Goal: Communication & Community: Participate in discussion

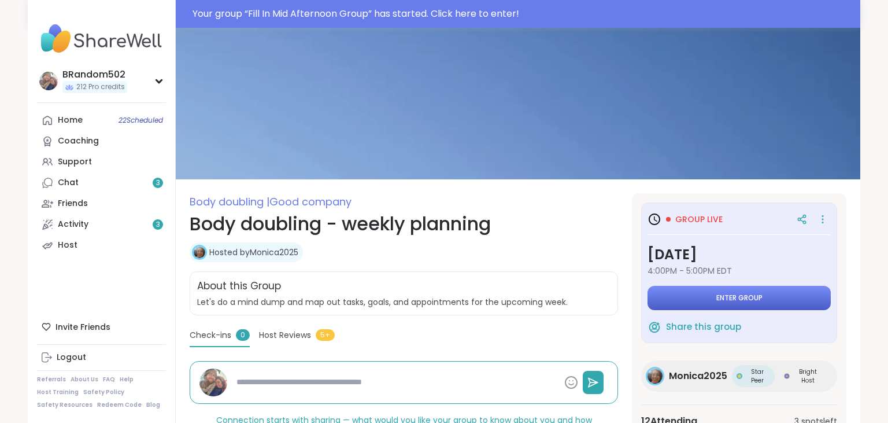
click at [722, 296] on span "Enter group" at bounding box center [739, 297] width 46 height 9
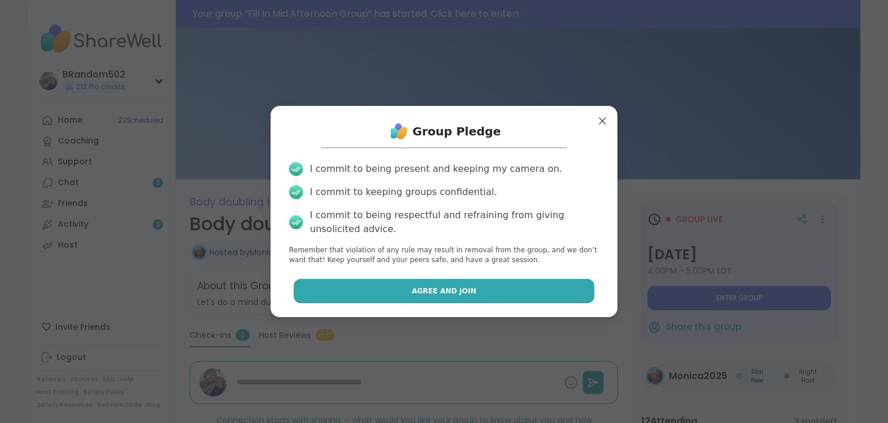
click at [486, 284] on button "Agree and Join" at bounding box center [444, 291] width 301 height 24
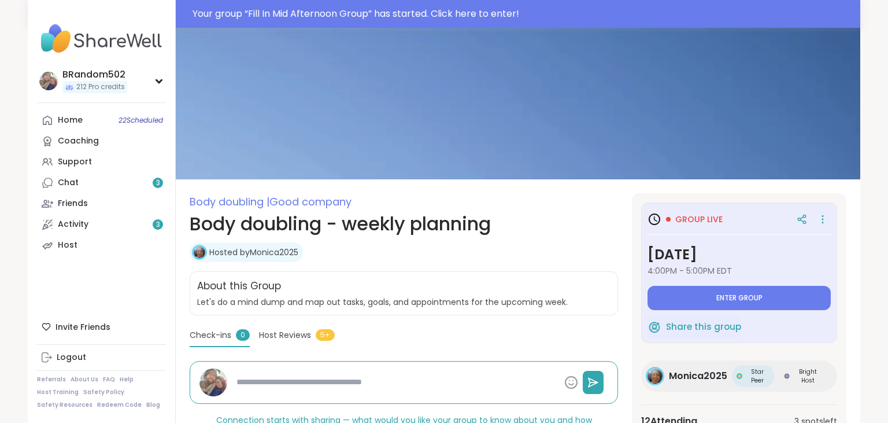
type textarea "*"
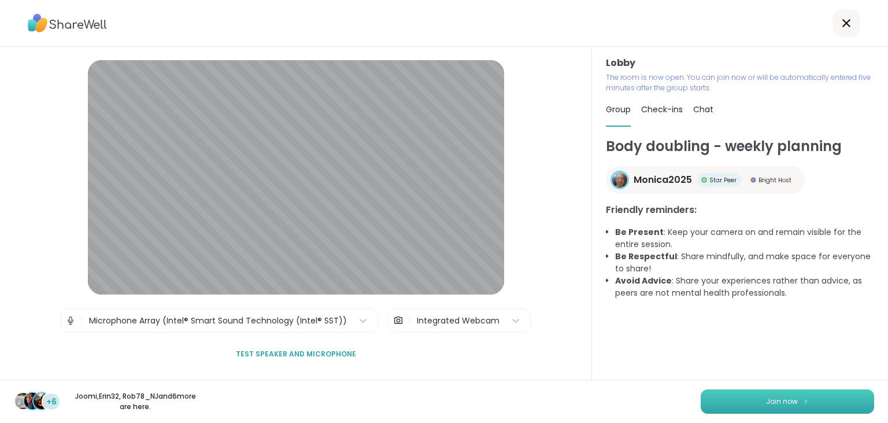
click at [730, 408] on button "Join now" at bounding box center [787, 401] width 173 height 24
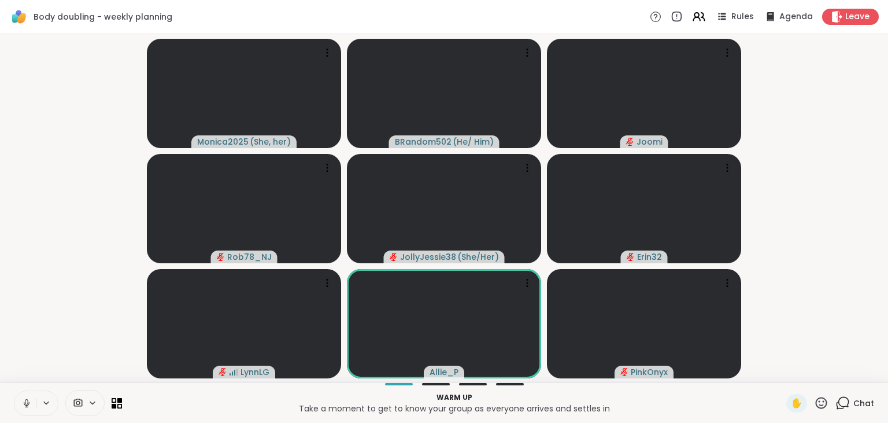
click at [26, 399] on icon at bounding box center [26, 401] width 3 height 5
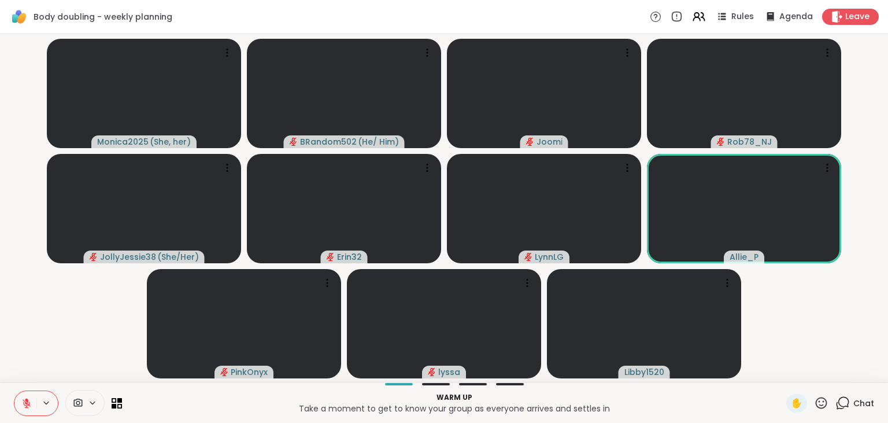
click at [26, 399] on icon at bounding box center [26, 400] width 3 height 5
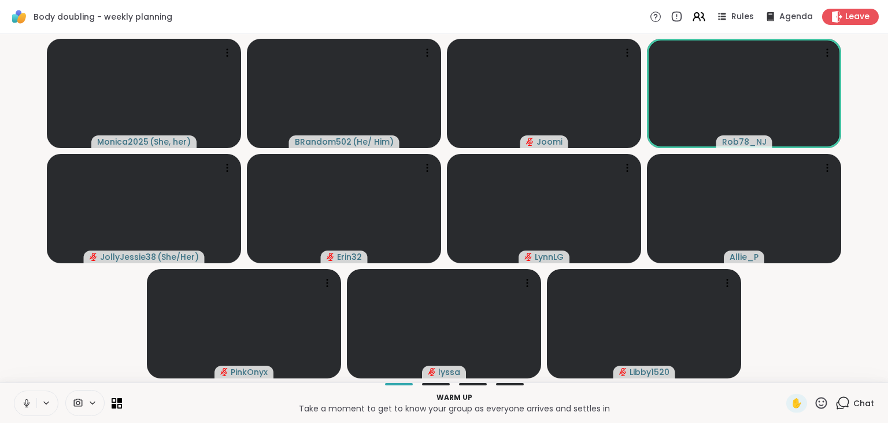
click at [26, 399] on icon at bounding box center [26, 401] width 3 height 5
click at [840, 400] on icon at bounding box center [842, 402] width 14 height 14
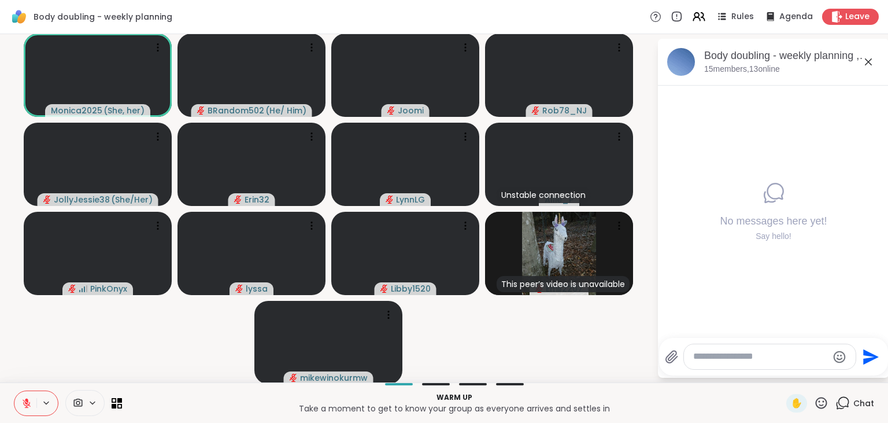
click at [26, 406] on icon at bounding box center [26, 403] width 10 height 10
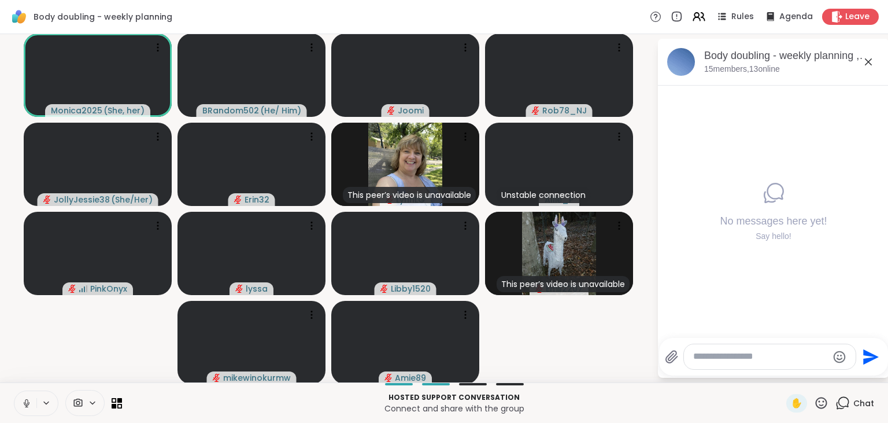
click at [868, 61] on icon at bounding box center [868, 61] width 7 height 7
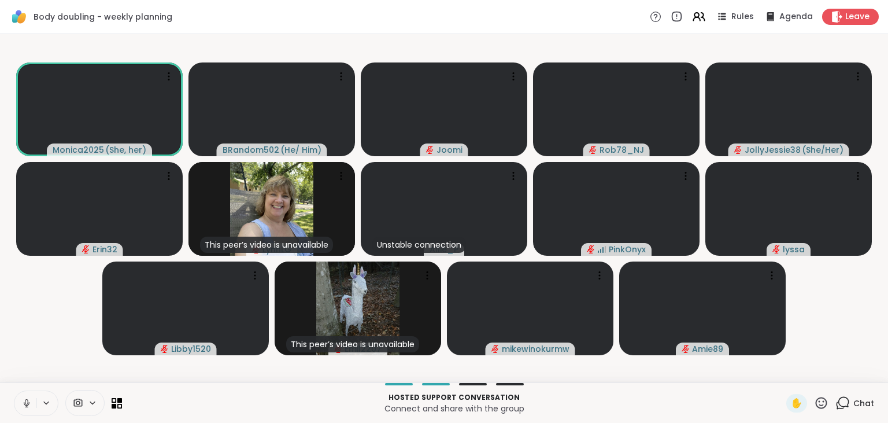
click at [840, 403] on icon at bounding box center [842, 402] width 14 height 14
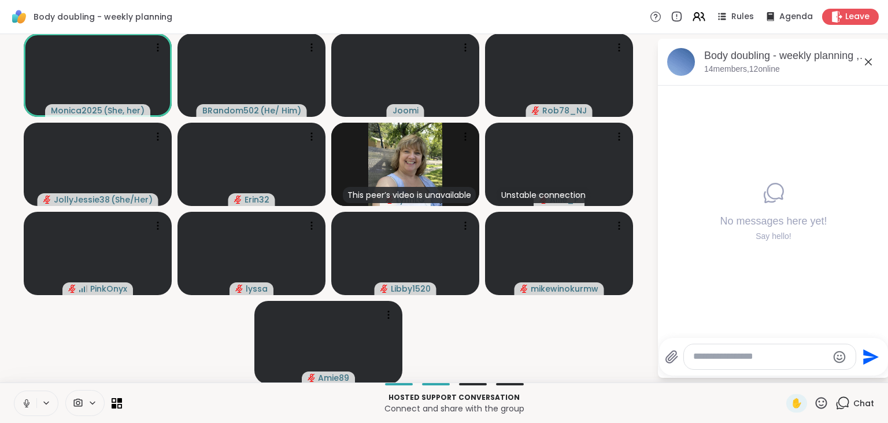
click at [20, 399] on button at bounding box center [25, 403] width 22 height 24
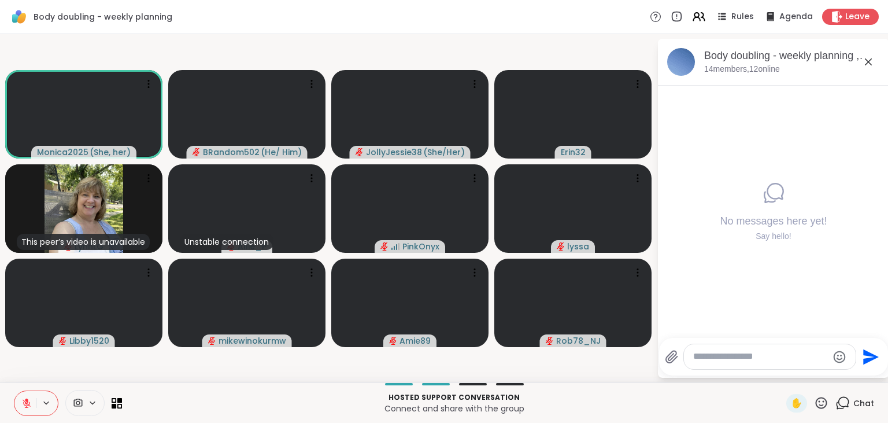
click at [28, 399] on icon at bounding box center [26, 400] width 3 height 5
click at [28, 399] on icon at bounding box center [26, 403] width 10 height 10
click at [28, 398] on icon at bounding box center [26, 403] width 10 height 10
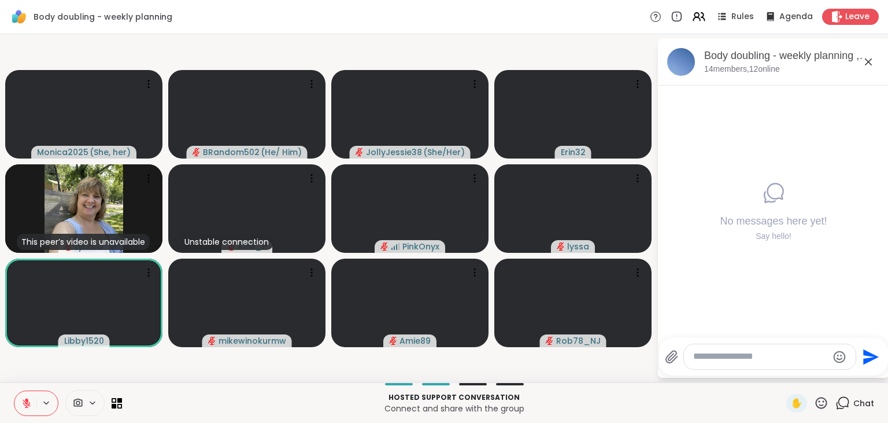
click at [711, 353] on textarea "Type your message" at bounding box center [760, 356] width 135 height 12
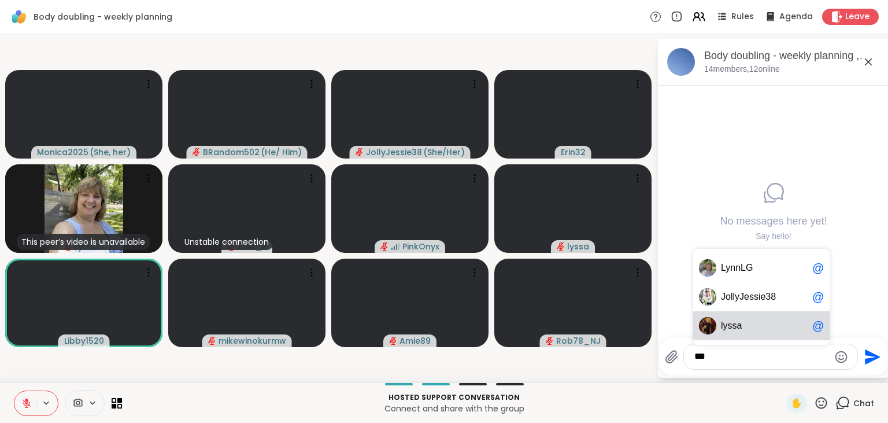
click at [731, 332] on div "ly ssa @" at bounding box center [761, 325] width 136 height 29
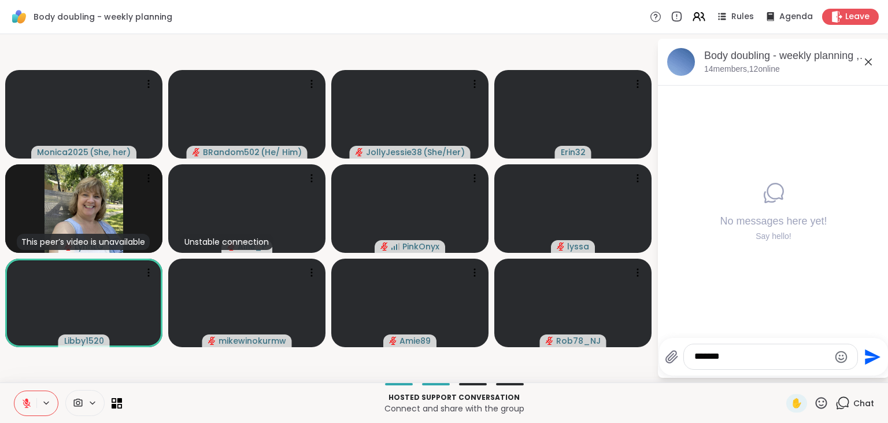
paste textarea "**********"
type textarea "**********"
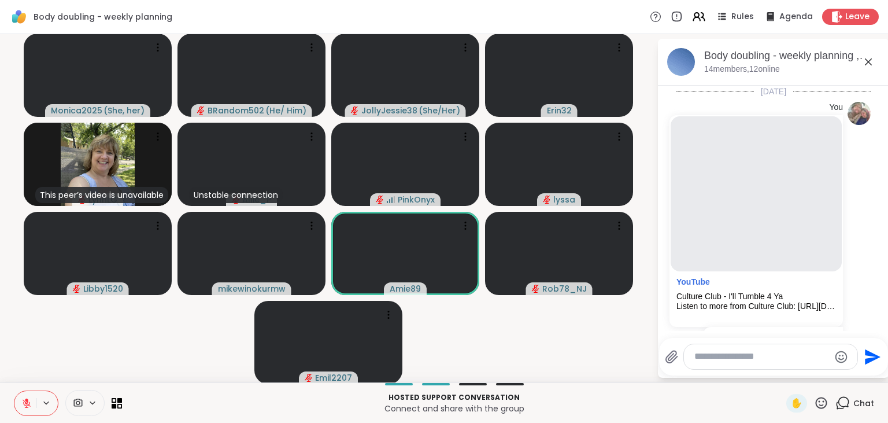
scroll to position [138, 0]
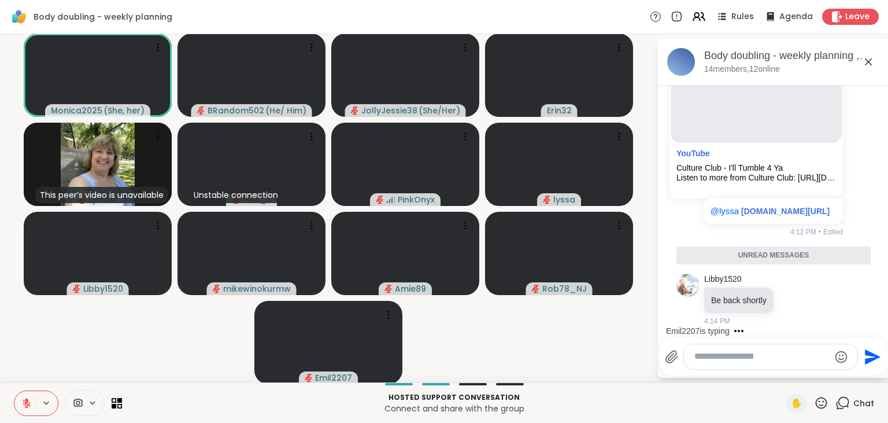
click at [25, 399] on icon at bounding box center [26, 400] width 3 height 5
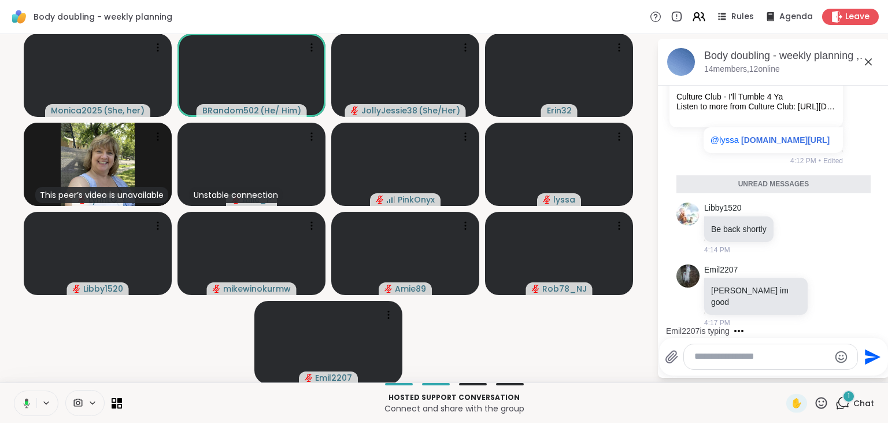
scroll to position [172, 0]
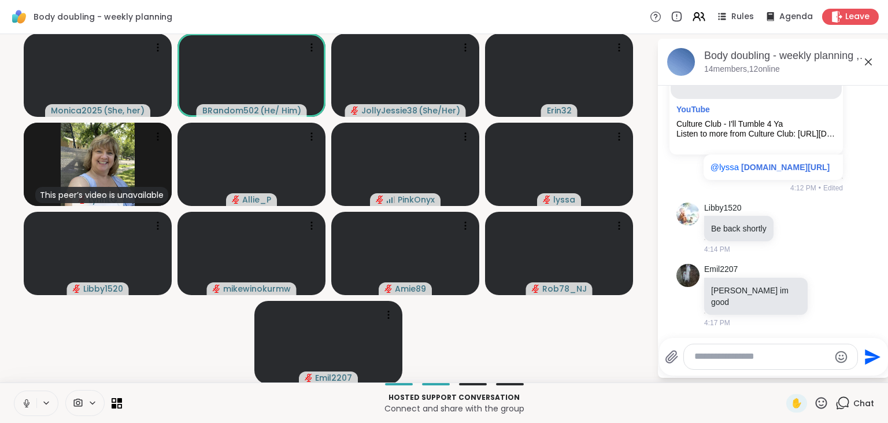
click at [25, 399] on icon at bounding box center [26, 403] width 10 height 10
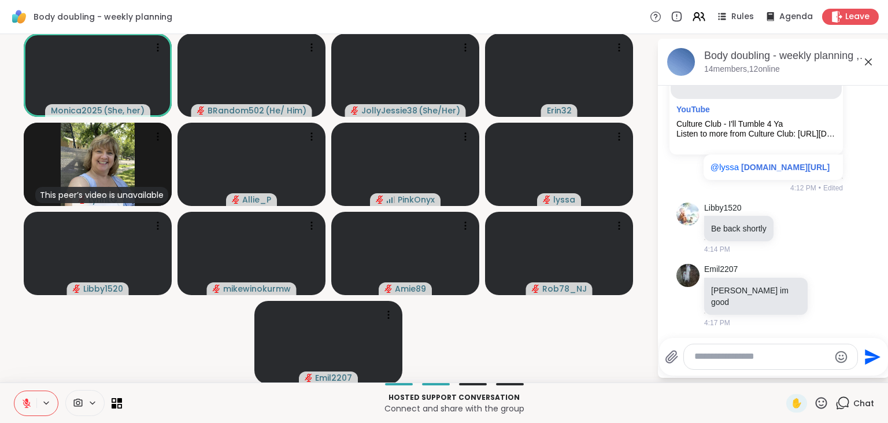
click at [25, 399] on icon at bounding box center [26, 400] width 3 height 5
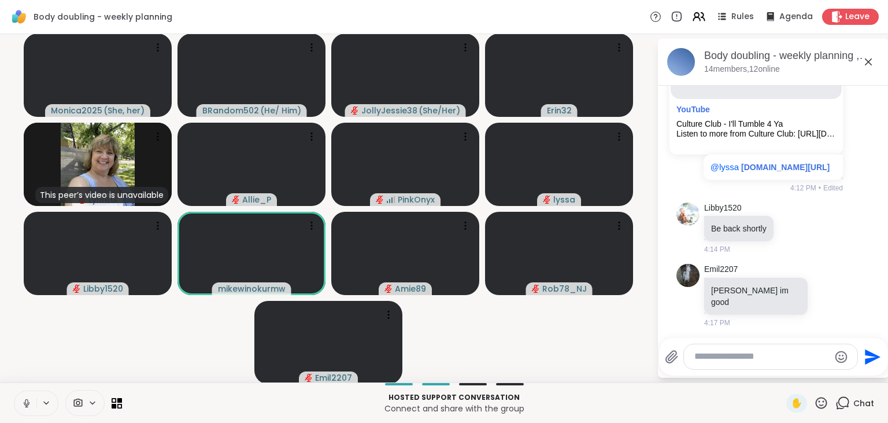
scroll to position [234, 0]
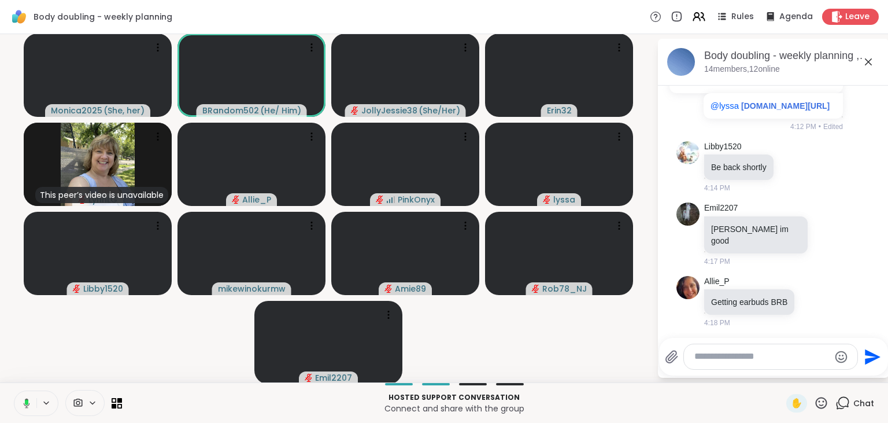
click at [722, 358] on textarea "Type your message" at bounding box center [761, 356] width 135 height 12
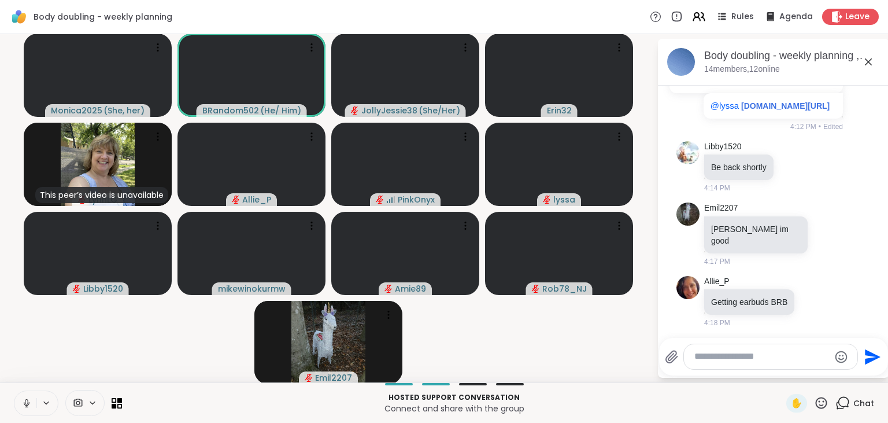
click at [722, 358] on textarea "Type your message" at bounding box center [761, 356] width 135 height 12
click at [703, 360] on textarea "Type your message" at bounding box center [761, 356] width 135 height 12
paste textarea "**********"
type textarea "**********"
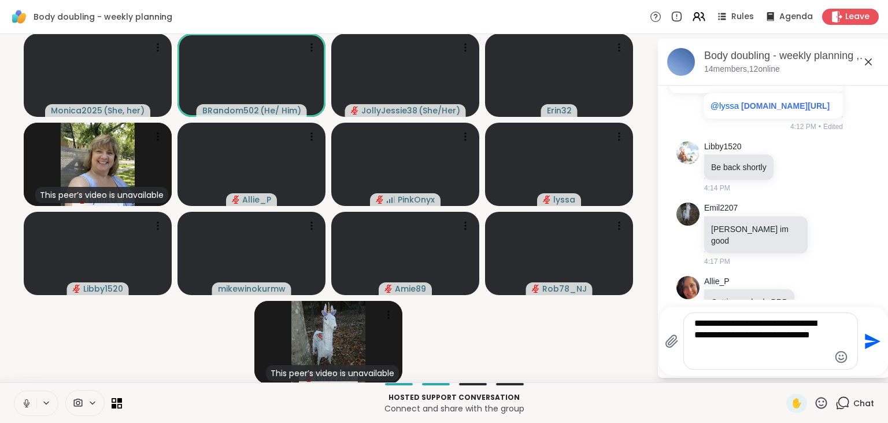
click at [873, 336] on icon "Send" at bounding box center [871, 341] width 18 height 18
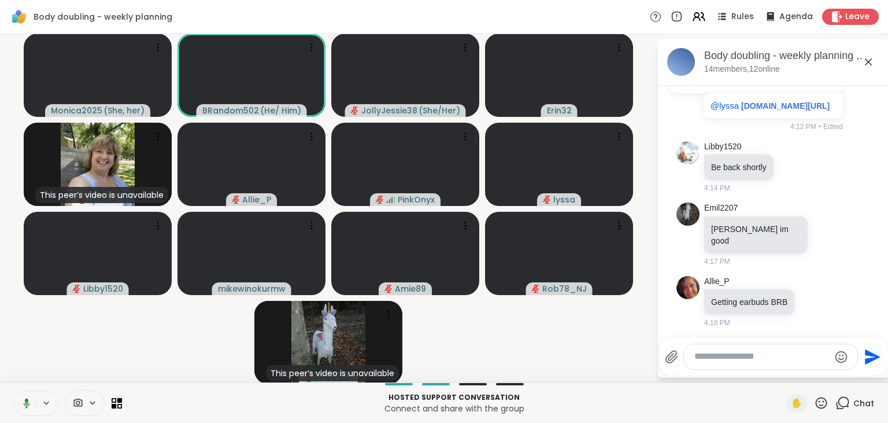
scroll to position [329, 0]
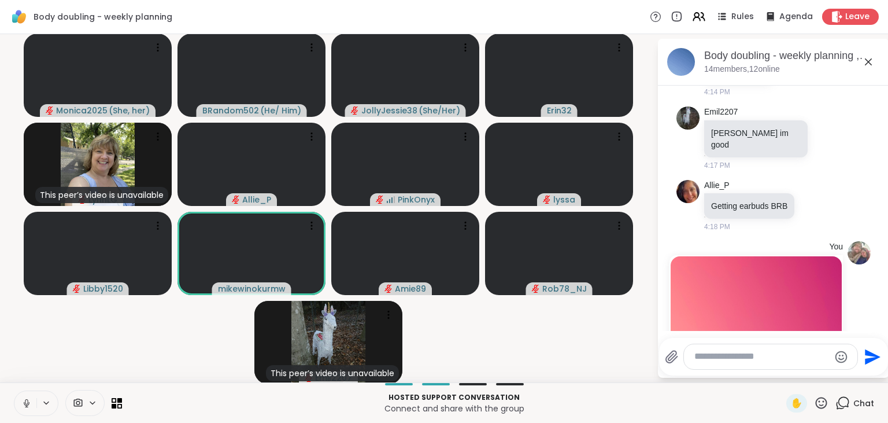
click at [27, 399] on icon at bounding box center [26, 403] width 10 height 10
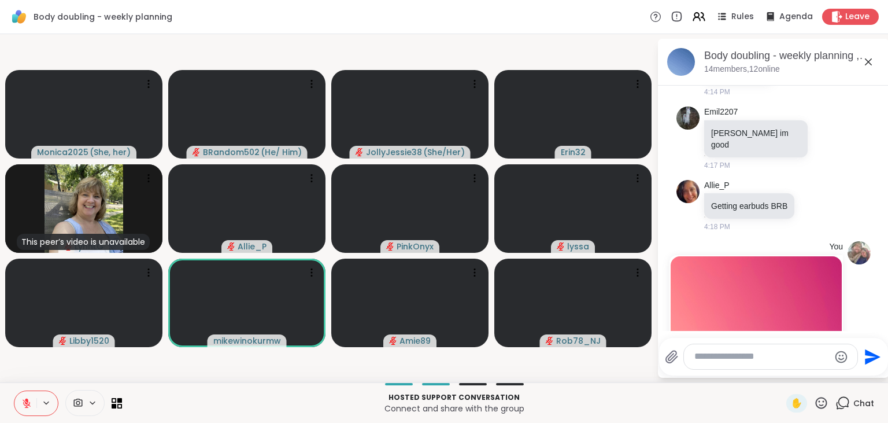
click at [841, 400] on icon at bounding box center [842, 402] width 14 height 14
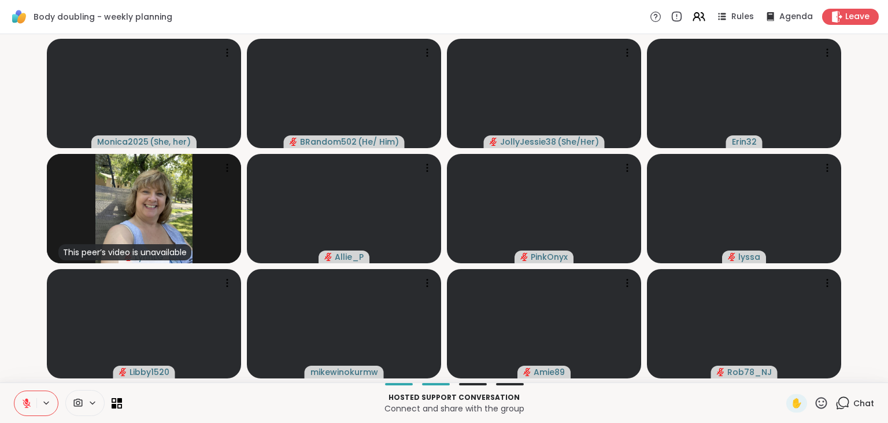
click at [841, 400] on icon at bounding box center [842, 402] width 14 height 14
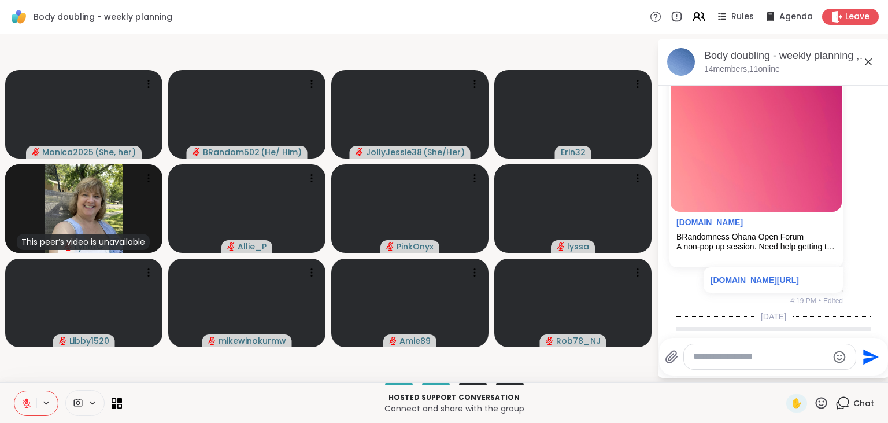
scroll to position [619, 0]
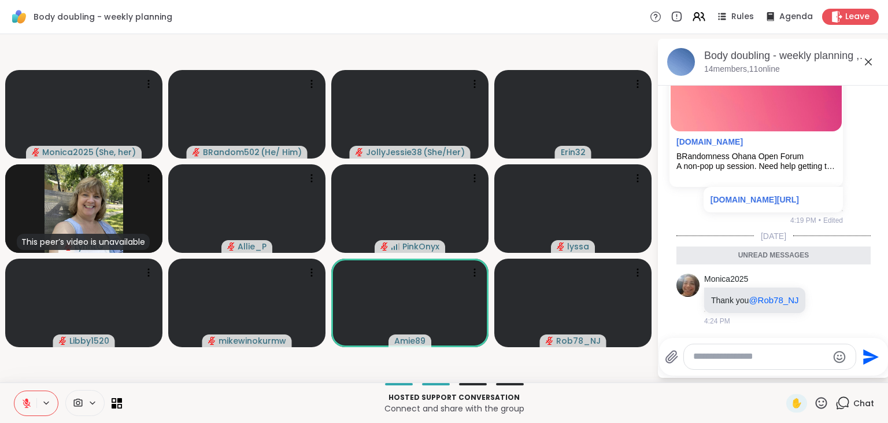
click at [23, 397] on button at bounding box center [25, 403] width 22 height 24
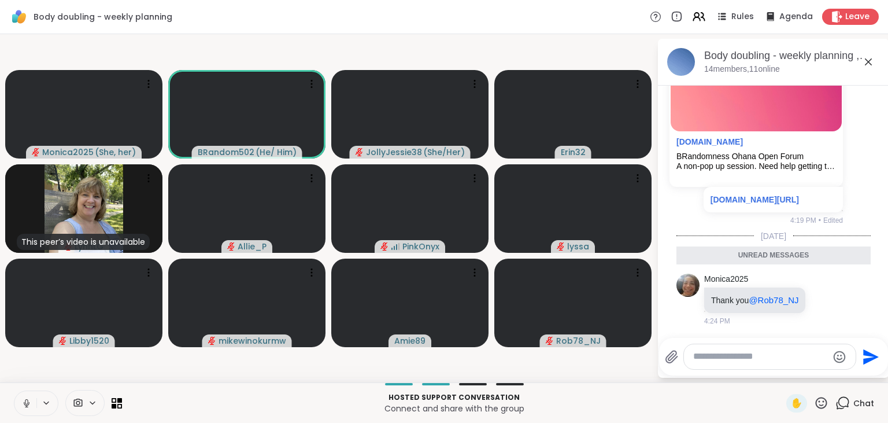
click at [23, 397] on button at bounding box center [25, 403] width 22 height 24
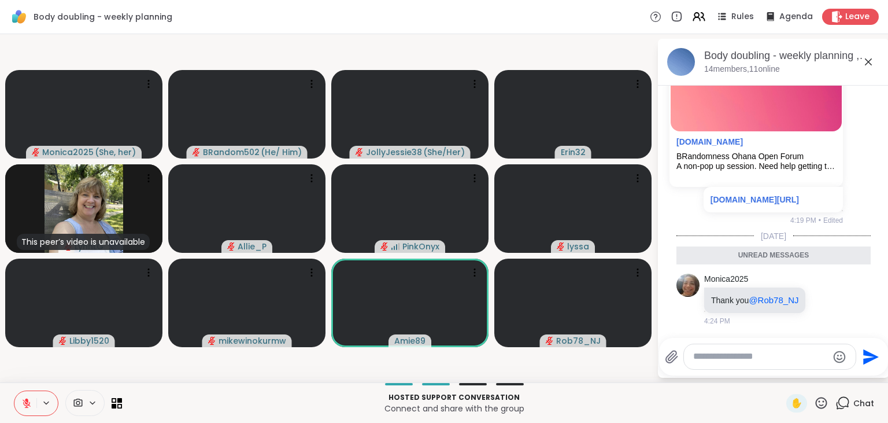
click at [23, 397] on button at bounding box center [25, 403] width 22 height 24
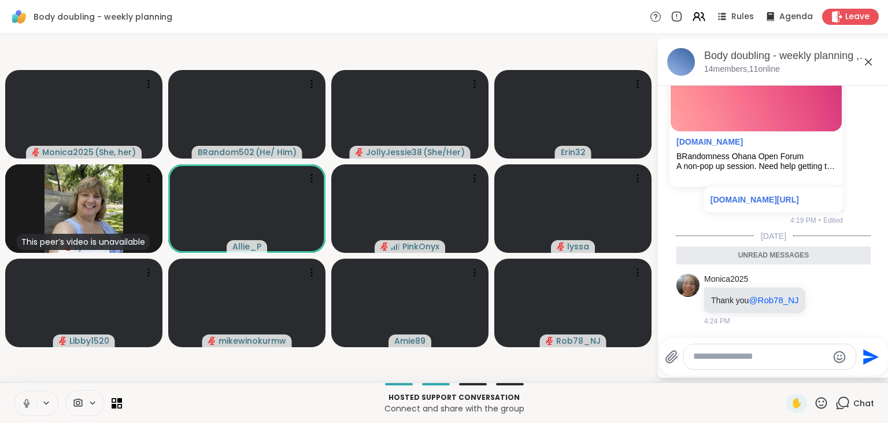
click at [23, 397] on button at bounding box center [25, 403] width 22 height 24
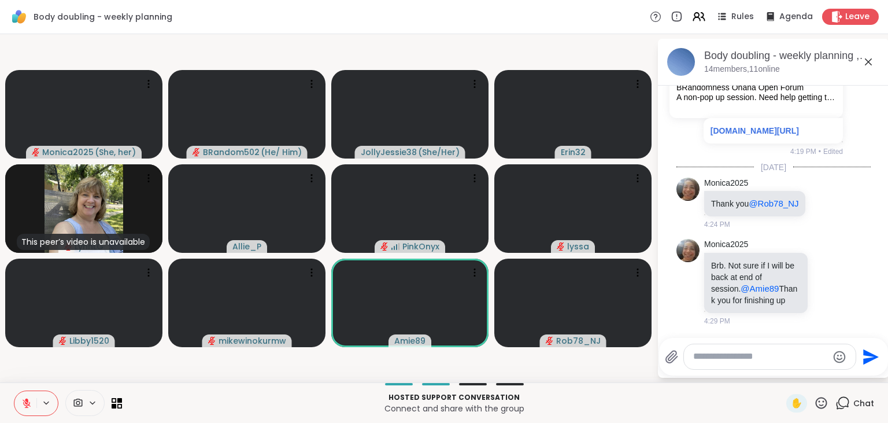
scroll to position [687, 0]
click at [702, 357] on textarea "Type your message" at bounding box center [760, 356] width 135 height 12
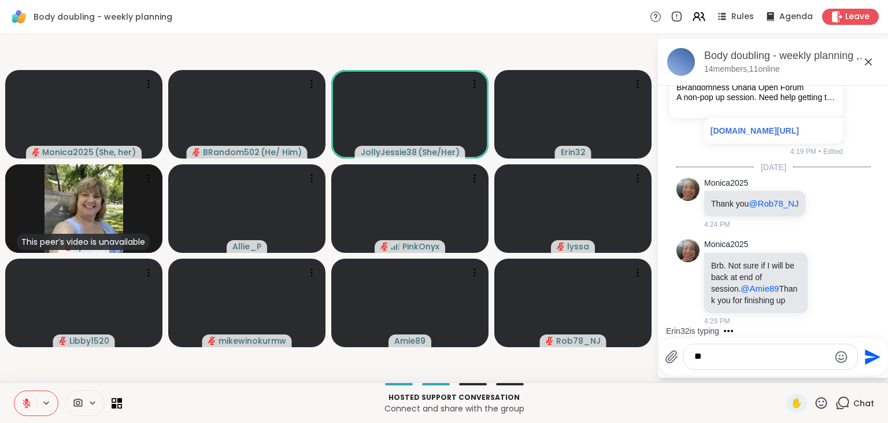
click at [22, 407] on icon at bounding box center [26, 403] width 10 height 10
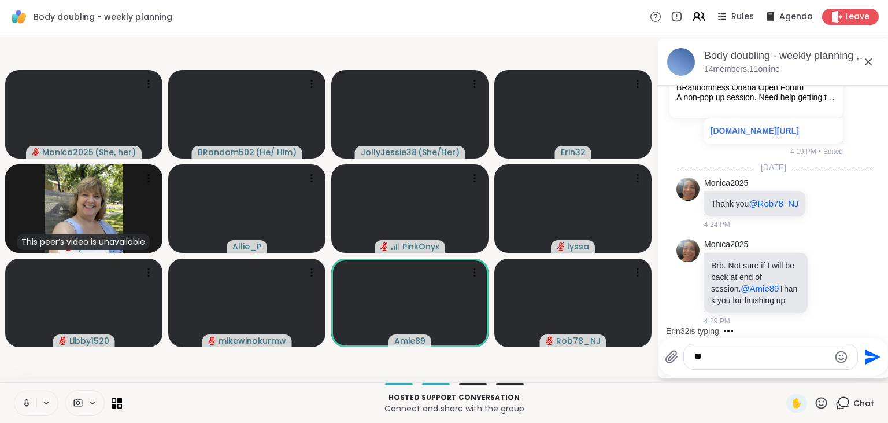
click at [21, 403] on icon at bounding box center [26, 403] width 10 height 10
click at [703, 353] on textarea "**" at bounding box center [761, 356] width 135 height 12
click at [32, 407] on button at bounding box center [25, 403] width 22 height 24
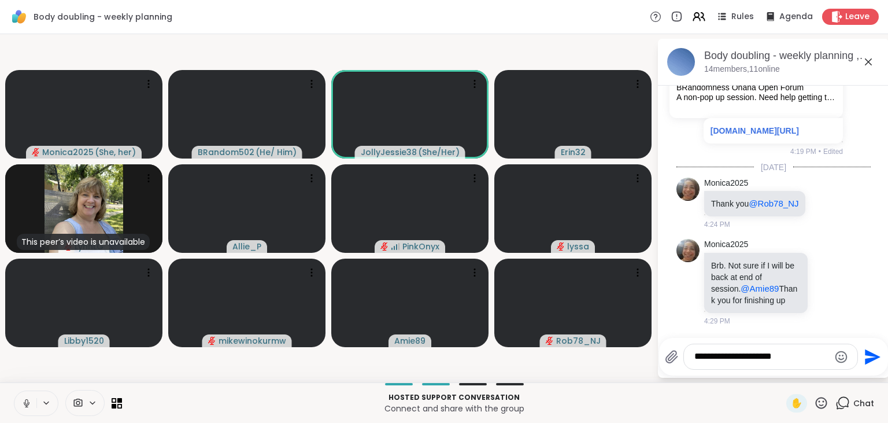
scroll to position [761, 0]
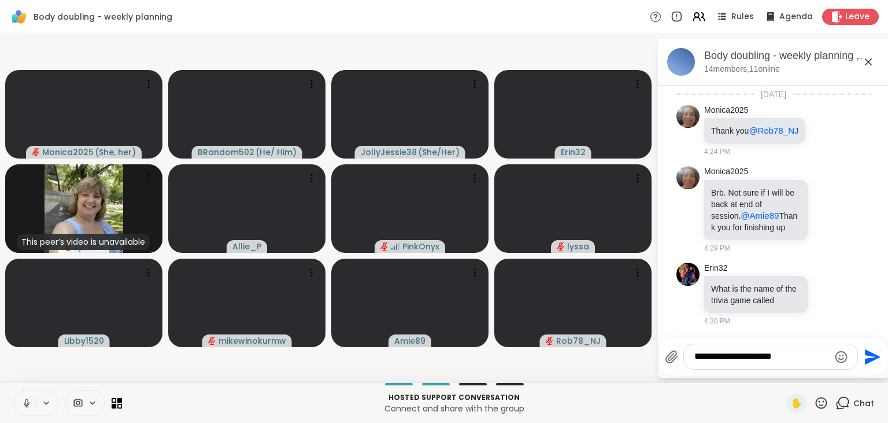
click at [31, 406] on icon at bounding box center [26, 403] width 10 height 10
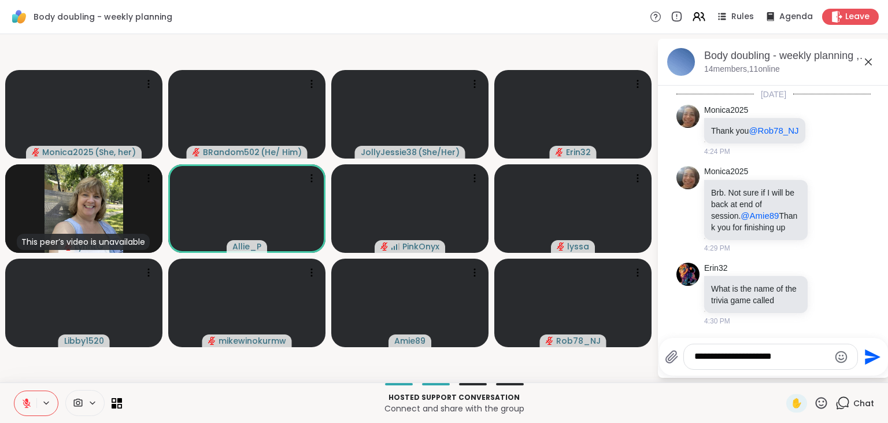
click at [792, 358] on textarea "**********" at bounding box center [761, 356] width 135 height 12
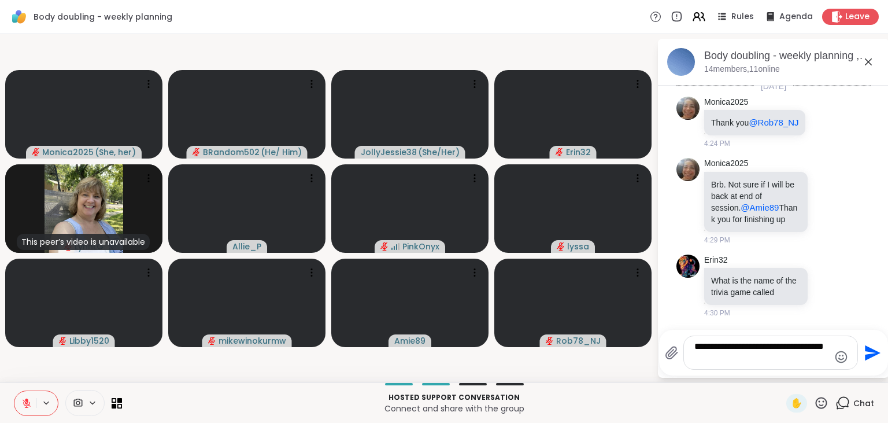
click at [792, 358] on textarea "**********" at bounding box center [761, 352] width 135 height 24
type textarea "**********"
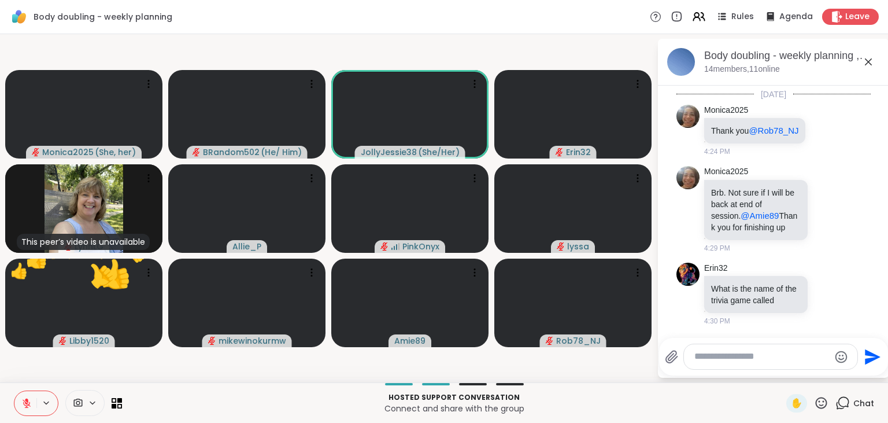
scroll to position [833, 0]
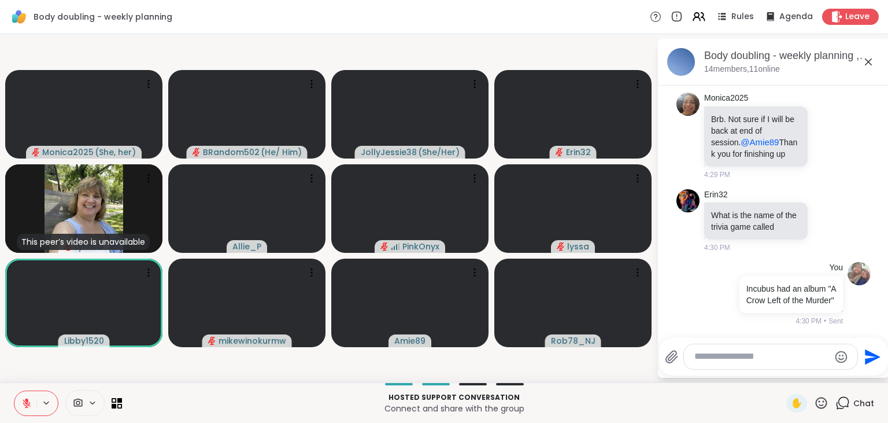
click at [25, 399] on icon at bounding box center [26, 403] width 10 height 10
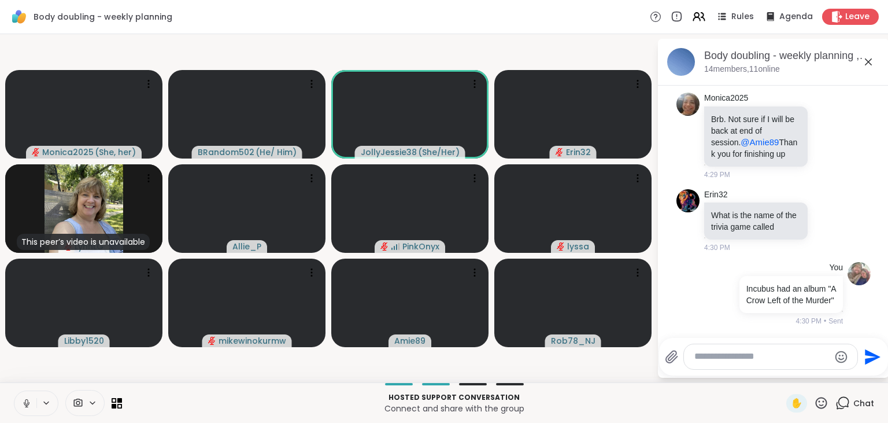
click at [25, 399] on icon at bounding box center [26, 403] width 10 height 10
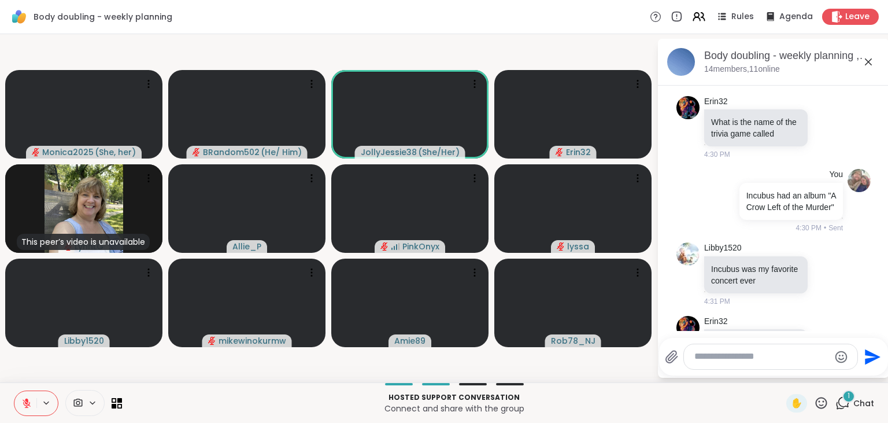
scroll to position [1014, 0]
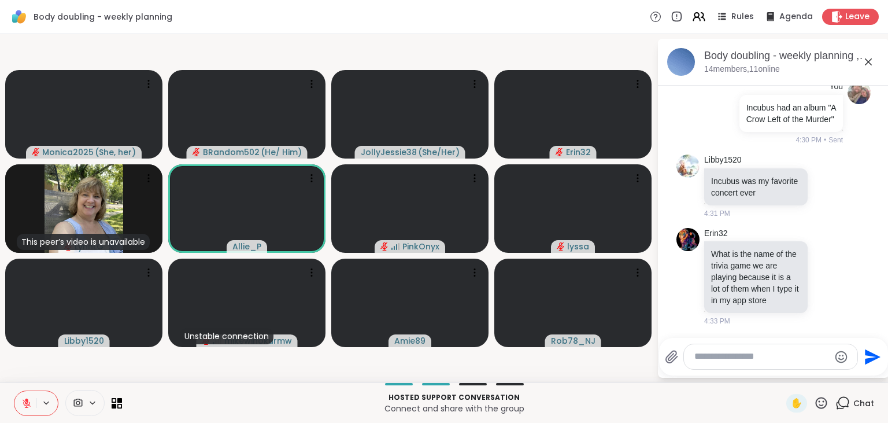
click at [25, 399] on icon at bounding box center [26, 400] width 3 height 5
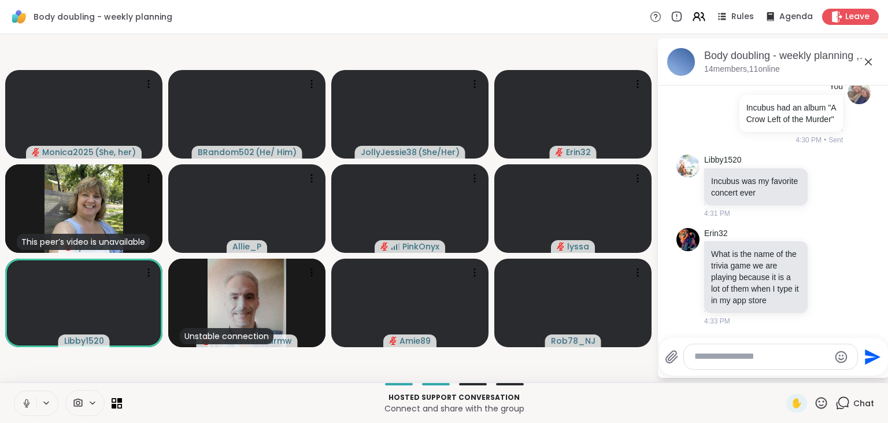
click at [726, 354] on textarea "Type your message" at bounding box center [761, 356] width 135 height 12
paste textarea "**********"
type textarea "**********"
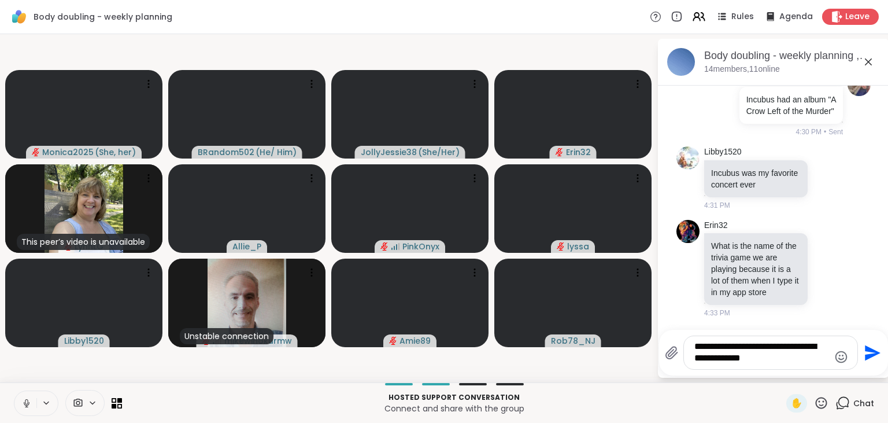
click at [870, 349] on icon "Send" at bounding box center [873, 352] width 16 height 16
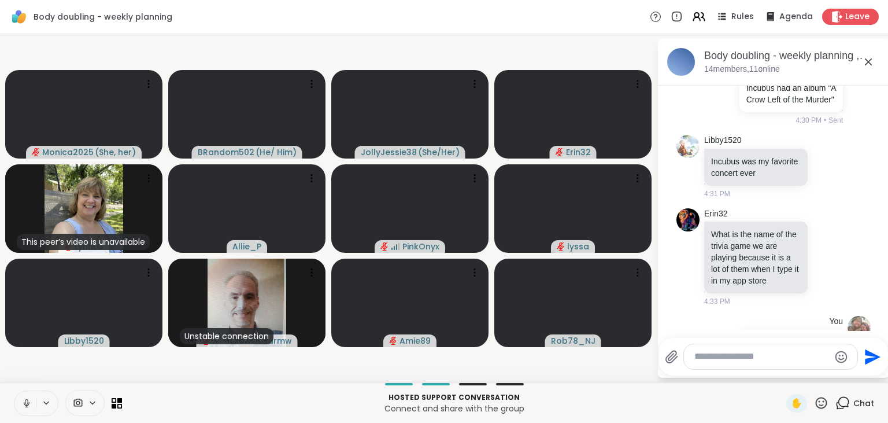
scroll to position [1098, 0]
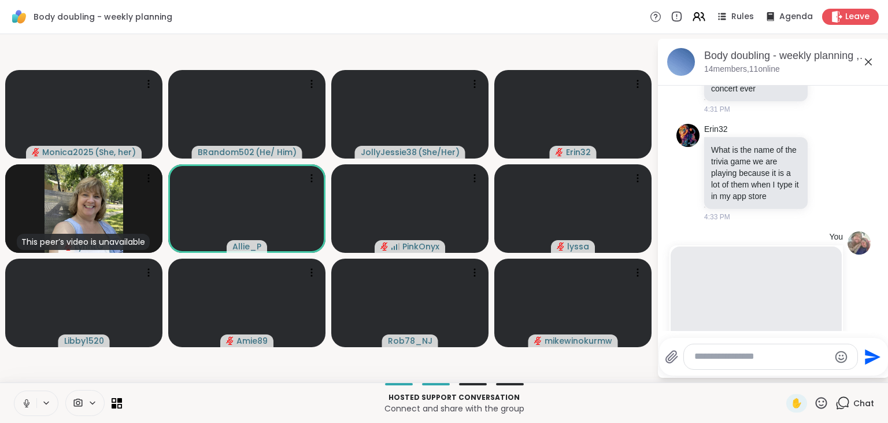
click at [845, 402] on icon at bounding box center [842, 402] width 14 height 14
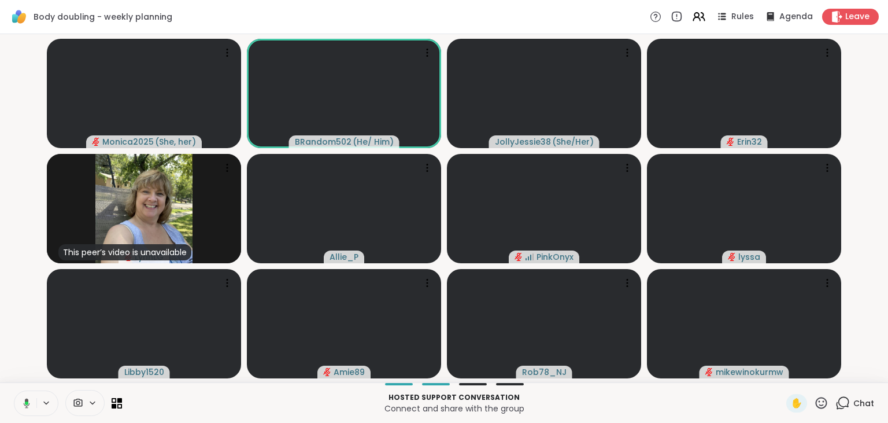
click at [845, 402] on icon at bounding box center [842, 402] width 14 height 14
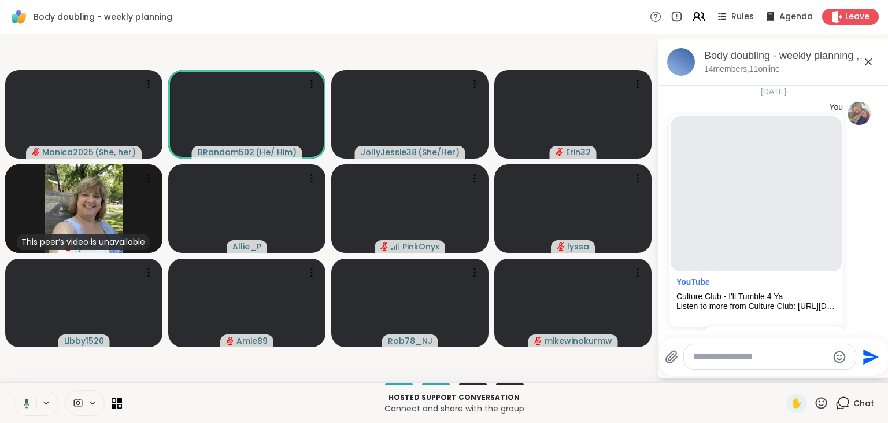
scroll to position [1286, 0]
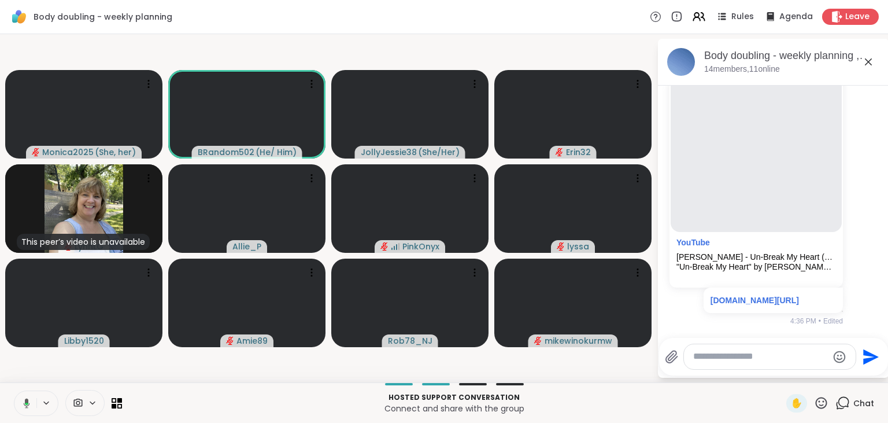
click at [845, 402] on icon at bounding box center [842, 402] width 14 height 14
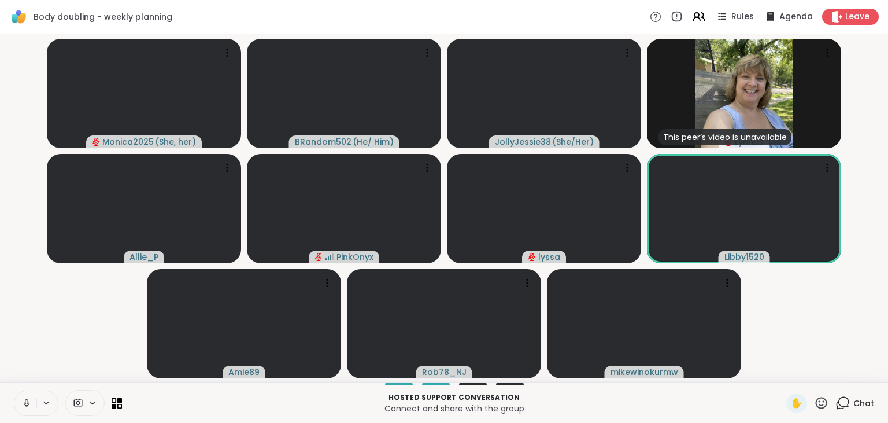
click at [847, 398] on icon at bounding box center [843, 401] width 11 height 10
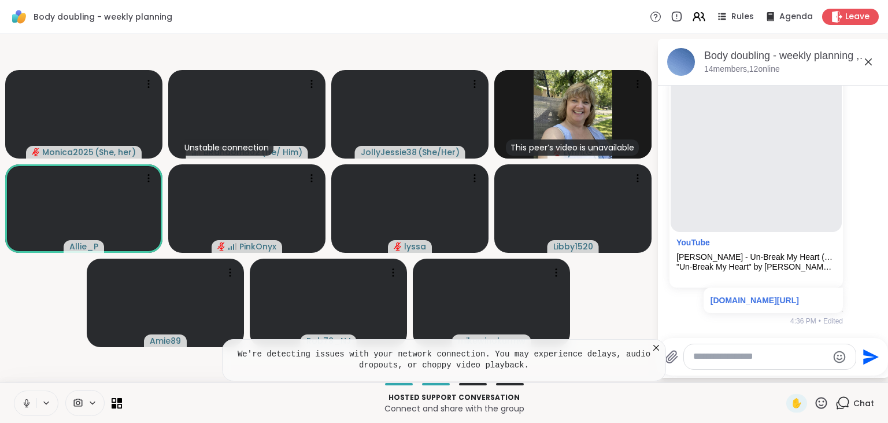
click at [654, 344] on icon at bounding box center [656, 348] width 12 height 12
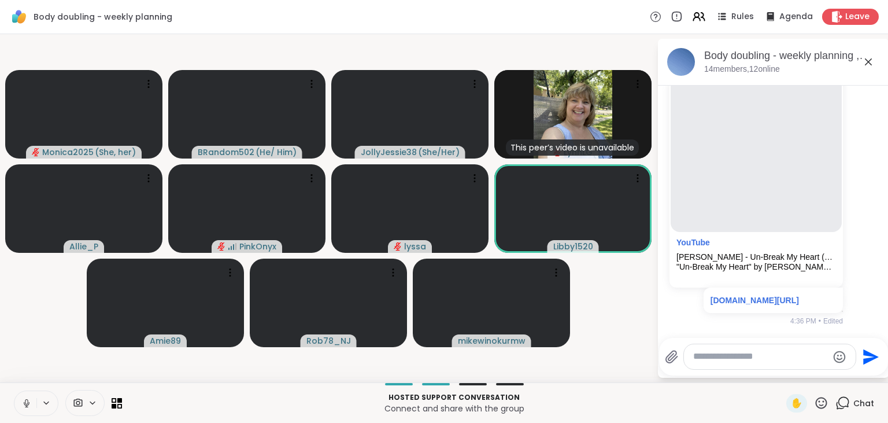
click at [28, 405] on icon at bounding box center [27, 402] width 6 height 3
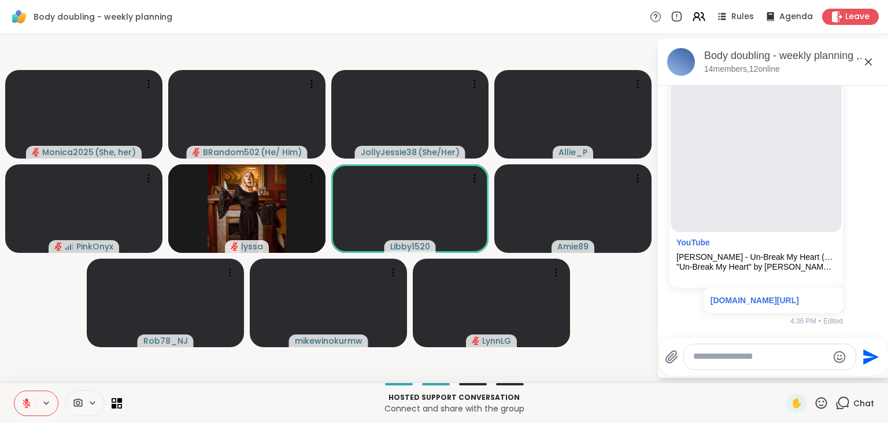
click at [28, 405] on icon at bounding box center [26, 403] width 10 height 10
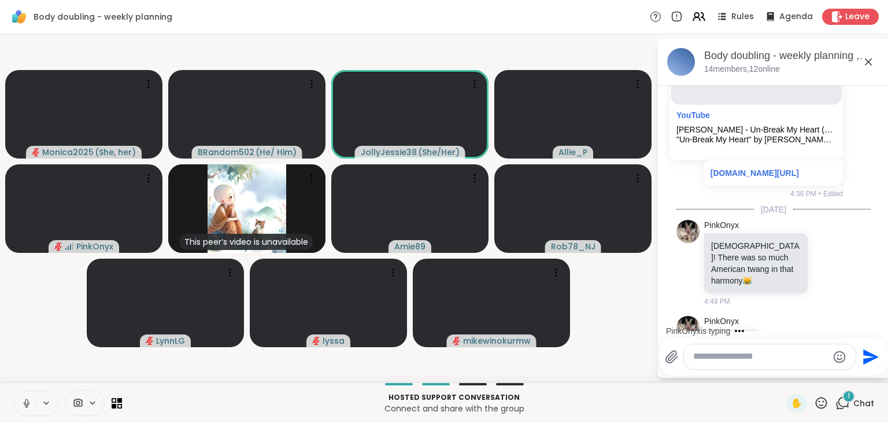
scroll to position [1444, 0]
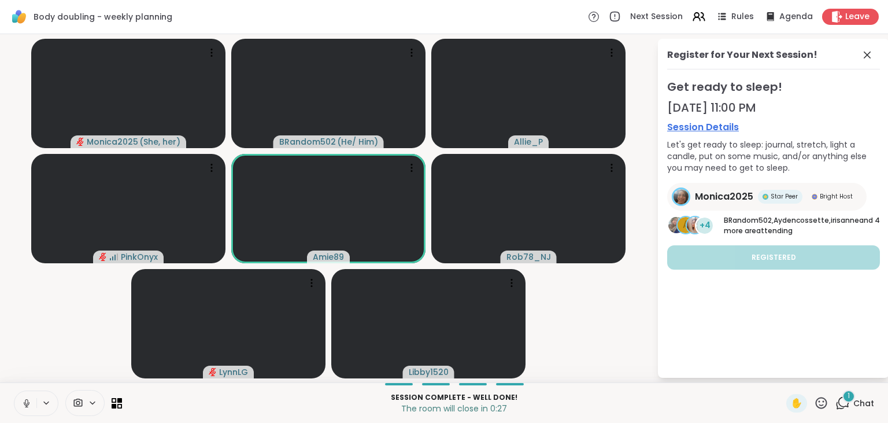
click at [846, 397] on div "1" at bounding box center [848, 396] width 13 height 13
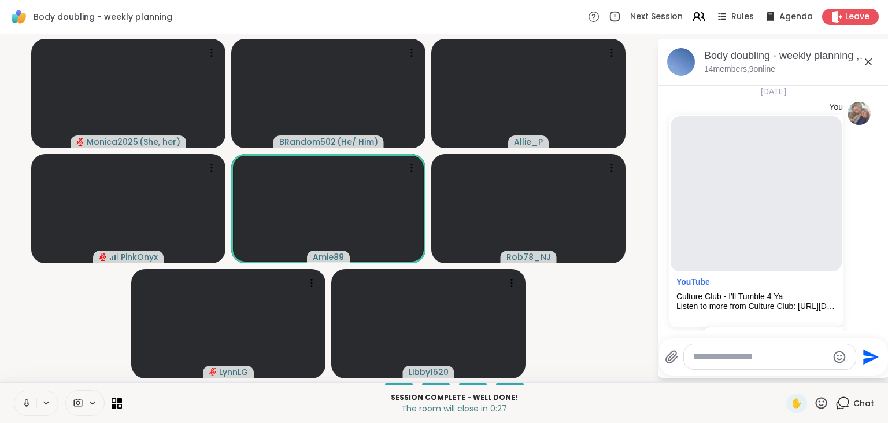
scroll to position [1772, 0]
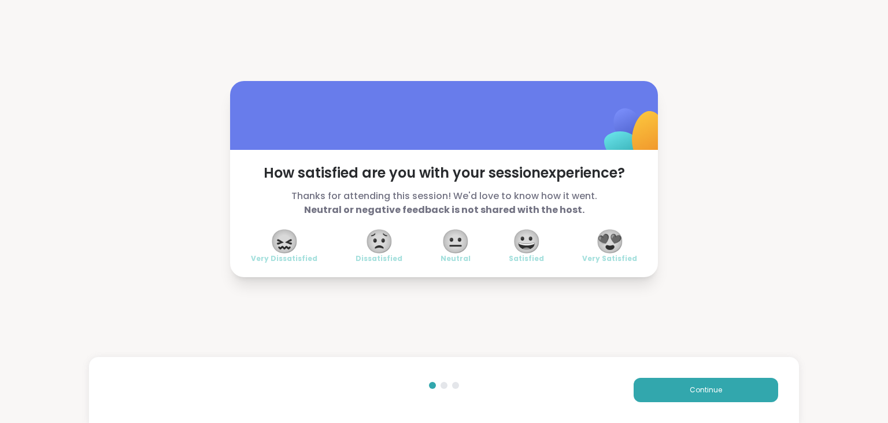
click at [616, 237] on span "😍" at bounding box center [609, 241] width 29 height 21
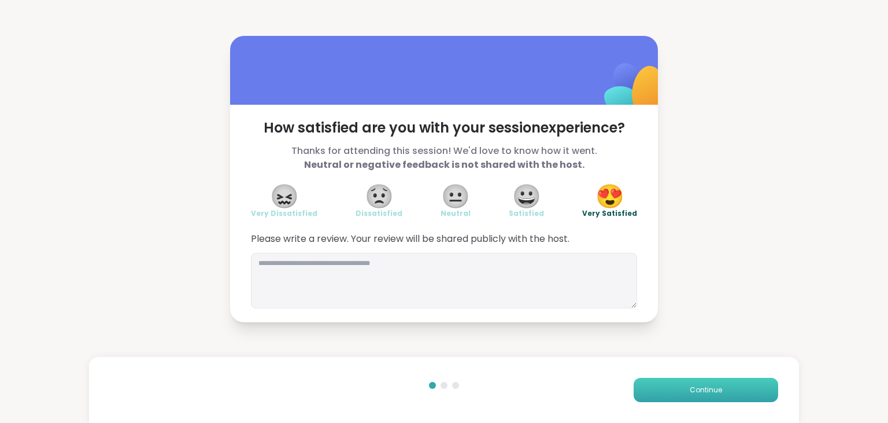
click at [669, 383] on button "Continue" at bounding box center [705, 389] width 144 height 24
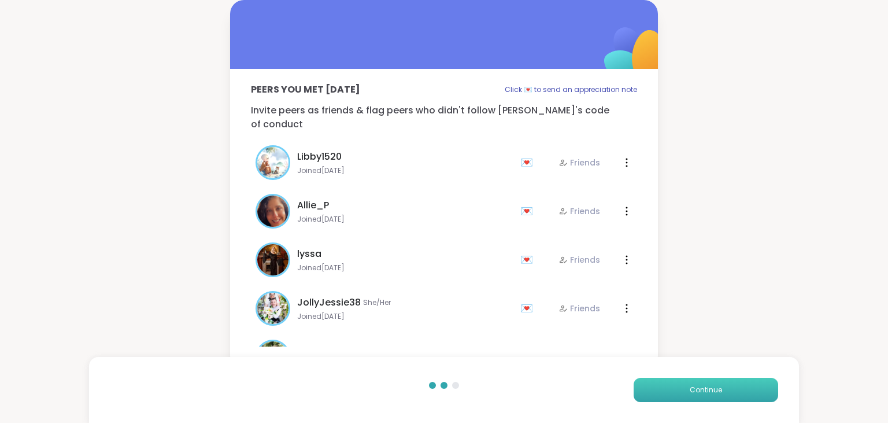
click at [669, 383] on button "Continue" at bounding box center [705, 389] width 144 height 24
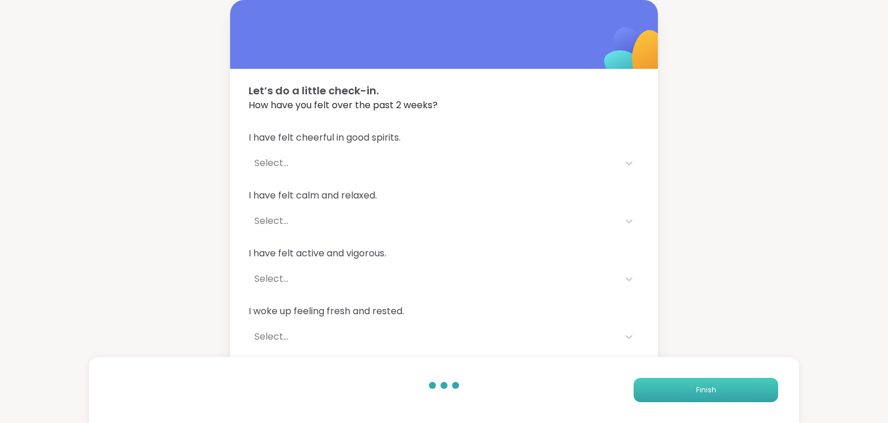
click at [669, 383] on button "Finish" at bounding box center [705, 389] width 144 height 24
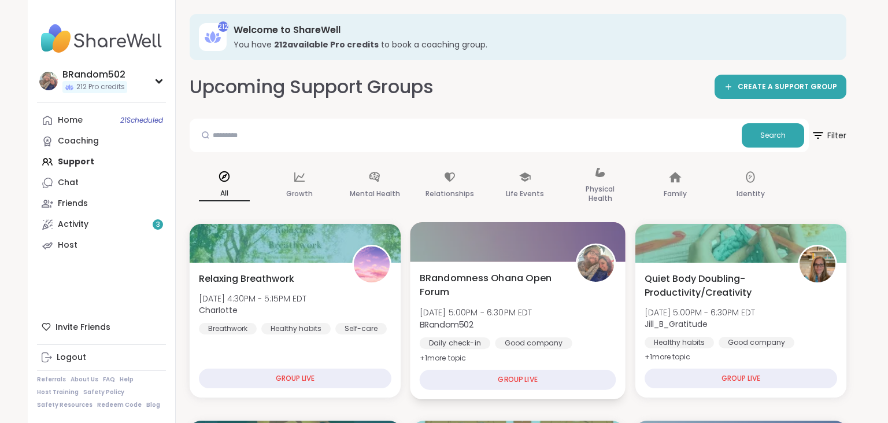
click at [532, 323] on span "BRandom502" at bounding box center [476, 324] width 113 height 12
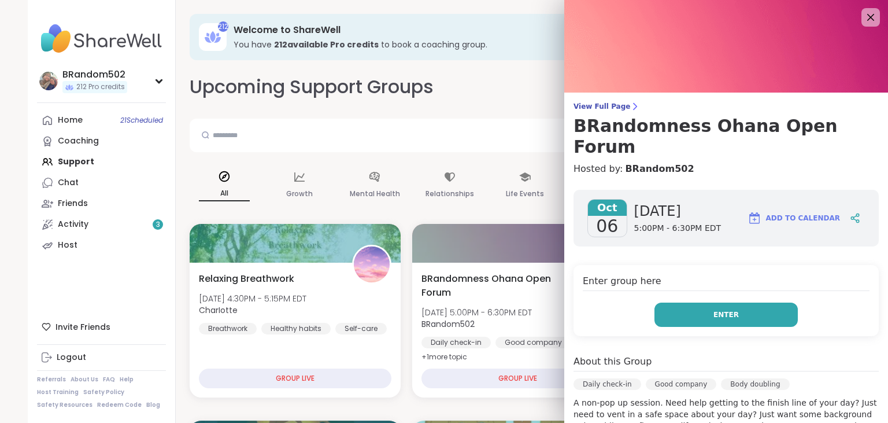
click at [704, 302] on button "Enter" at bounding box center [725, 314] width 143 height 24
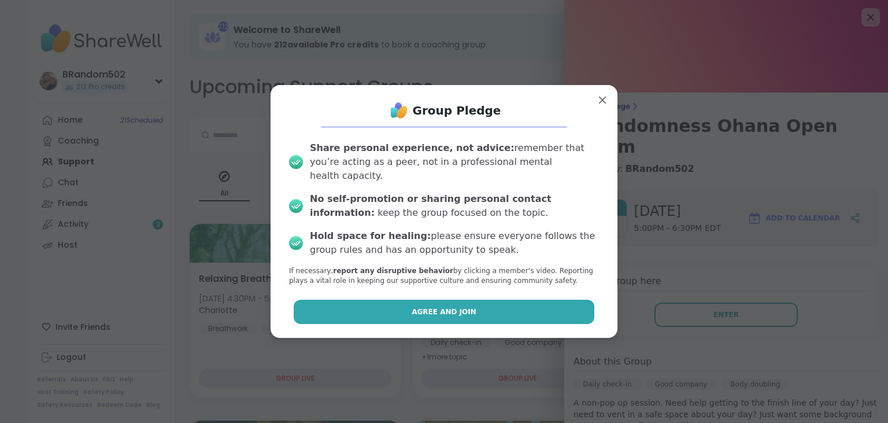
click at [509, 309] on button "Agree and Join" at bounding box center [444, 311] width 301 height 24
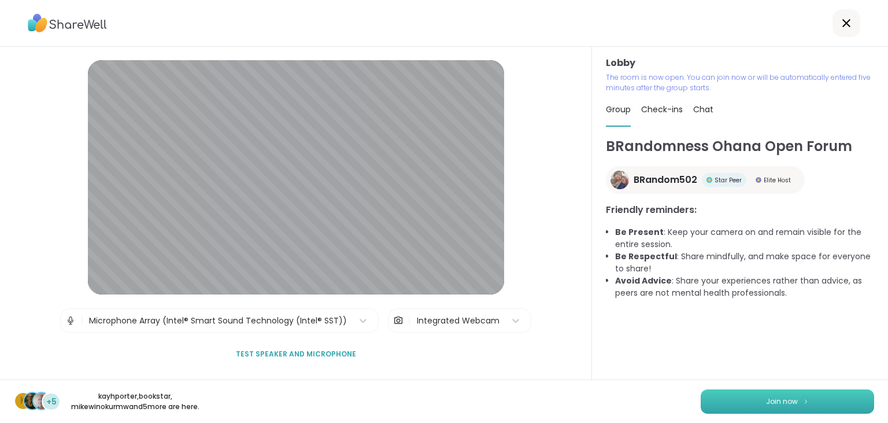
click at [761, 401] on button "Join now" at bounding box center [787, 401] width 173 height 24
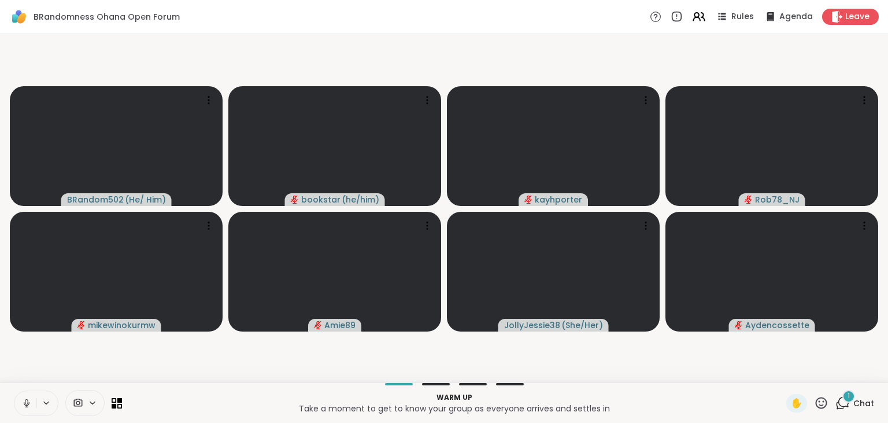
click at [849, 399] on span "1" at bounding box center [848, 396] width 2 height 10
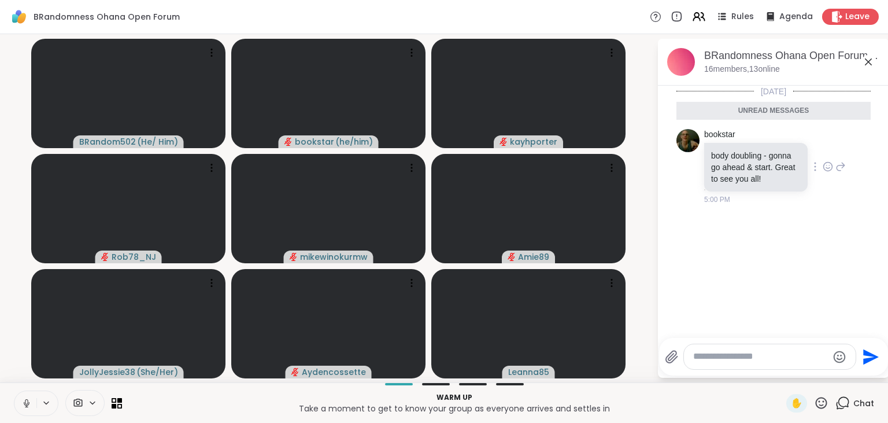
click at [827, 165] on icon at bounding box center [827, 167] width 10 height 12
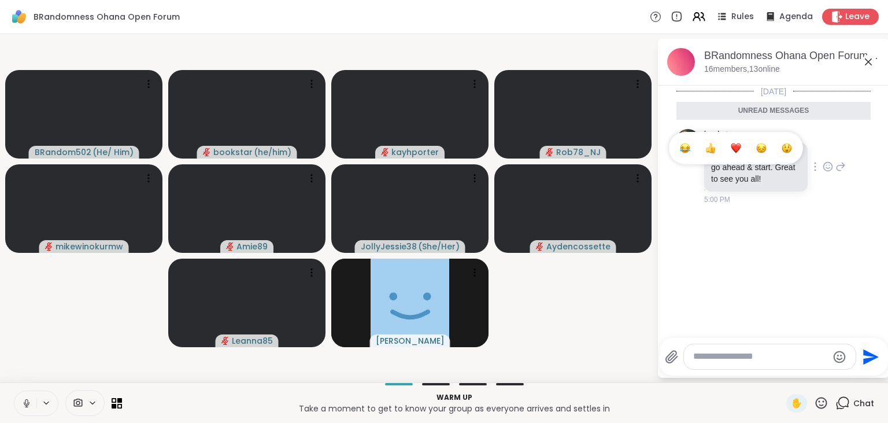
click at [738, 149] on div "Select Reaction: Heart" at bounding box center [736, 148] width 10 height 10
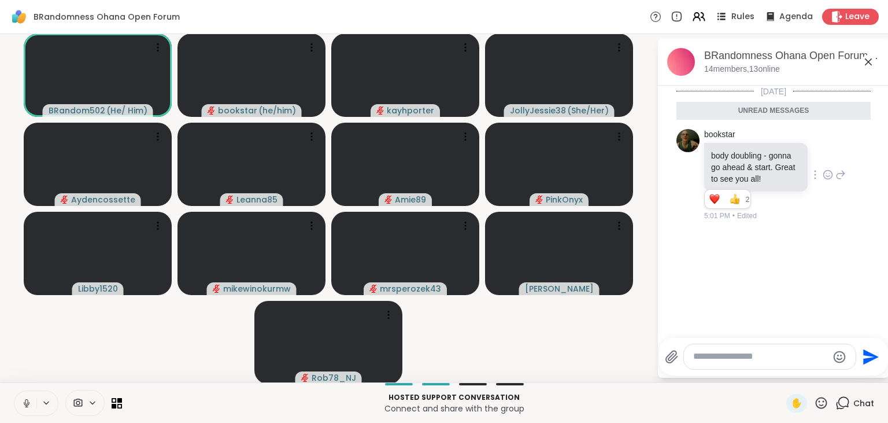
click at [728, 18] on icon at bounding box center [721, 16] width 14 height 14
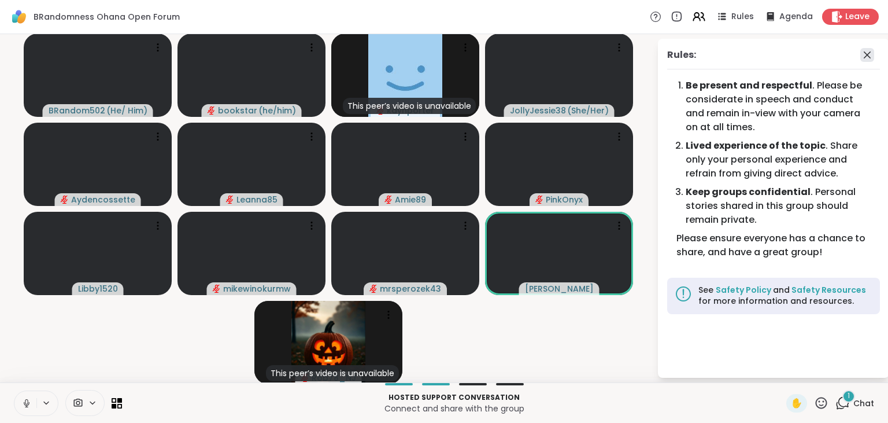
click at [869, 53] on icon at bounding box center [867, 54] width 7 height 7
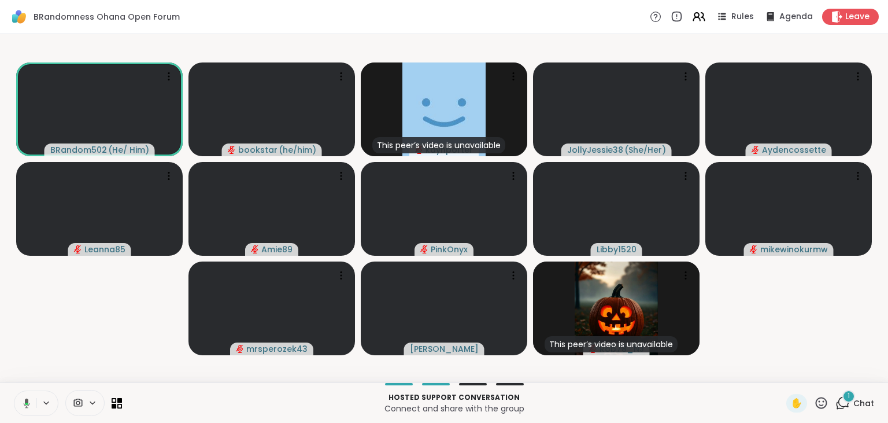
click at [843, 400] on icon at bounding box center [842, 402] width 14 height 14
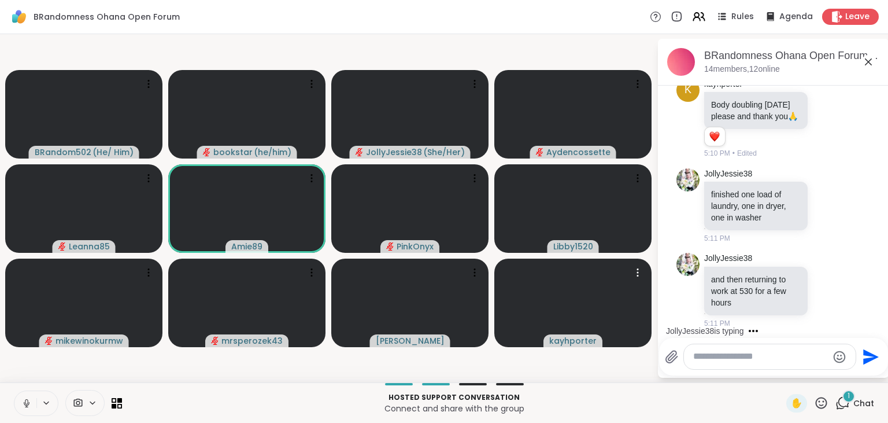
scroll to position [340, 0]
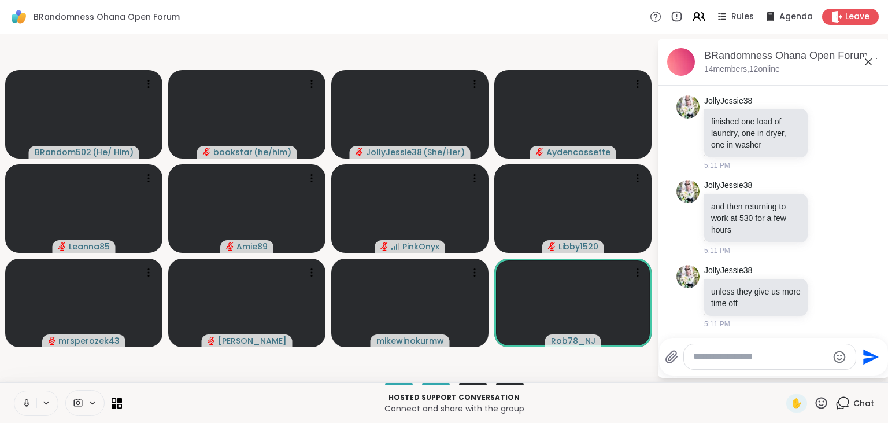
click at [25, 406] on icon at bounding box center [26, 403] width 10 height 10
click at [827, 407] on icon at bounding box center [821, 402] width 14 height 14
click at [787, 376] on span "❤️" at bounding box center [787, 372] width 12 height 14
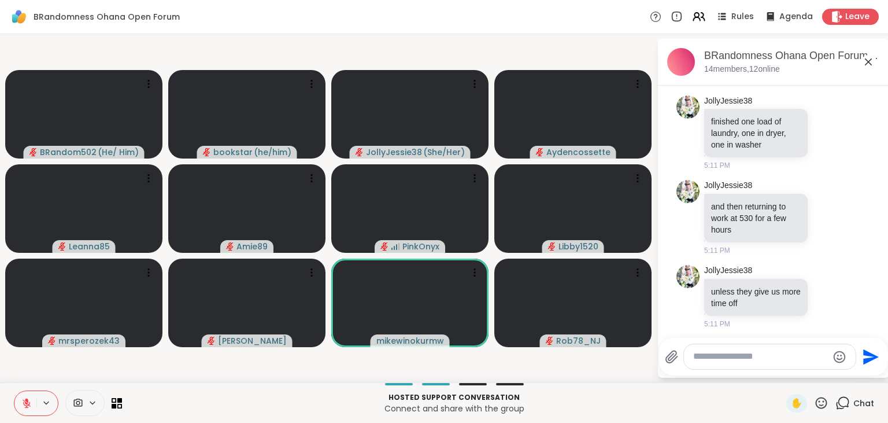
click at [23, 395] on button at bounding box center [25, 403] width 22 height 24
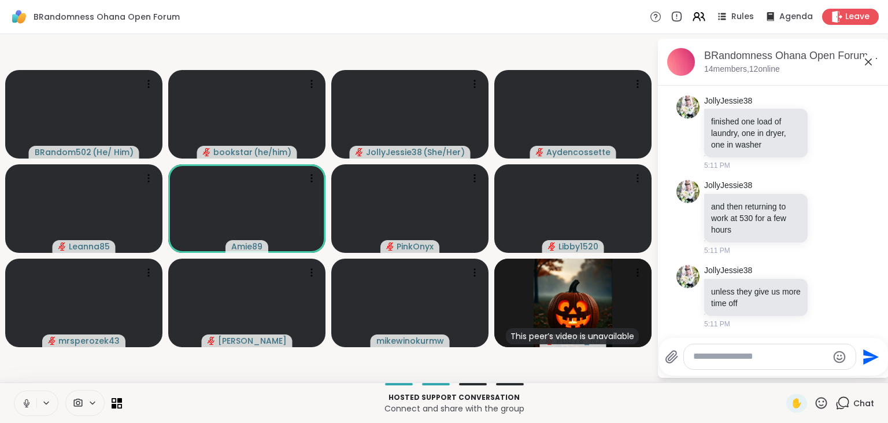
scroll to position [448, 0]
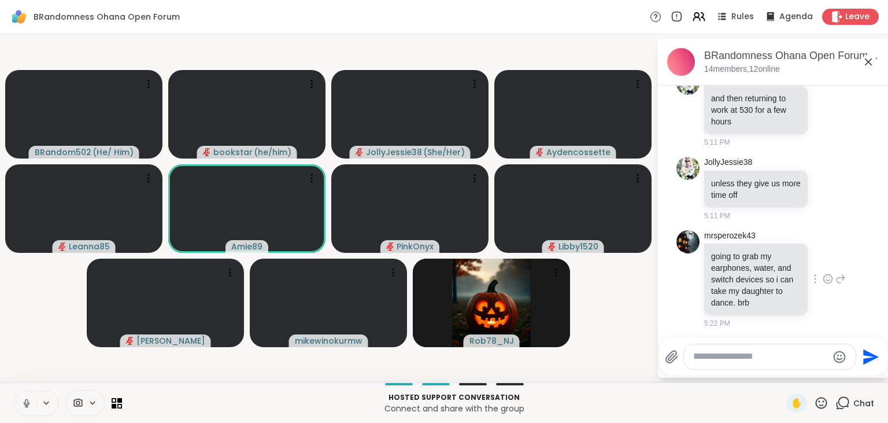
click at [828, 276] on icon at bounding box center [827, 279] width 10 height 12
click at [739, 256] on div "Select Reaction: Heart" at bounding box center [736, 260] width 10 height 10
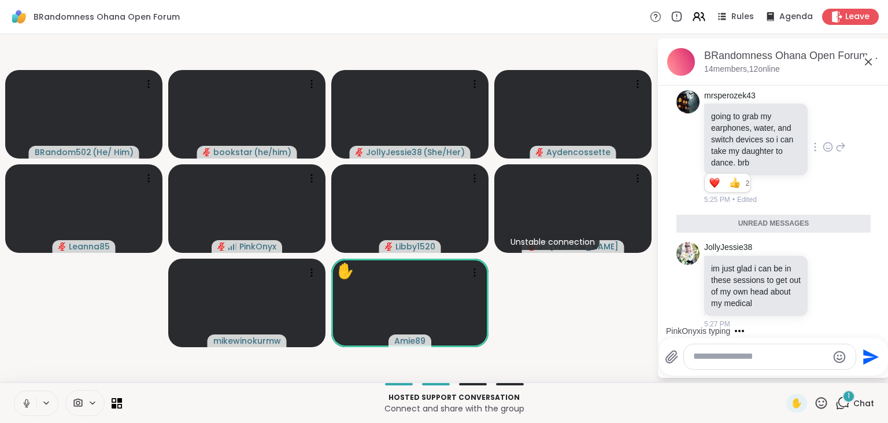
scroll to position [560, 0]
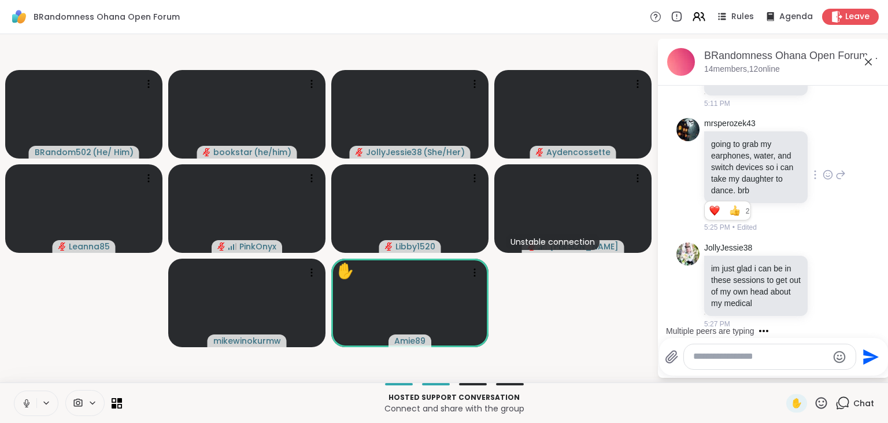
click at [711, 357] on textarea "Type your message" at bounding box center [760, 356] width 135 height 12
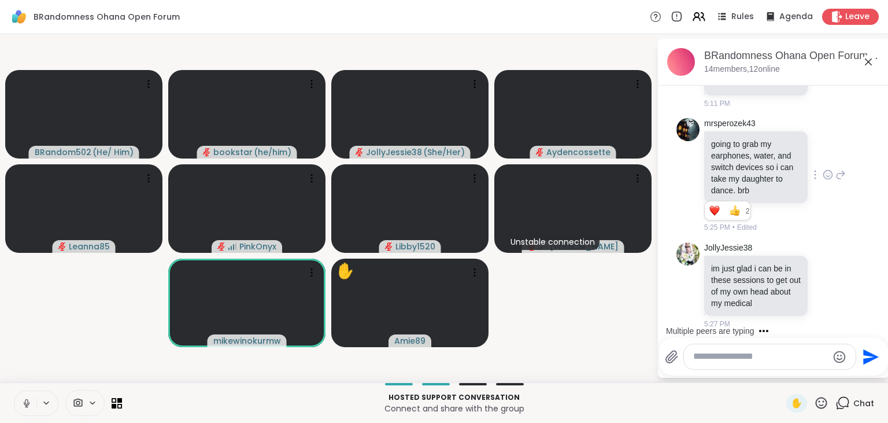
paste textarea "**********"
type textarea "**********"
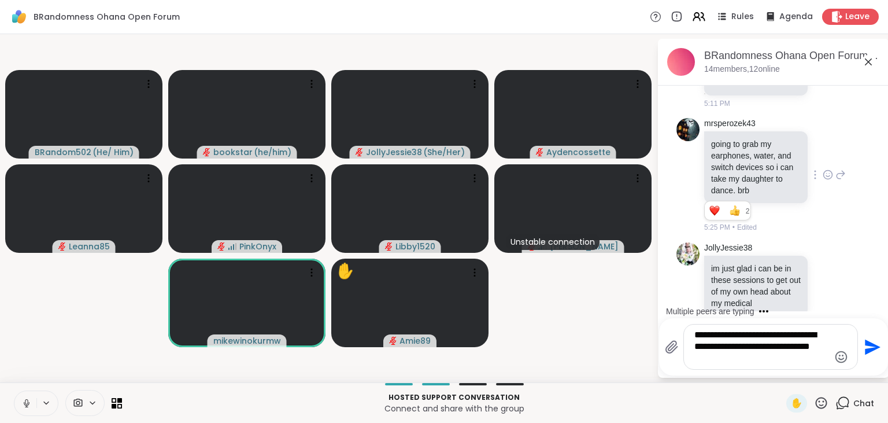
click at [876, 347] on icon "Send" at bounding box center [873, 347] width 16 height 16
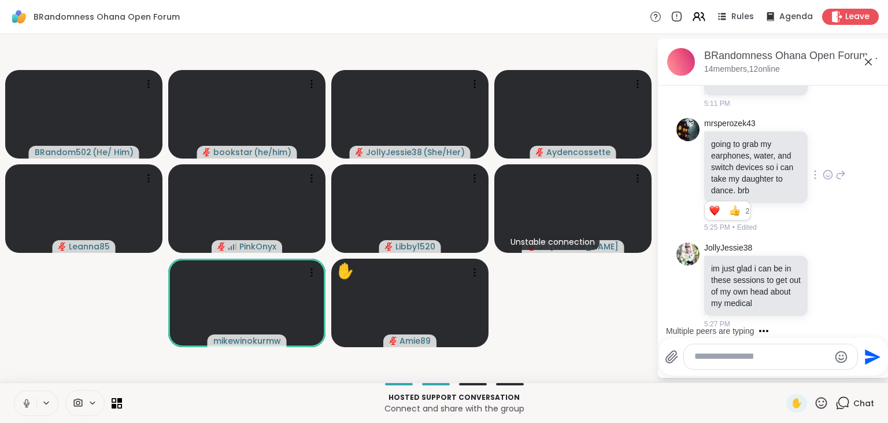
scroll to position [657, 0]
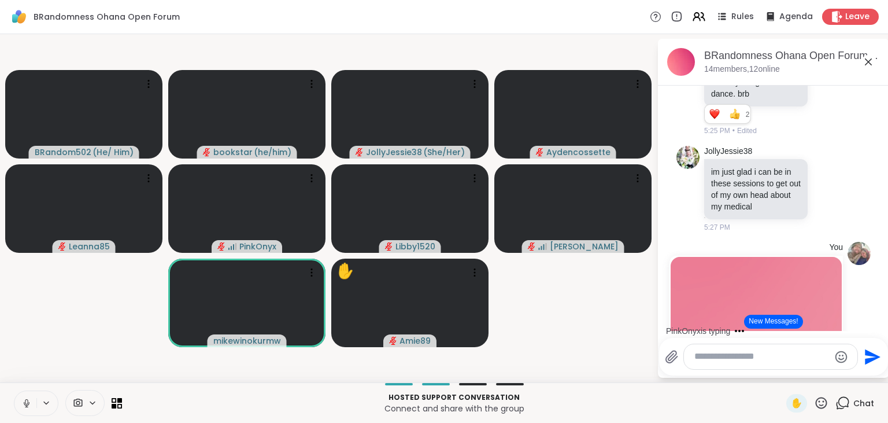
click at [780, 318] on button "New Messages!" at bounding box center [773, 321] width 58 height 14
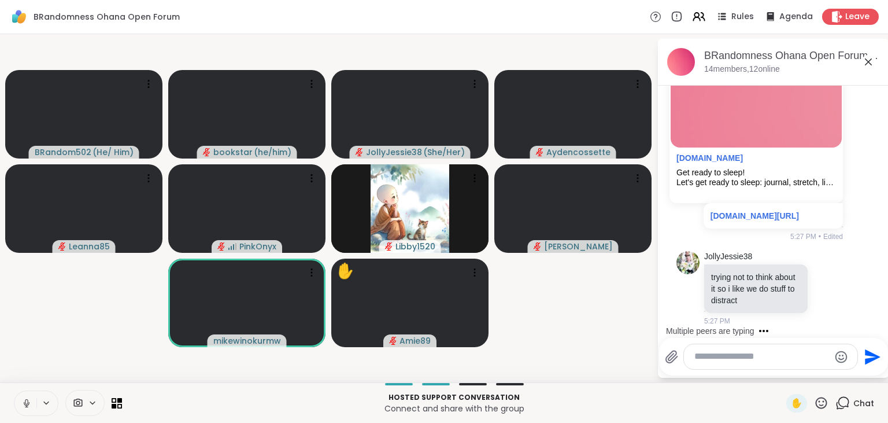
scroll to position [991, 0]
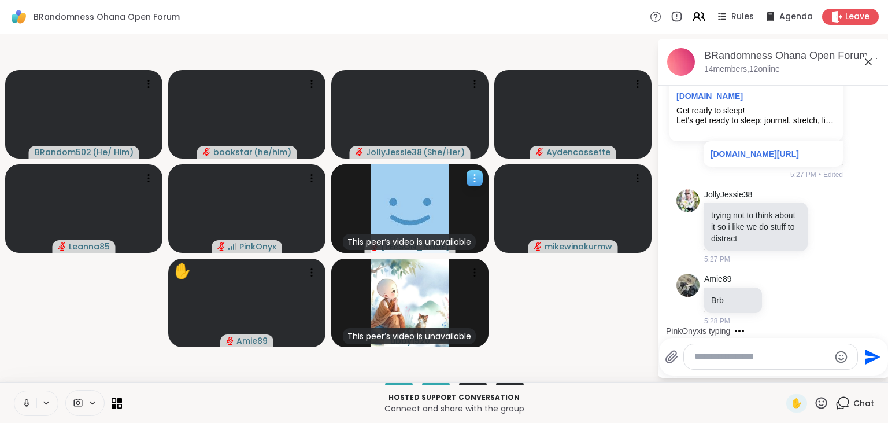
click at [473, 183] on icon at bounding box center [475, 178] width 12 height 12
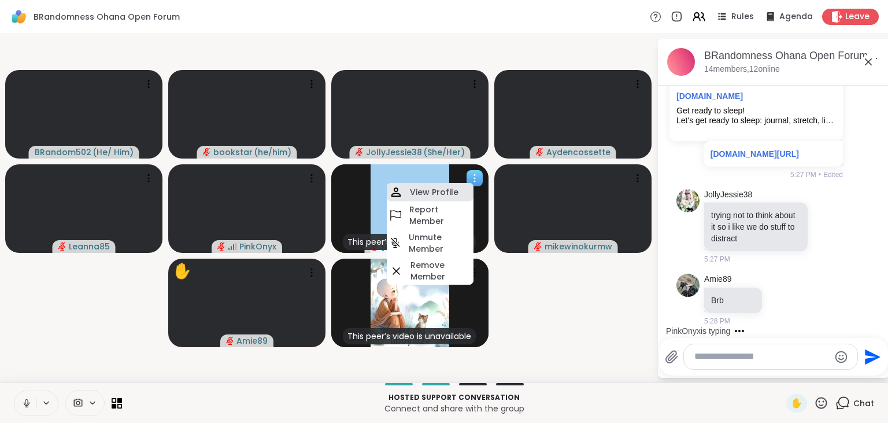
click at [453, 195] on h4 "View Profile" at bounding box center [434, 192] width 49 height 12
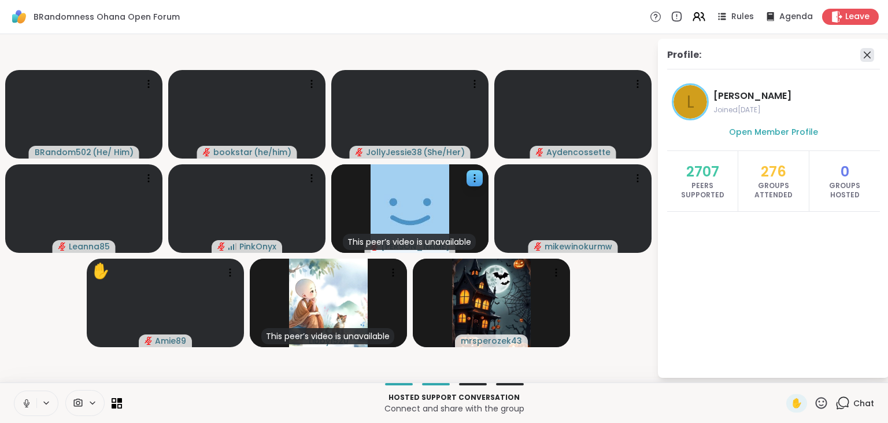
click at [866, 55] on icon at bounding box center [867, 54] width 7 height 7
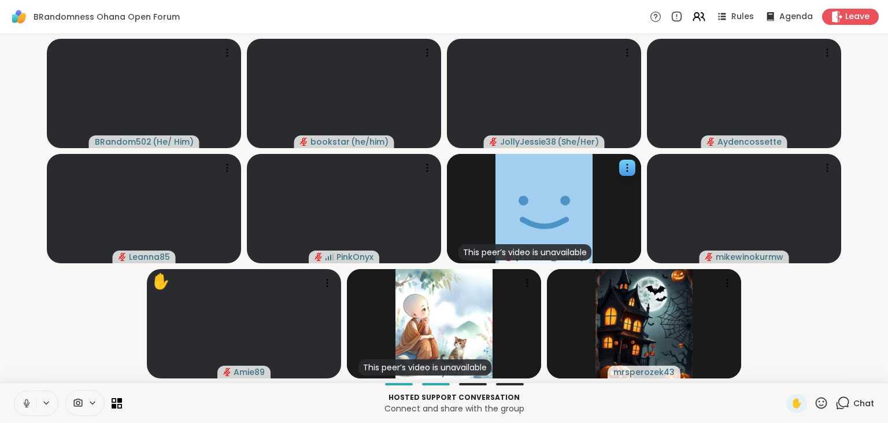
click at [843, 404] on icon at bounding box center [842, 402] width 14 height 14
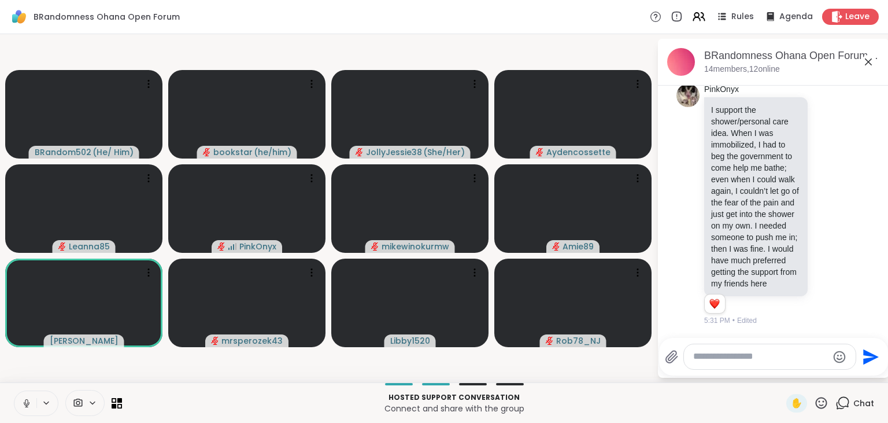
scroll to position [1242, 0]
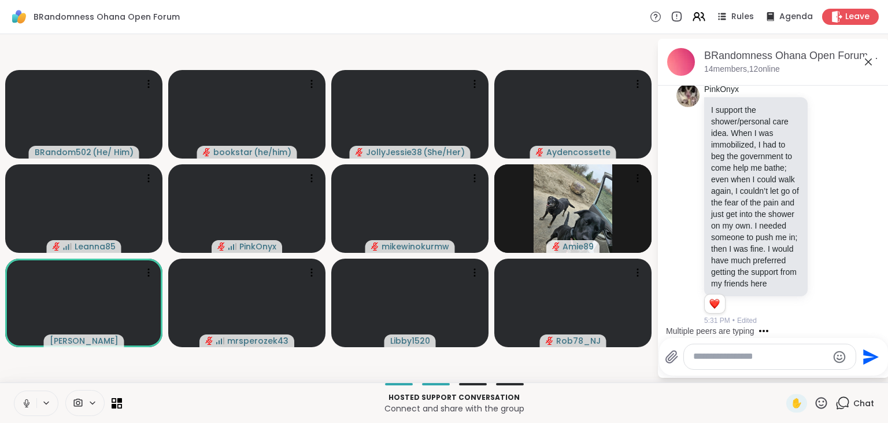
click at [27, 399] on icon at bounding box center [26, 403] width 10 height 10
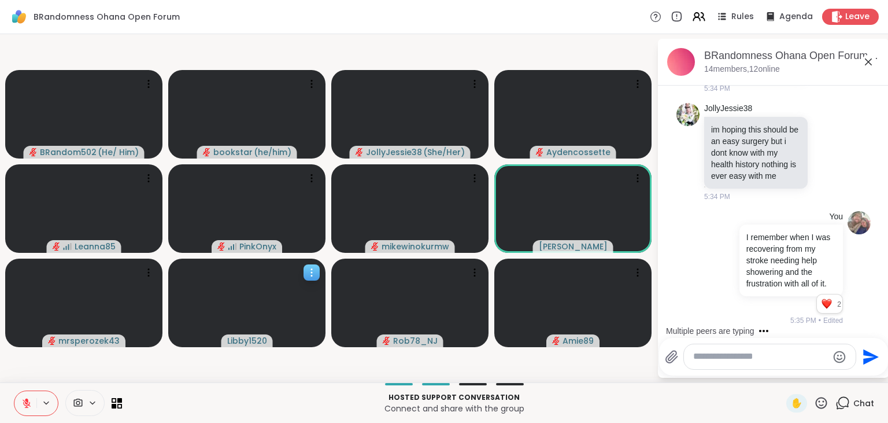
scroll to position [2378, 0]
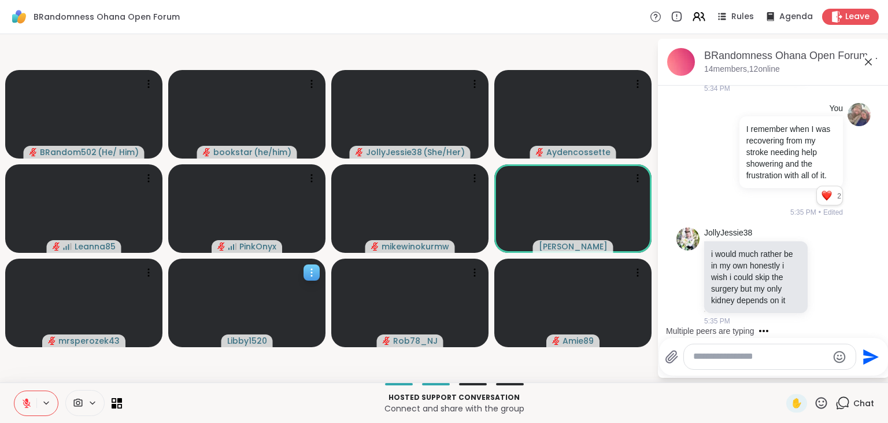
click at [311, 276] on icon at bounding box center [312, 272] width 12 height 12
click at [638, 182] on icon at bounding box center [638, 178] width 12 height 12
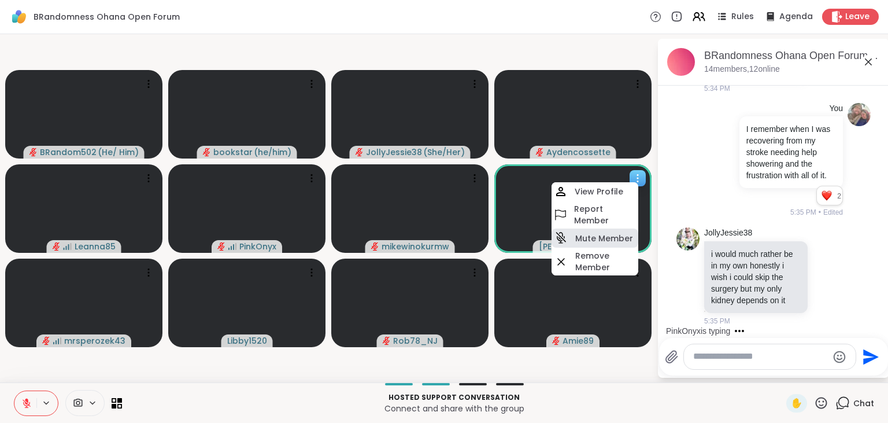
click at [606, 238] on h4 "Mute Member" at bounding box center [604, 238] width 58 height 12
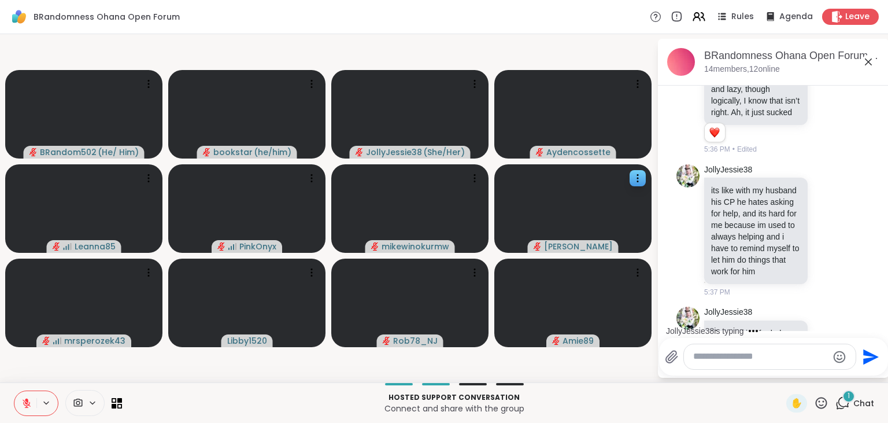
scroll to position [2764, 0]
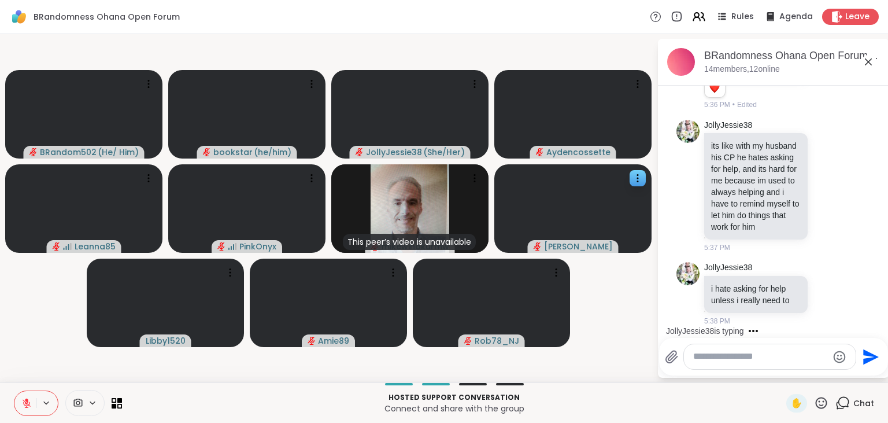
click at [24, 400] on icon at bounding box center [27, 403] width 8 height 8
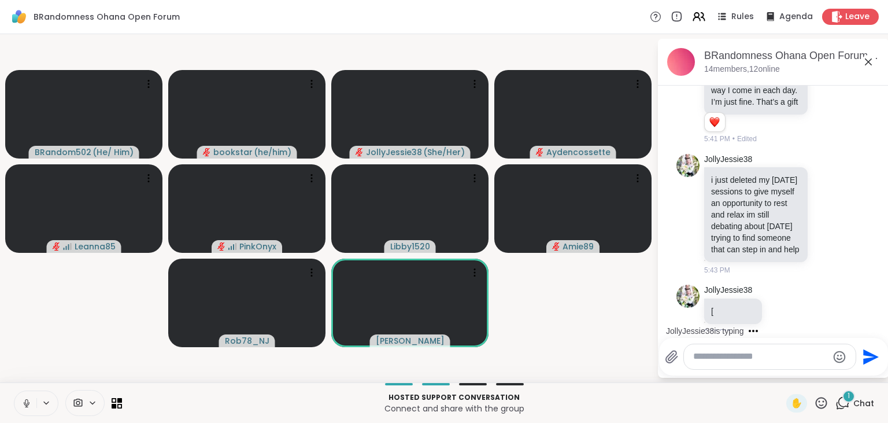
scroll to position [3361, 0]
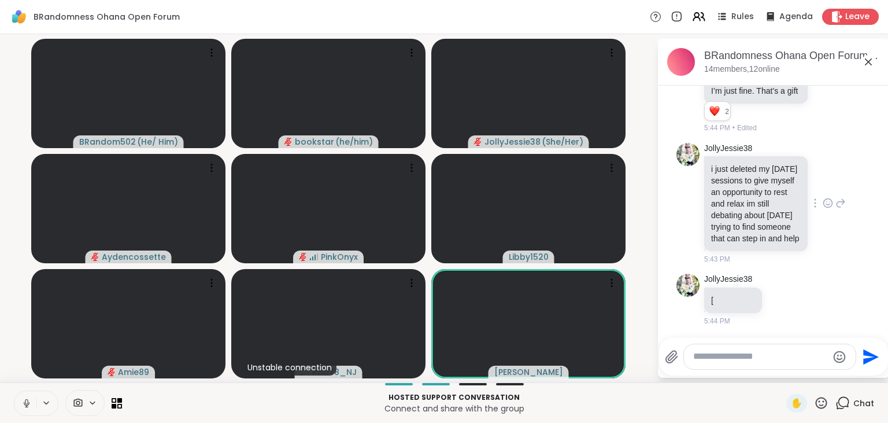
click at [832, 199] on icon at bounding box center [827, 203] width 10 height 12
click at [738, 179] on div "Select Reaction: Heart" at bounding box center [736, 184] width 10 height 10
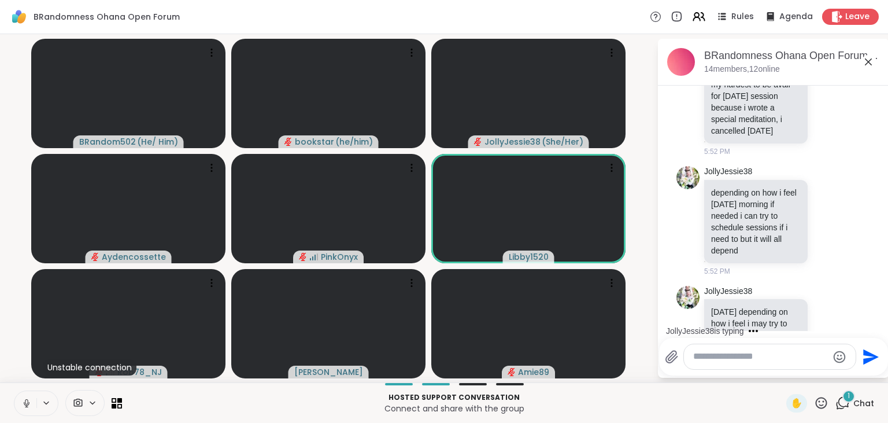
scroll to position [3723, 0]
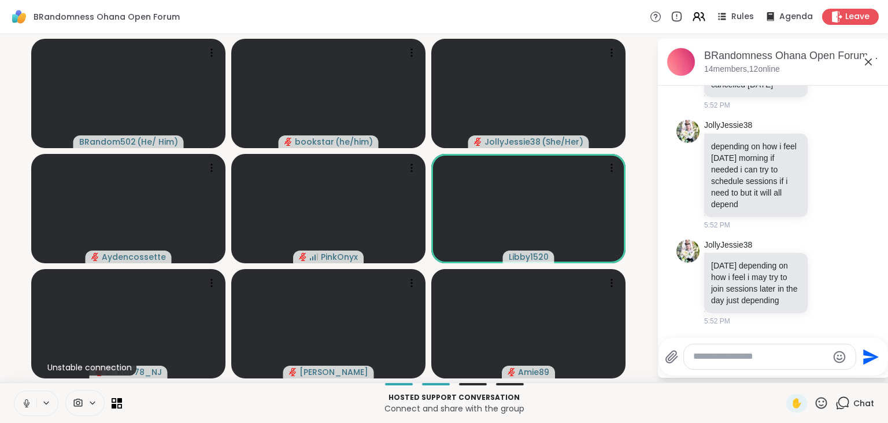
click at [733, 362] on textarea "Type your message" at bounding box center [760, 356] width 135 height 12
paste textarea "**********"
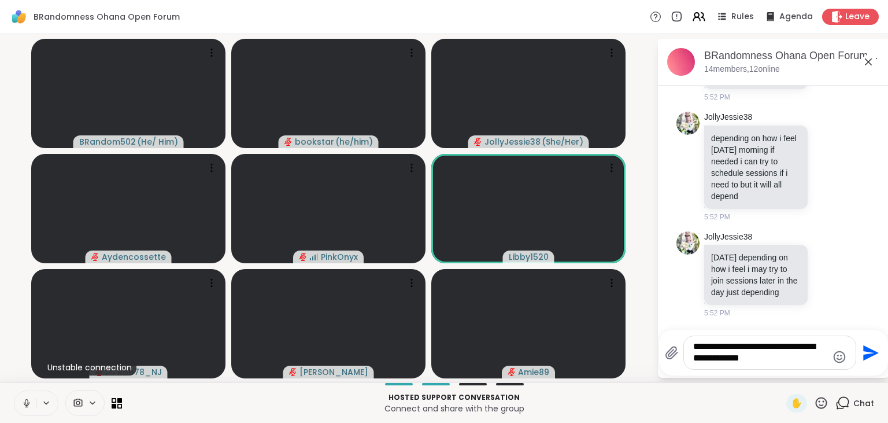
type textarea "**********"
click at [869, 350] on icon "Send" at bounding box center [873, 352] width 16 height 16
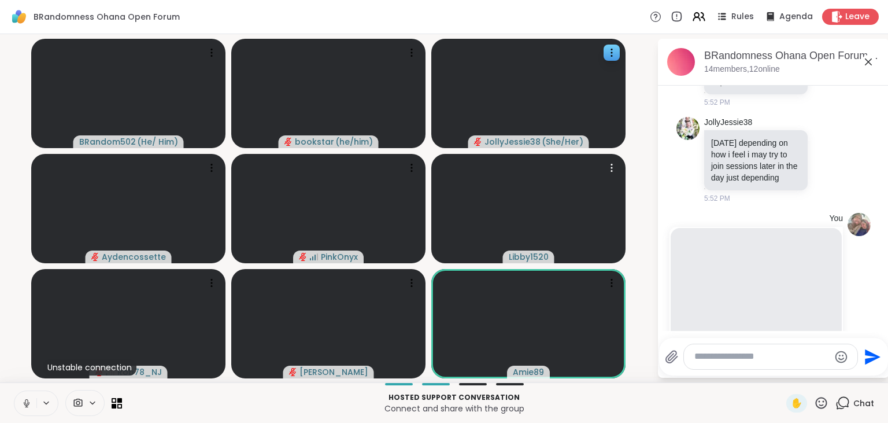
scroll to position [4292, 0]
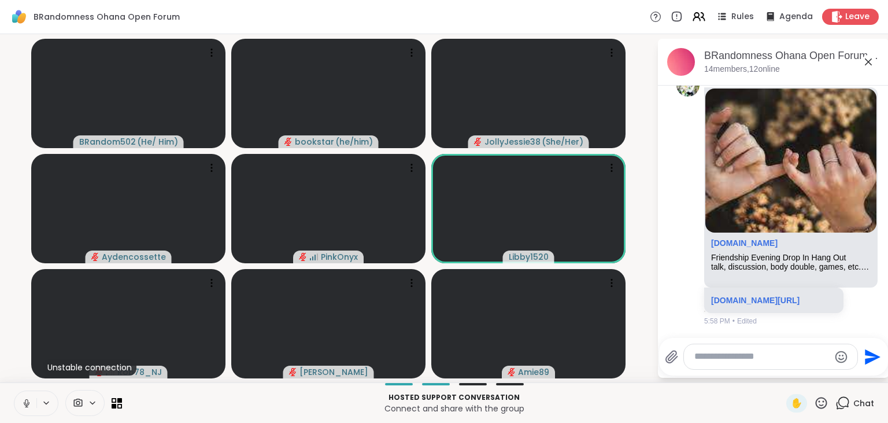
click at [705, 352] on textarea "Type your message" at bounding box center [761, 356] width 135 height 12
paste textarea "**********"
type textarea "**********"
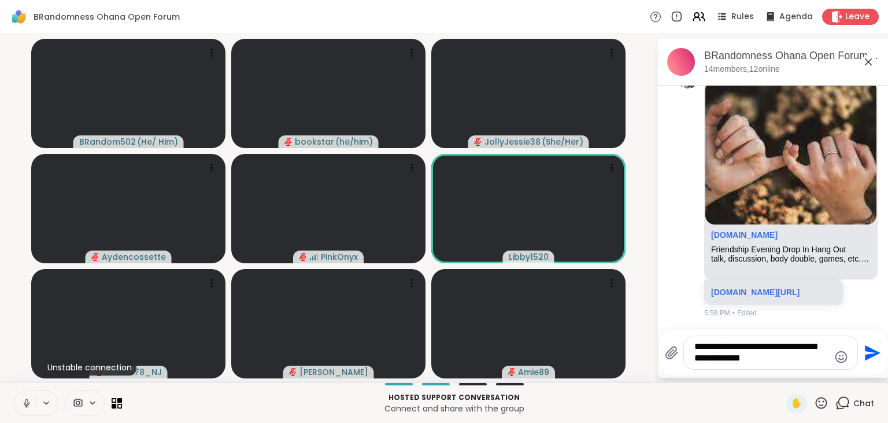
click at [873, 350] on icon "Send" at bounding box center [873, 352] width 16 height 16
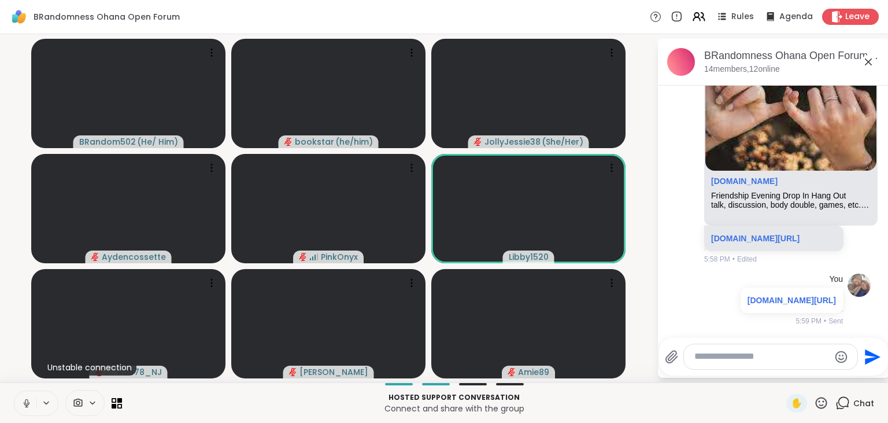
scroll to position [4365, 0]
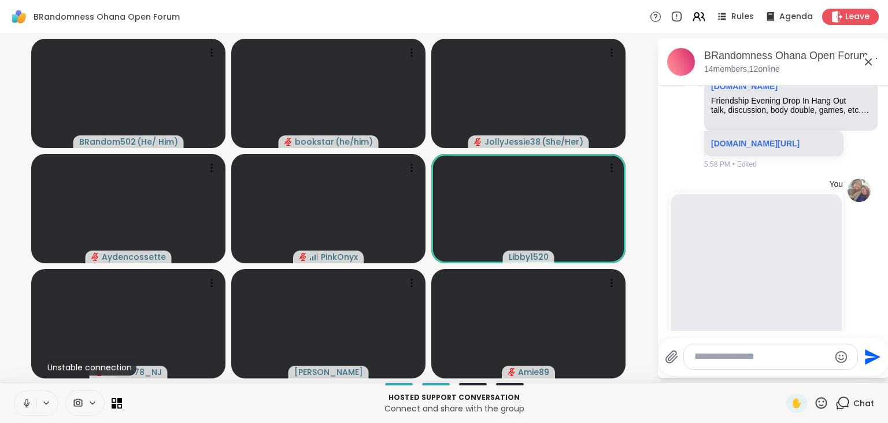
click at [839, 401] on icon at bounding box center [842, 402] width 14 height 14
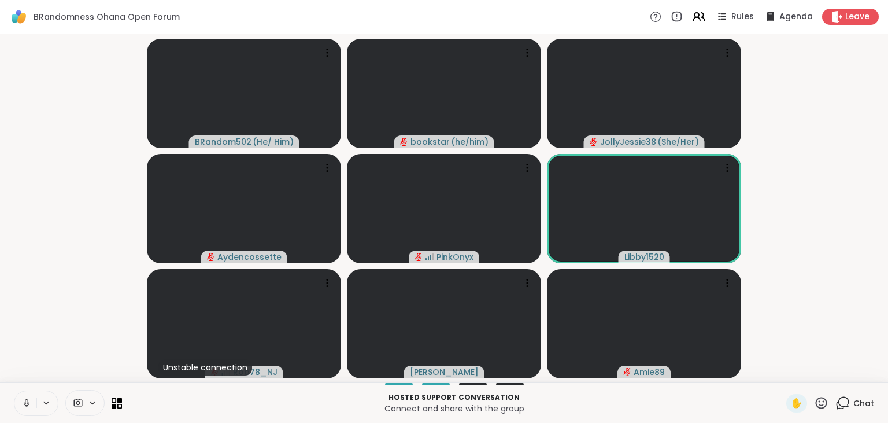
click at [839, 401] on icon at bounding box center [842, 402] width 14 height 14
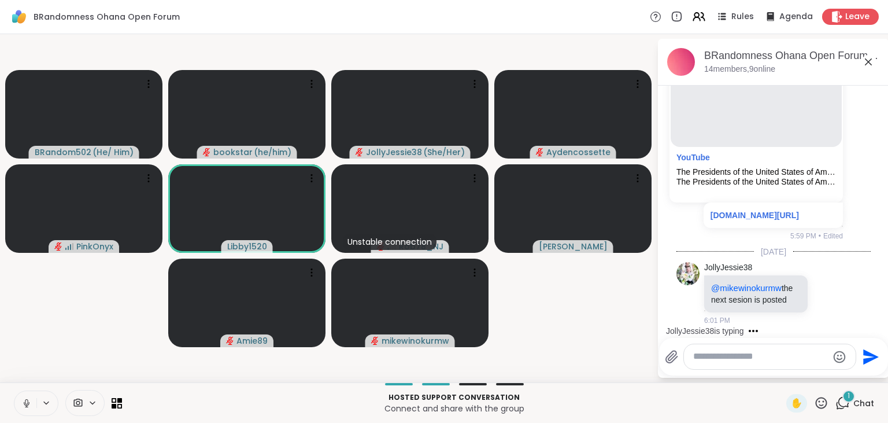
scroll to position [4649, 0]
click at [21, 405] on icon at bounding box center [26, 403] width 10 height 10
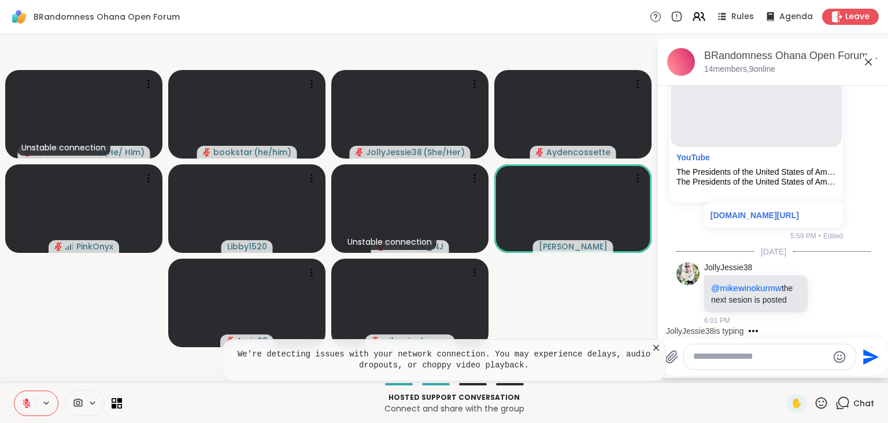
scroll to position [4734, 0]
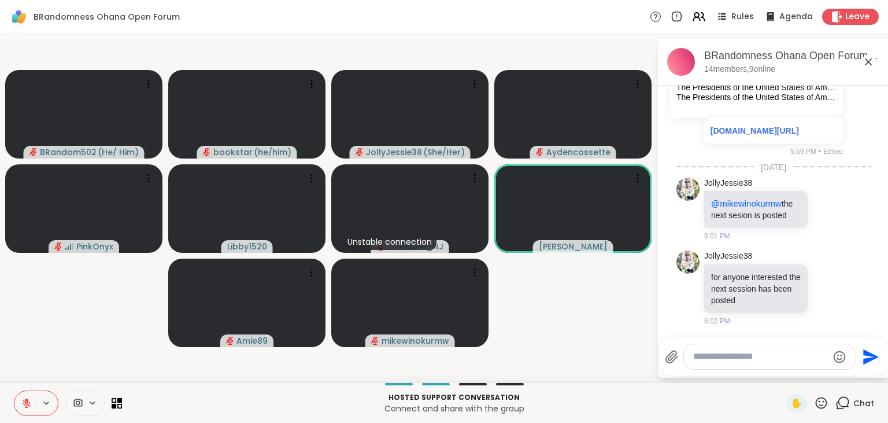
click at [21, 405] on icon at bounding box center [26, 403] width 10 height 10
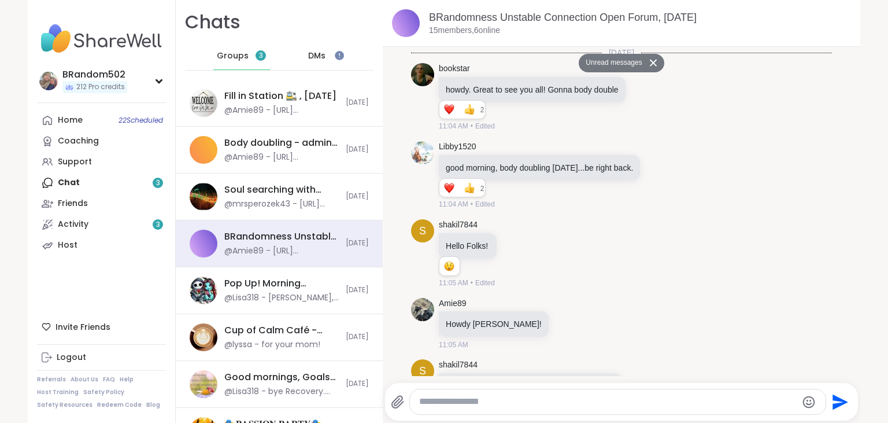
scroll to position [8262, 0]
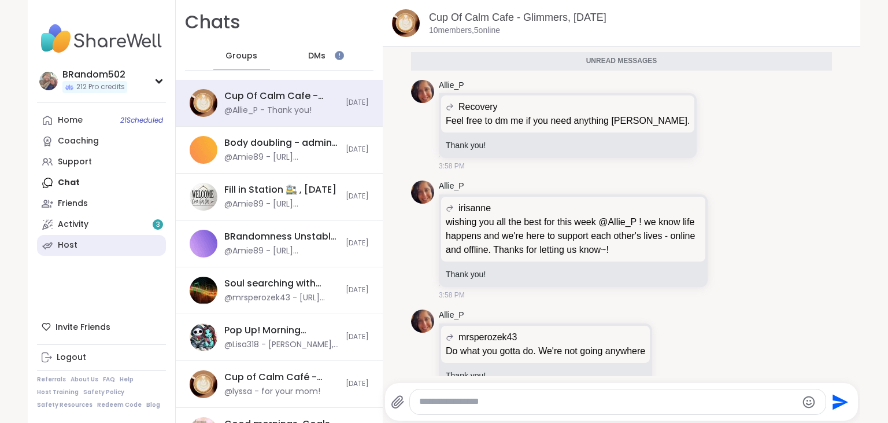
click at [87, 240] on link "Host" at bounding box center [101, 245] width 129 height 21
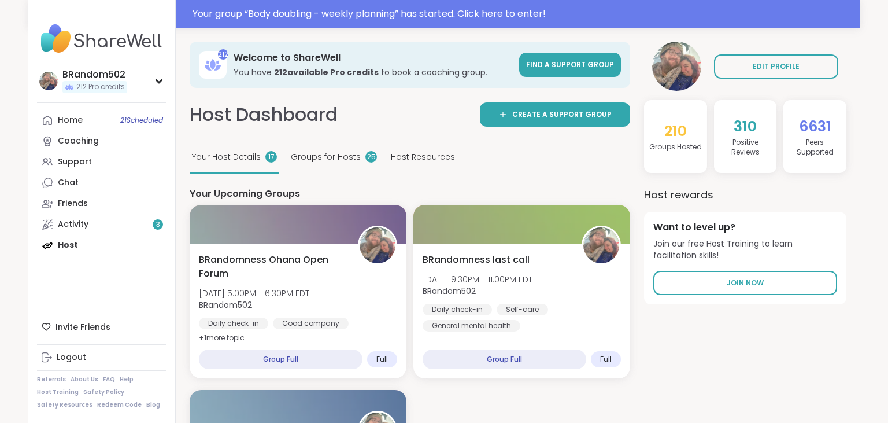
click at [343, 157] on span "Groups for Hosts" at bounding box center [326, 157] width 70 height 12
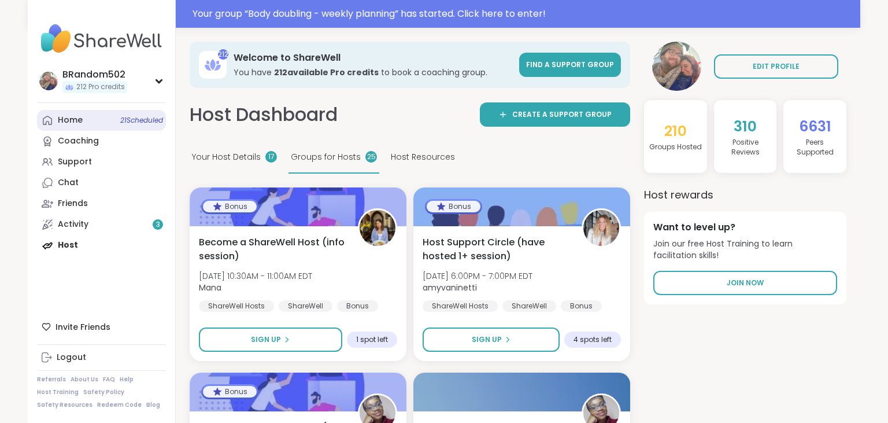
click at [77, 127] on link "Home 21 Scheduled" at bounding box center [101, 120] width 129 height 21
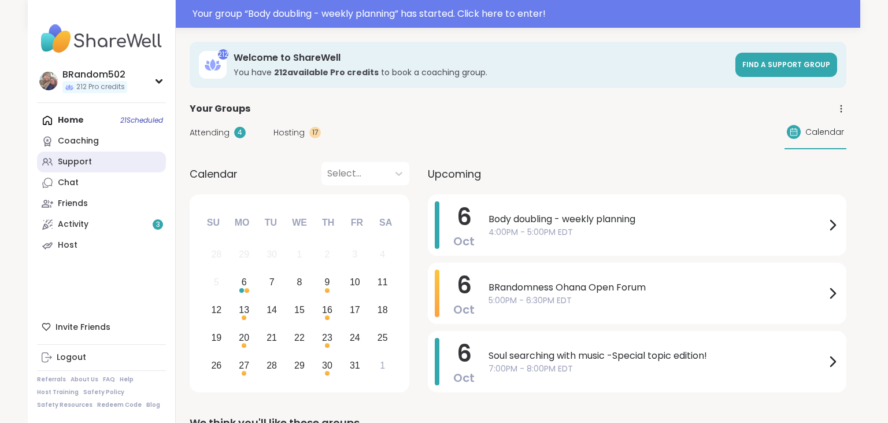
click at [81, 166] on div "Support" at bounding box center [75, 162] width 34 height 12
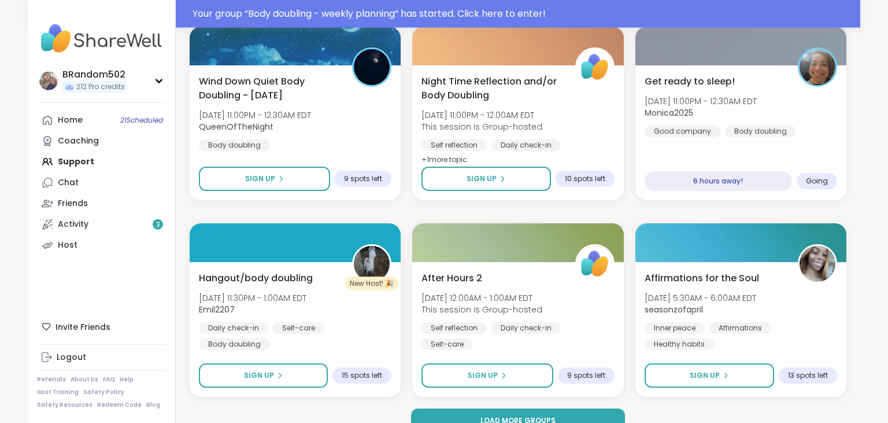
scroll to position [2211, 0]
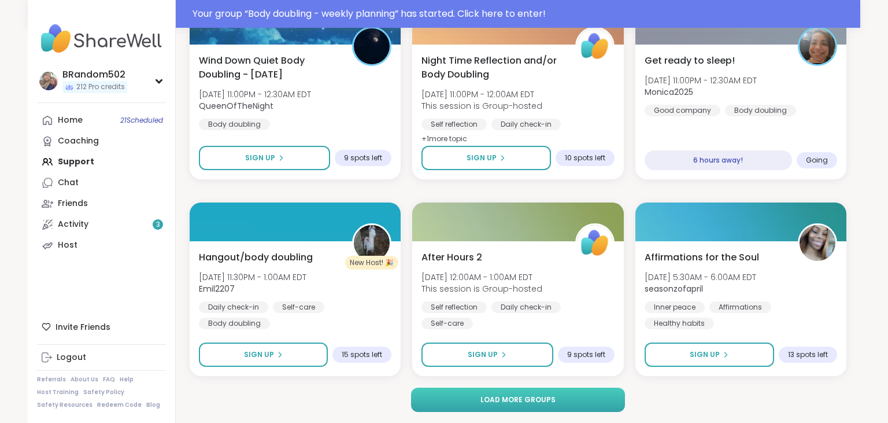
click at [588, 394] on button "Load more groups" at bounding box center [518, 399] width 214 height 24
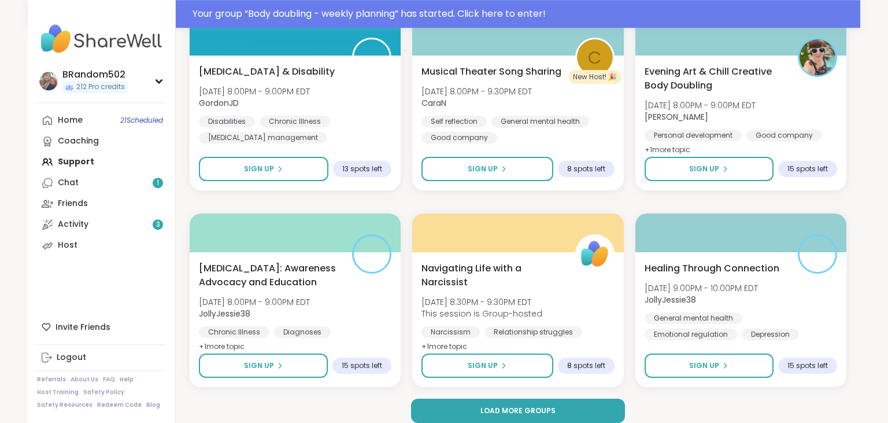
scroll to position [4569, 0]
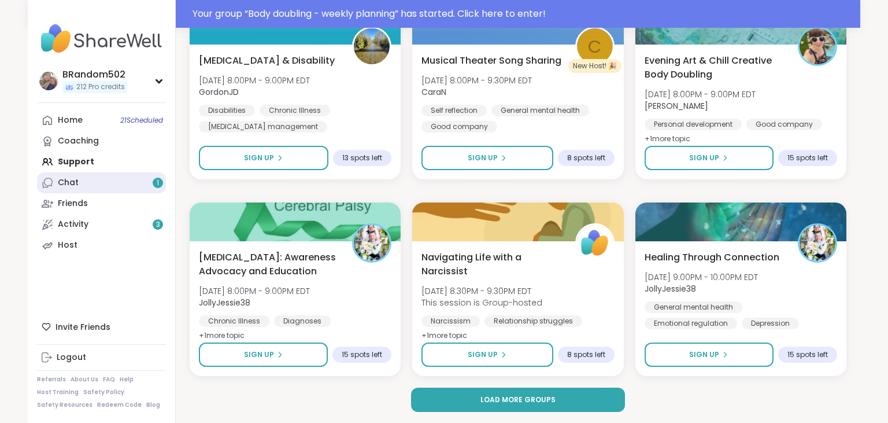
click at [113, 177] on link "Chat 1" at bounding box center [101, 182] width 129 height 21
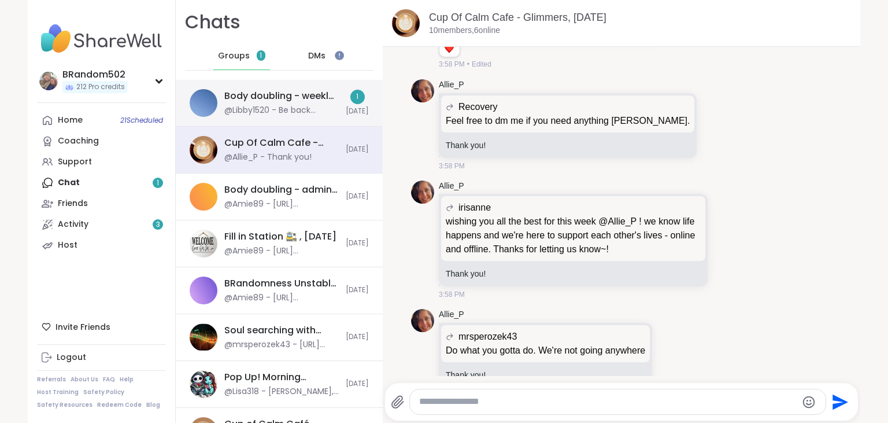
click at [239, 108] on div "@Libby1520 - Be back shortly" at bounding box center [281, 111] width 114 height 12
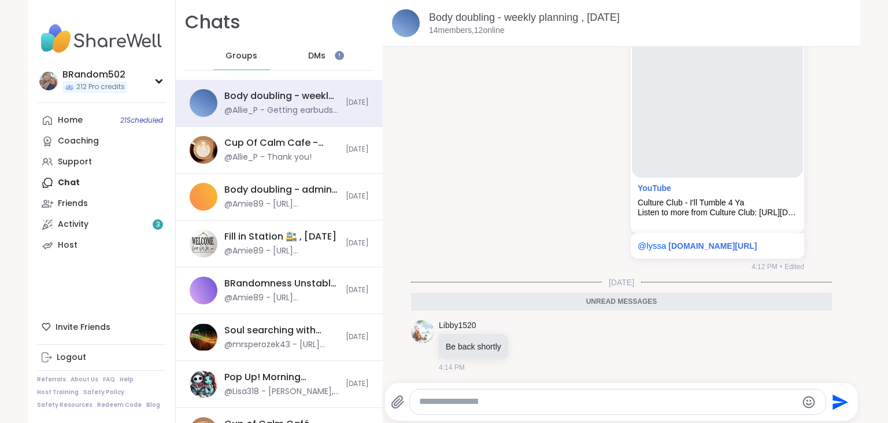
scroll to position [178, 0]
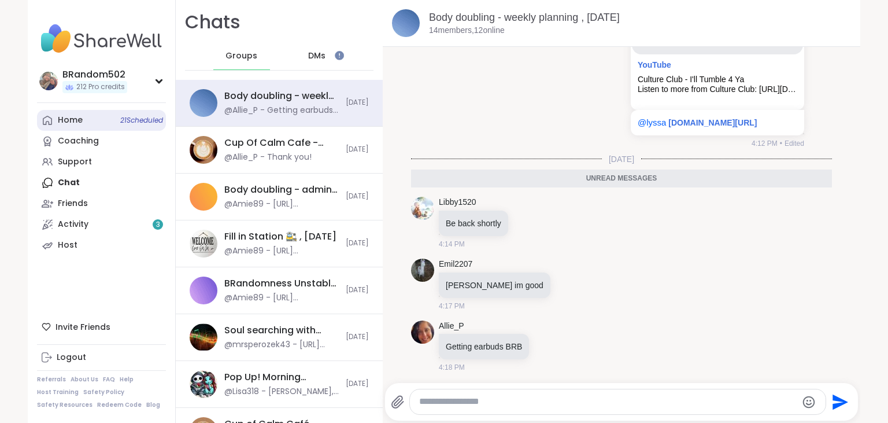
click at [82, 116] on div "Home 21 Scheduled" at bounding box center [70, 120] width 25 height 12
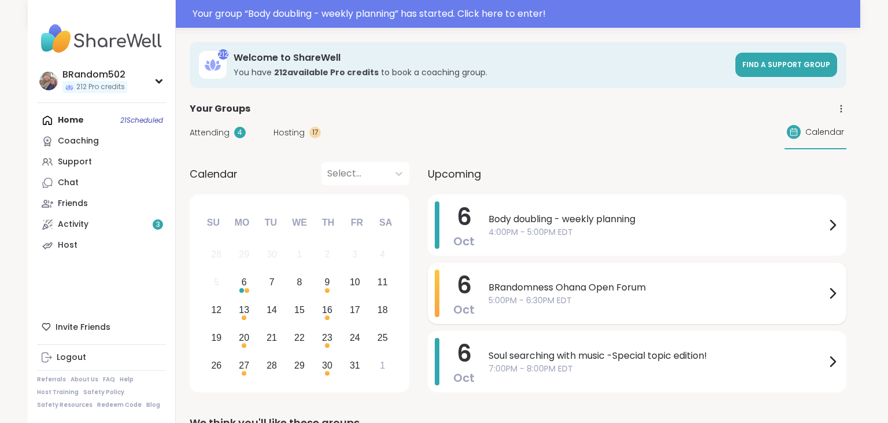
click at [521, 282] on span "BRandomness Ohana Open Forum" at bounding box center [656, 287] width 337 height 14
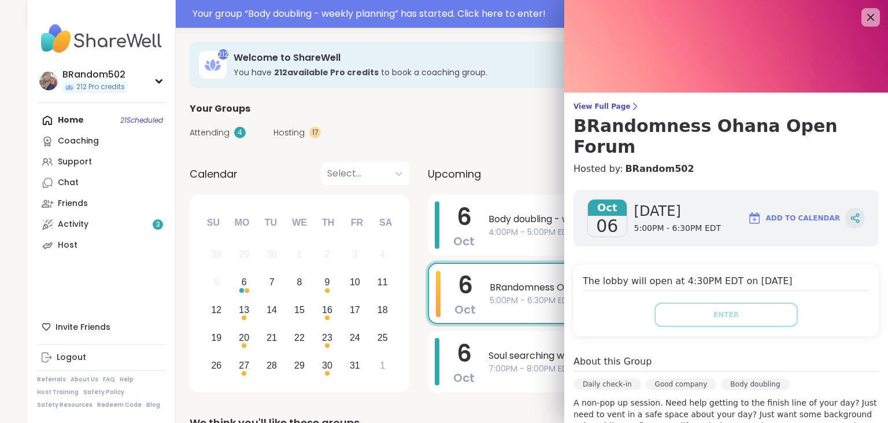
click at [853, 213] on icon at bounding box center [855, 218] width 10 height 10
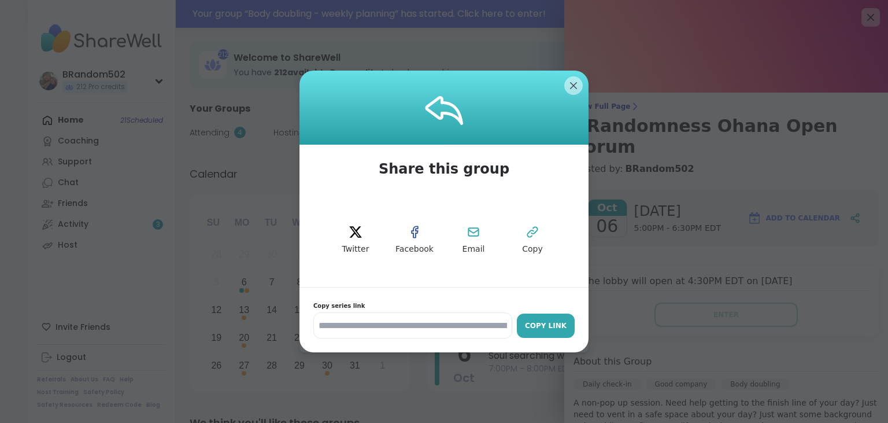
click at [546, 315] on button "Copy Link" at bounding box center [546, 325] width 58 height 24
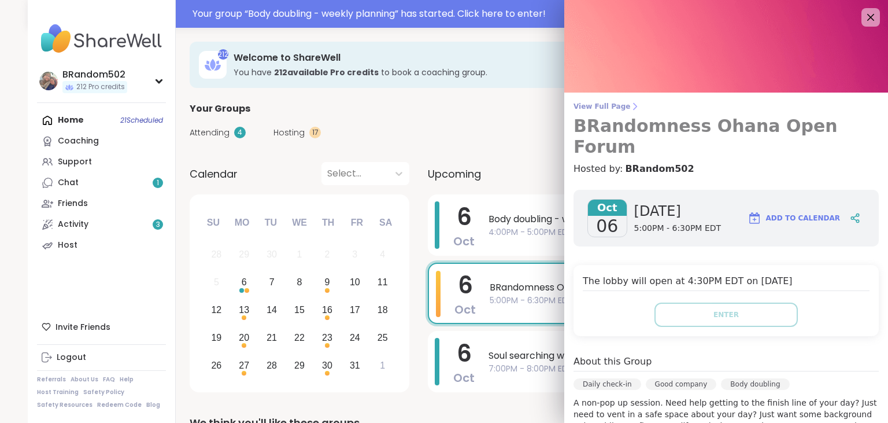
click at [609, 104] on span "View Full Page" at bounding box center [725, 106] width 305 height 9
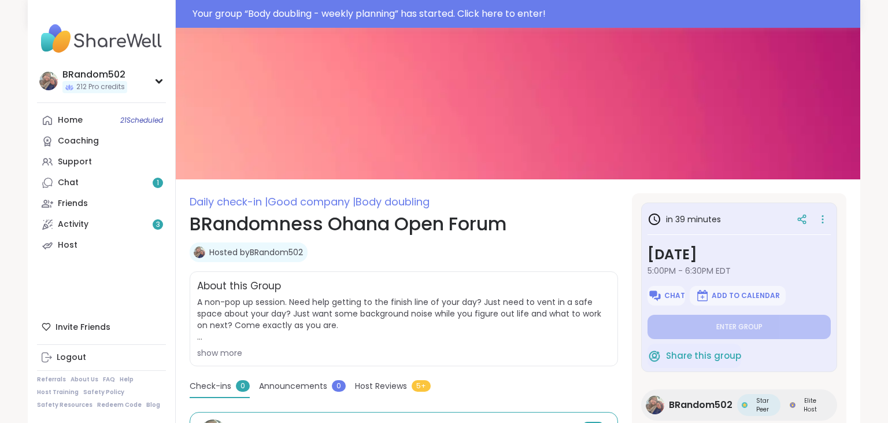
type textarea "*"
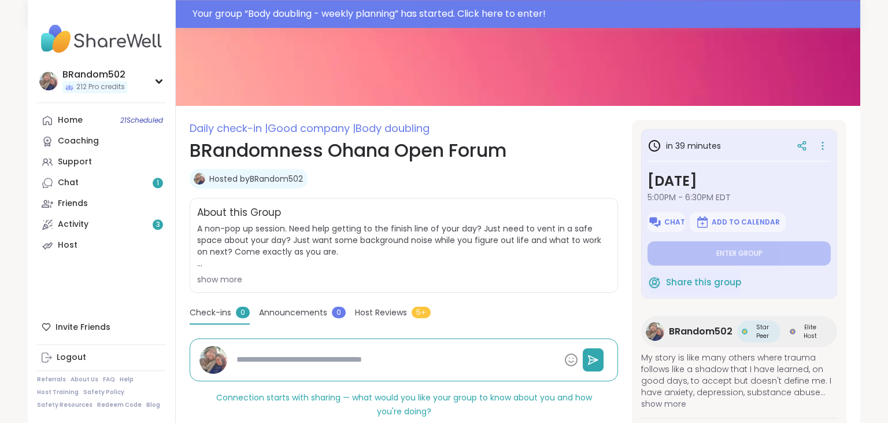
scroll to position [59, 0]
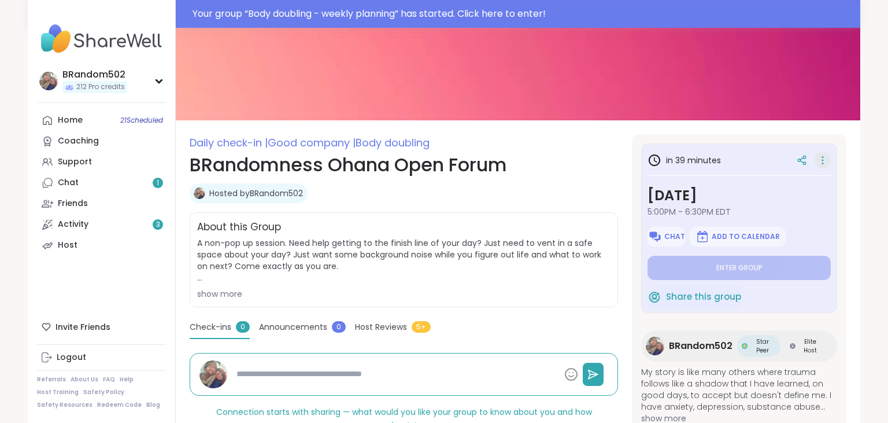
click at [820, 156] on icon at bounding box center [823, 160] width 12 height 16
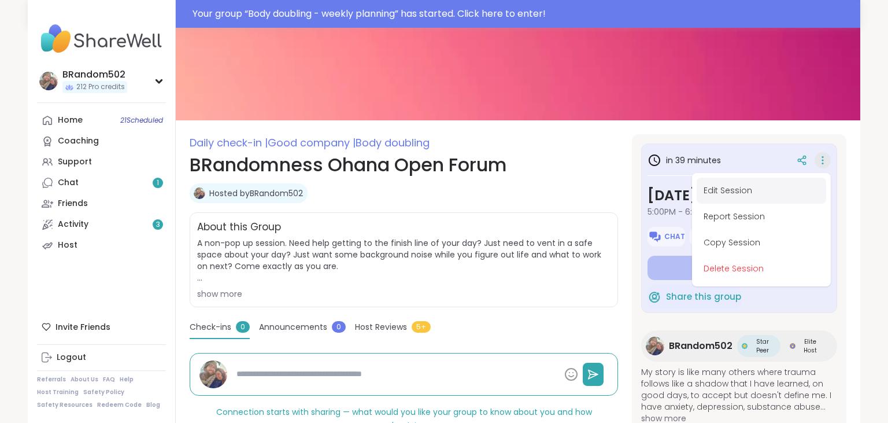
click at [750, 190] on button "Edit Session" at bounding box center [760, 190] width 129 height 26
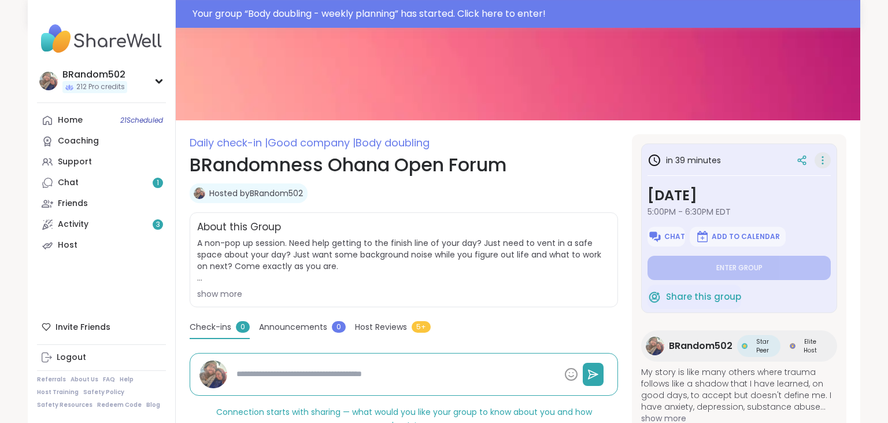
type textarea "*"
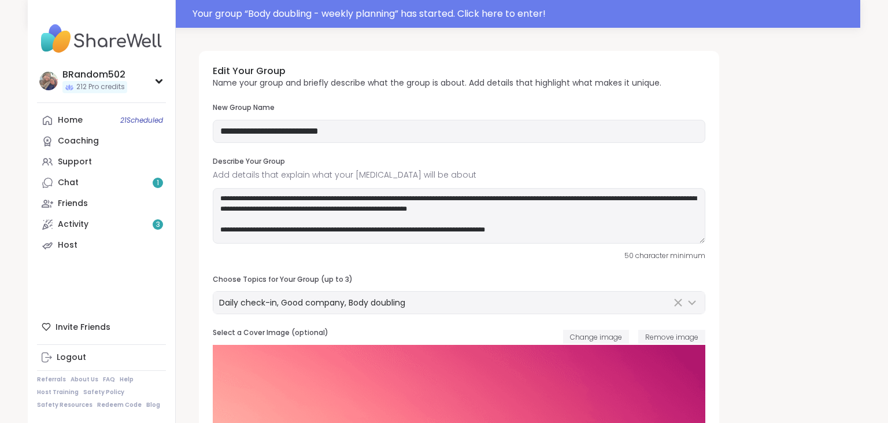
type input "**********"
type textarea "**********"
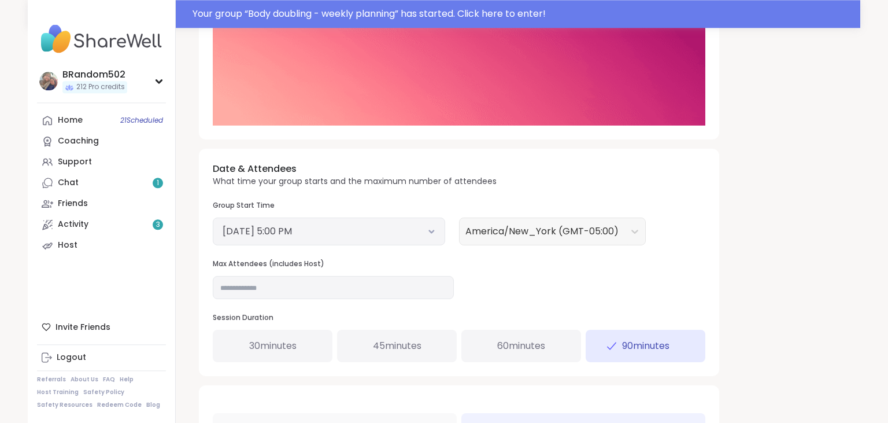
scroll to position [327, 0]
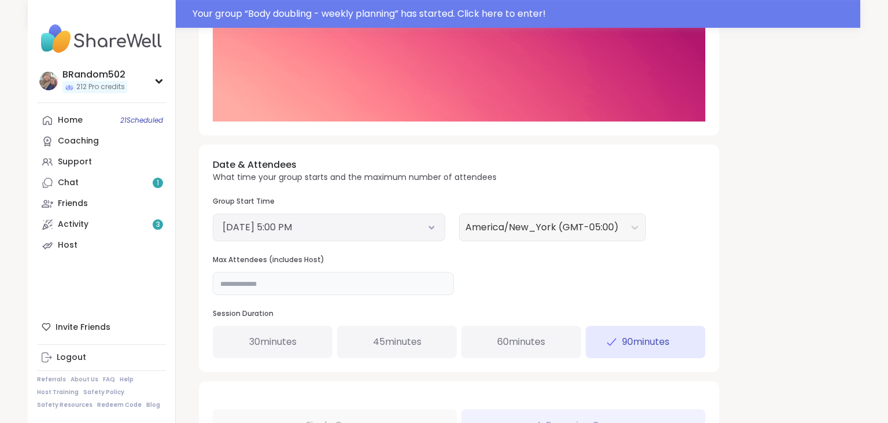
click at [265, 286] on input "**" at bounding box center [333, 283] width 241 height 23
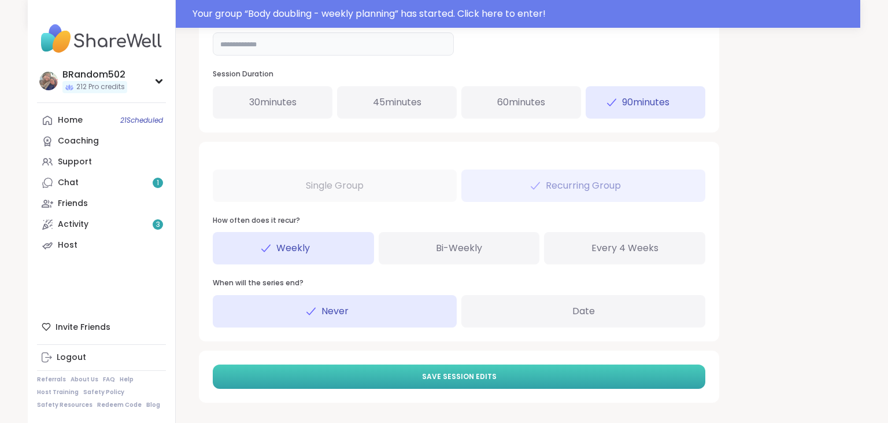
type input "**"
click at [526, 370] on button "Save Session Edits" at bounding box center [459, 376] width 492 height 24
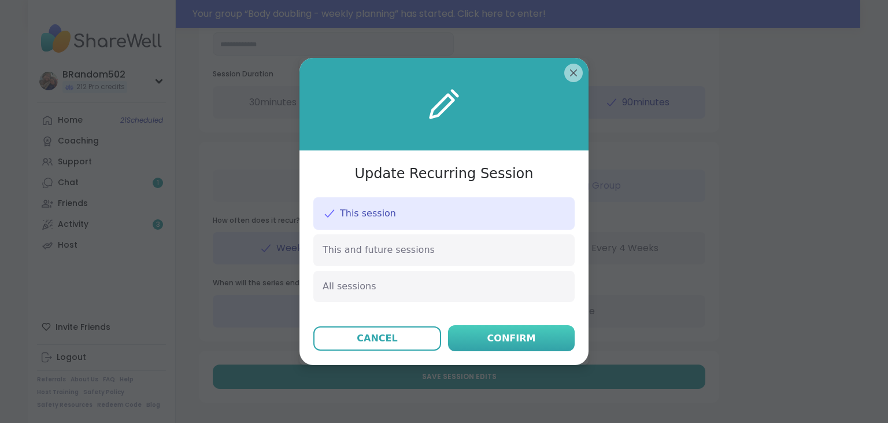
click at [524, 342] on div "Confirm" at bounding box center [511, 338] width 49 height 14
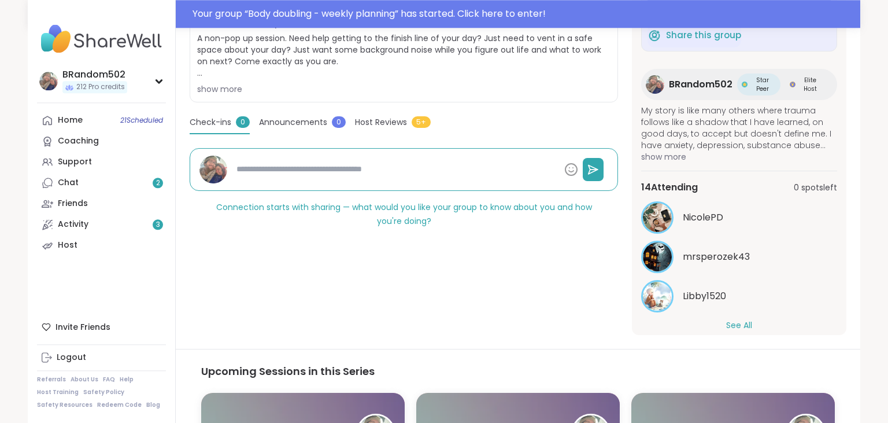
scroll to position [71, 0]
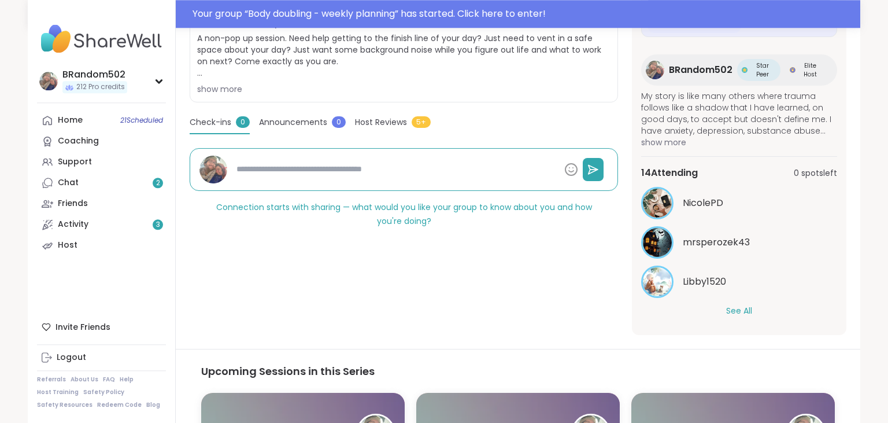
click at [748, 308] on button "See All" at bounding box center [739, 311] width 26 height 12
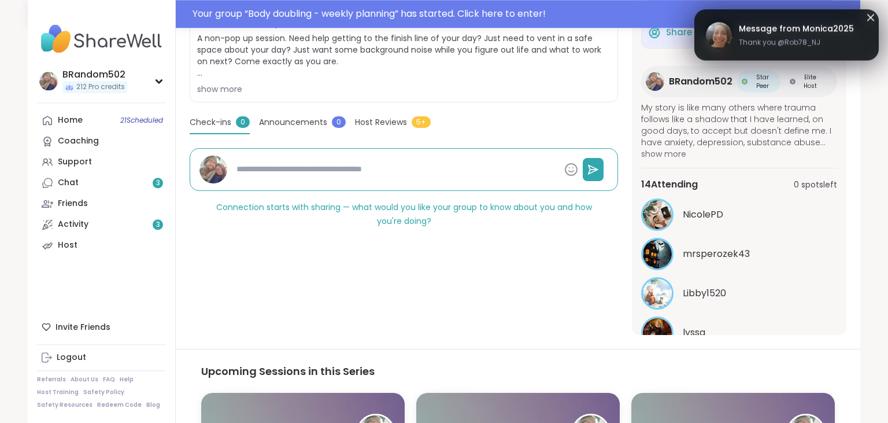
scroll to position [49, 0]
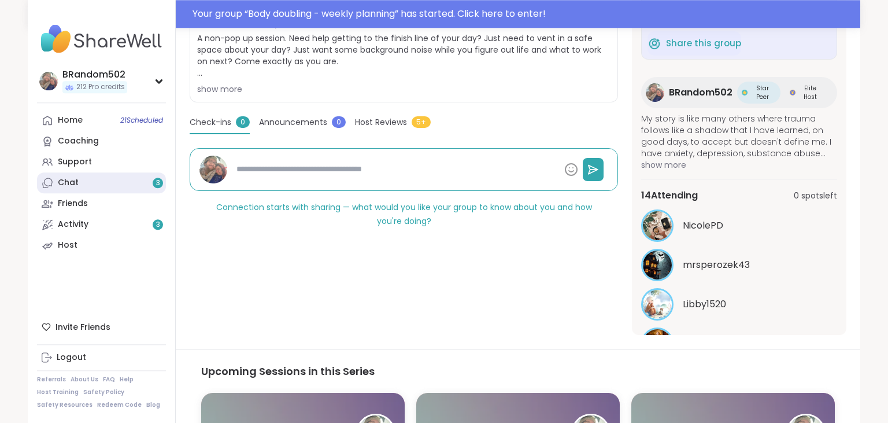
click at [88, 184] on link "Chat 3" at bounding box center [101, 182] width 129 height 21
type textarea "*"
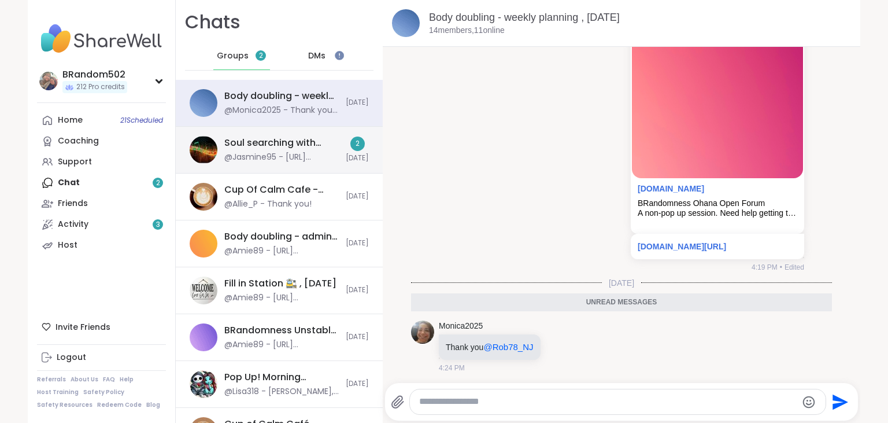
click at [255, 147] on div "Soul searching with music -Special topic edition! , [DATE]" at bounding box center [281, 142] width 114 height 13
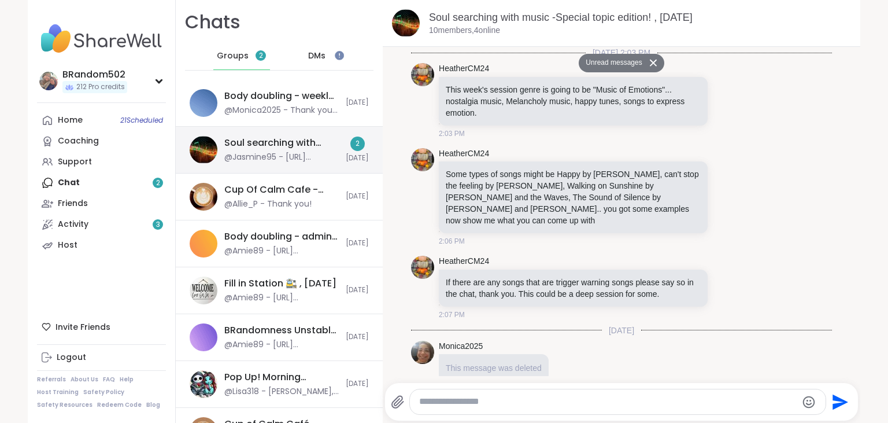
scroll to position [3374, 0]
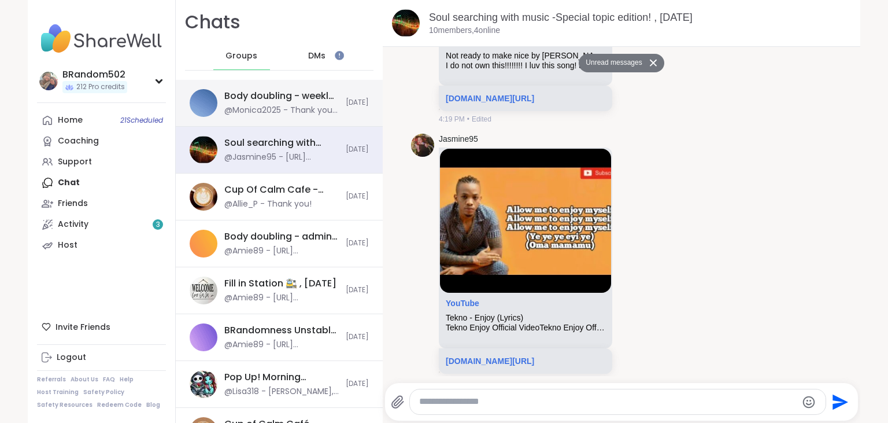
click at [262, 110] on div "@Monica2025 - Thank you @Rob78_NJ" at bounding box center [281, 111] width 114 height 12
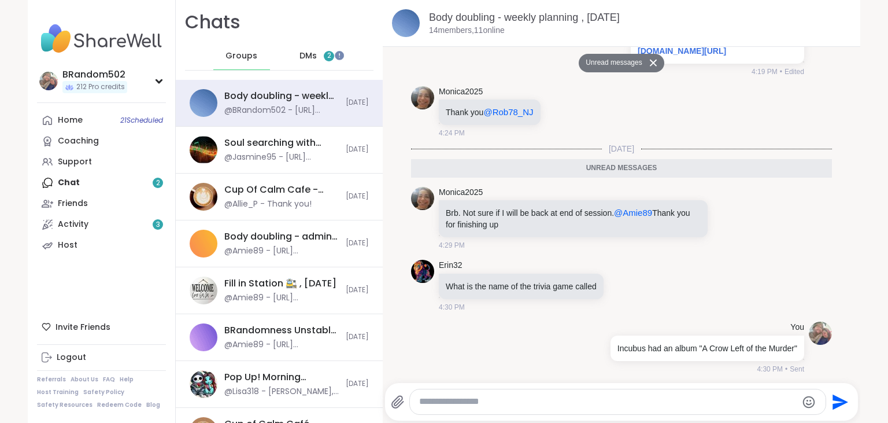
scroll to position [892, 0]
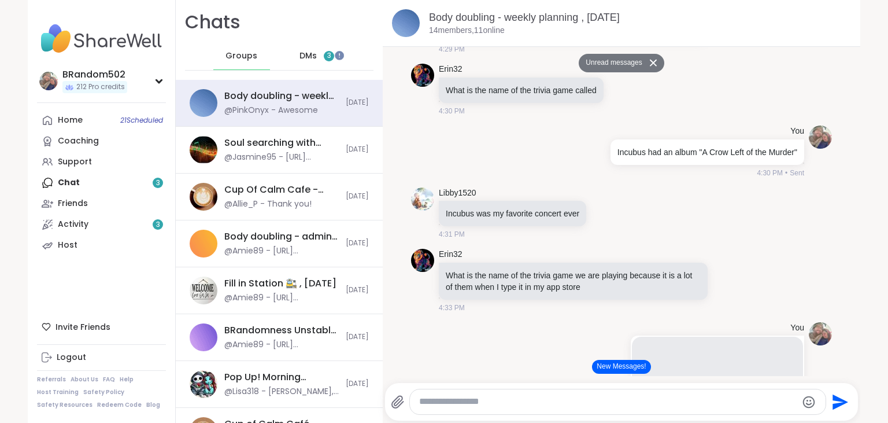
click at [313, 52] on span "DMs" at bounding box center [307, 56] width 17 height 12
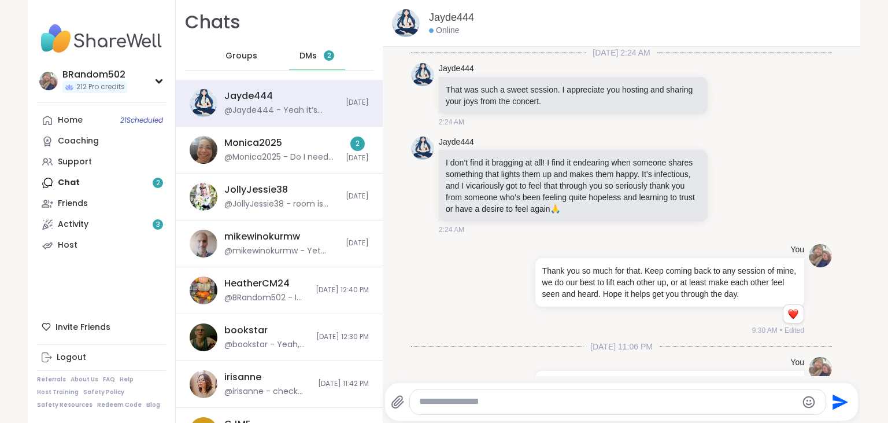
scroll to position [2829, 0]
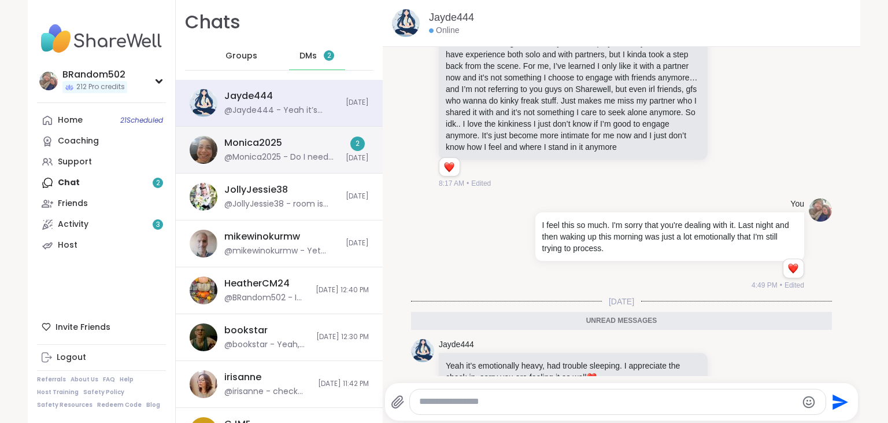
click at [316, 149] on div "Monica2025 @Monica2025 - Do I need to document something in the closing notesm" at bounding box center [281, 149] width 114 height 27
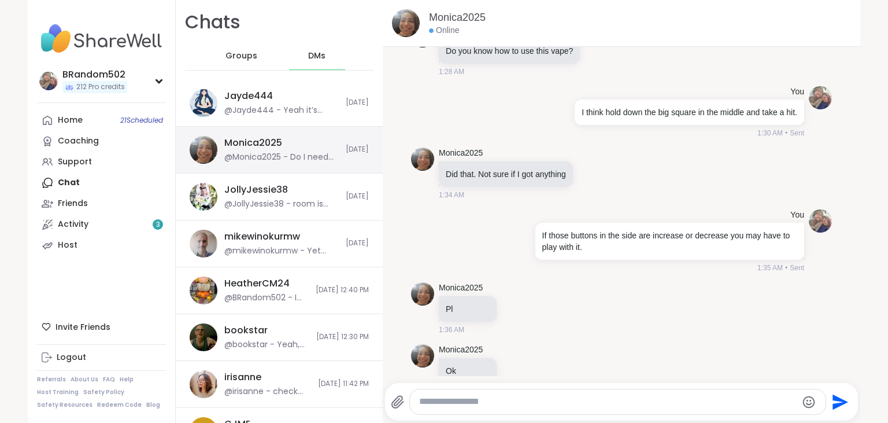
scroll to position [9061, 0]
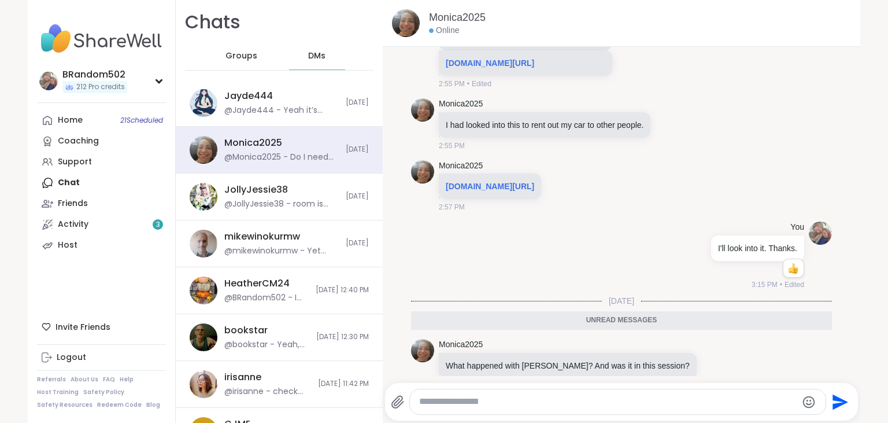
click at [460, 406] on textarea "Type your message" at bounding box center [607, 401] width 377 height 12
type textarea "**********"
click at [75, 163] on div "Support" at bounding box center [75, 162] width 34 height 12
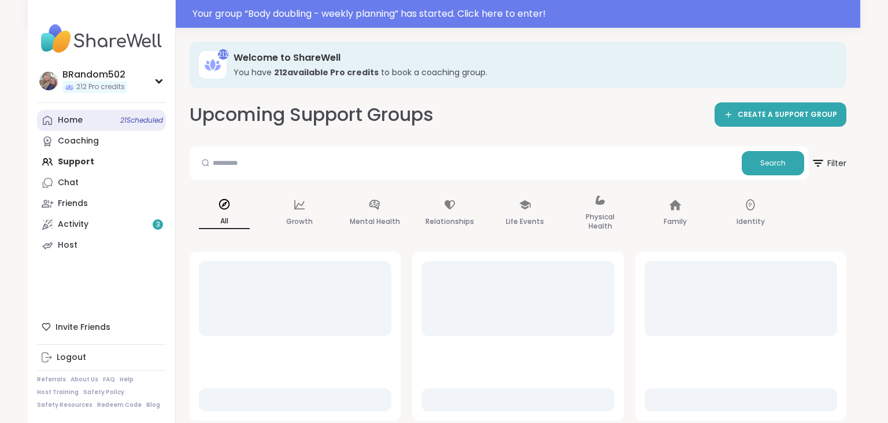
click at [110, 119] on link "Home 21 Scheduled" at bounding box center [101, 120] width 129 height 21
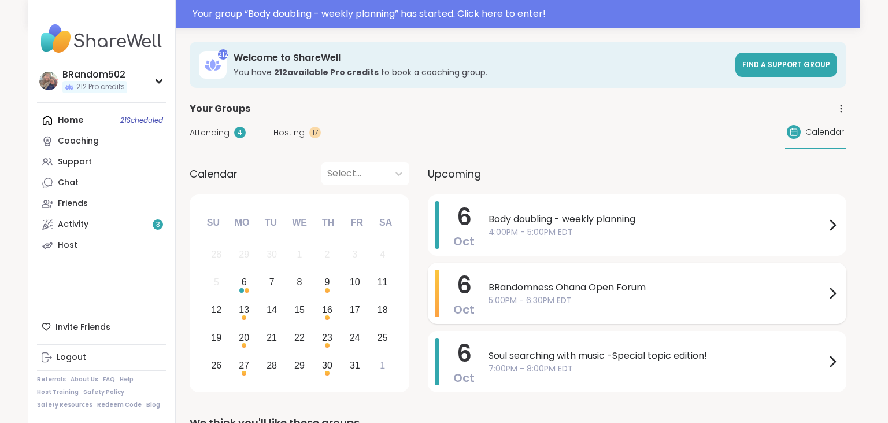
click at [554, 285] on span "BRandomness Ohana Open Forum" at bounding box center [656, 287] width 337 height 14
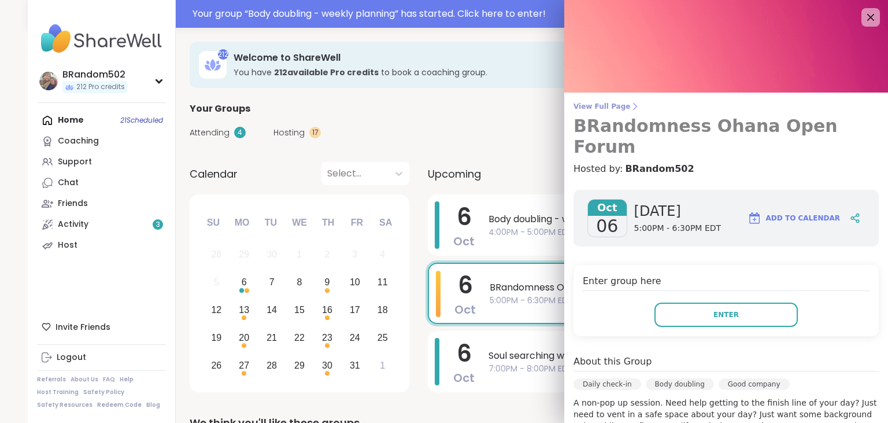
click at [596, 108] on span "View Full Page" at bounding box center [725, 106] width 305 height 9
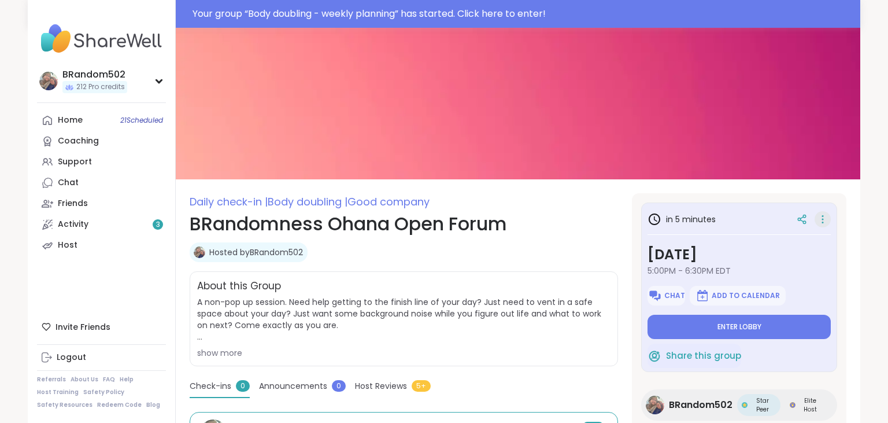
click at [829, 220] on div at bounding box center [822, 219] width 16 height 16
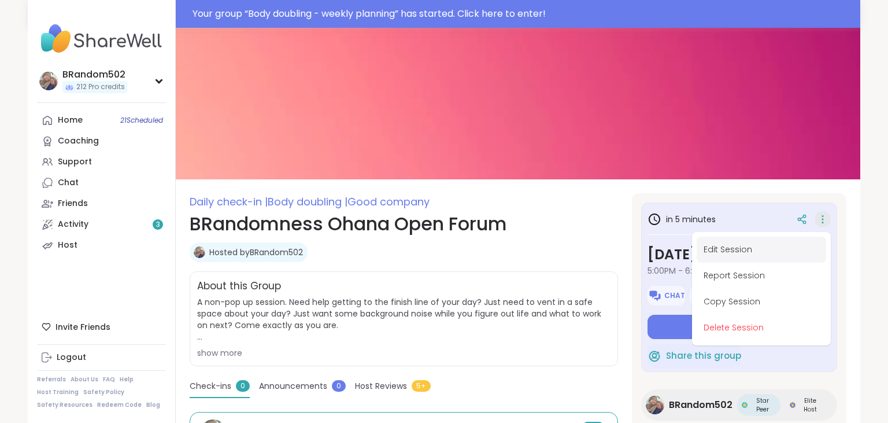
click at [780, 244] on button "Edit Session" at bounding box center [760, 249] width 129 height 26
type textarea "*"
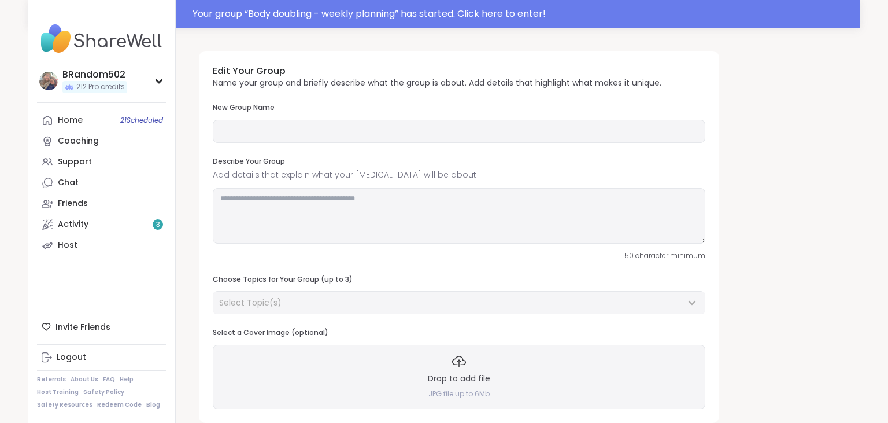
type input "**********"
type textarea "**********"
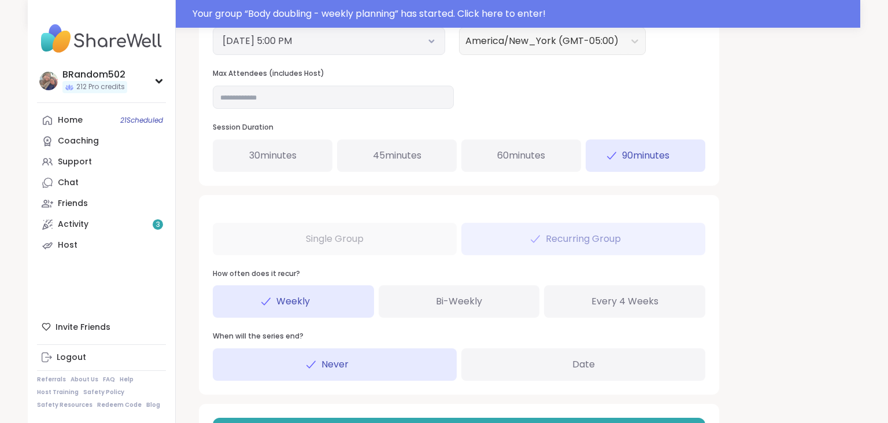
scroll to position [522, 0]
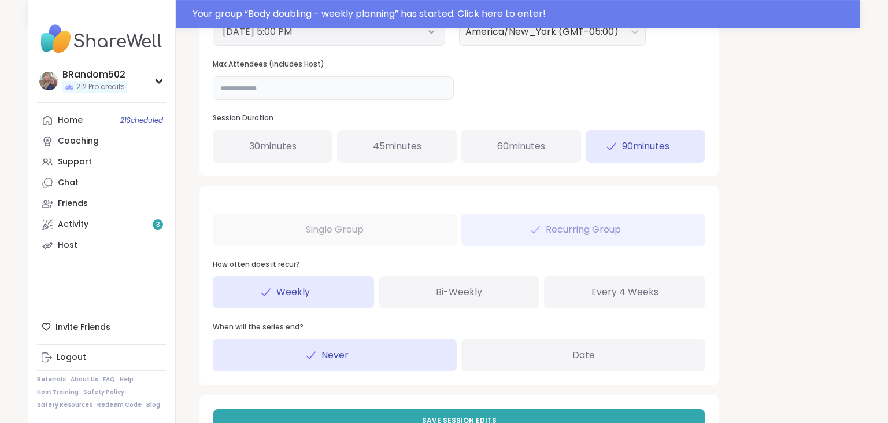
click at [281, 89] on input "**" at bounding box center [333, 87] width 241 height 23
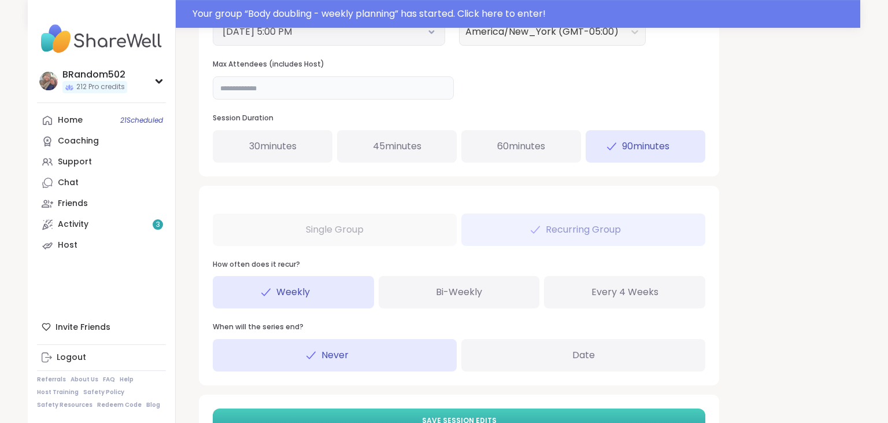
type input "**"
click at [462, 418] on span "Save Session Edits" at bounding box center [459, 420] width 75 height 10
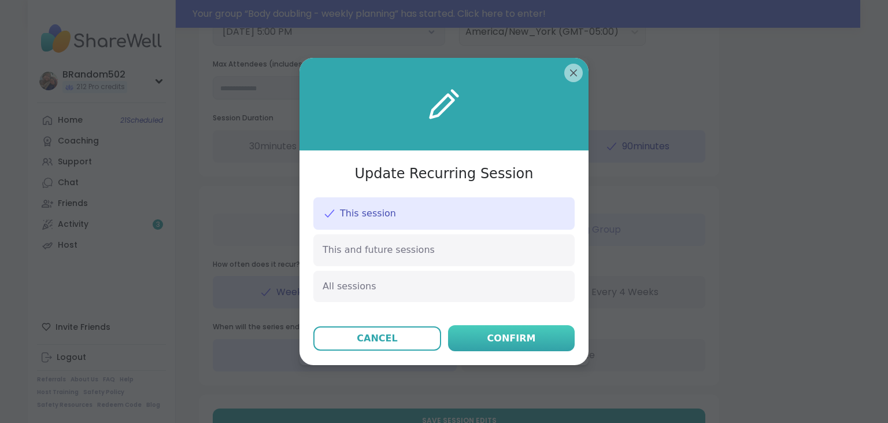
click at [478, 344] on button "Confirm" at bounding box center [511, 338] width 127 height 26
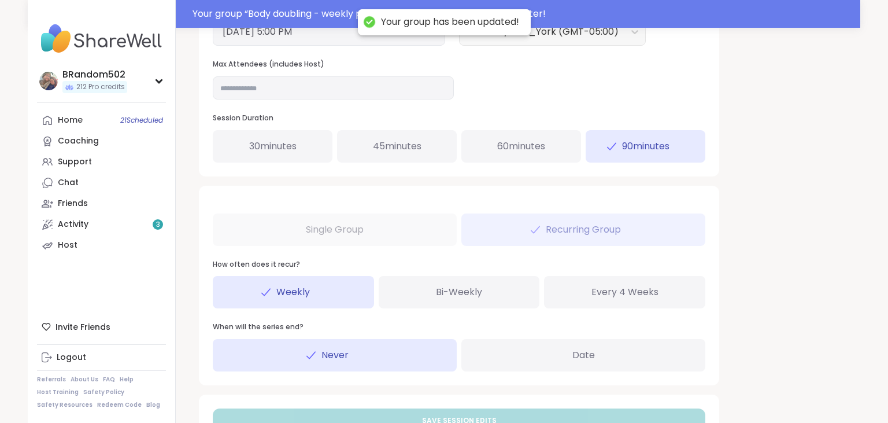
scroll to position [0, 0]
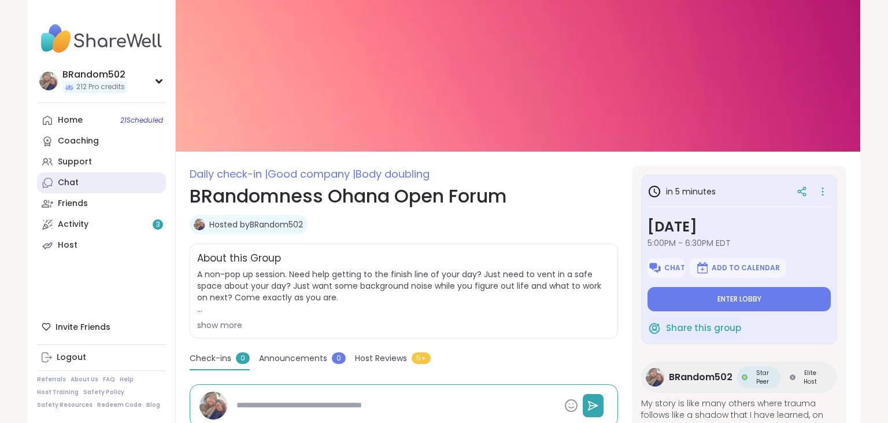
click at [82, 188] on link "Chat" at bounding box center [101, 182] width 129 height 21
type textarea "*"
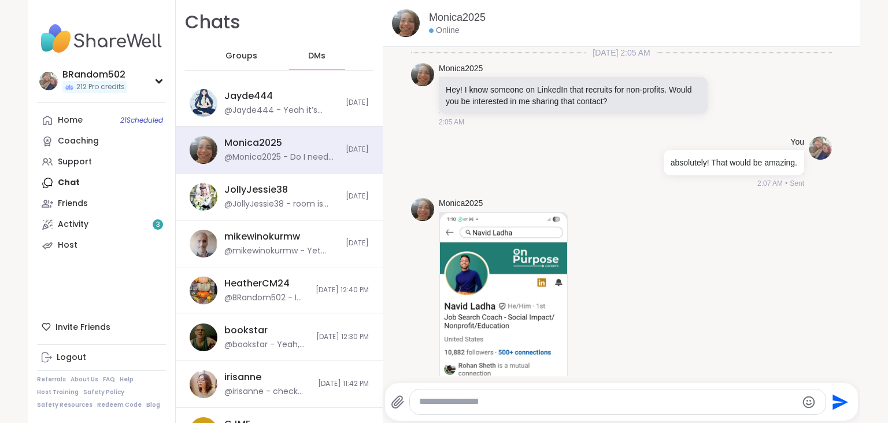
scroll to position [9033, 0]
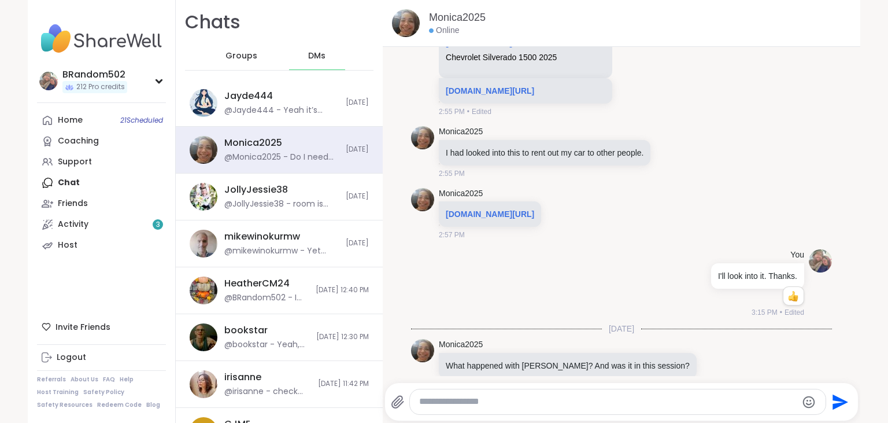
click at [452, 402] on textarea "Type your message" at bounding box center [607, 401] width 377 height 12
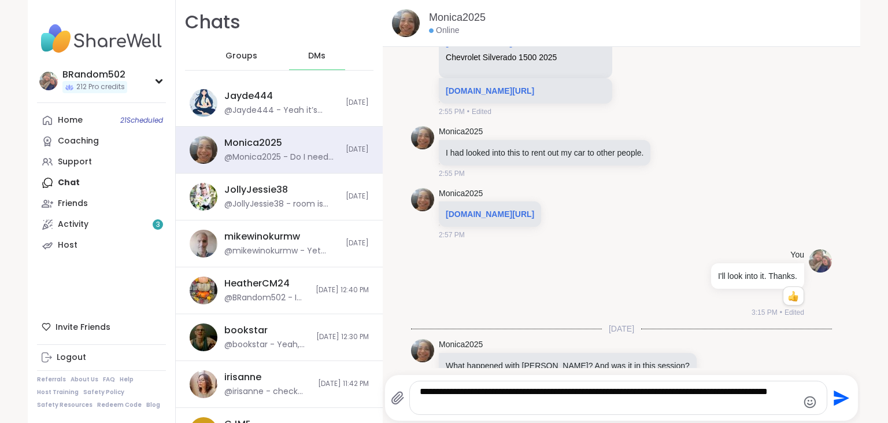
click at [705, 391] on textarea "**********" at bounding box center [608, 398] width 377 height 24
click at [630, 406] on textarea "**********" at bounding box center [608, 398] width 377 height 24
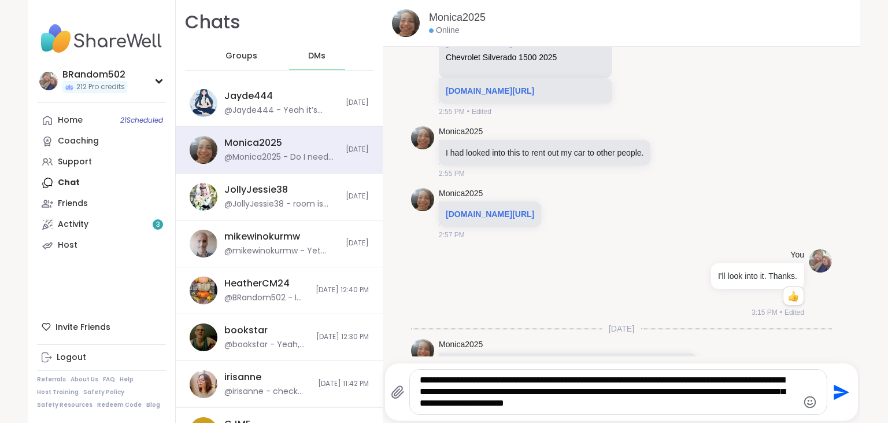
type textarea "**********"
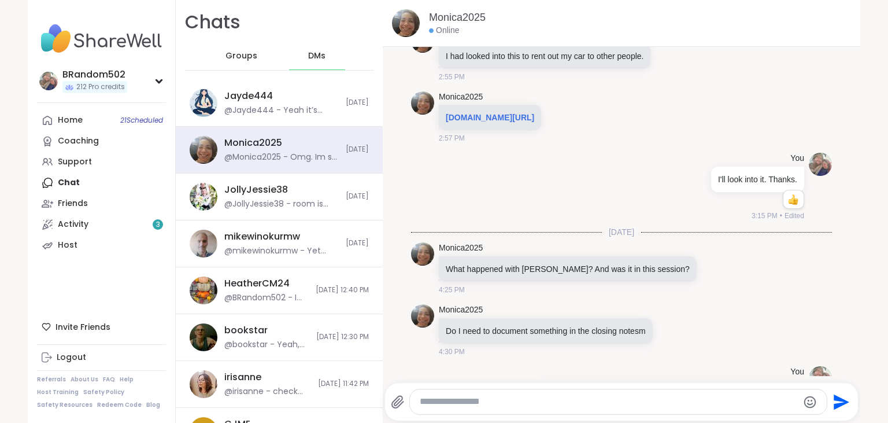
scroll to position [9235, 0]
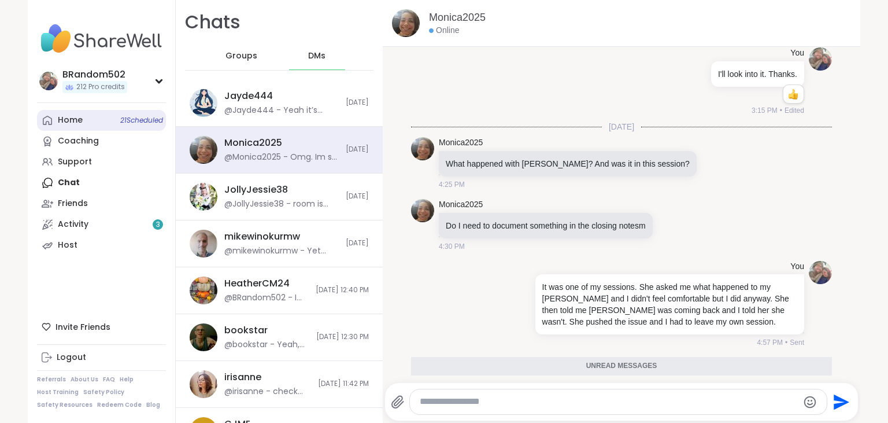
click at [82, 120] on div "Home 21 Scheduled" at bounding box center [70, 120] width 25 height 12
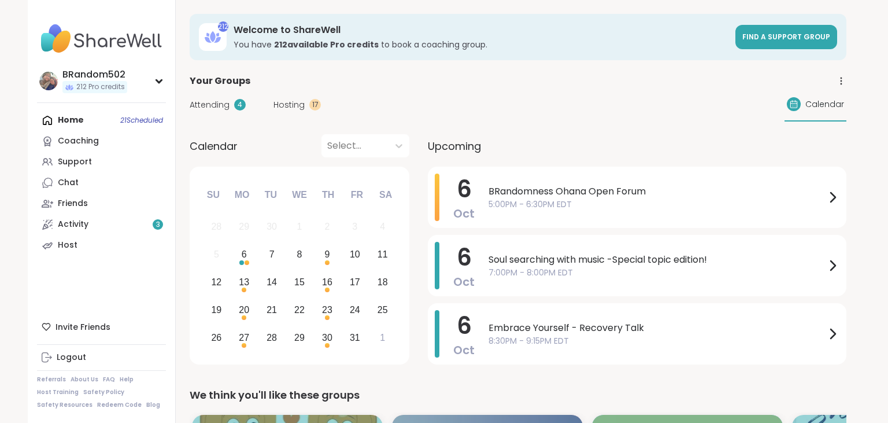
click at [235, 108] on div "4" at bounding box center [240, 105] width 12 height 12
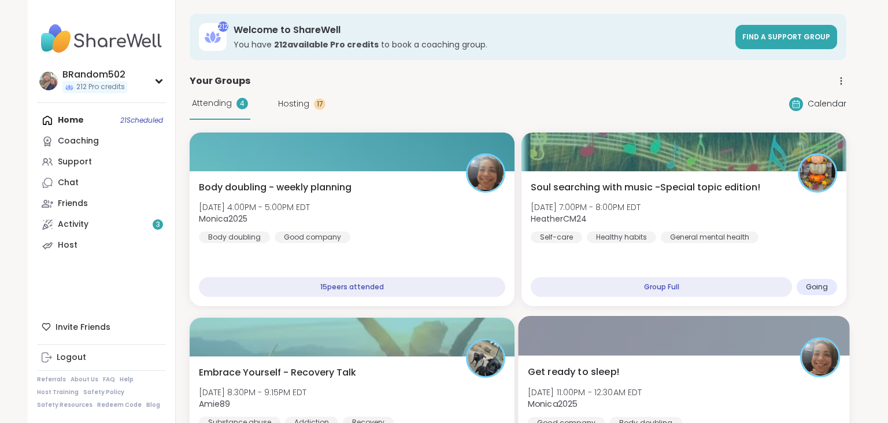
click at [577, 376] on span "Get ready to sleep!" at bounding box center [574, 372] width 92 height 14
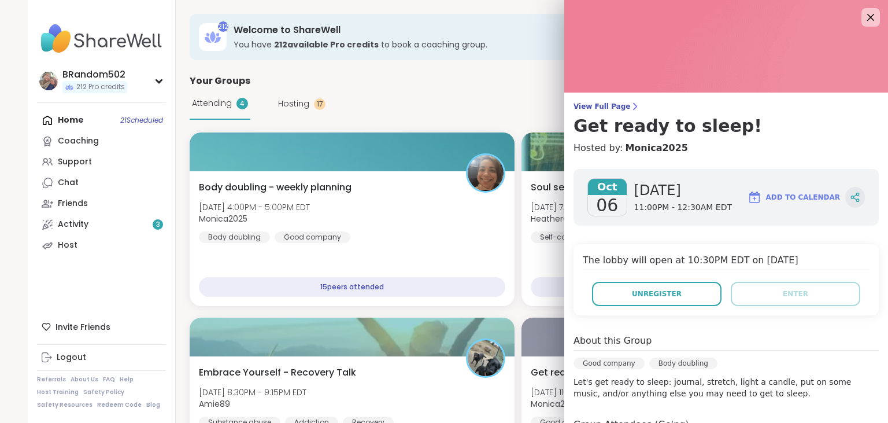
click at [859, 198] on icon at bounding box center [855, 197] width 10 height 10
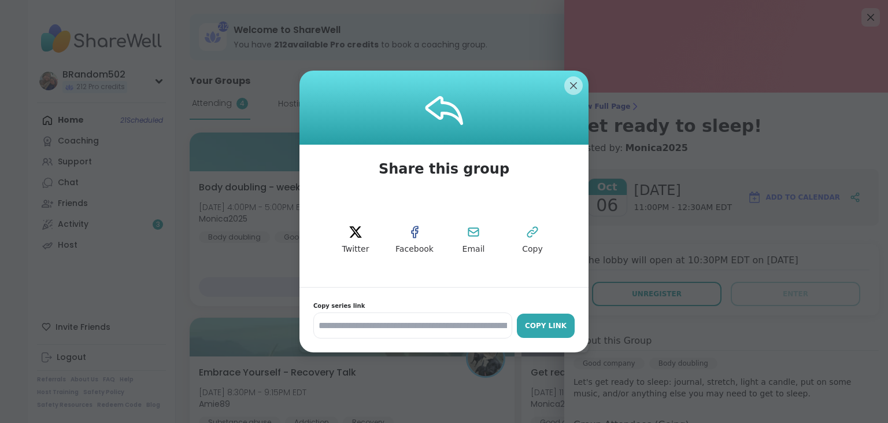
click at [556, 316] on button "Copy Link" at bounding box center [546, 325] width 58 height 24
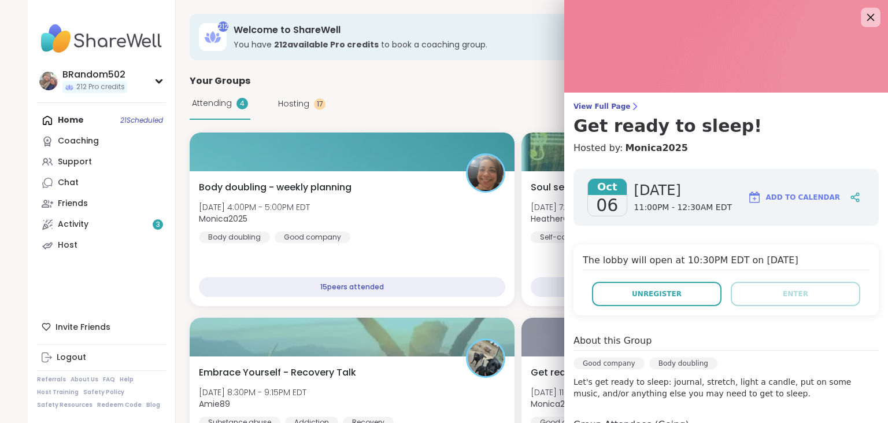
click at [872, 17] on icon at bounding box center [870, 17] width 14 height 14
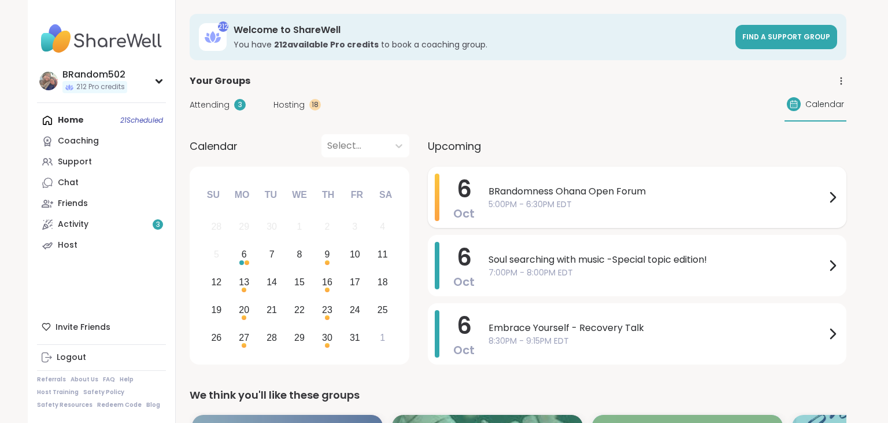
click at [517, 198] on span "5:00PM - 6:30PM EDT" at bounding box center [656, 204] width 337 height 12
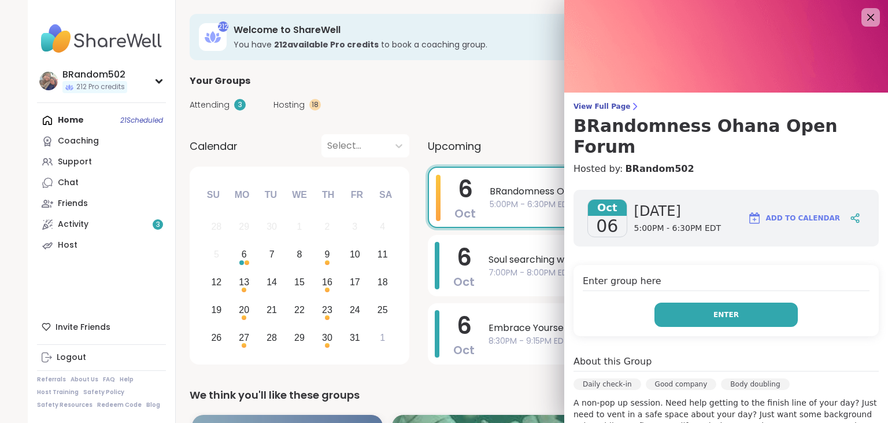
click at [665, 302] on button "Enter" at bounding box center [725, 314] width 143 height 24
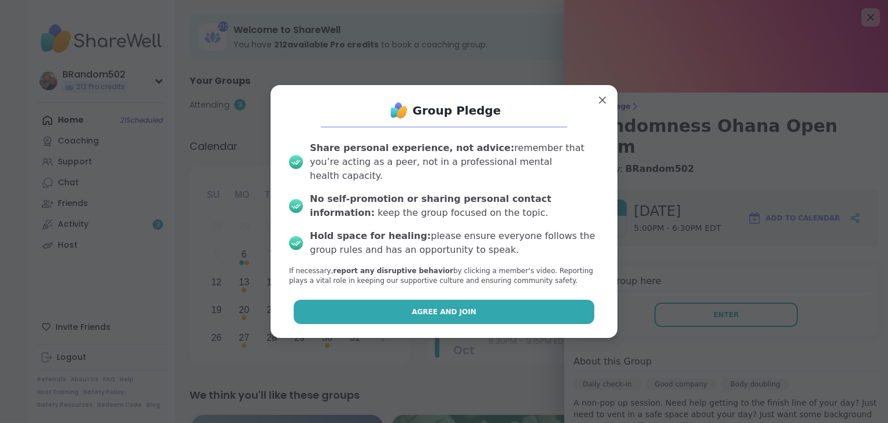
click at [491, 312] on button "Agree and Join" at bounding box center [444, 311] width 301 height 24
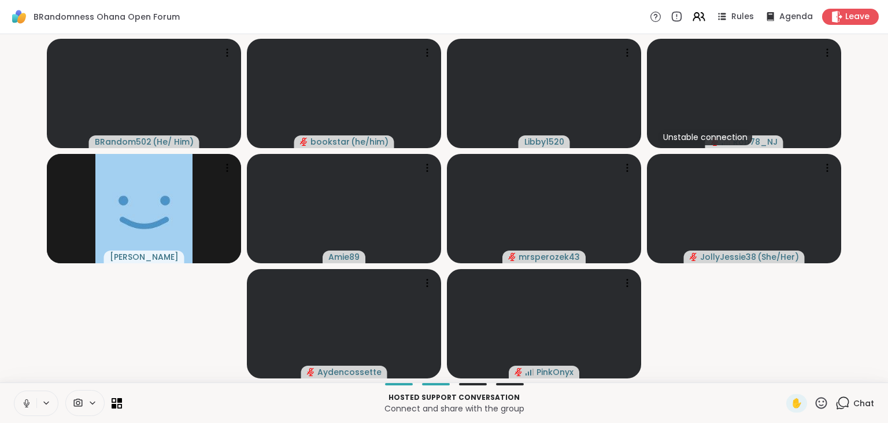
click at [840, 406] on icon at bounding box center [843, 401] width 11 height 10
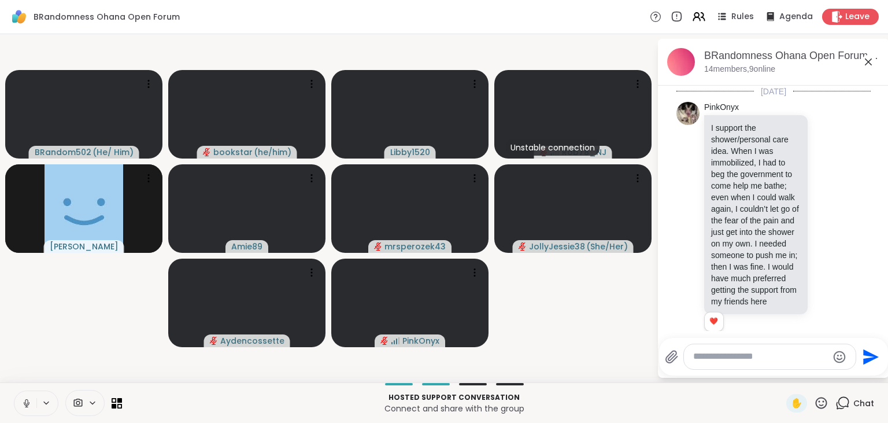
scroll to position [3508, 0]
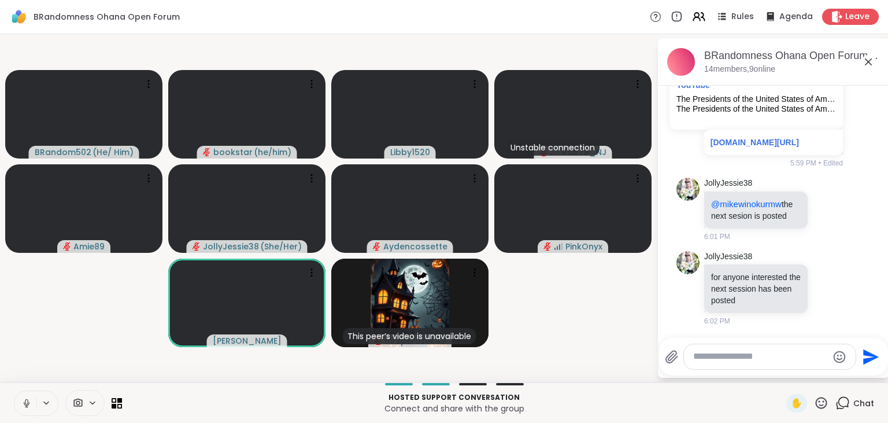
click at [33, 402] on button at bounding box center [25, 403] width 22 height 24
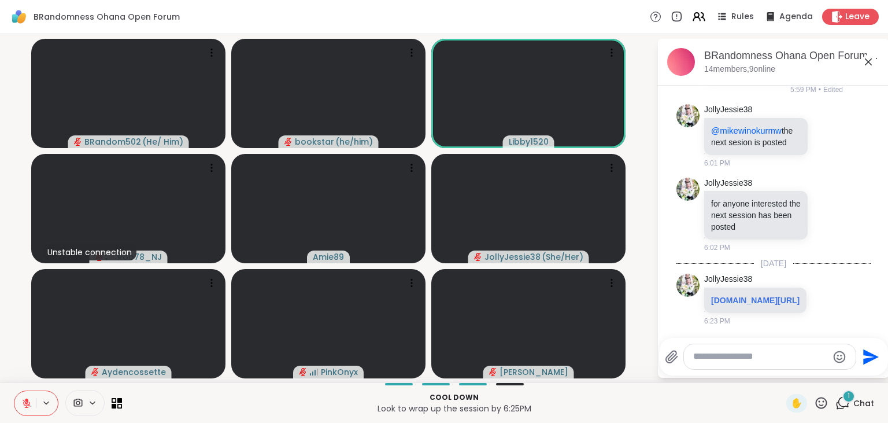
scroll to position [3616, 0]
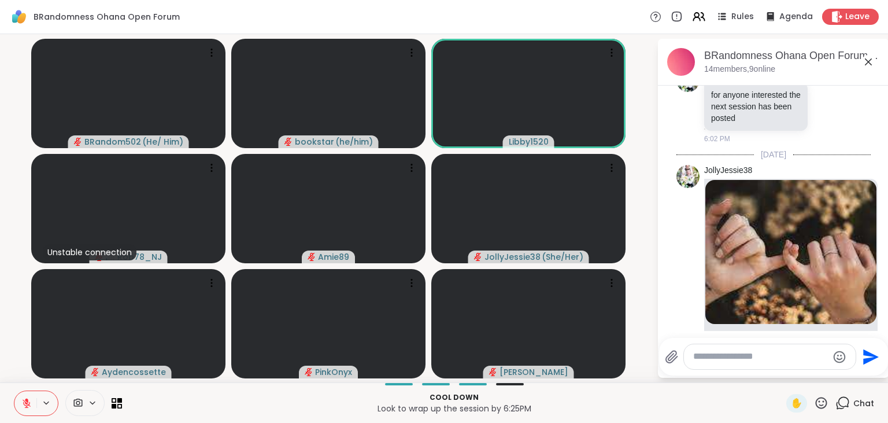
click at [25, 398] on icon at bounding box center [26, 403] width 10 height 10
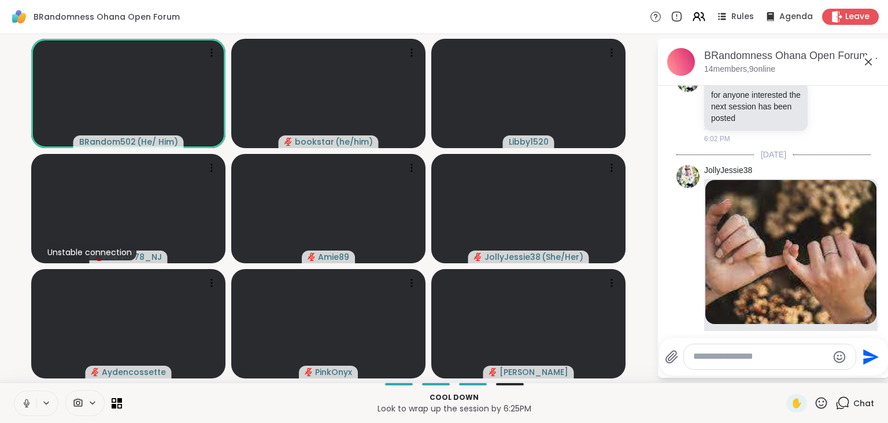
click at [843, 401] on icon at bounding box center [842, 402] width 14 height 14
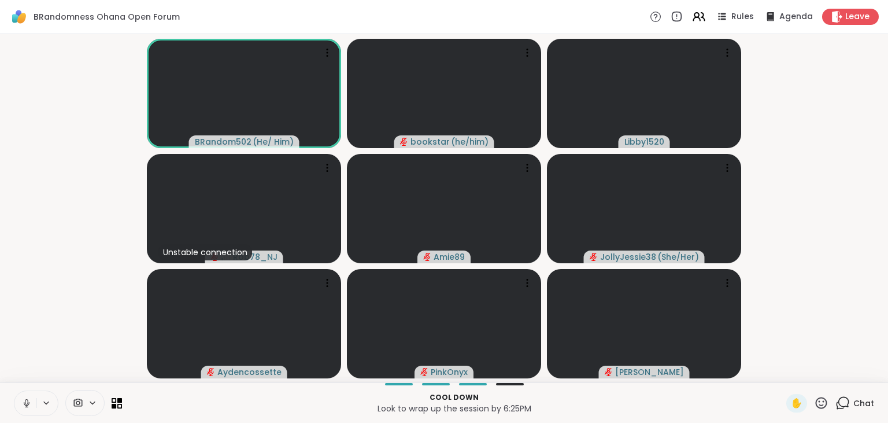
click at [843, 401] on icon at bounding box center [842, 402] width 14 height 14
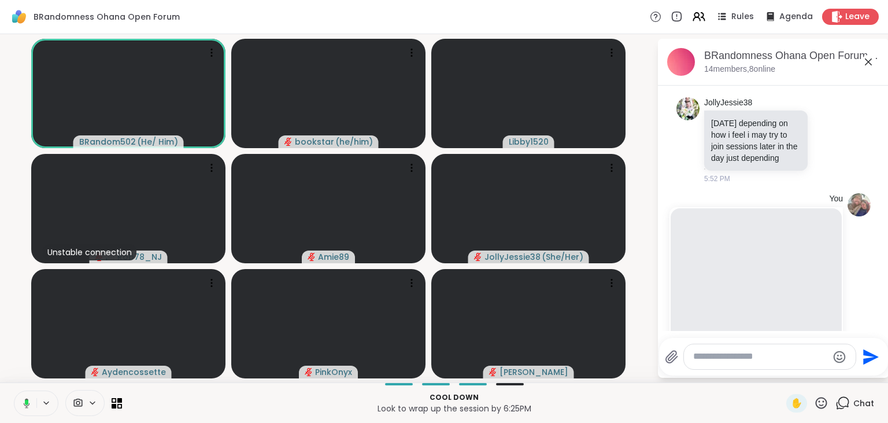
scroll to position [5007, 0]
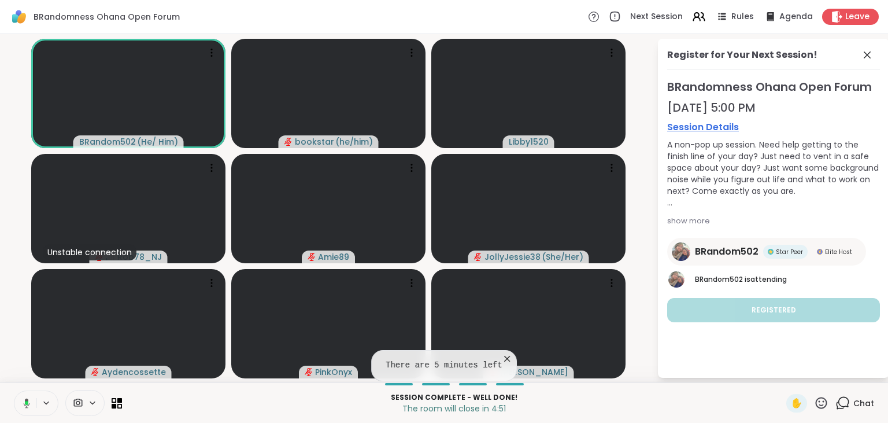
click at [502, 355] on icon at bounding box center [507, 359] width 12 height 12
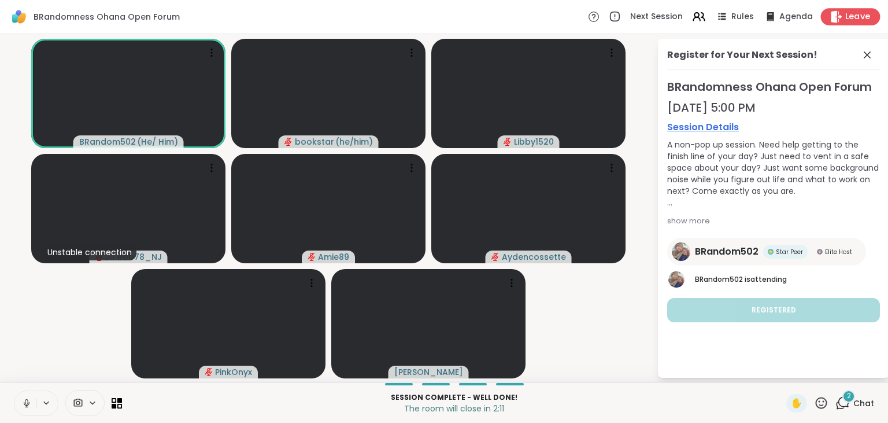
click at [853, 20] on span "Leave" at bounding box center [857, 17] width 25 height 12
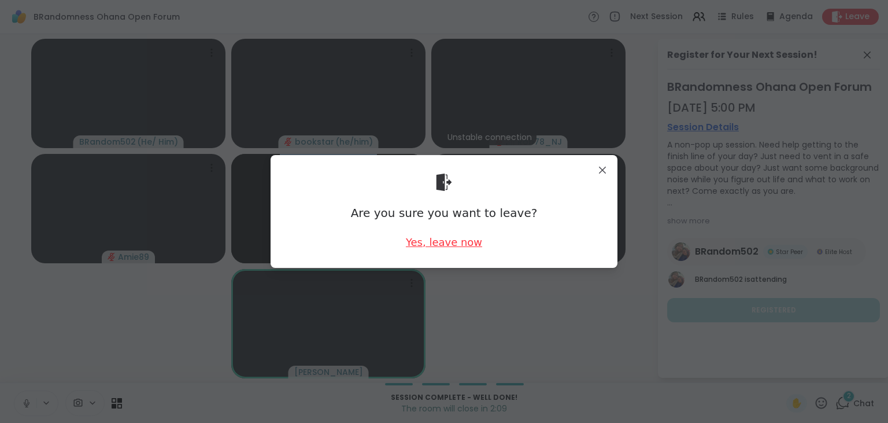
click at [440, 244] on div "Yes, leave now" at bounding box center [444, 242] width 76 height 14
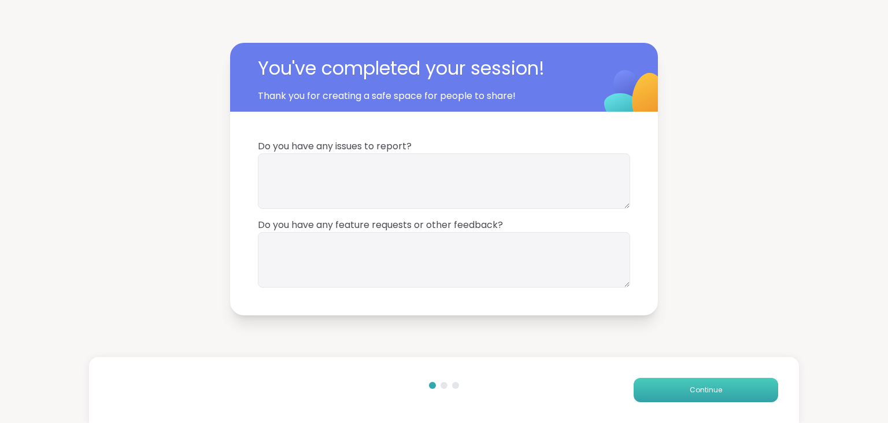
click at [665, 381] on button "Continue" at bounding box center [705, 389] width 144 height 24
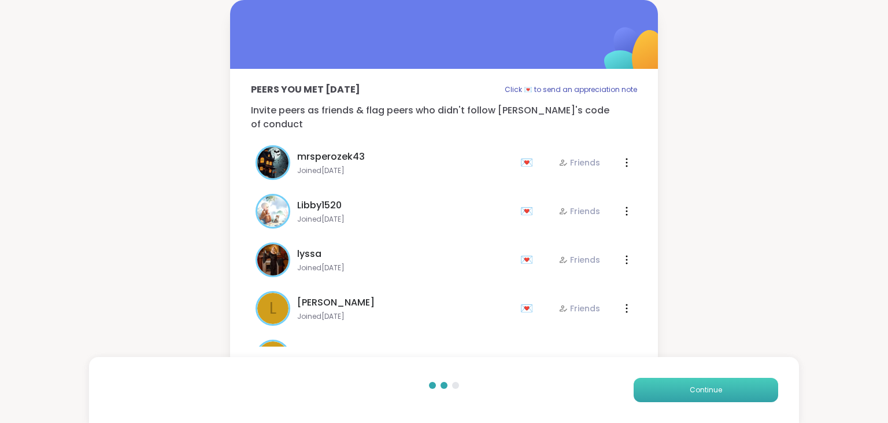
click at [665, 381] on button "Continue" at bounding box center [705, 389] width 144 height 24
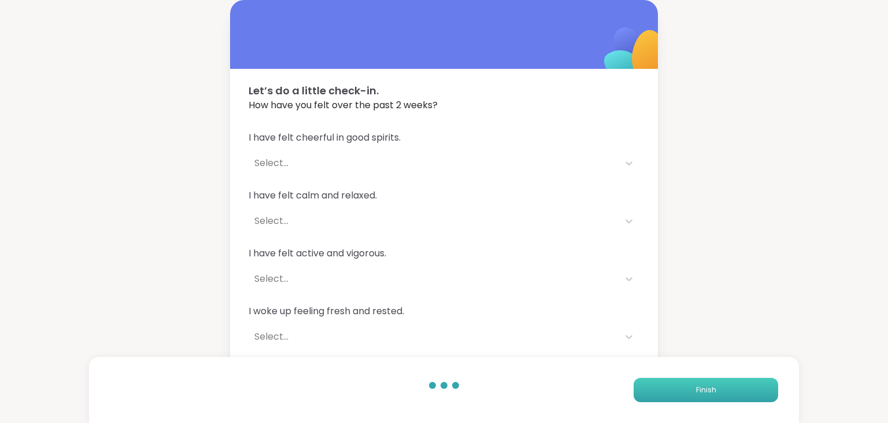
click at [665, 381] on button "Finish" at bounding box center [705, 389] width 144 height 24
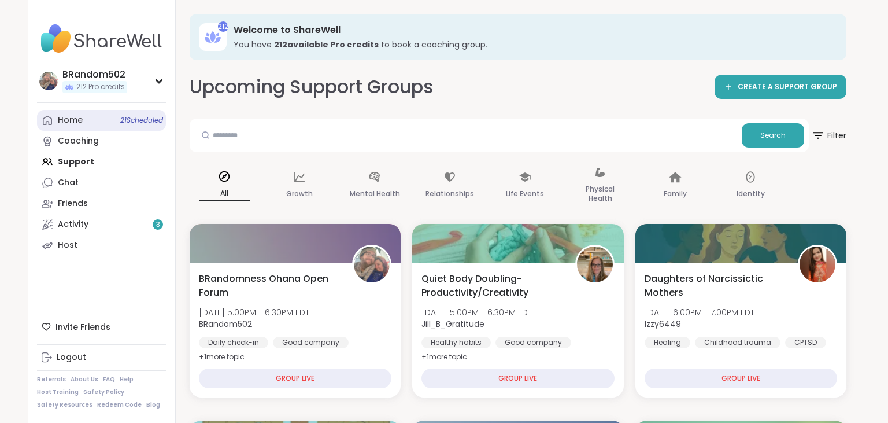
click at [110, 118] on link "Home 21 Scheduled" at bounding box center [101, 120] width 129 height 21
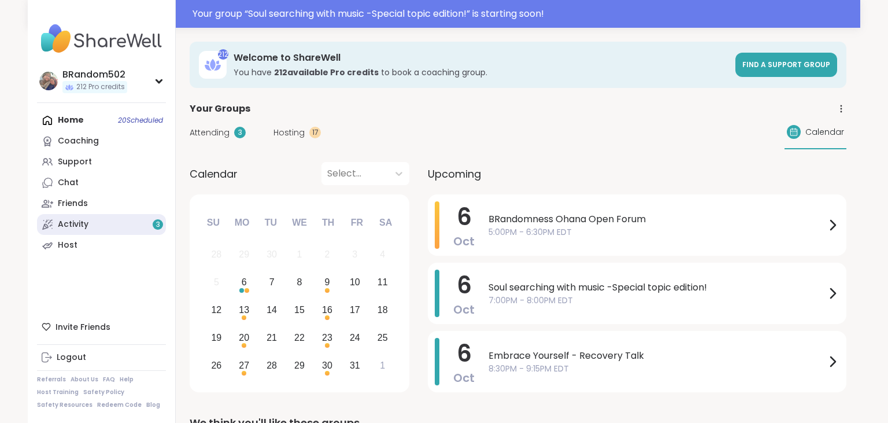
click at [91, 225] on link "Activity 3" at bounding box center [101, 224] width 129 height 21
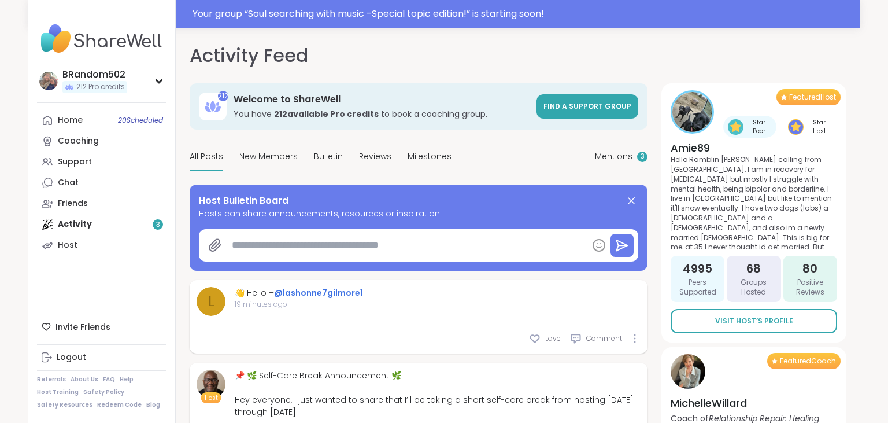
type textarea "*"
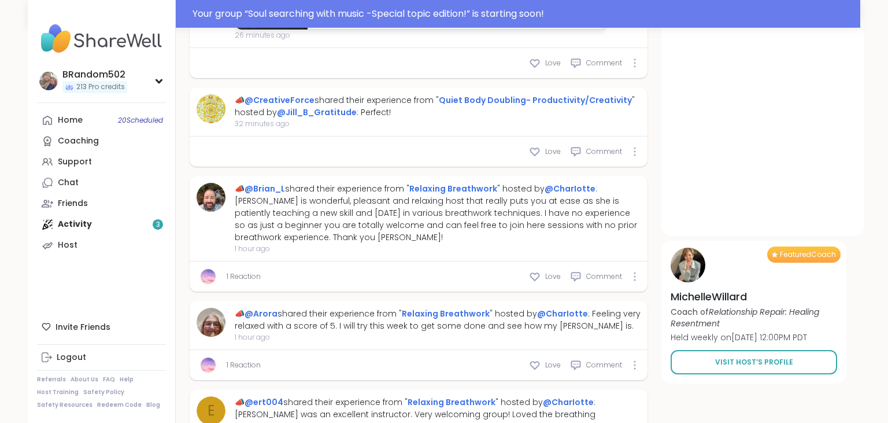
scroll to position [546, 0]
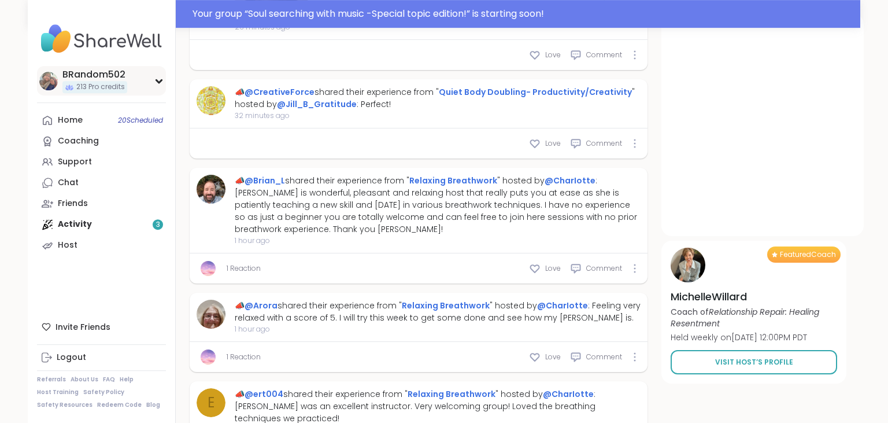
click at [160, 79] on icon at bounding box center [158, 81] width 9 height 6
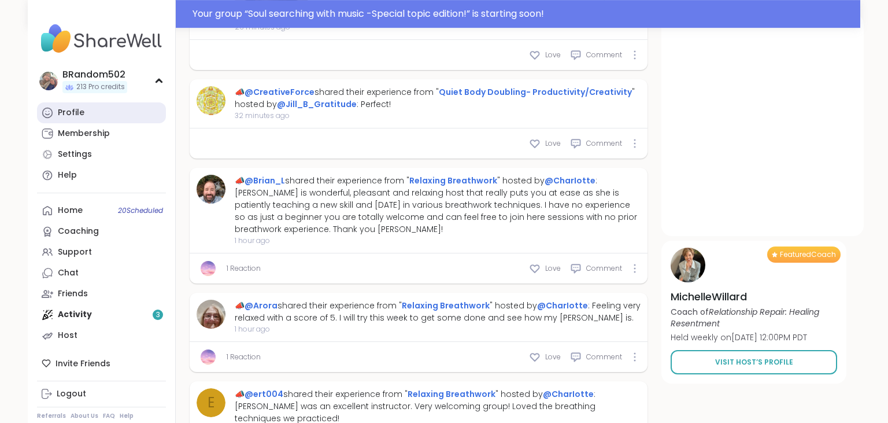
click at [114, 113] on link "Profile" at bounding box center [101, 112] width 129 height 21
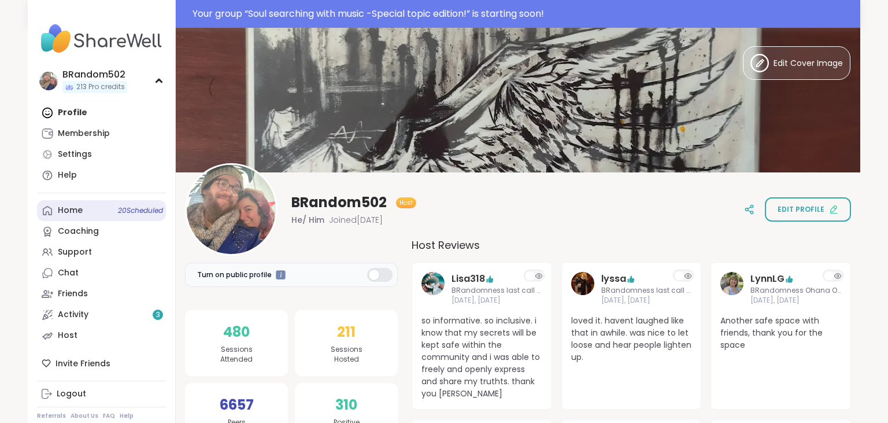
click at [86, 214] on link "Home 20 Scheduled" at bounding box center [101, 210] width 129 height 21
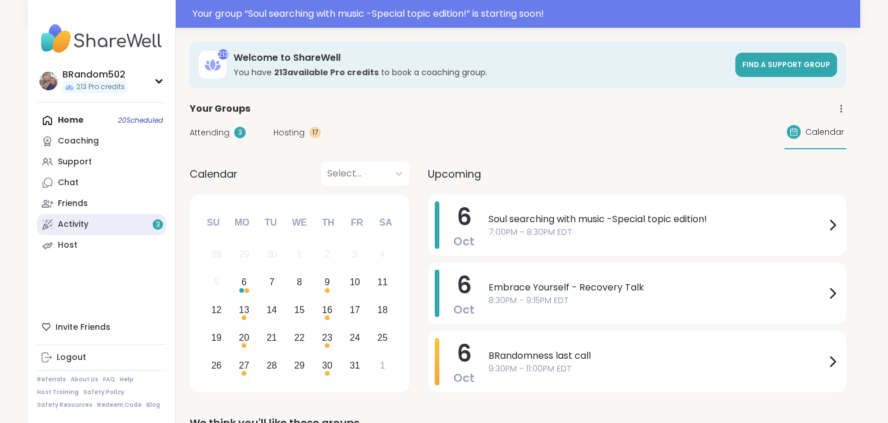
click at [84, 228] on div "Activity 3" at bounding box center [73, 224] width 31 height 12
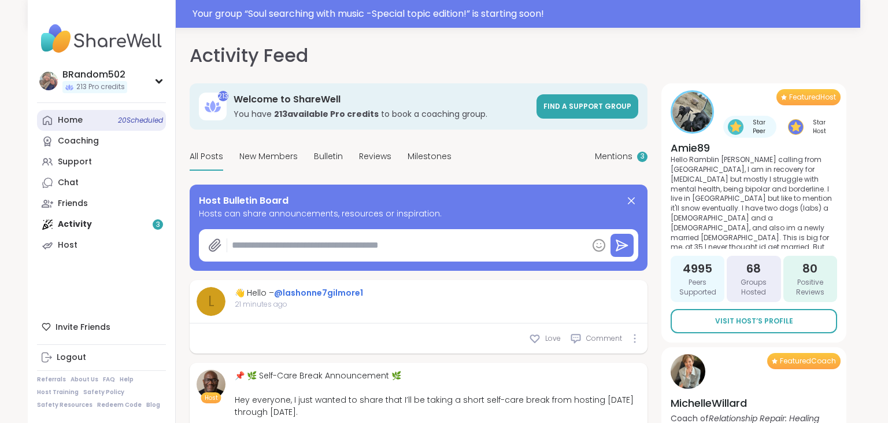
click at [101, 126] on link "Home 20 Scheduled" at bounding box center [101, 120] width 129 height 21
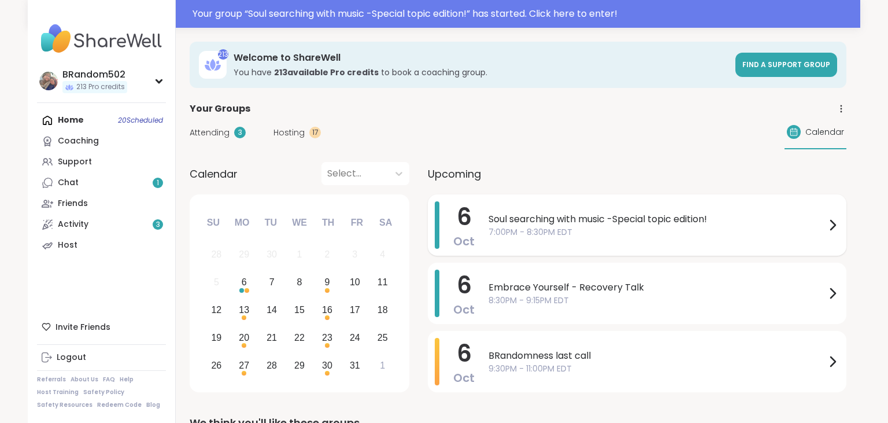
click at [534, 232] on span "7:00PM - 8:30PM EDT" at bounding box center [656, 232] width 337 height 12
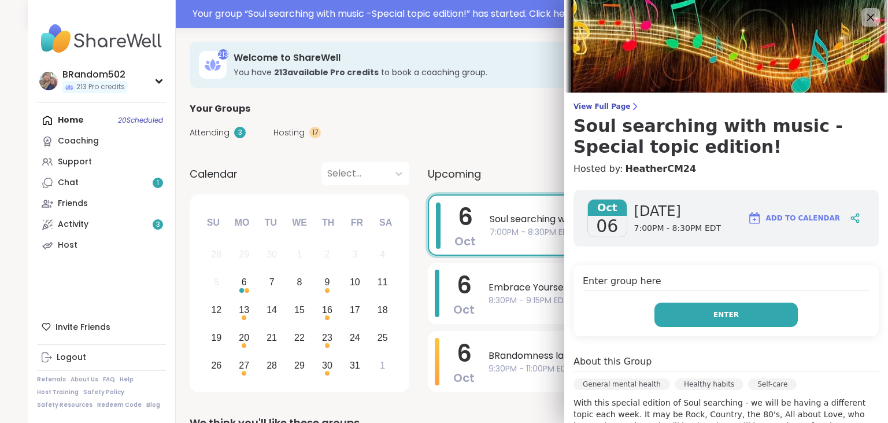
click at [717, 312] on span "Enter" at bounding box center [725, 314] width 25 height 10
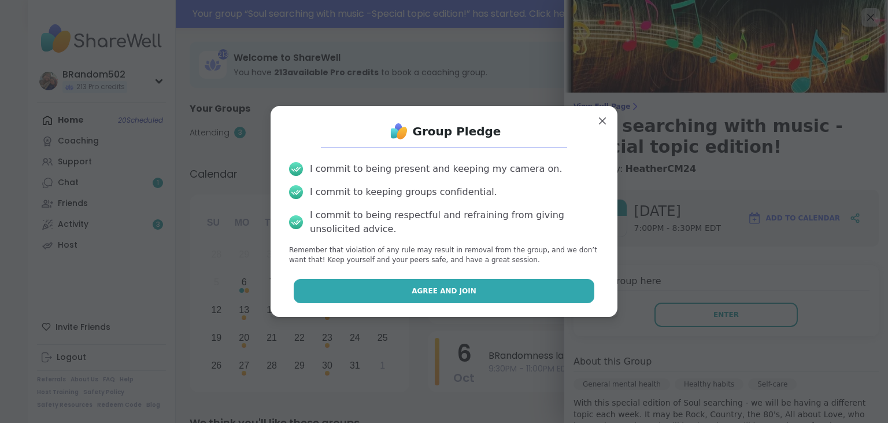
click at [513, 288] on button "Agree and Join" at bounding box center [444, 291] width 301 height 24
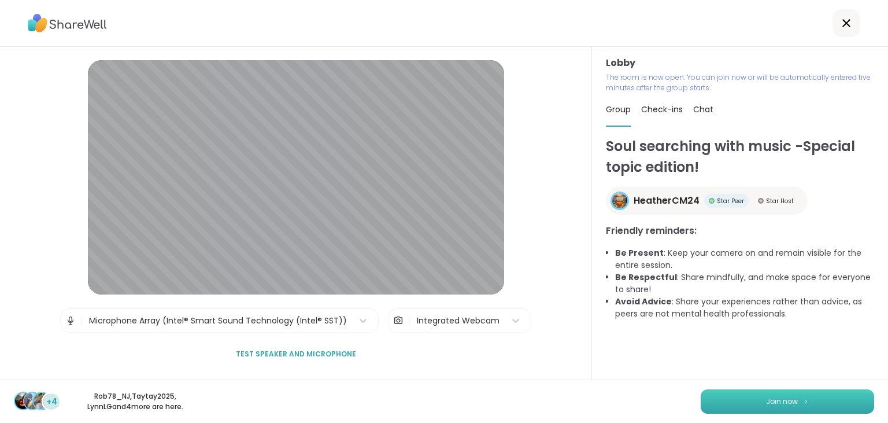
click at [737, 394] on button "Join now" at bounding box center [787, 401] width 173 height 24
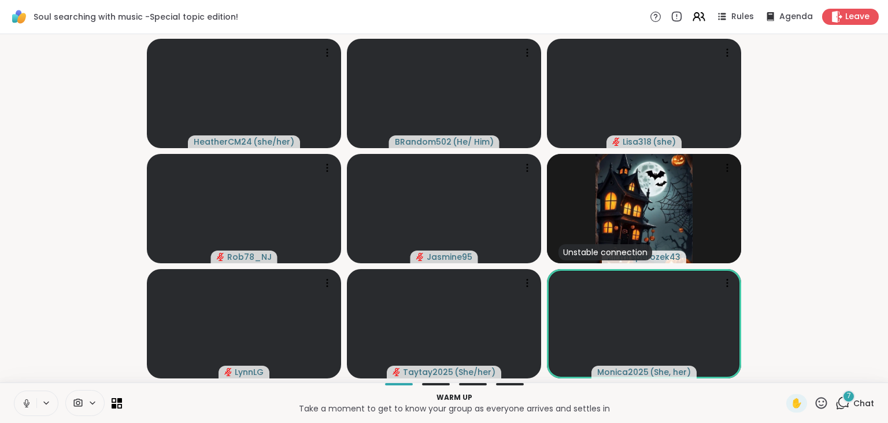
click at [847, 397] on span "7" at bounding box center [849, 396] width 4 height 10
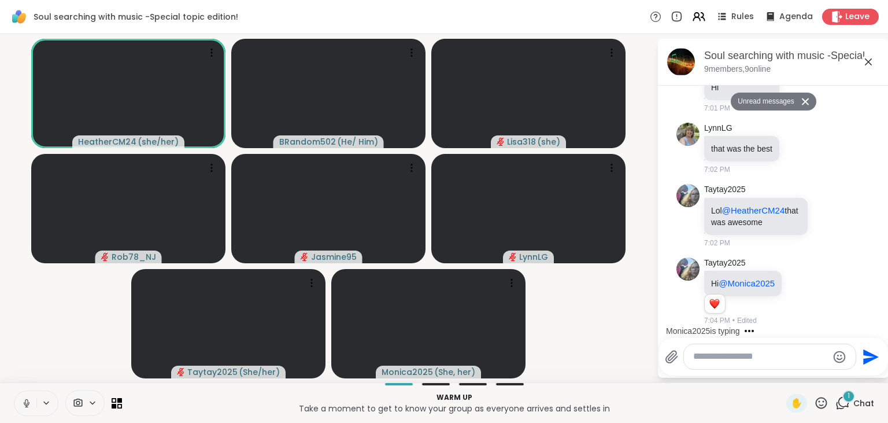
scroll to position [4384, 0]
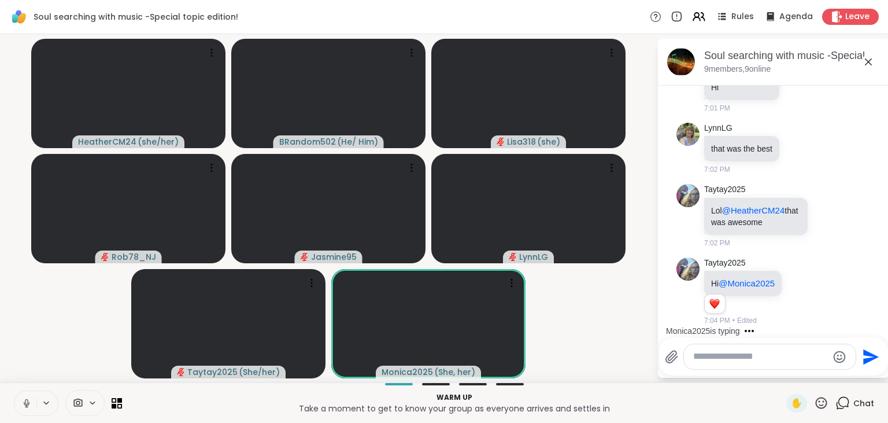
click at [676, 355] on icon at bounding box center [671, 356] width 11 height 12
click at [0, 0] on input "file" at bounding box center [0, 0] width 0 height 0
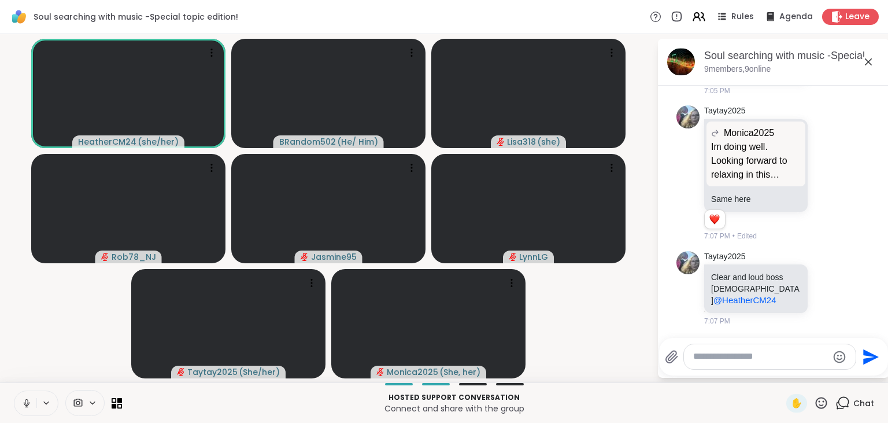
scroll to position [5028, 0]
click at [26, 399] on icon at bounding box center [26, 401] width 3 height 5
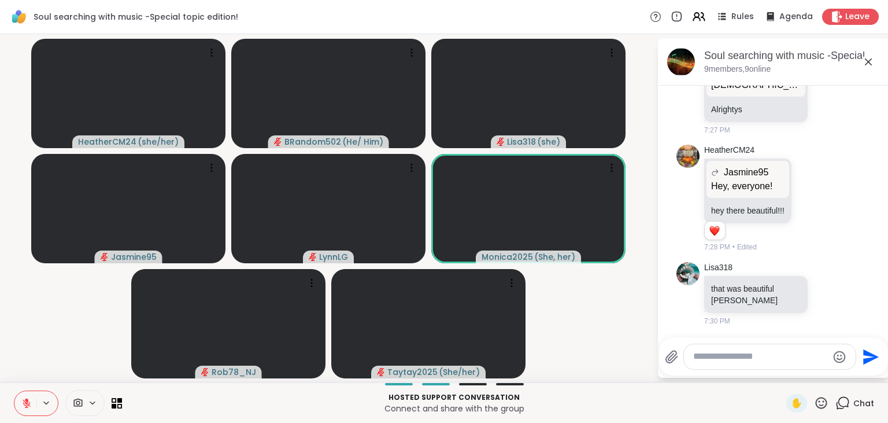
scroll to position [5951, 0]
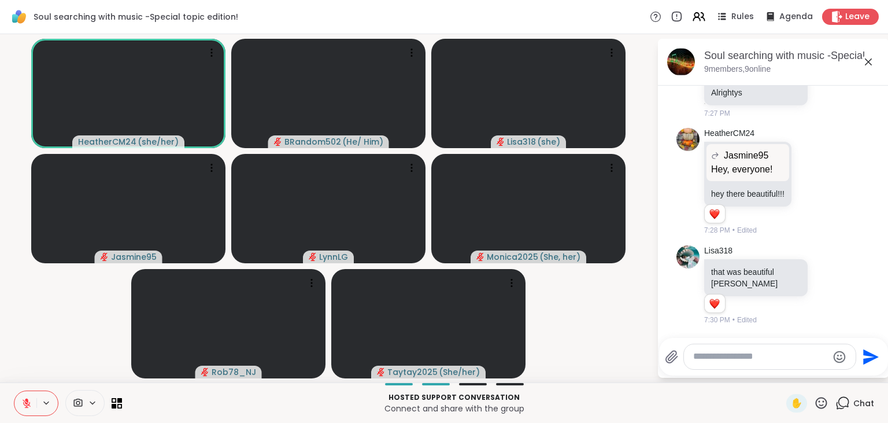
click at [29, 394] on button at bounding box center [25, 403] width 22 height 24
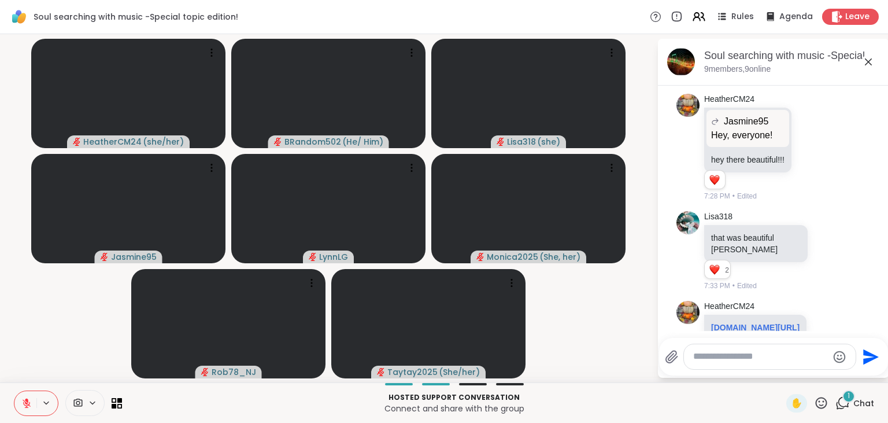
scroll to position [6036, 0]
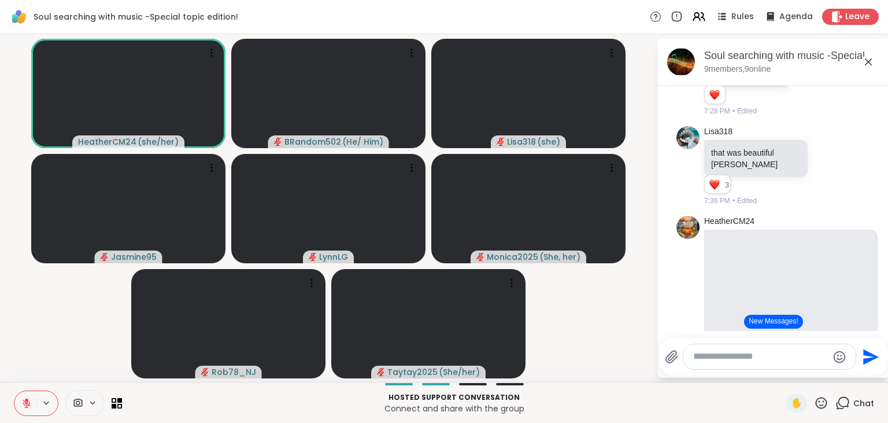
click at [25, 397] on button at bounding box center [25, 403] width 22 height 24
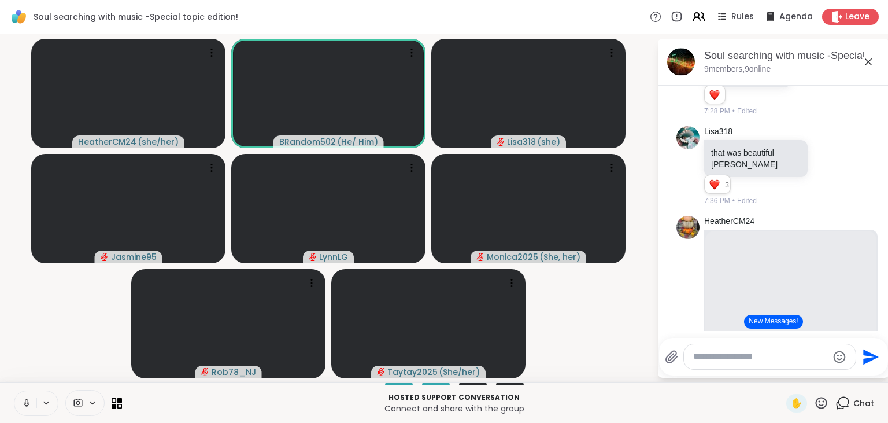
click at [847, 401] on icon at bounding box center [842, 402] width 14 height 14
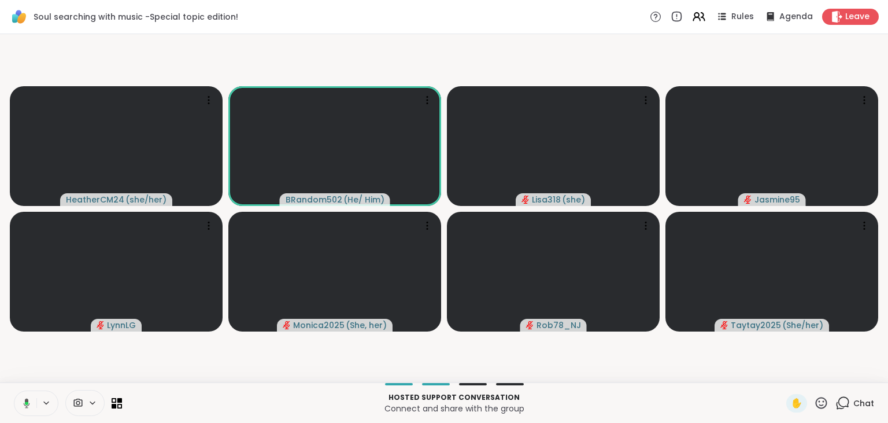
click at [847, 401] on icon at bounding box center [842, 402] width 14 height 14
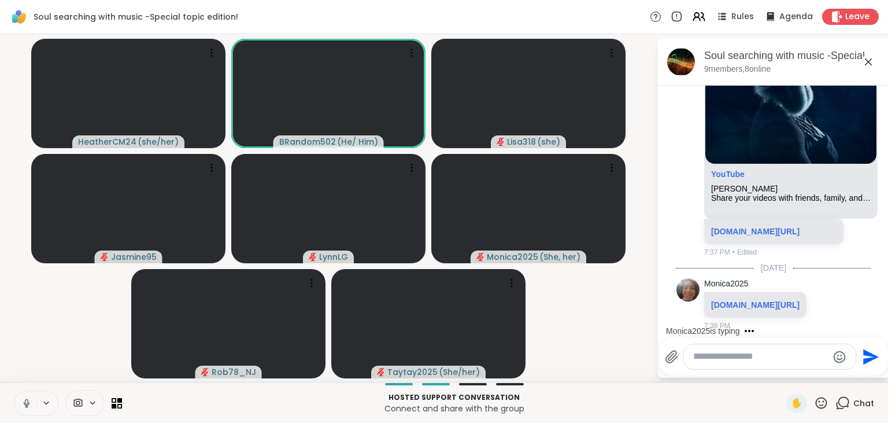
scroll to position [6699, 0]
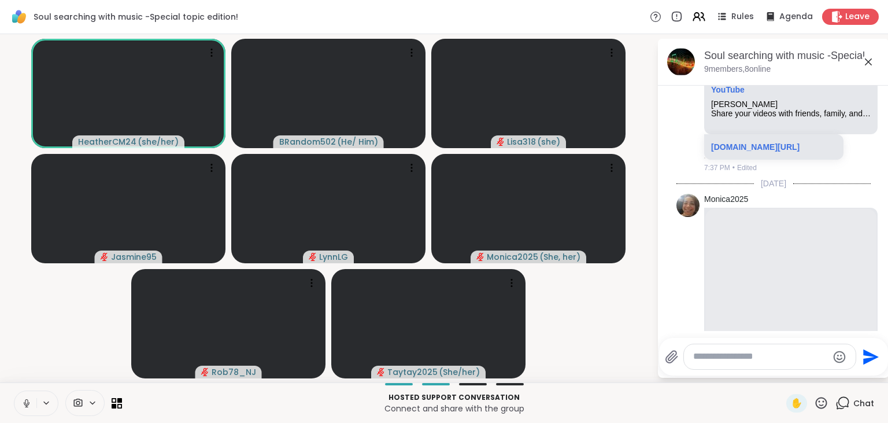
click at [27, 402] on icon at bounding box center [26, 403] width 10 height 10
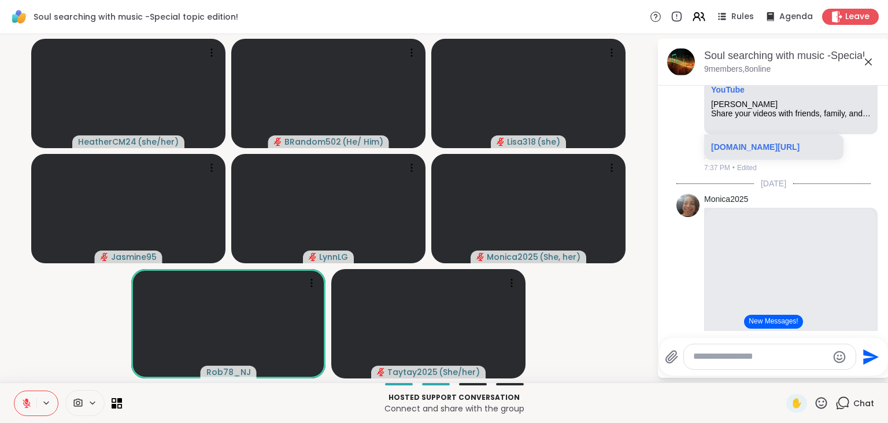
click at [820, 403] on icon at bounding box center [821, 402] width 14 height 14
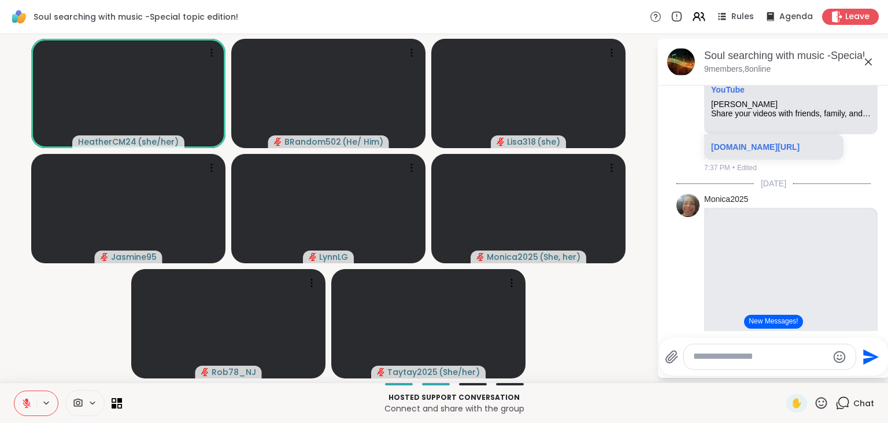
click at [672, 391] on div "Hosted support conversation Connect and share with the group" at bounding box center [454, 403] width 650 height 26
click at [840, 401] on icon at bounding box center [842, 402] width 14 height 14
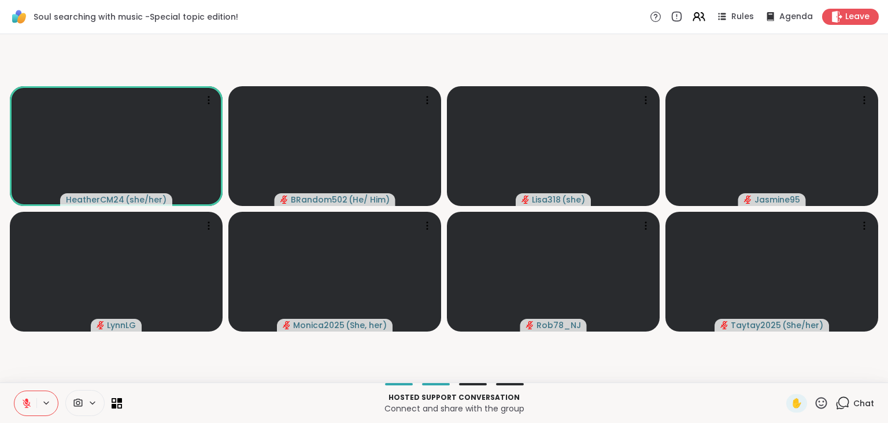
click at [840, 401] on icon at bounding box center [842, 402] width 14 height 14
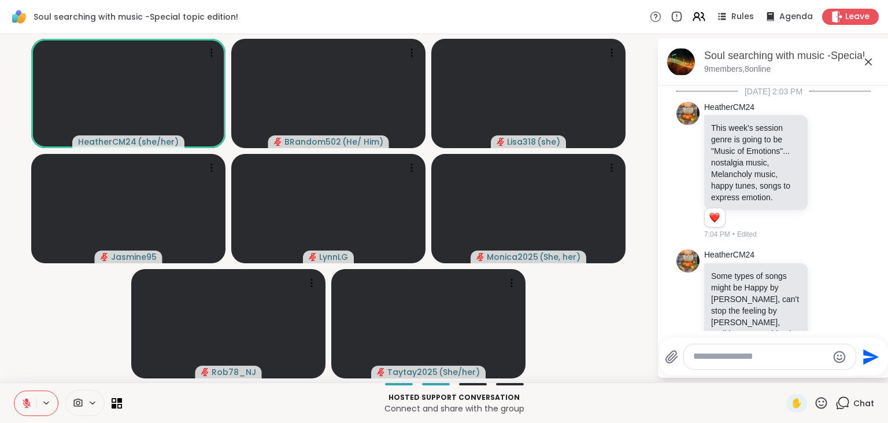
scroll to position [7044, 0]
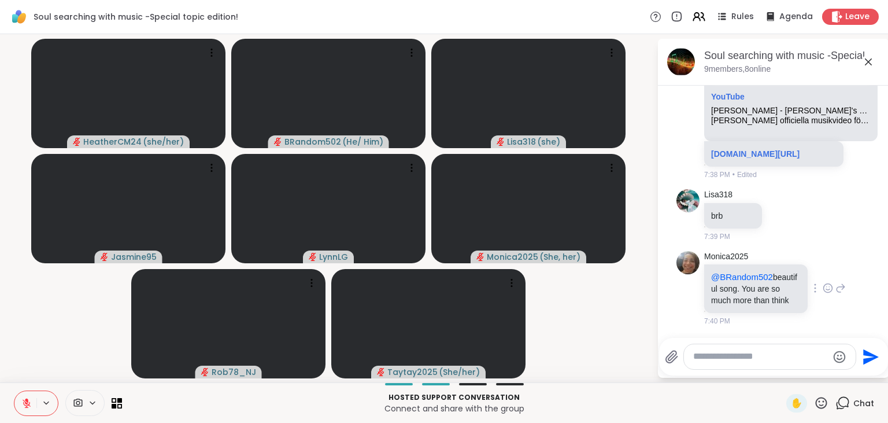
click at [826, 291] on icon at bounding box center [827, 288] width 10 height 12
click at [736, 270] on div "Select Reaction: Heart" at bounding box center [736, 269] width 10 height 10
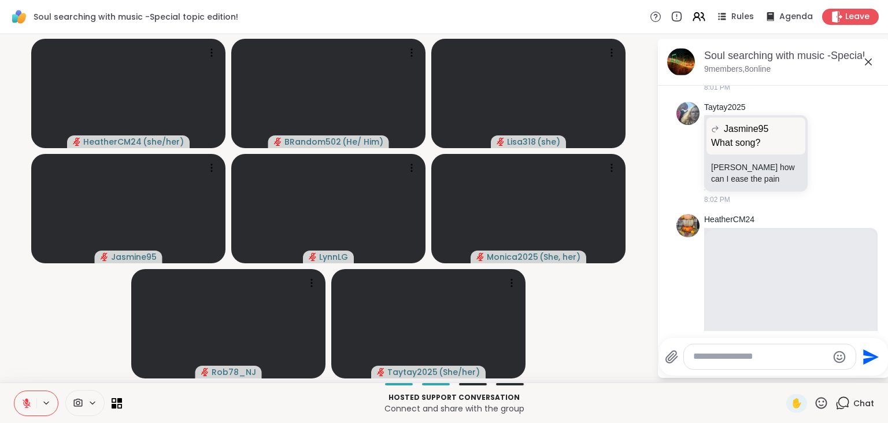
scroll to position [8813, 0]
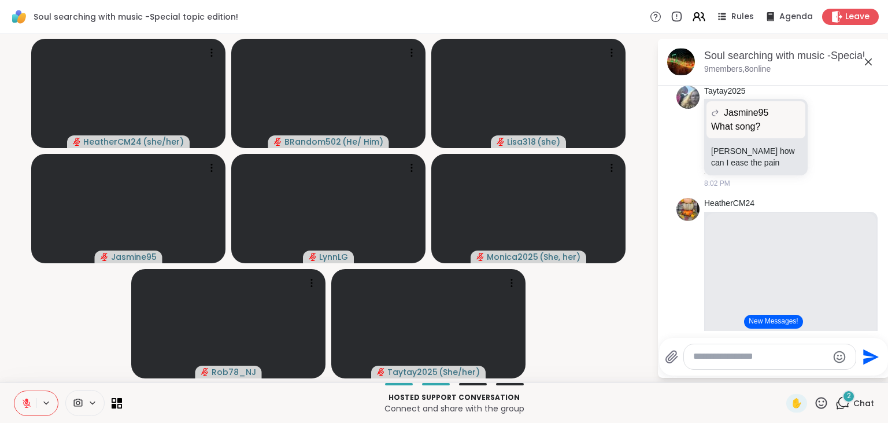
click at [766, 324] on button "New Messages!" at bounding box center [773, 321] width 58 height 14
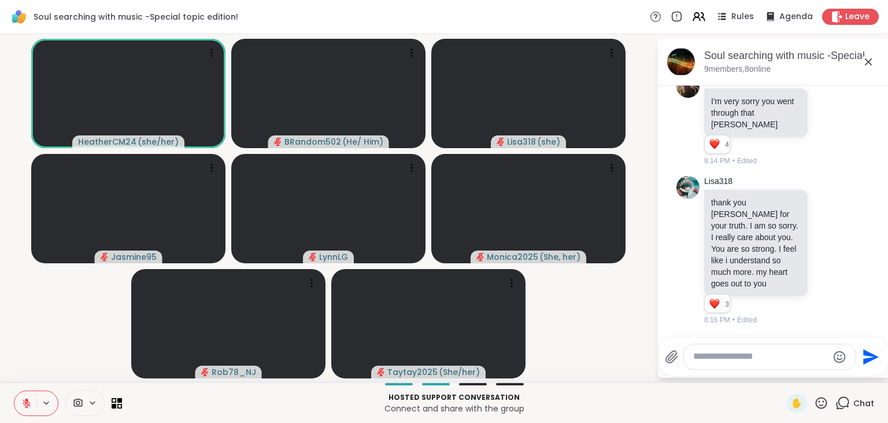
scroll to position [9897, 0]
click at [27, 396] on button at bounding box center [25, 403] width 22 height 24
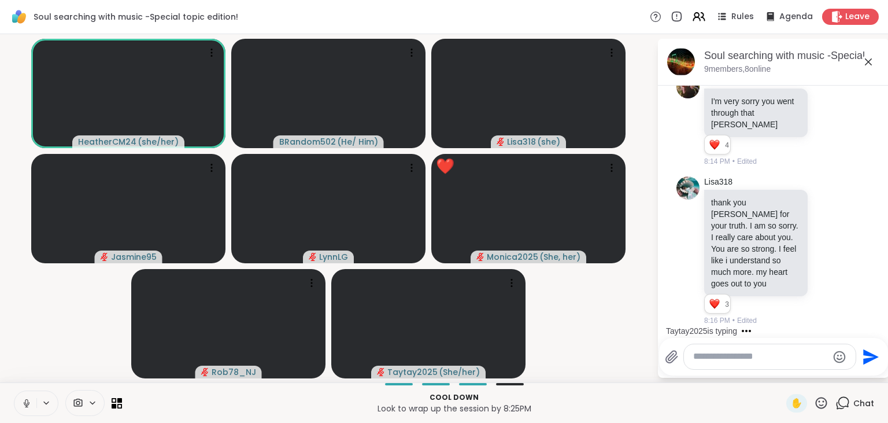
click at [27, 396] on button at bounding box center [25, 403] width 22 height 24
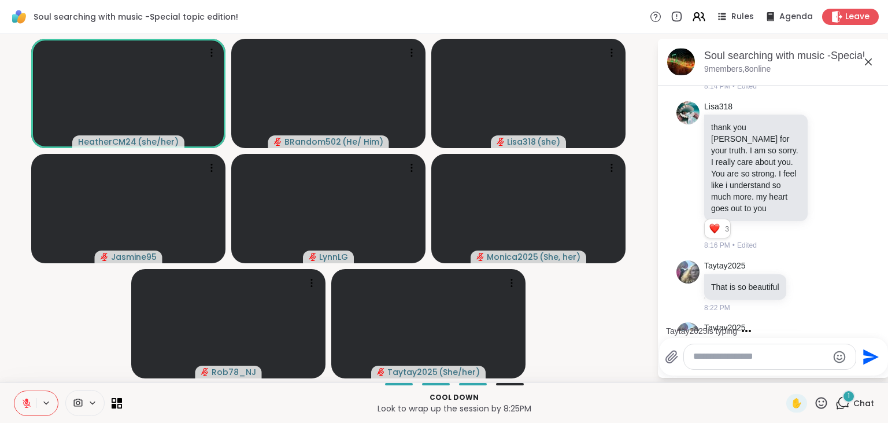
scroll to position [10031, 0]
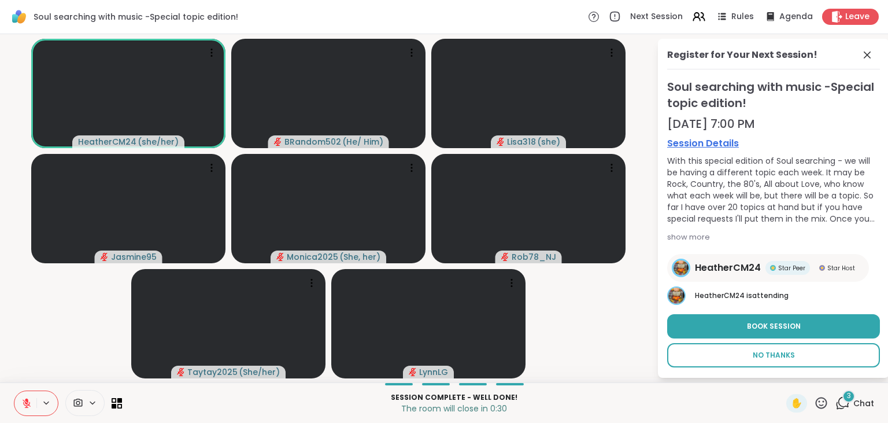
click at [754, 360] on span "No Thanks" at bounding box center [774, 355] width 42 height 10
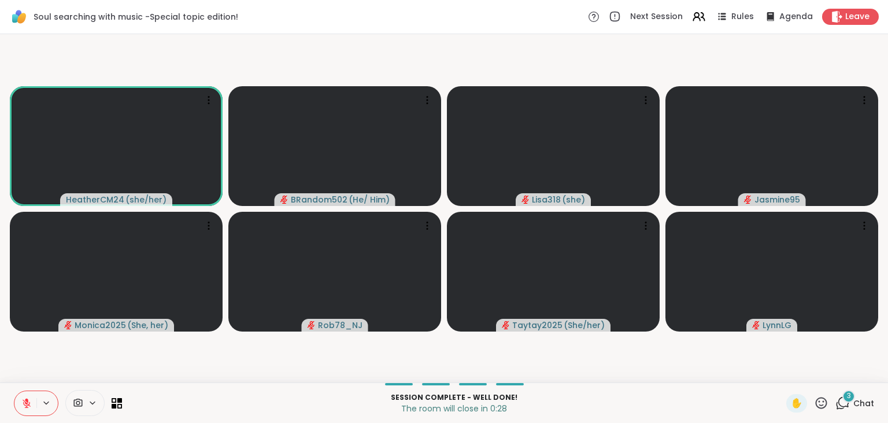
click at [844, 401] on icon at bounding box center [842, 402] width 14 height 14
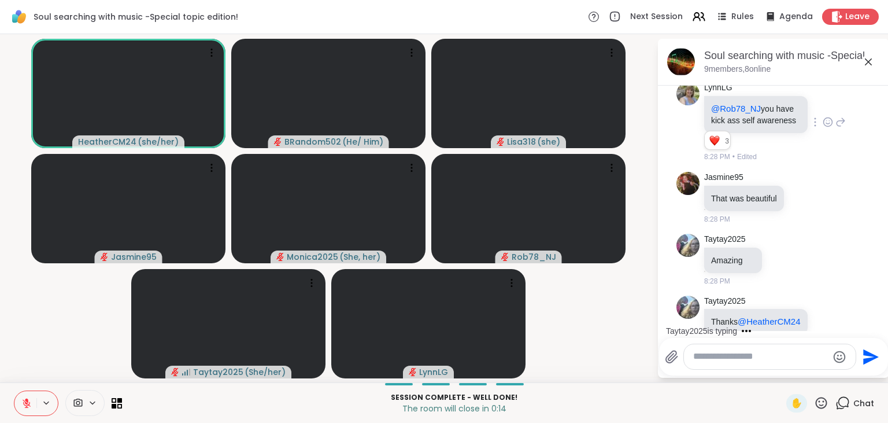
scroll to position [10305, 0]
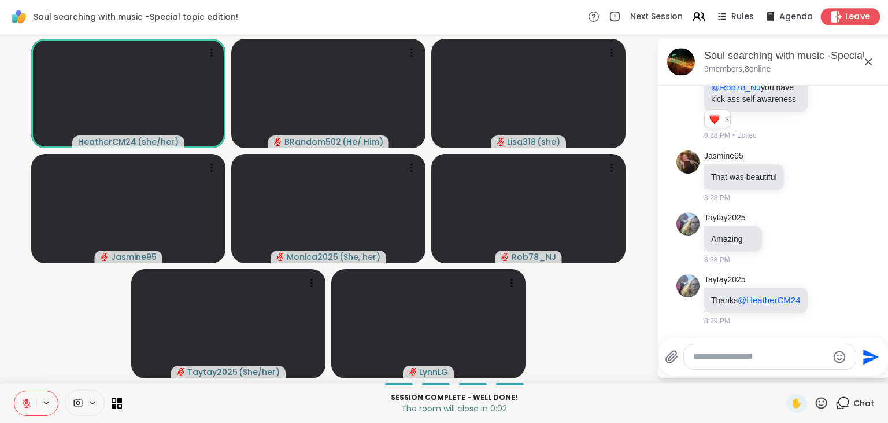
click at [842, 17] on icon at bounding box center [836, 16] width 12 height 12
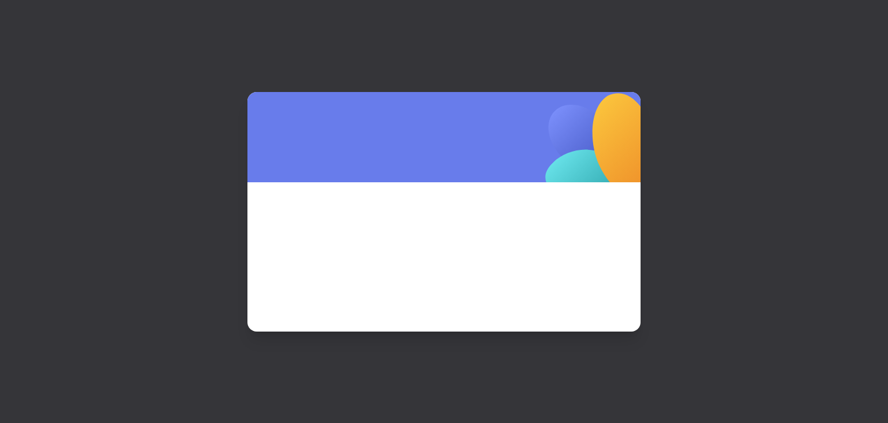
click at [457, 242] on span at bounding box center [444, 241] width 338 height 62
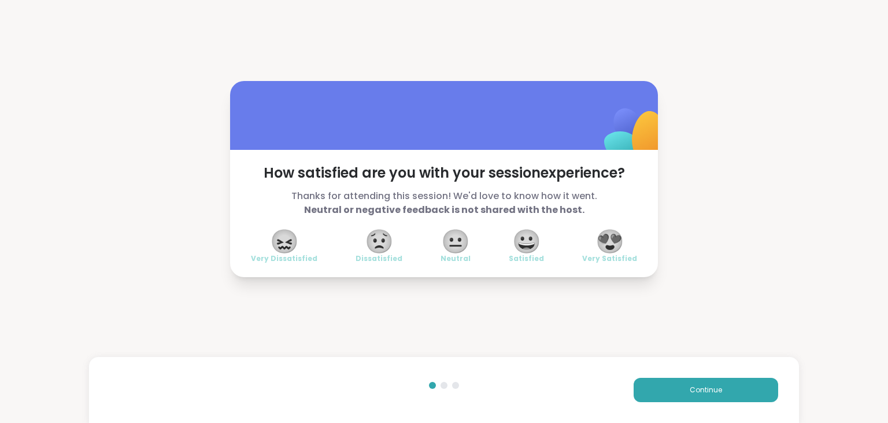
click at [614, 237] on span "😍" at bounding box center [609, 241] width 29 height 21
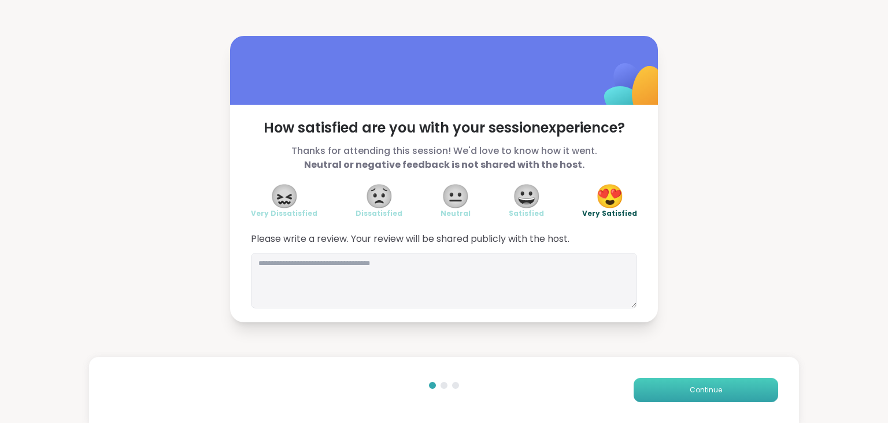
click at [668, 381] on button "Continue" at bounding box center [705, 389] width 144 height 24
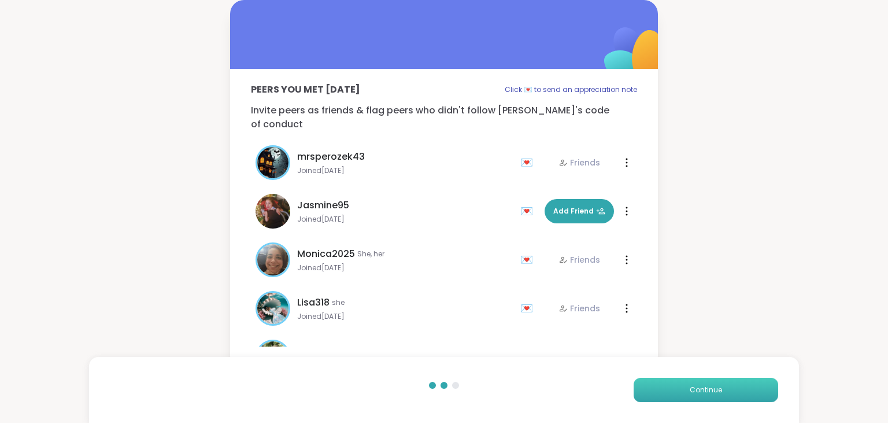
click at [685, 386] on button "Continue" at bounding box center [705, 389] width 144 height 24
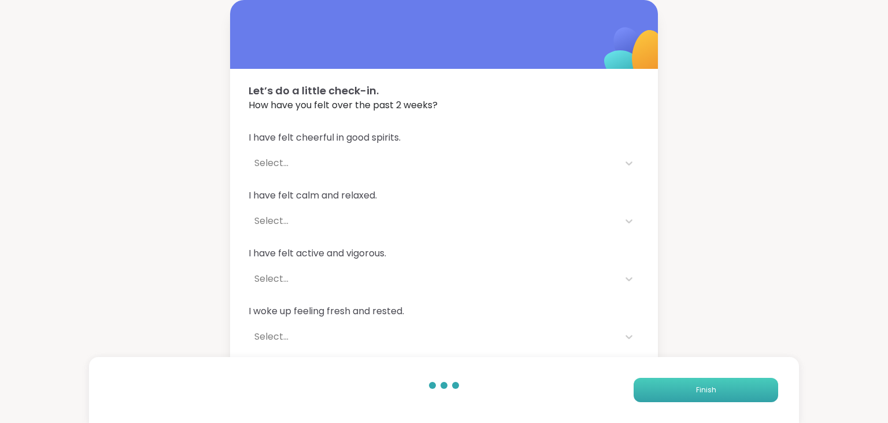
click at [685, 386] on button "Finish" at bounding box center [705, 389] width 144 height 24
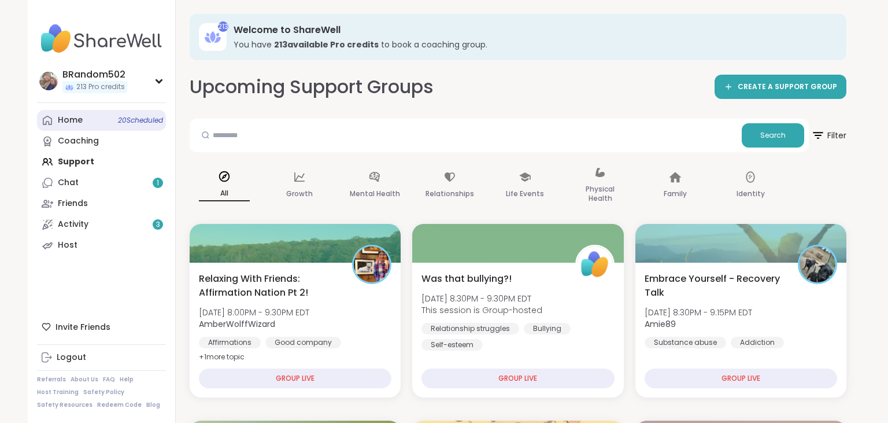
click at [92, 121] on link "Home 20 Scheduled" at bounding box center [101, 120] width 129 height 21
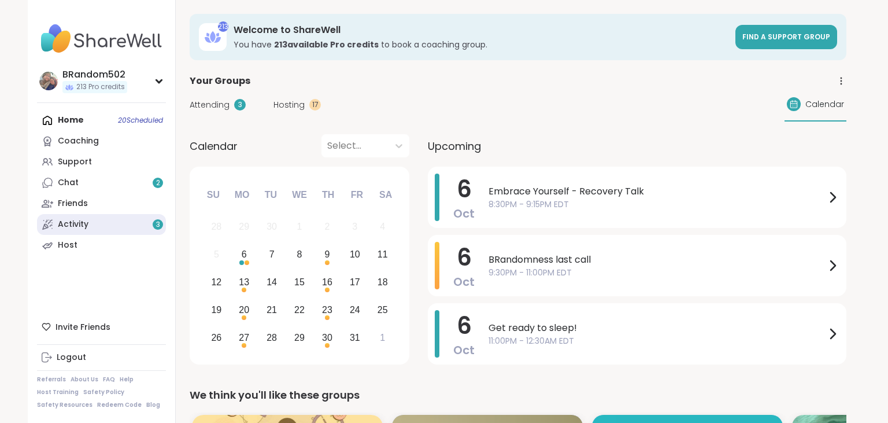
click at [86, 229] on div "Activity 3" at bounding box center [73, 224] width 31 height 12
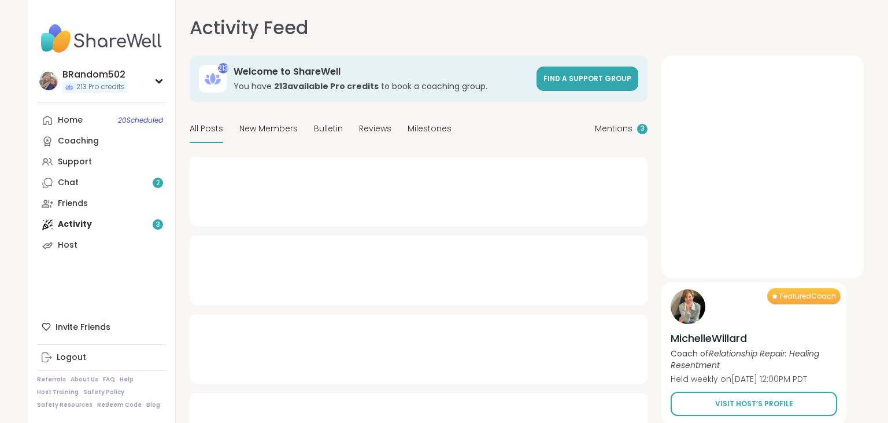
type textarea "*"
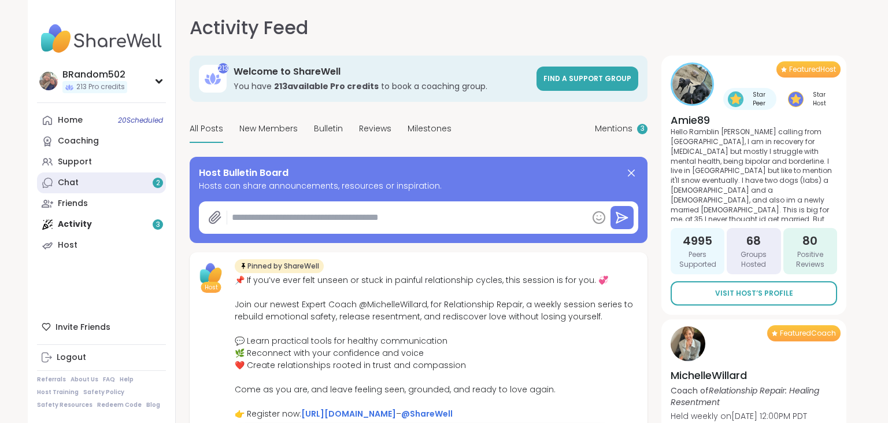
click at [71, 188] on link "Chat 2" at bounding box center [101, 182] width 129 height 21
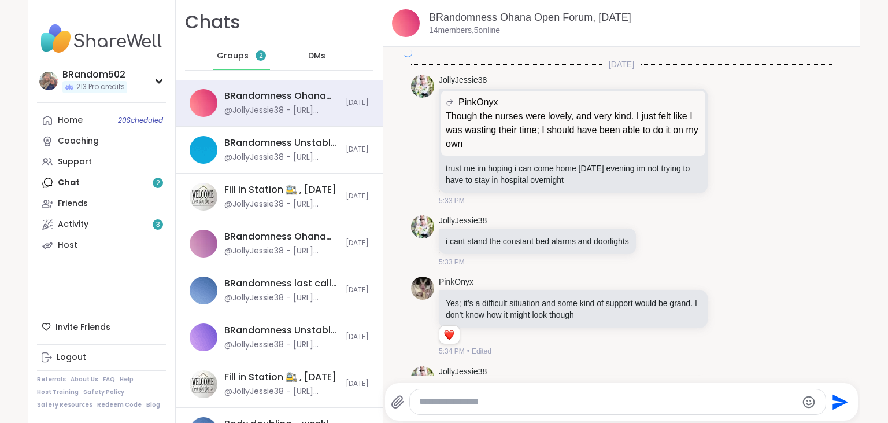
scroll to position [4030, 0]
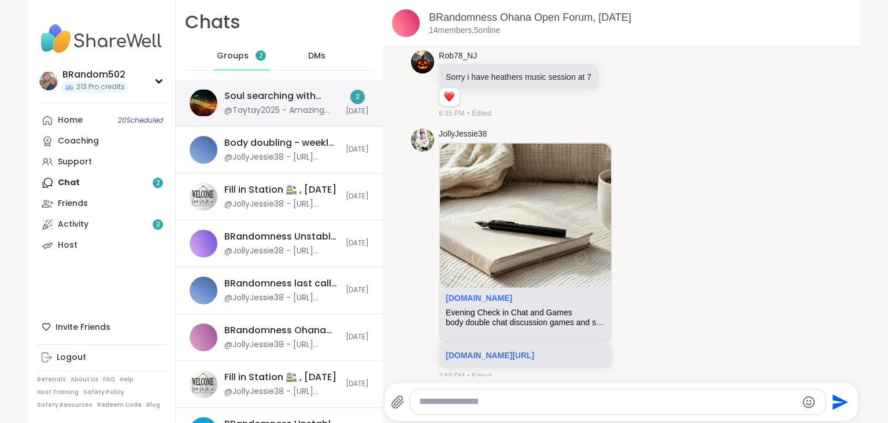
click at [240, 118] on div "Soul searching with music -Special topic edition! , [DATE] @Taytay2025 - Amazin…" at bounding box center [279, 103] width 207 height 47
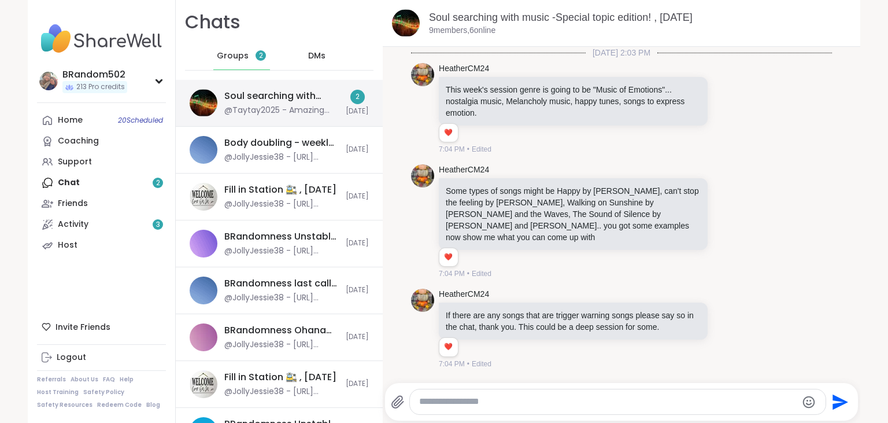
scroll to position [9348, 0]
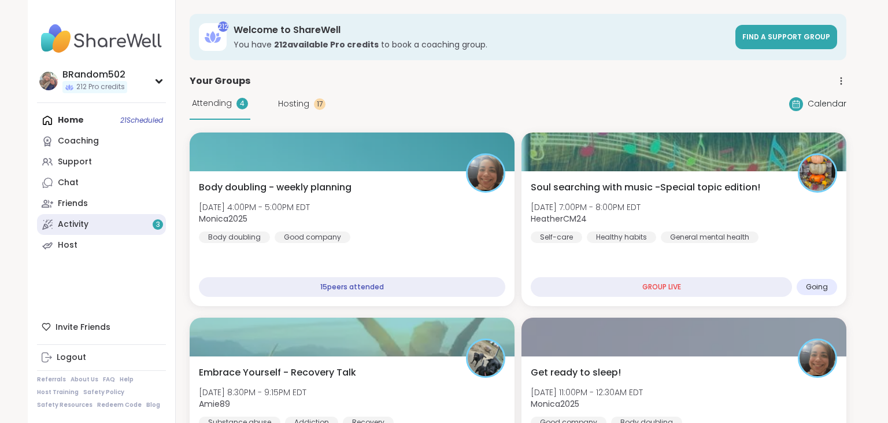
click at [84, 217] on link "Activity 3" at bounding box center [101, 224] width 129 height 21
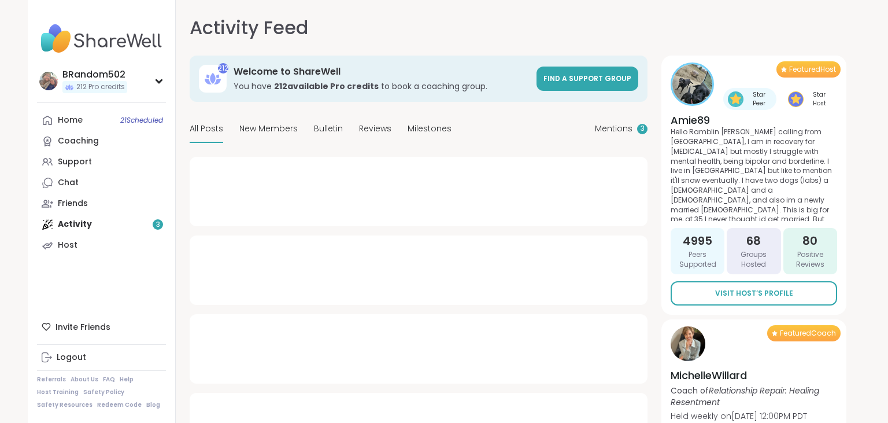
type textarea "*"
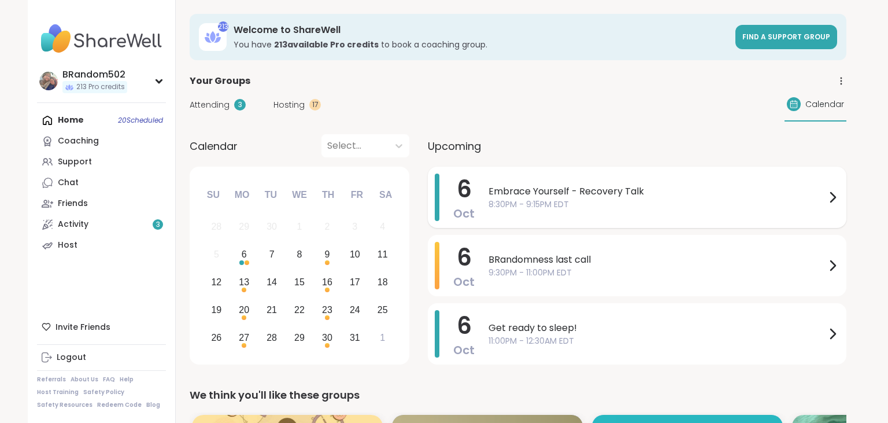
click at [521, 195] on span "Embrace Yourself - Recovery Talk" at bounding box center [656, 191] width 337 height 14
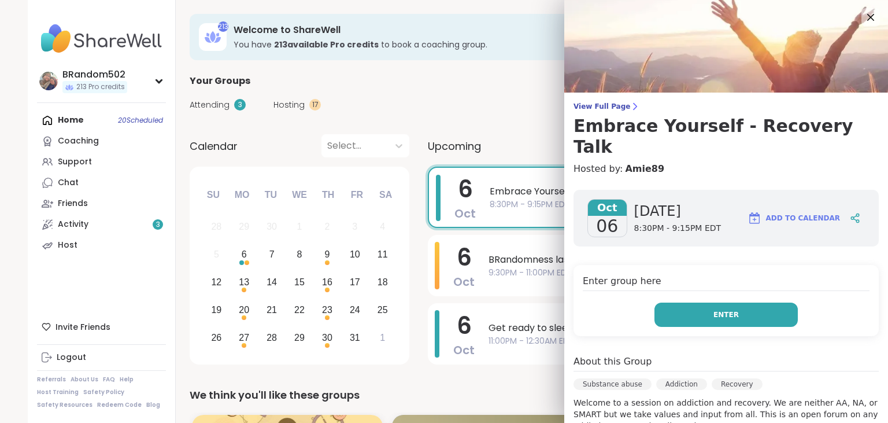
click at [684, 302] on button "Enter" at bounding box center [725, 314] width 143 height 24
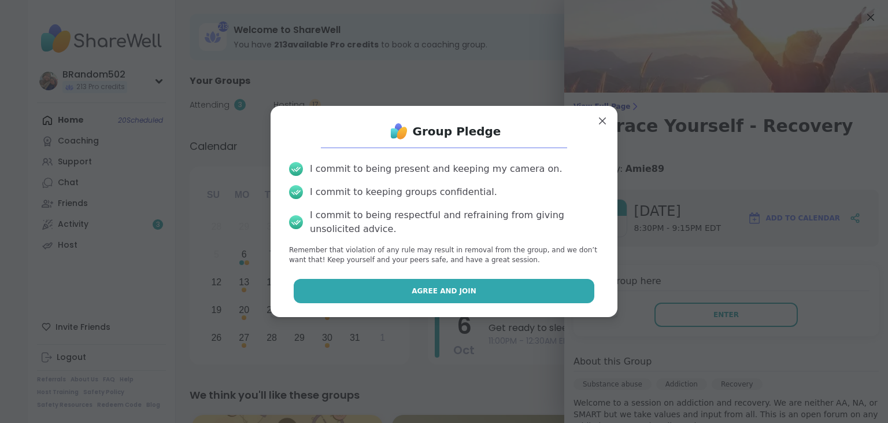
click at [538, 295] on button "Agree and Join" at bounding box center [444, 291] width 301 height 24
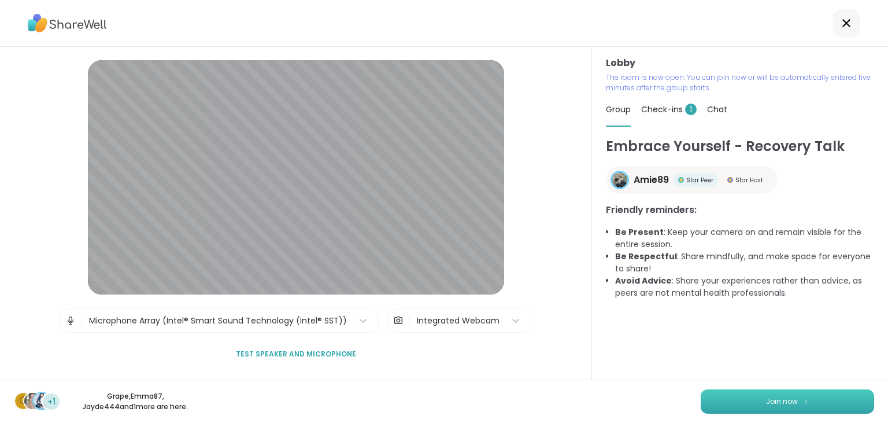
click at [740, 400] on button "Join now" at bounding box center [787, 401] width 173 height 24
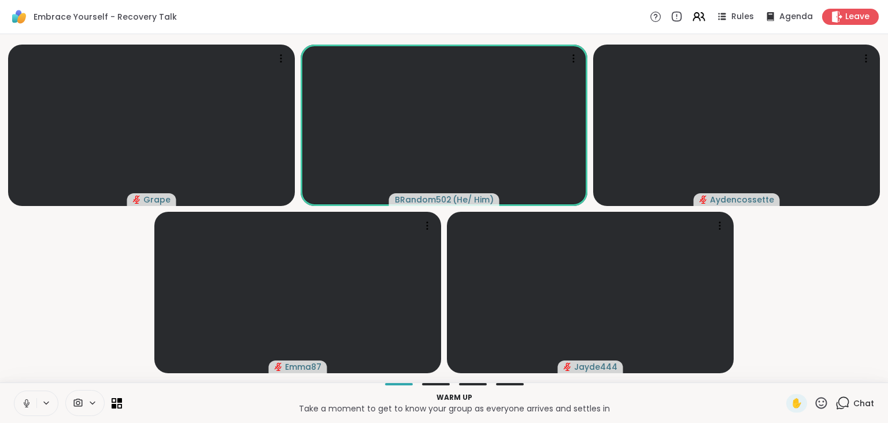
click at [27, 399] on icon at bounding box center [26, 403] width 10 height 10
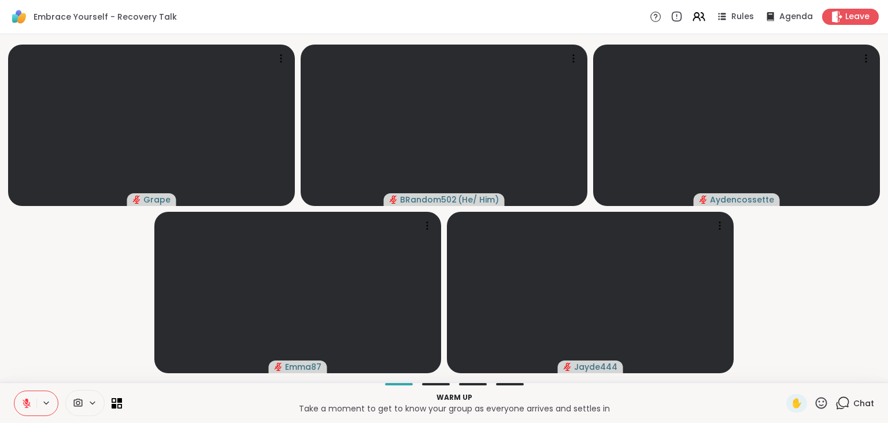
click at [845, 398] on icon at bounding box center [842, 402] width 14 height 14
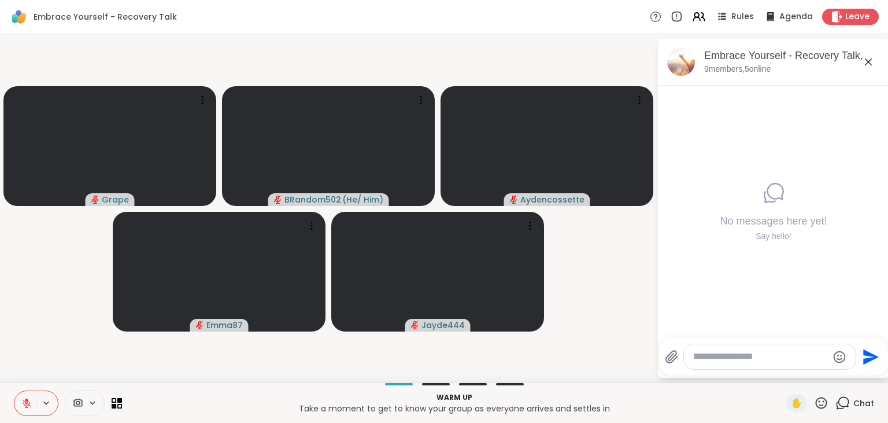
click at [783, 360] on textarea "Type your message" at bounding box center [760, 356] width 135 height 12
type textarea "***"
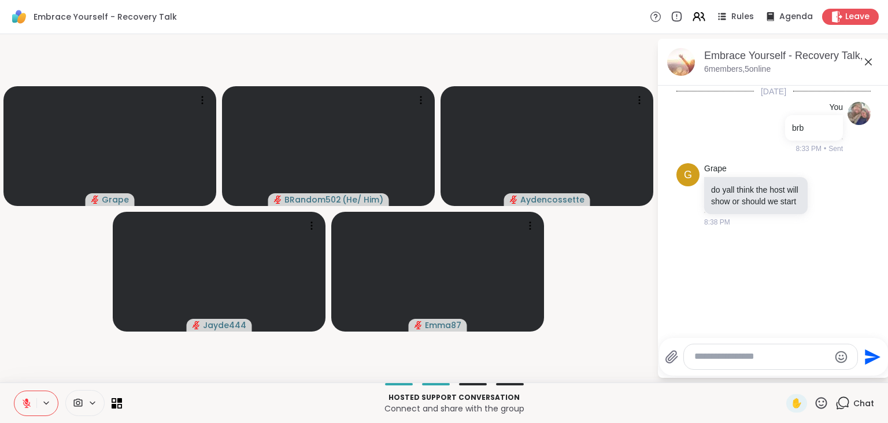
click at [28, 398] on icon at bounding box center [26, 403] width 10 height 10
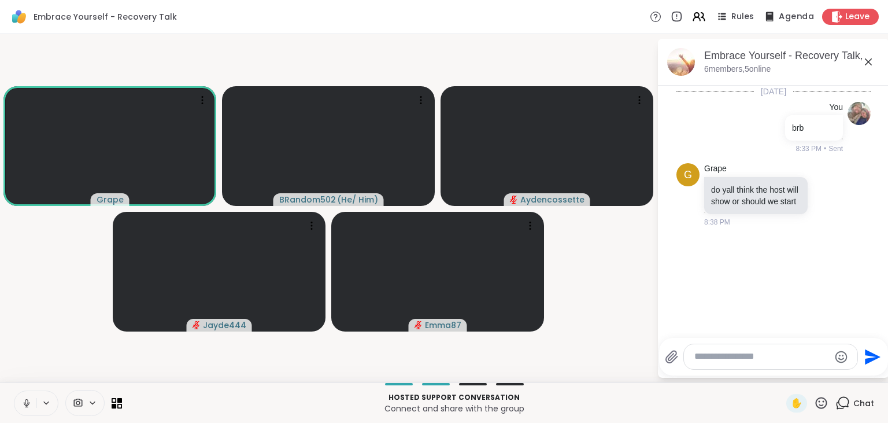
click at [785, 20] on span "Agenda" at bounding box center [796, 17] width 35 height 12
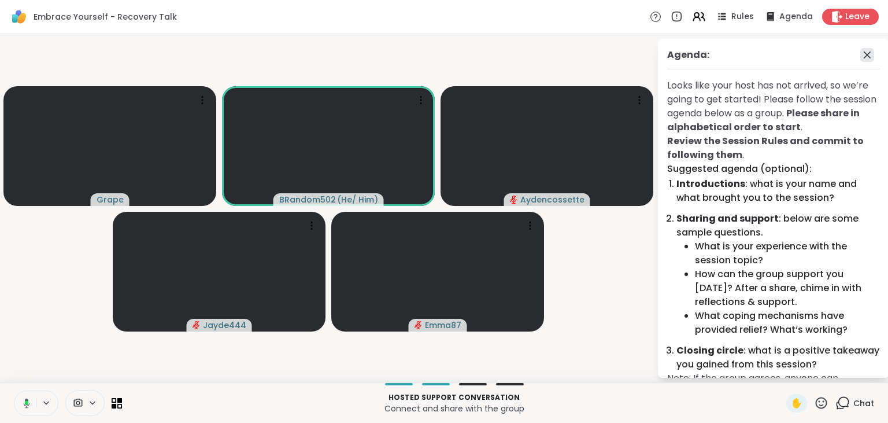
click at [866, 52] on icon at bounding box center [867, 55] width 14 height 14
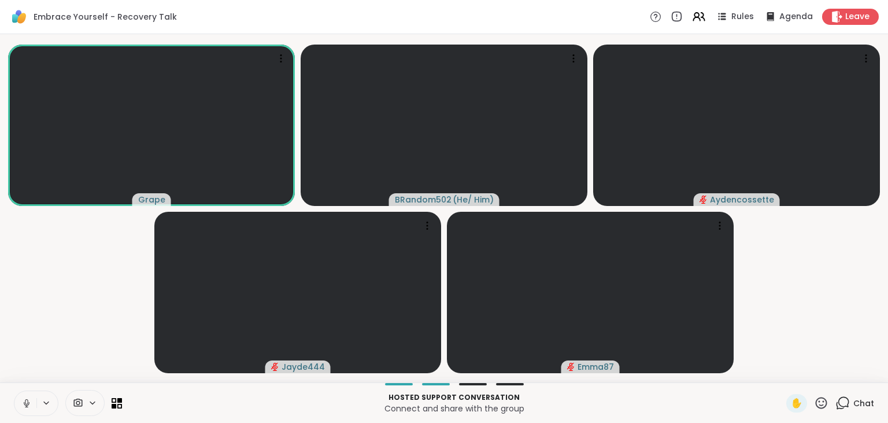
click at [24, 403] on icon at bounding box center [26, 403] width 10 height 10
click at [24, 403] on icon at bounding box center [27, 403] width 8 height 8
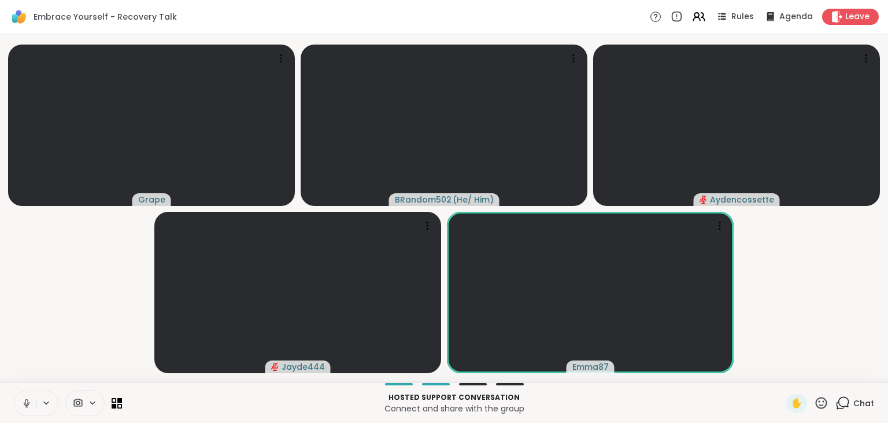
click at [24, 403] on icon at bounding box center [26, 403] width 10 height 10
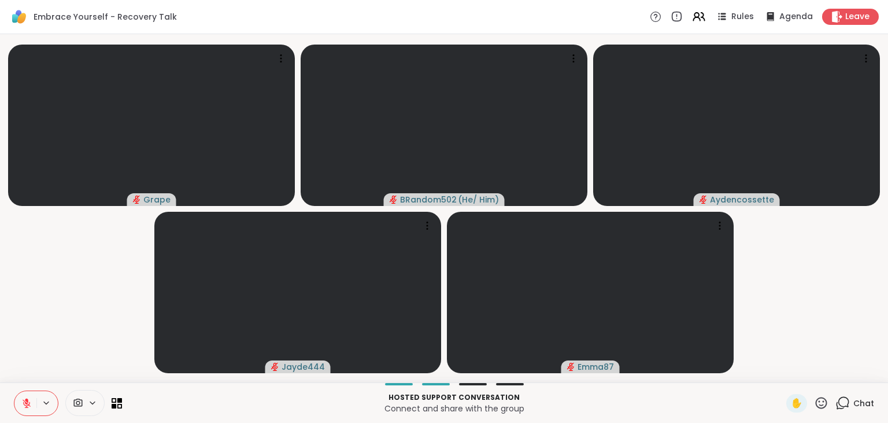
click at [23, 398] on icon at bounding box center [26, 403] width 10 height 10
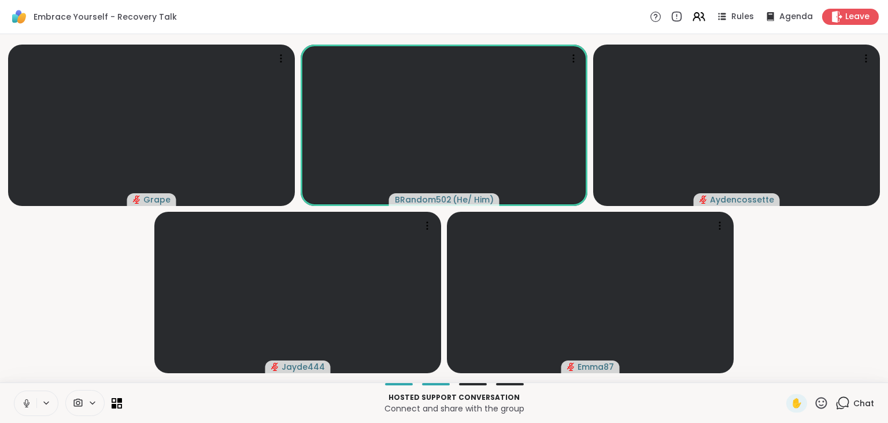
click at [23, 398] on icon at bounding box center [26, 403] width 10 height 10
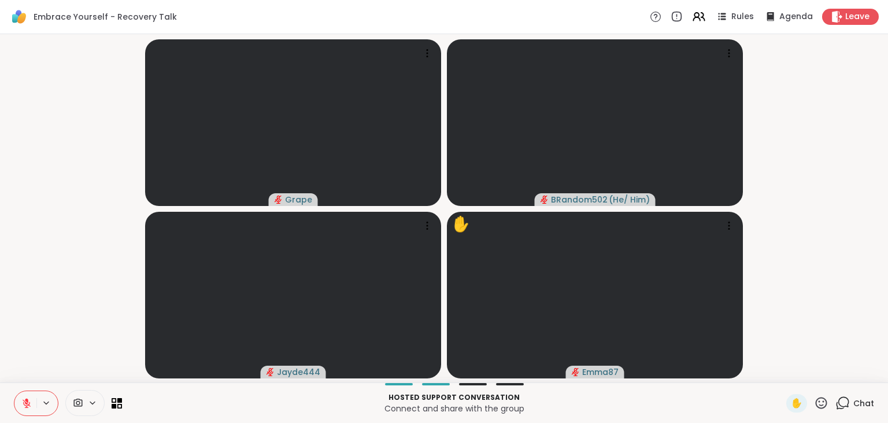
click at [23, 398] on icon at bounding box center [26, 403] width 10 height 10
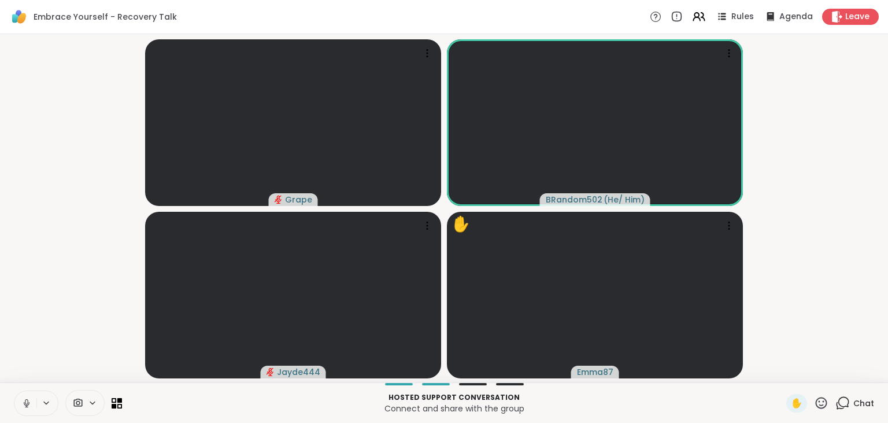
click at [23, 398] on icon at bounding box center [26, 403] width 10 height 10
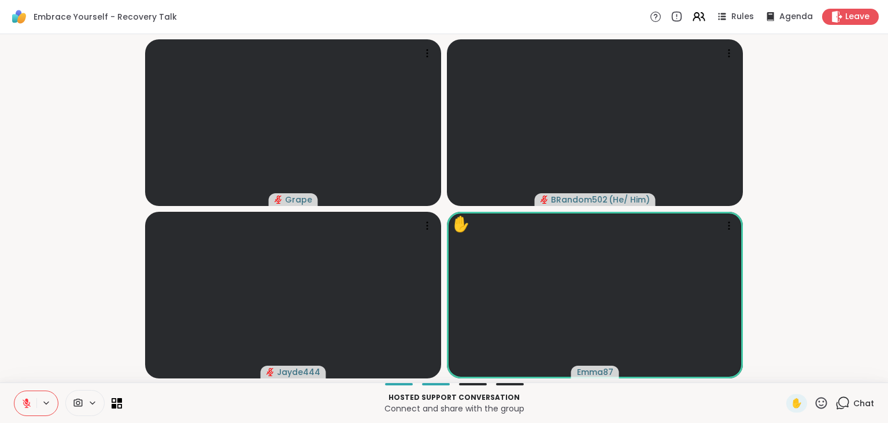
click at [23, 398] on icon at bounding box center [26, 403] width 10 height 10
click at [23, 398] on icon at bounding box center [25, 403] width 10 height 10
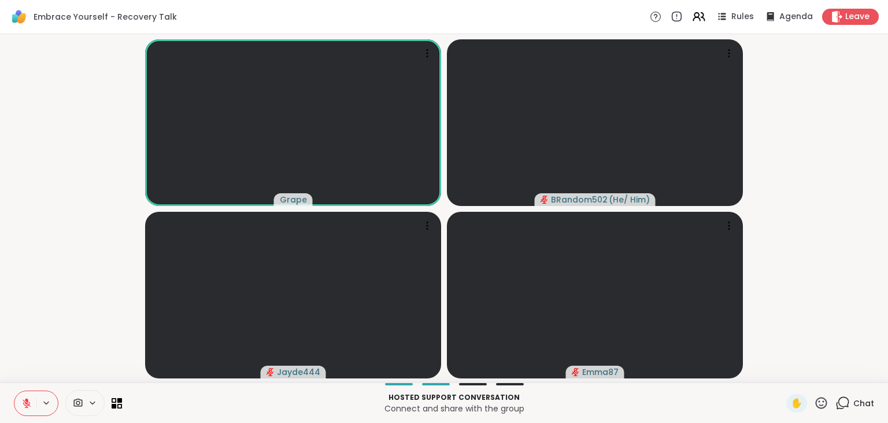
click at [23, 398] on icon at bounding box center [26, 403] width 10 height 10
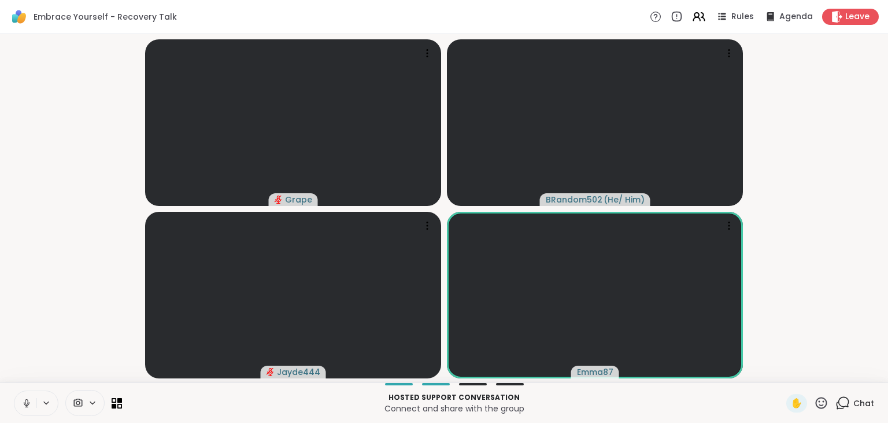
click at [23, 398] on icon at bounding box center [26, 403] width 10 height 10
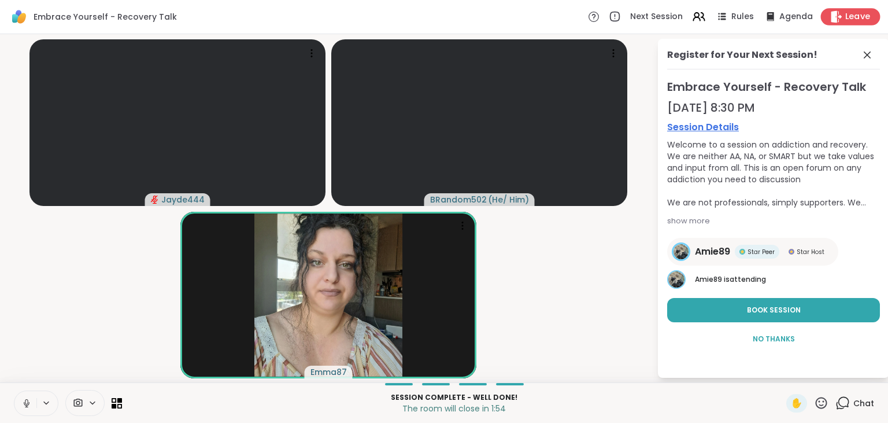
click at [860, 16] on span "Leave" at bounding box center [857, 17] width 25 height 12
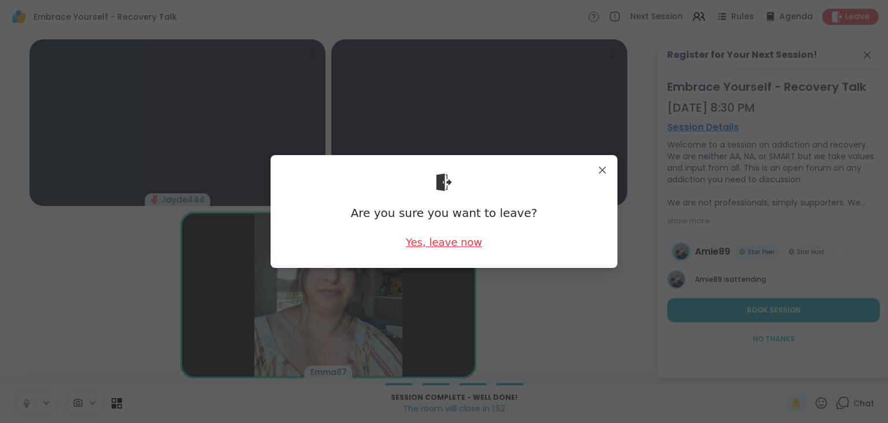
click at [461, 244] on div "Yes, leave now" at bounding box center [444, 242] width 76 height 14
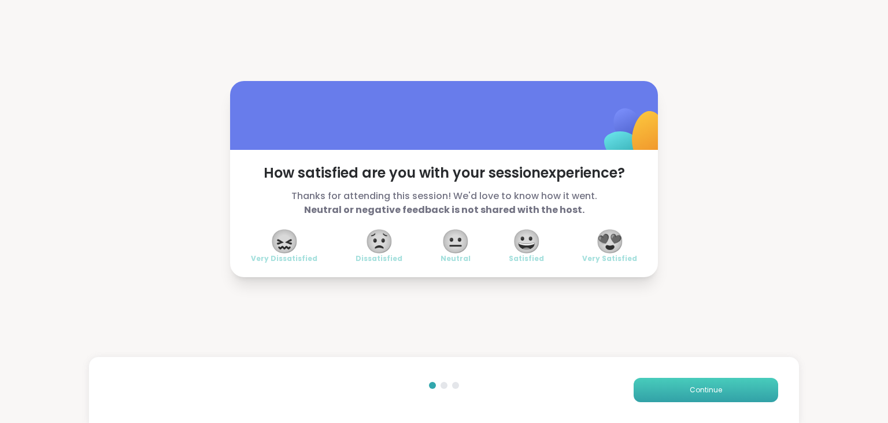
click at [717, 399] on button "Continue" at bounding box center [705, 389] width 144 height 24
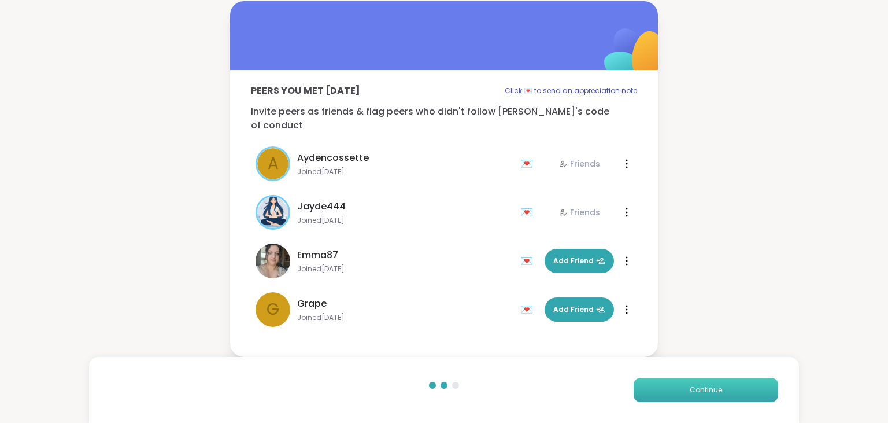
click at [717, 399] on button "Continue" at bounding box center [705, 389] width 144 height 24
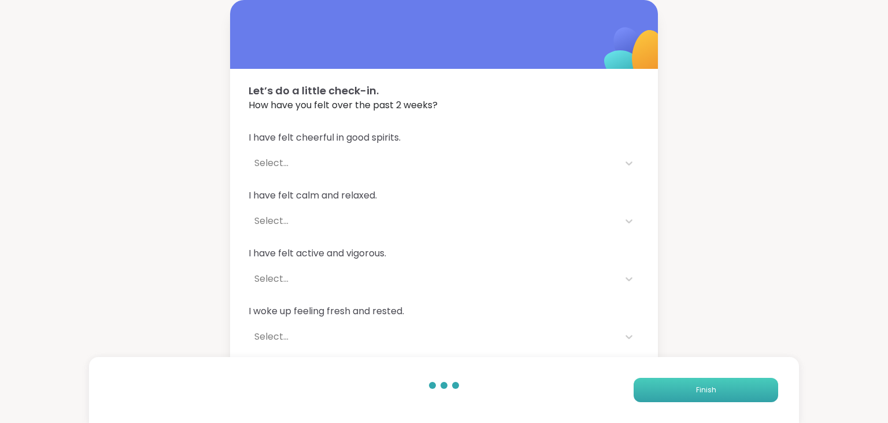
click at [717, 399] on button "Finish" at bounding box center [705, 389] width 144 height 24
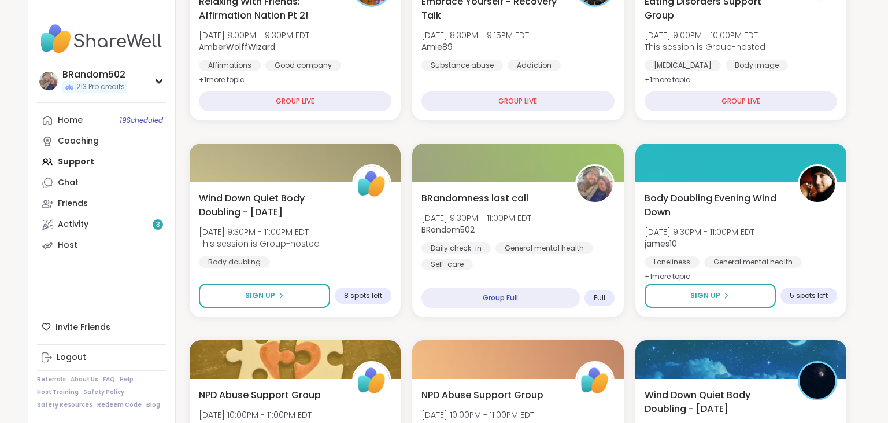
scroll to position [286, 0]
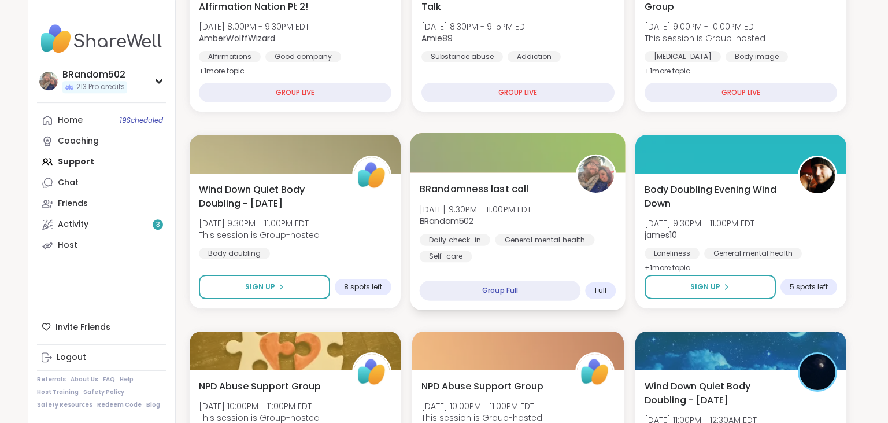
click at [490, 175] on div "BRandomness last call Mon, Oct 06 | 9:30PM - 11:00PM EDT BRandom502 Daily check…" at bounding box center [518, 241] width 216 height 138
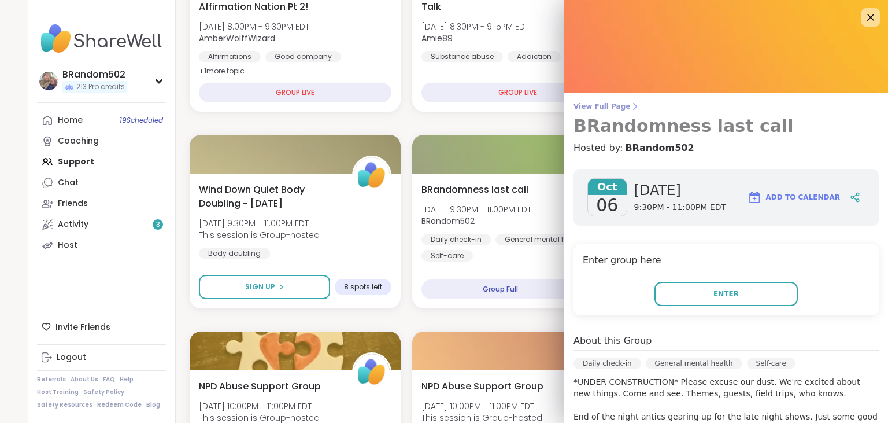
click at [601, 105] on span "View Full Page" at bounding box center [725, 106] width 305 height 9
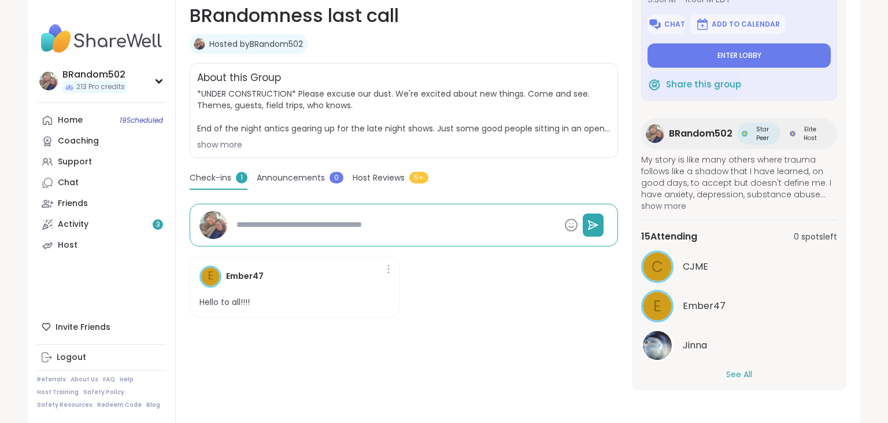
scroll to position [71, 0]
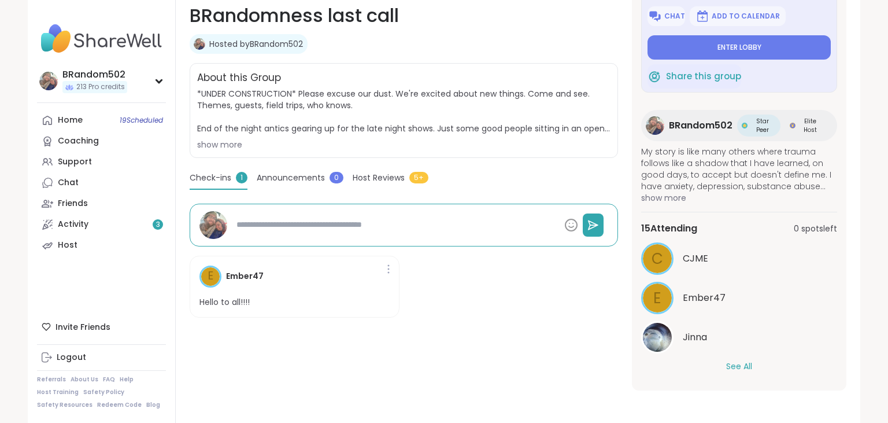
click at [745, 364] on button "See All" at bounding box center [739, 366] width 26 height 12
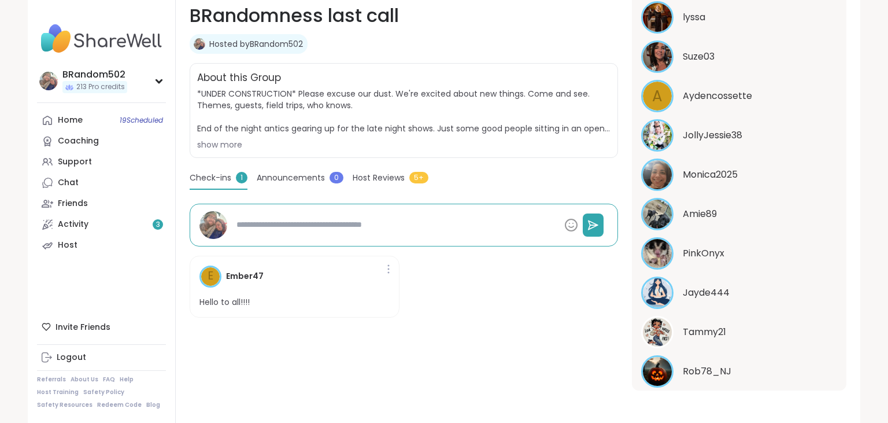
scroll to position [543, 0]
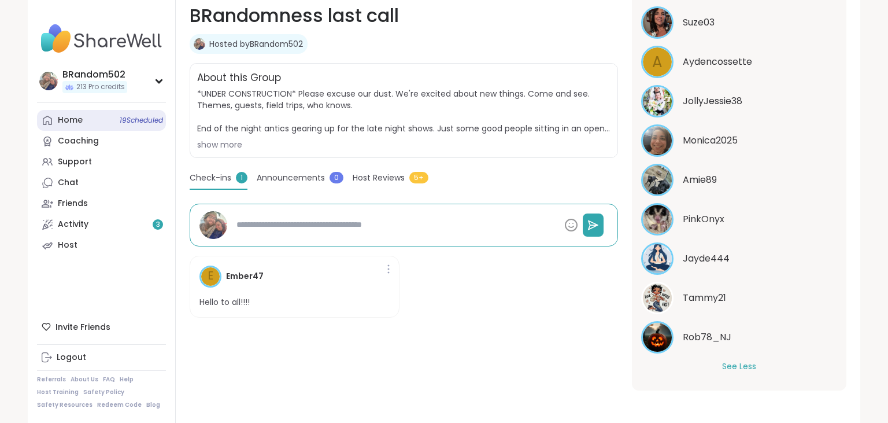
click at [98, 119] on link "Home 19 Scheduled" at bounding box center [101, 120] width 129 height 21
type textarea "*"
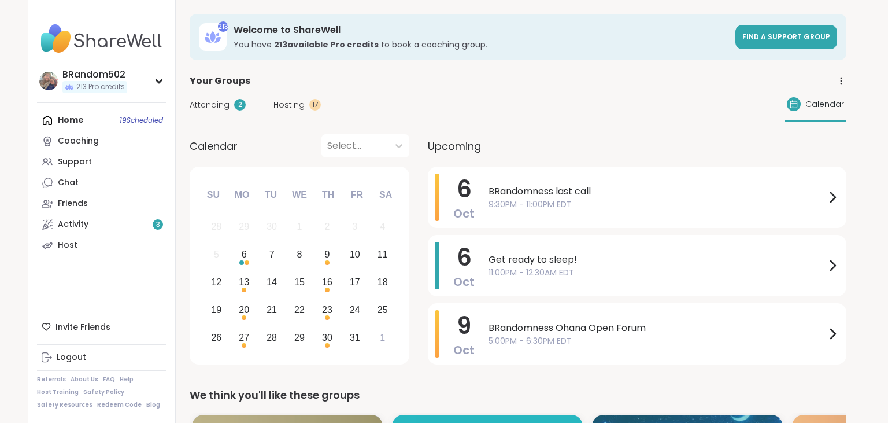
click at [838, 83] on icon at bounding box center [841, 81] width 10 height 10
click at [776, 118] on link "Group History" at bounding box center [776, 114] width 129 height 26
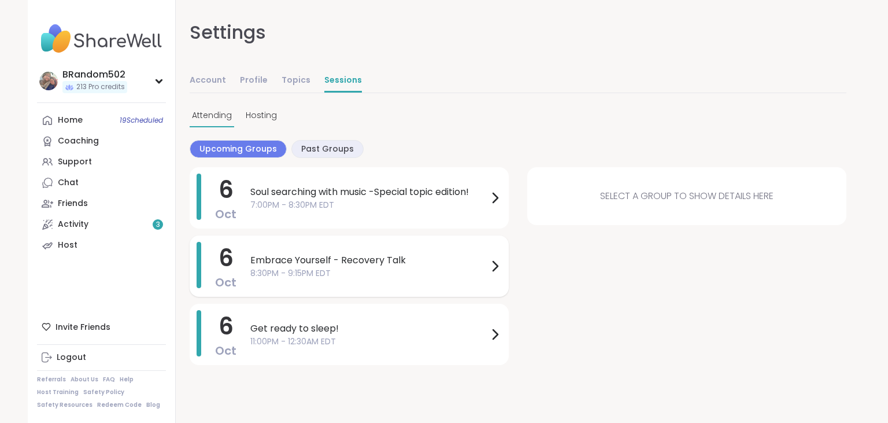
click at [358, 253] on span "Embrace Yourself - Recovery Talk" at bounding box center [369, 260] width 238 height 14
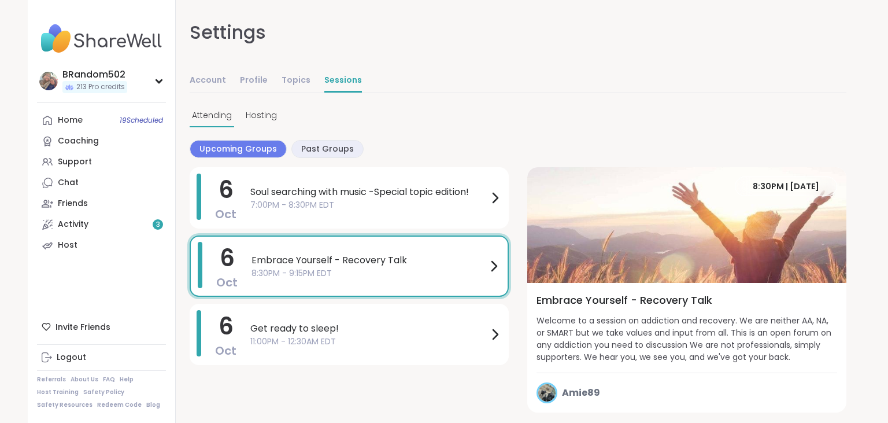
click at [797, 186] on span "8:30PM | Oct 06" at bounding box center [786, 186] width 66 height 12
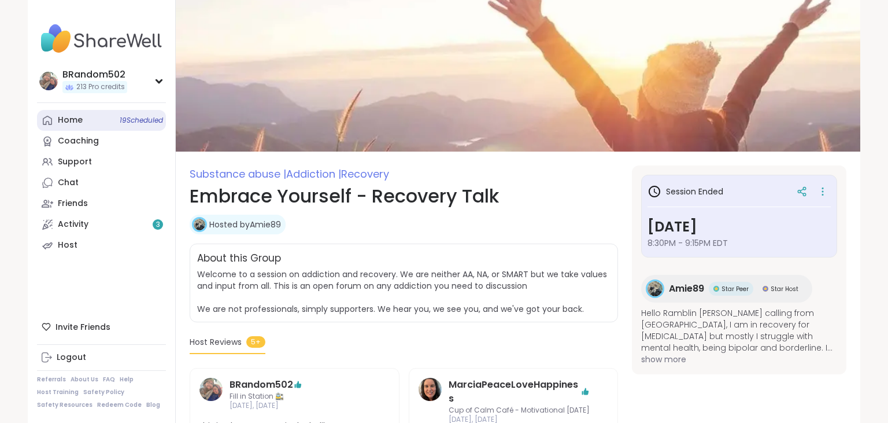
click at [110, 126] on link "Home 19 Scheduled" at bounding box center [101, 120] width 129 height 21
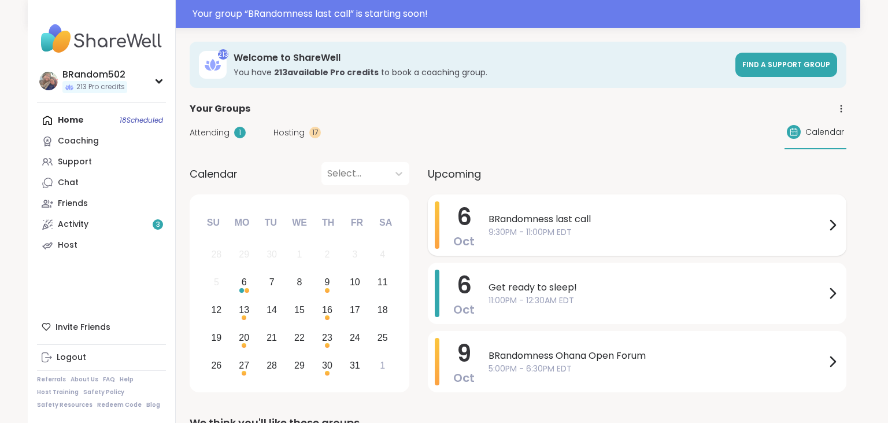
click at [522, 220] on span "BRandomness last call" at bounding box center [656, 219] width 337 height 14
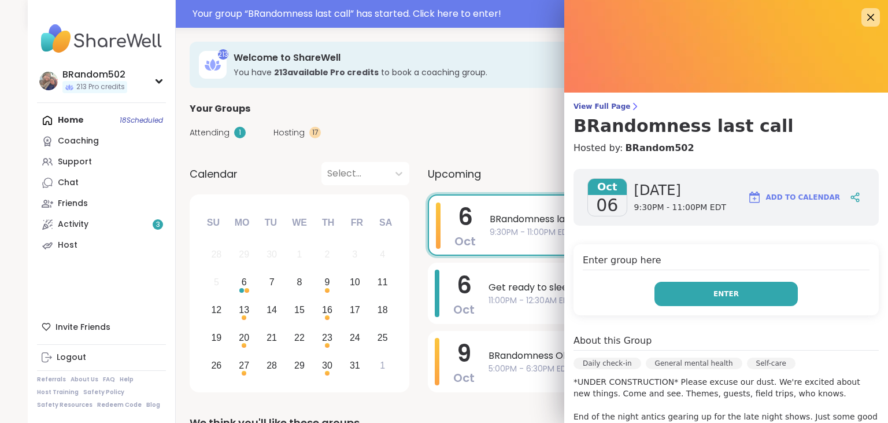
click at [710, 288] on button "Enter" at bounding box center [725, 293] width 143 height 24
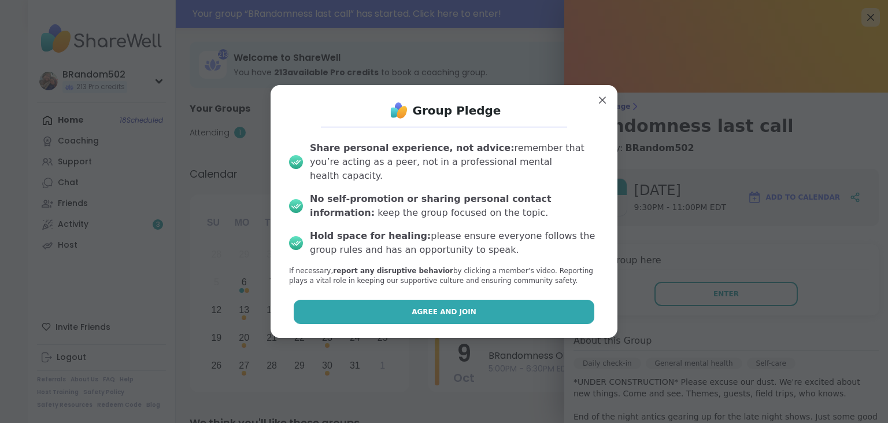
click at [449, 310] on button "Agree and Join" at bounding box center [444, 311] width 301 height 24
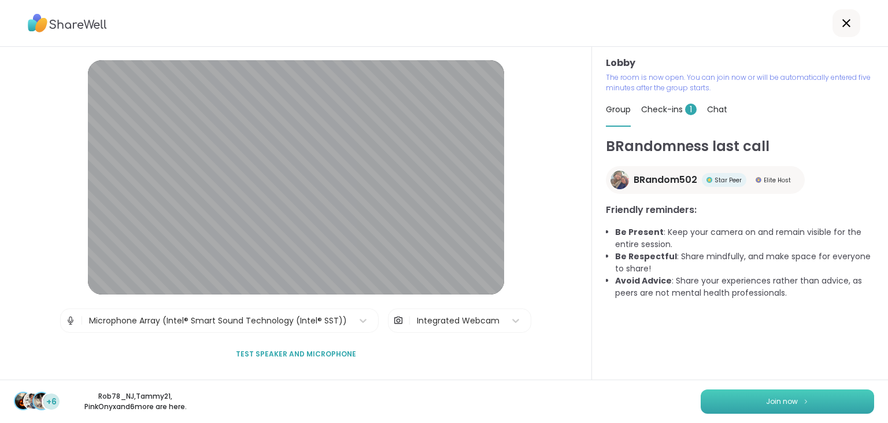
click at [722, 399] on button "Join now" at bounding box center [787, 401] width 173 height 24
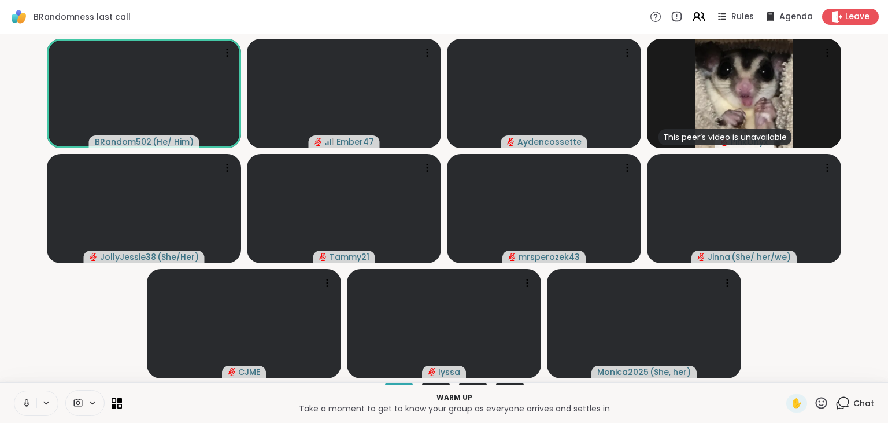
click at [843, 396] on icon at bounding box center [842, 402] width 14 height 14
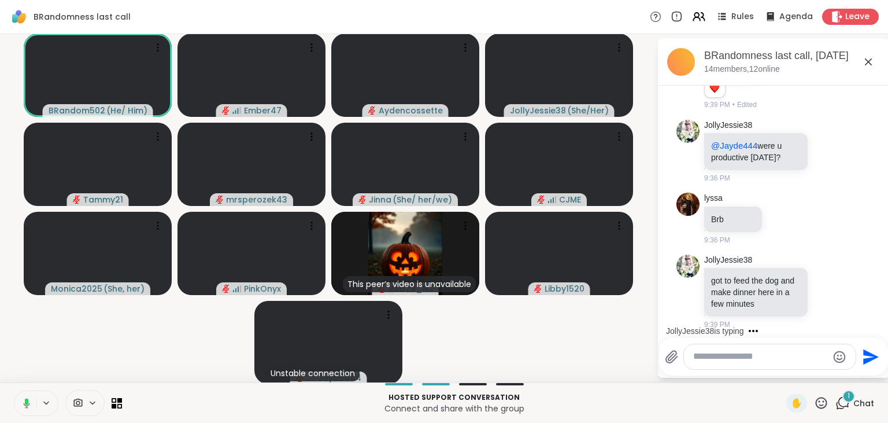
scroll to position [757, 0]
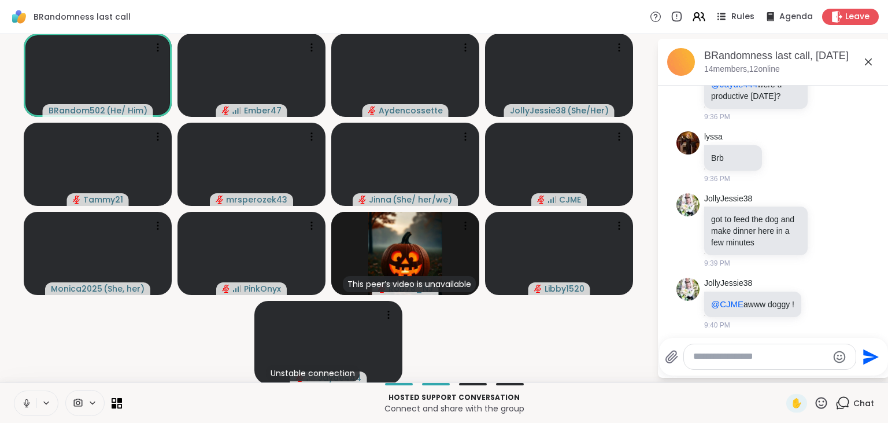
click at [728, 16] on icon at bounding box center [721, 16] width 14 height 14
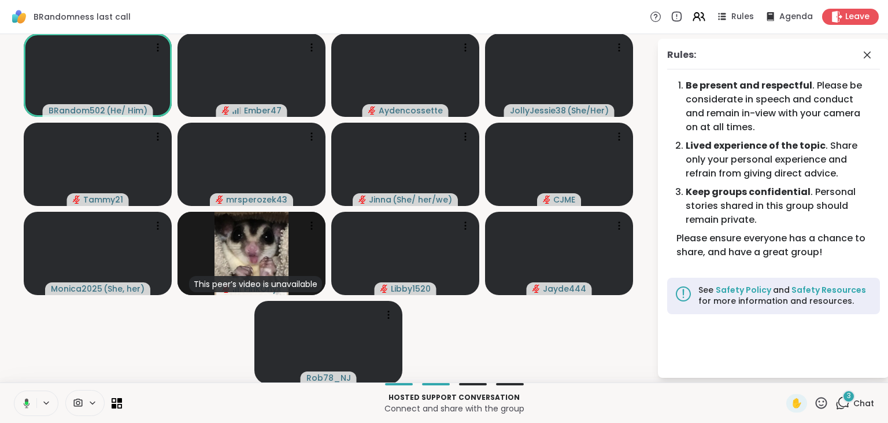
click at [844, 399] on div "3" at bounding box center [848, 396] width 13 height 13
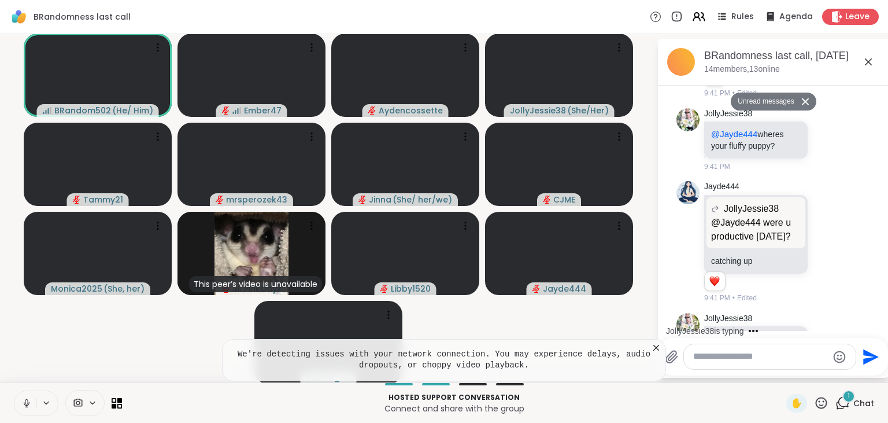
scroll to position [1174, 0]
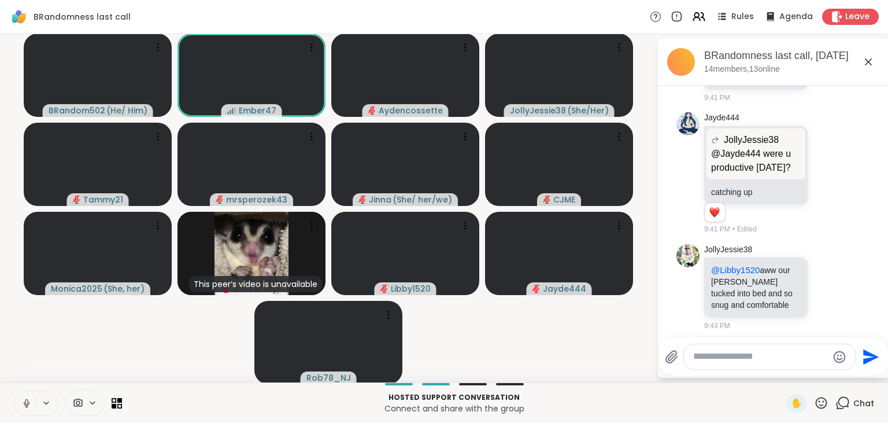
click at [25, 405] on icon at bounding box center [27, 402] width 6 height 3
click at [25, 405] on icon at bounding box center [26, 403] width 10 height 10
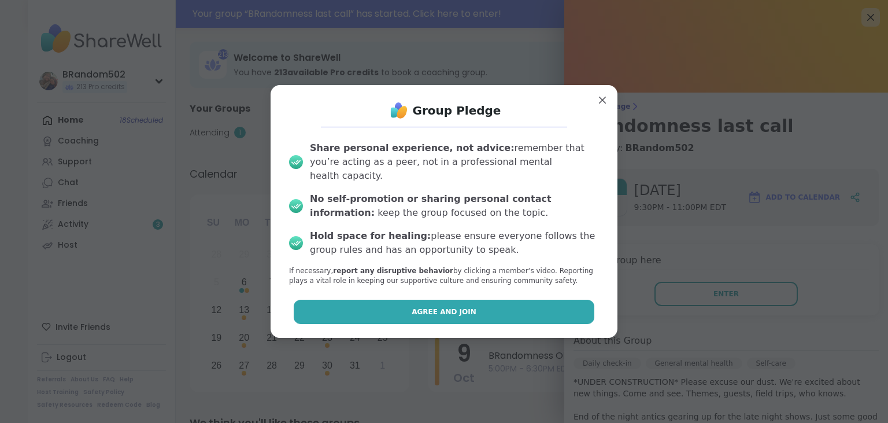
click at [533, 310] on button "Agree and Join" at bounding box center [444, 311] width 301 height 24
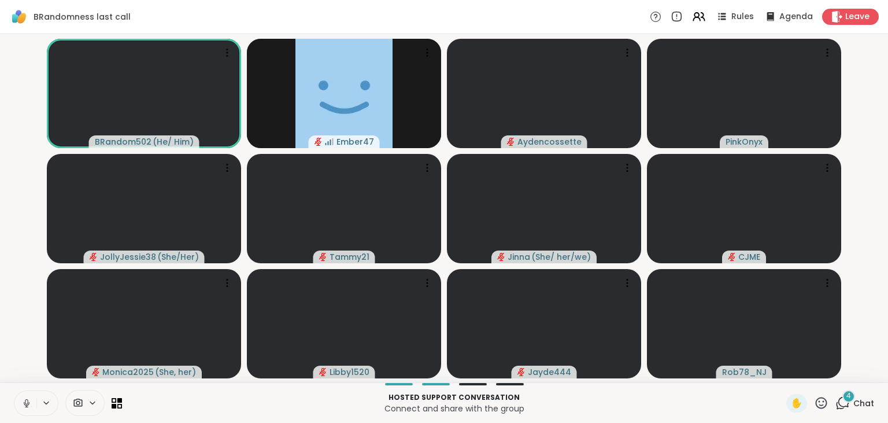
click at [848, 396] on span "4" at bounding box center [848, 396] width 5 height 10
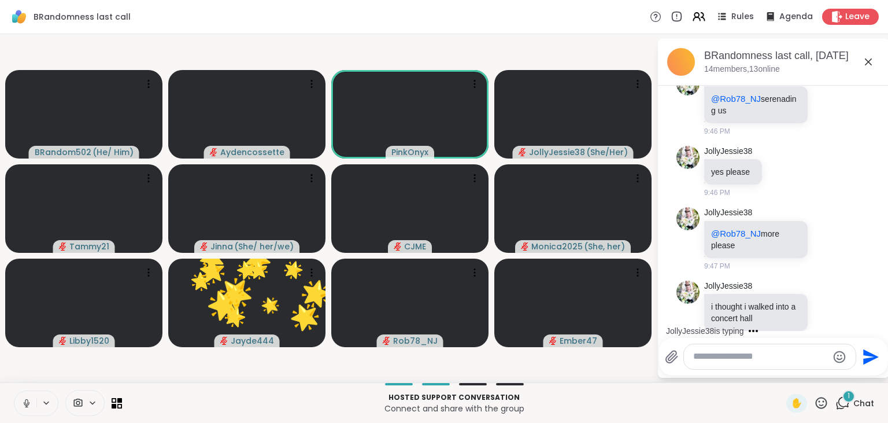
scroll to position [1690, 0]
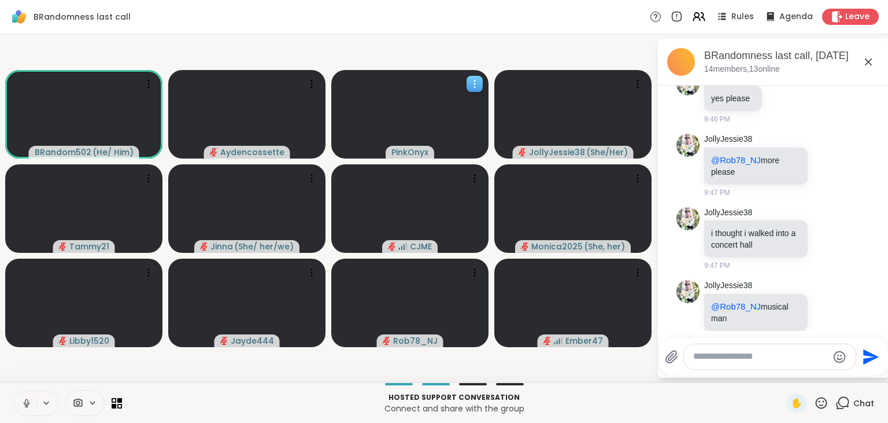
click at [475, 77] on div at bounding box center [474, 84] width 16 height 16
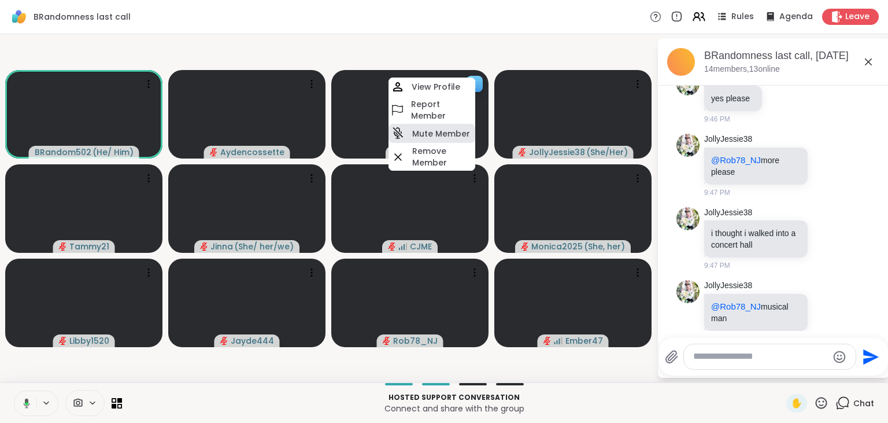
click at [445, 131] on h4 "Mute Member" at bounding box center [441, 134] width 58 height 12
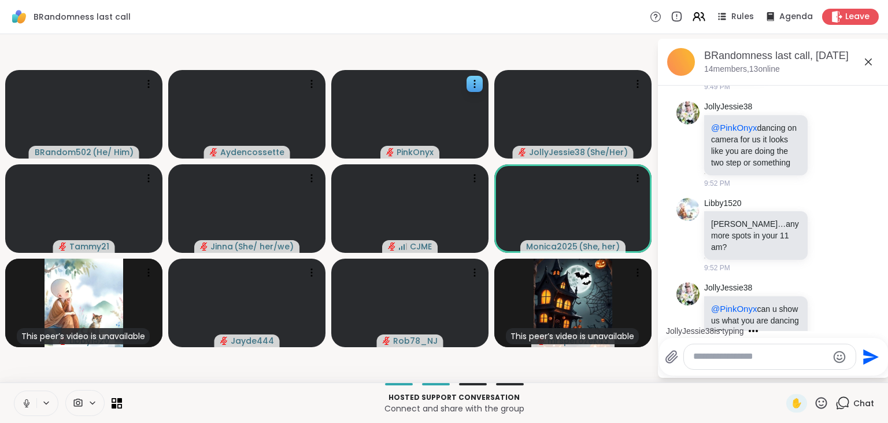
scroll to position [2511, 0]
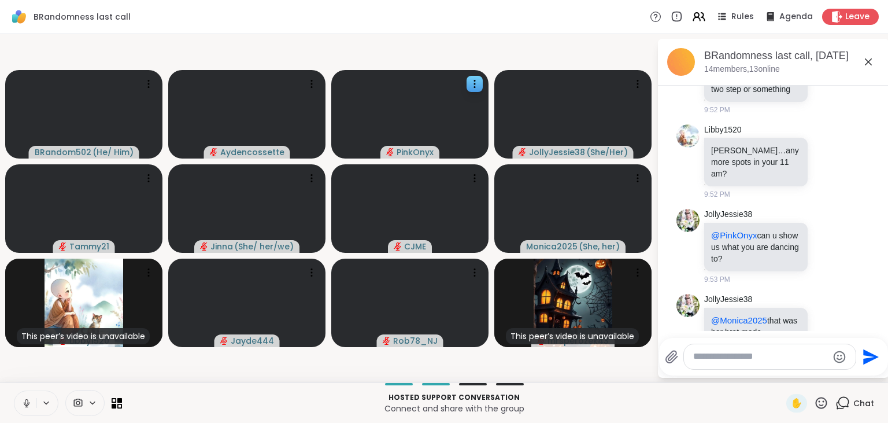
click at [27, 405] on icon at bounding box center [26, 406] width 1 height 2
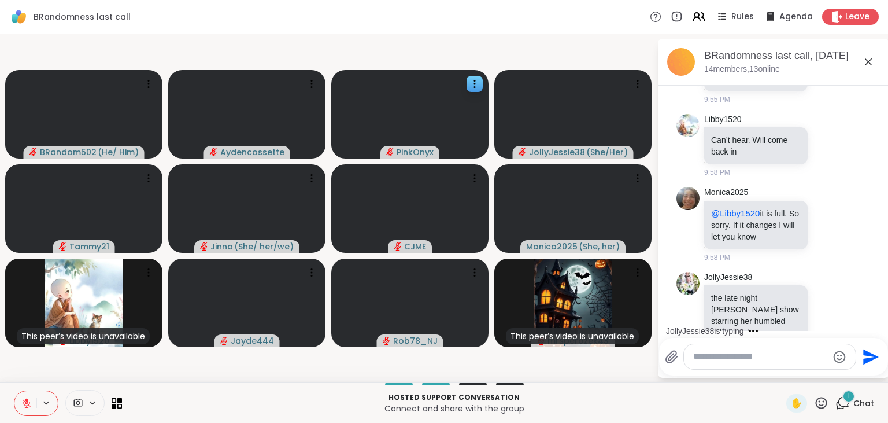
scroll to position [2825, 0]
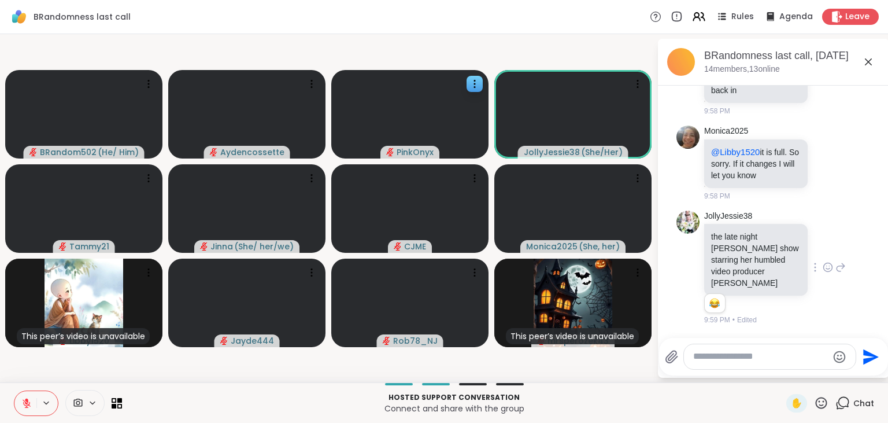
click at [829, 263] on icon at bounding box center [828, 267] width 9 height 9
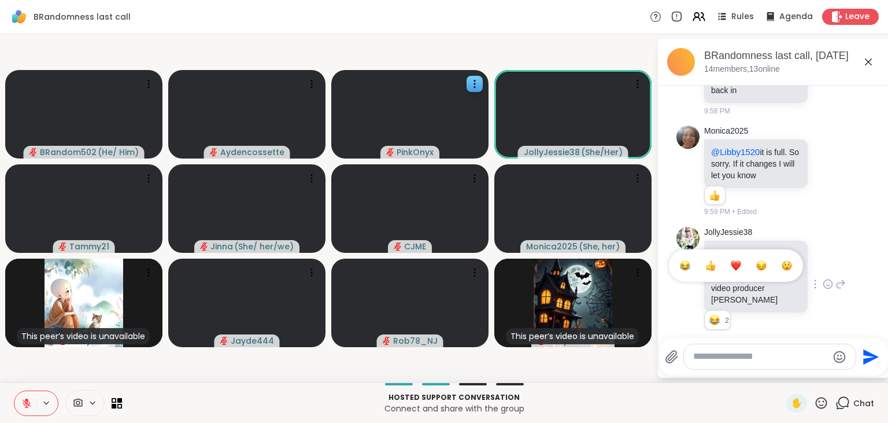
click at [688, 260] on div "Select Reaction: Joy" at bounding box center [685, 265] width 10 height 10
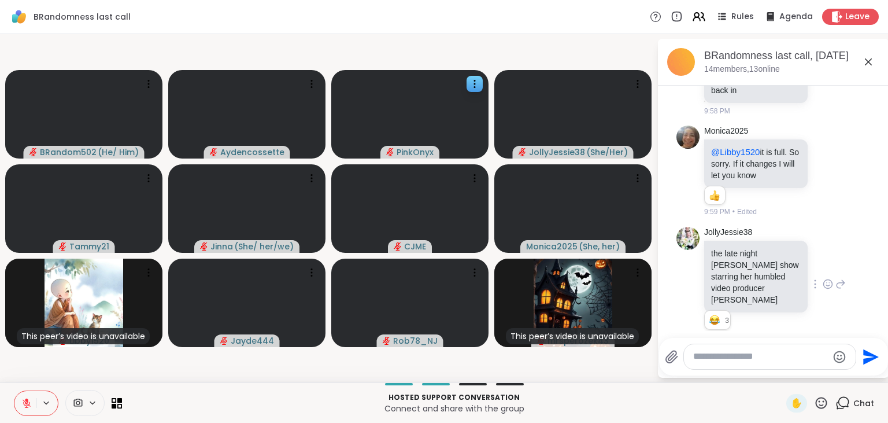
click at [24, 398] on icon at bounding box center [26, 403] width 10 height 10
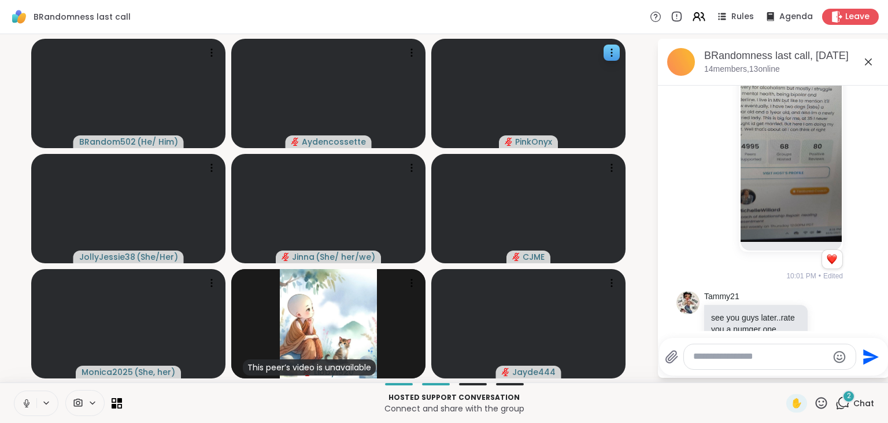
scroll to position [3600, 0]
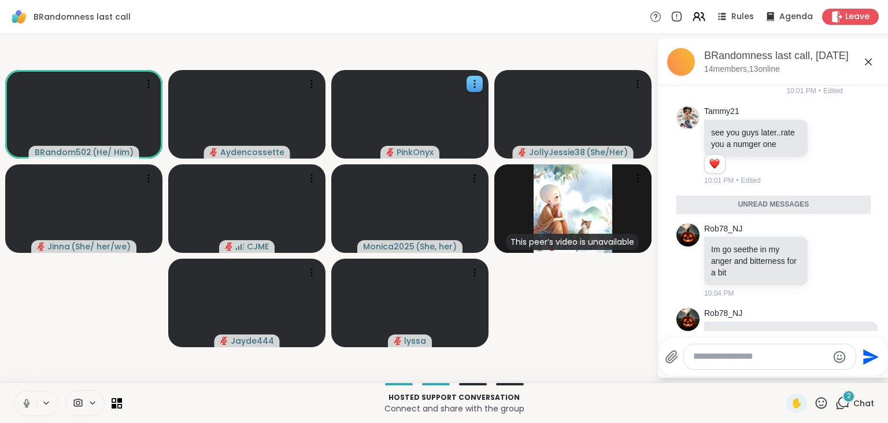
click at [843, 398] on icon at bounding box center [842, 402] width 14 height 14
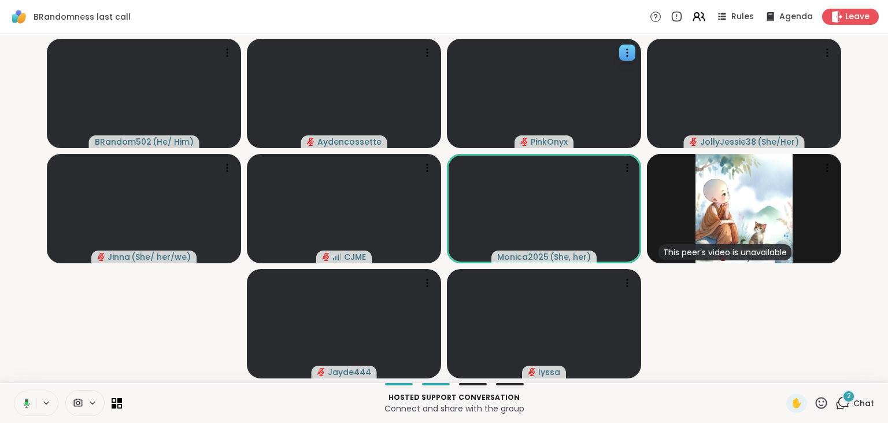
click at [843, 398] on icon at bounding box center [842, 402] width 14 height 14
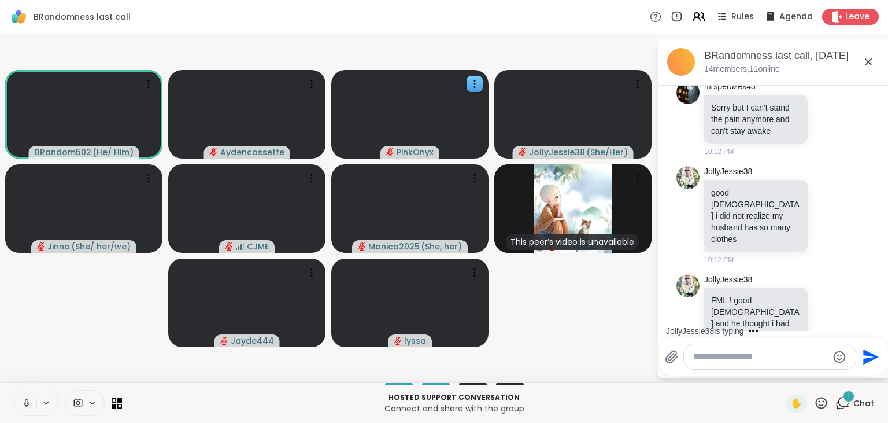
scroll to position [4156, 0]
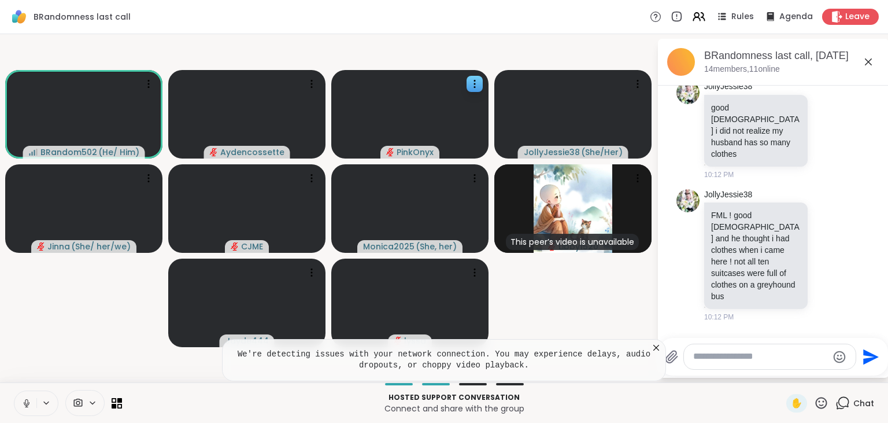
click at [657, 349] on icon at bounding box center [656, 347] width 6 height 6
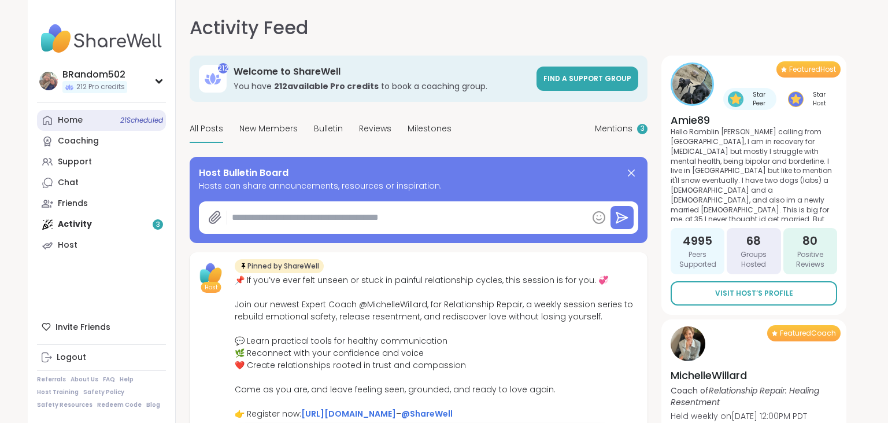
click at [102, 120] on link "Home 21 Scheduled" at bounding box center [101, 120] width 129 height 21
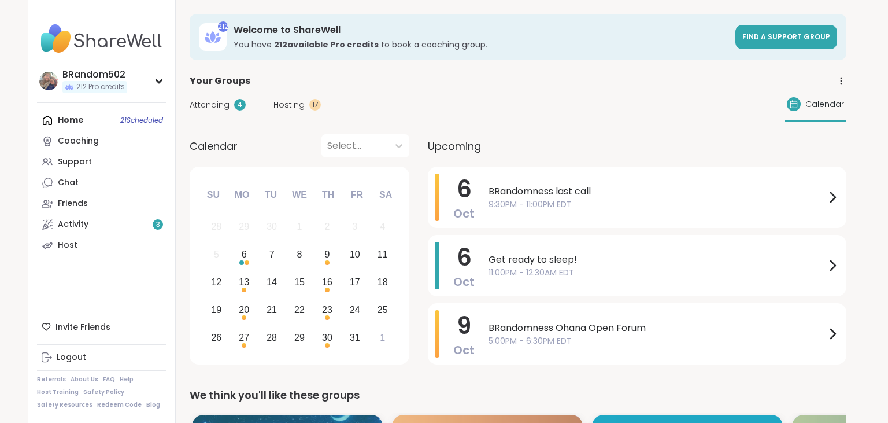
click at [287, 101] on span "Hosting" at bounding box center [288, 105] width 31 height 12
click at [156, 85] on div "BRandom502 213 Pro credits" at bounding box center [101, 80] width 129 height 29
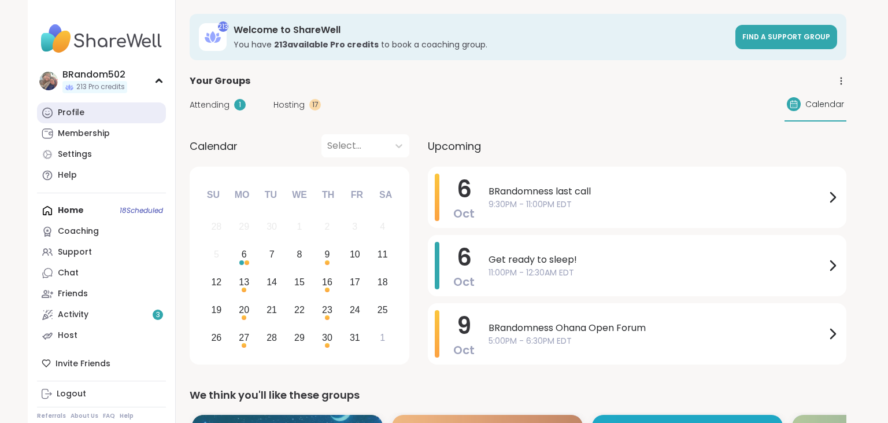
click at [116, 108] on link "Profile" at bounding box center [101, 112] width 129 height 21
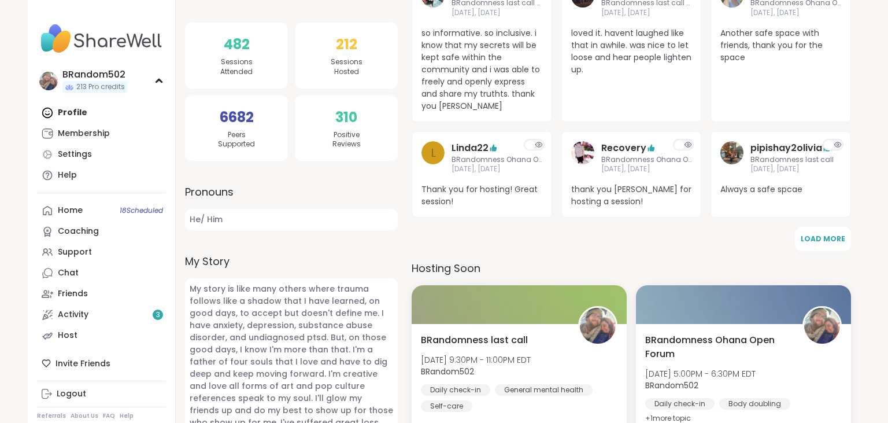
scroll to position [269, 0]
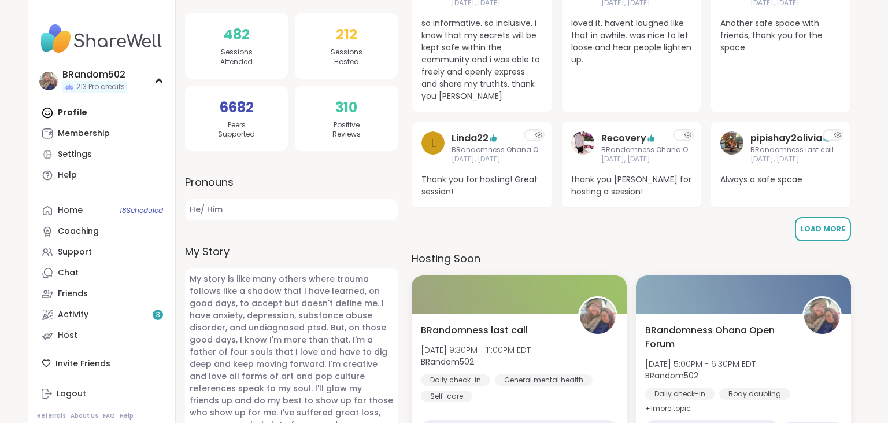
click at [823, 221] on button "Load More" at bounding box center [823, 229] width 56 height 24
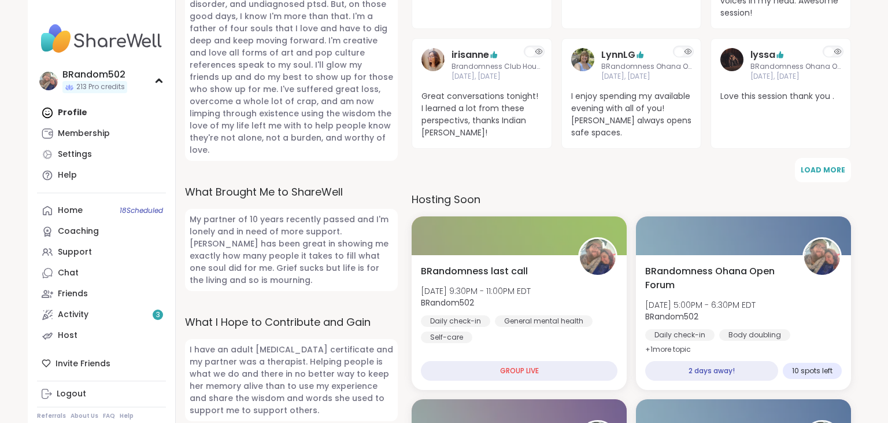
scroll to position [585, 0]
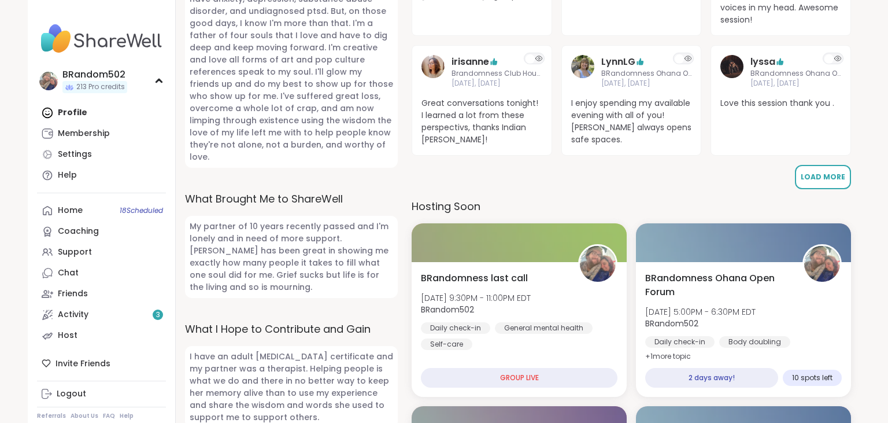
click at [831, 171] on button "Load More" at bounding box center [823, 177] width 56 height 24
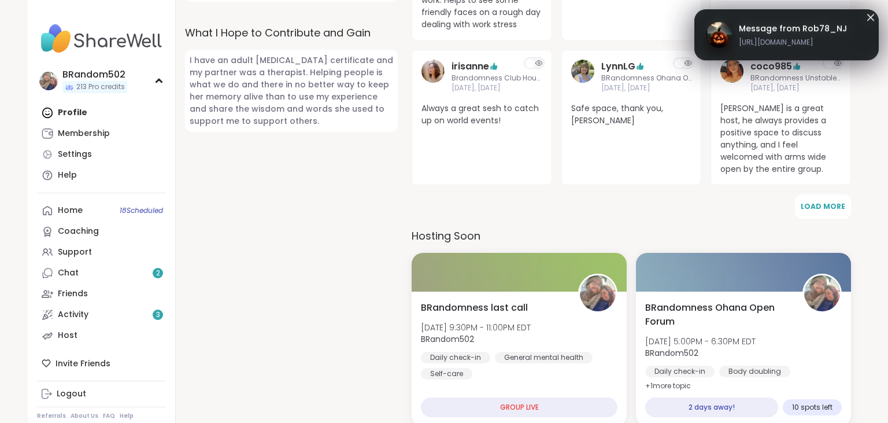
scroll to position [877, 0]
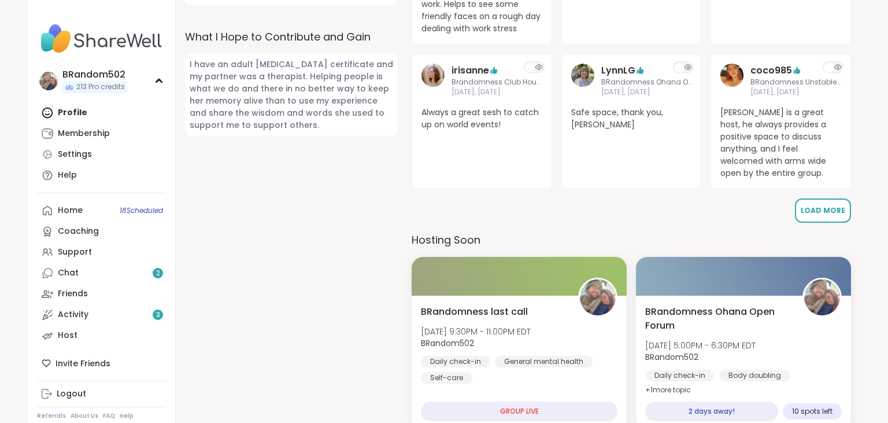
click at [836, 209] on span "Load More" at bounding box center [823, 210] width 45 height 10
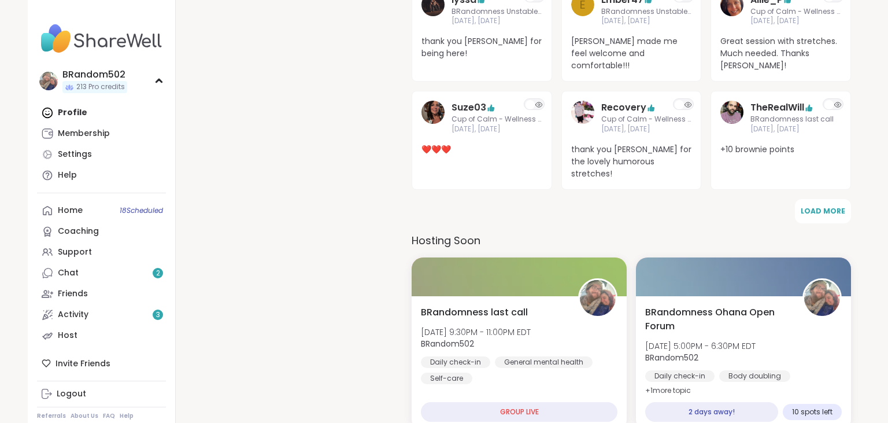
scroll to position [1129, 0]
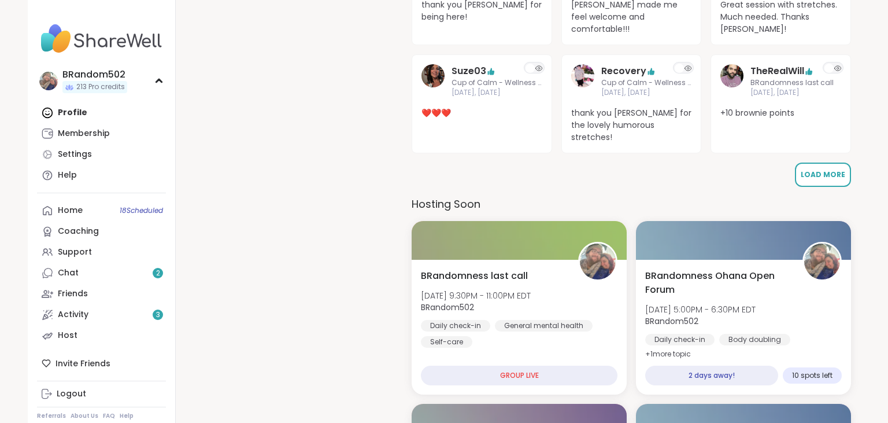
click at [831, 169] on span "Load More" at bounding box center [823, 174] width 45 height 10
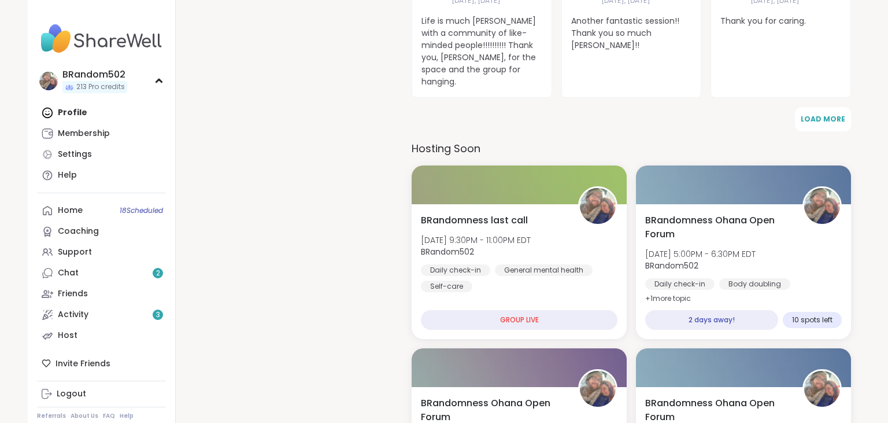
scroll to position [1469, 0]
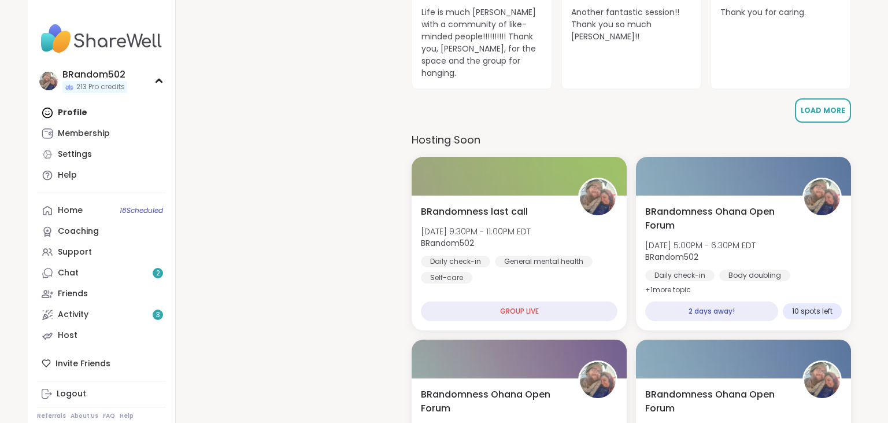
click at [834, 105] on span "Load More" at bounding box center [823, 110] width 45 height 10
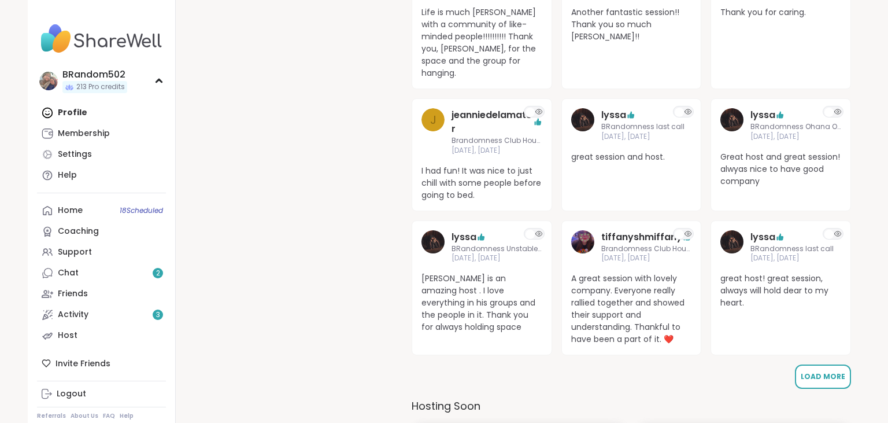
click at [824, 364] on button "Load More" at bounding box center [823, 376] width 56 height 24
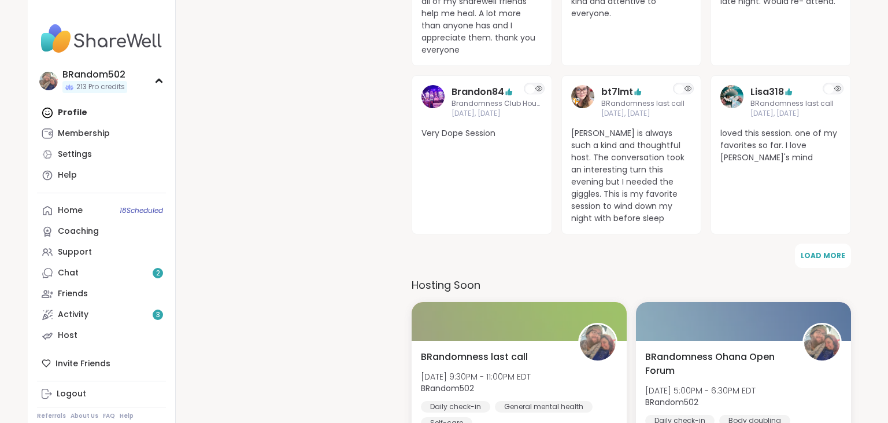
scroll to position [1925, 0]
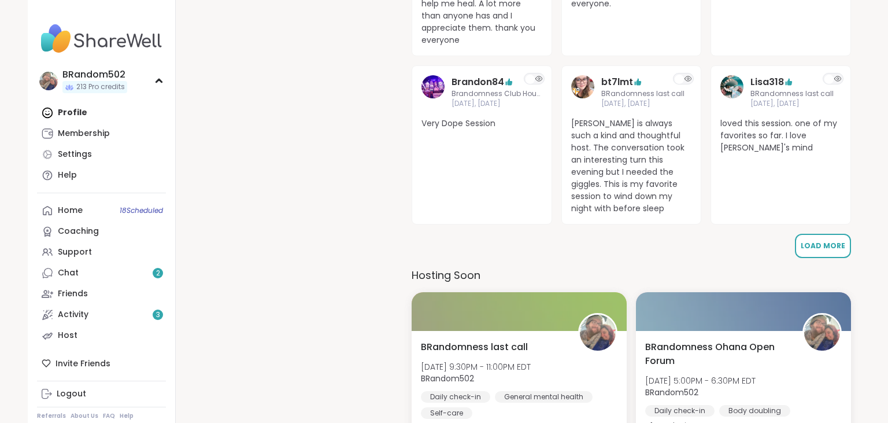
click at [836, 240] on span "Load More" at bounding box center [823, 245] width 45 height 10
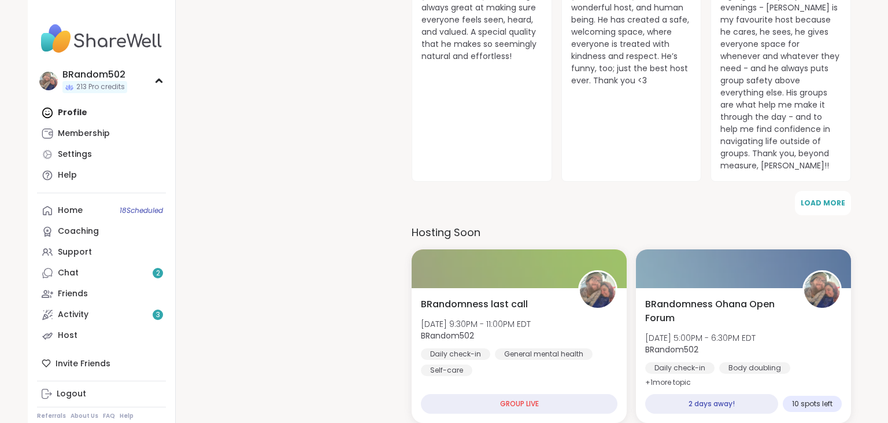
scroll to position [2325, 0]
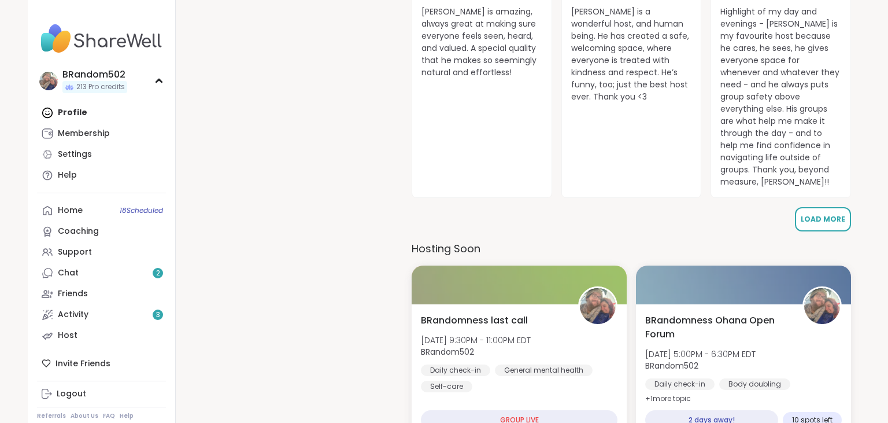
click at [841, 207] on button "Load More" at bounding box center [823, 219] width 56 height 24
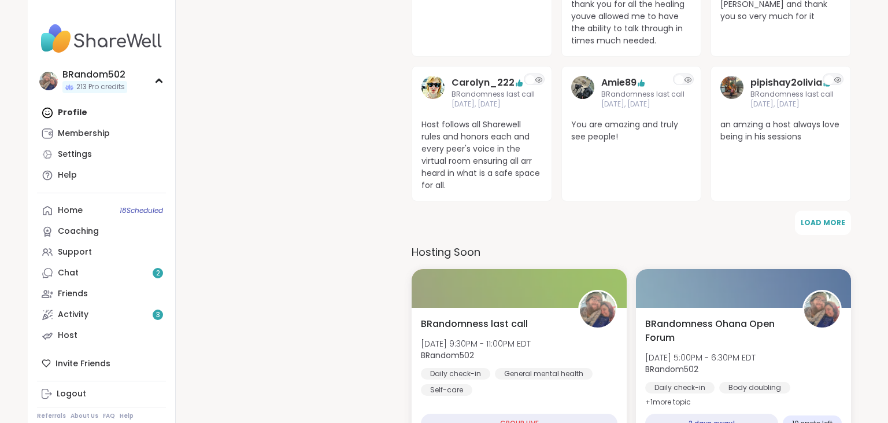
scroll to position [2725, 0]
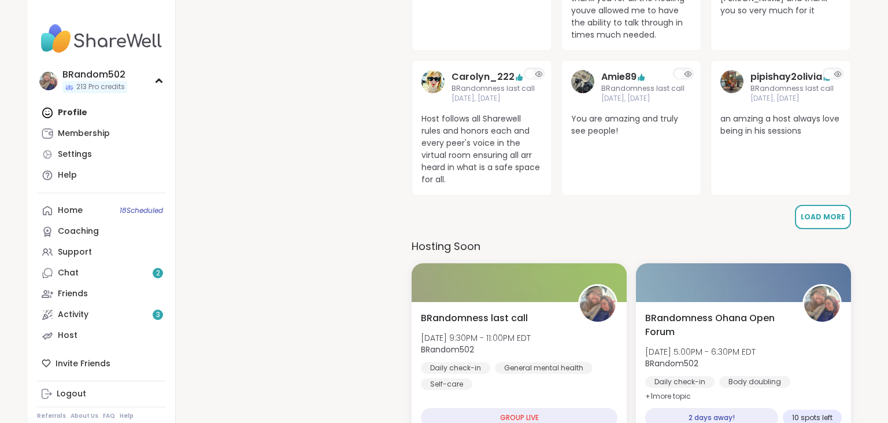
click at [827, 212] on span "Load More" at bounding box center [823, 217] width 45 height 10
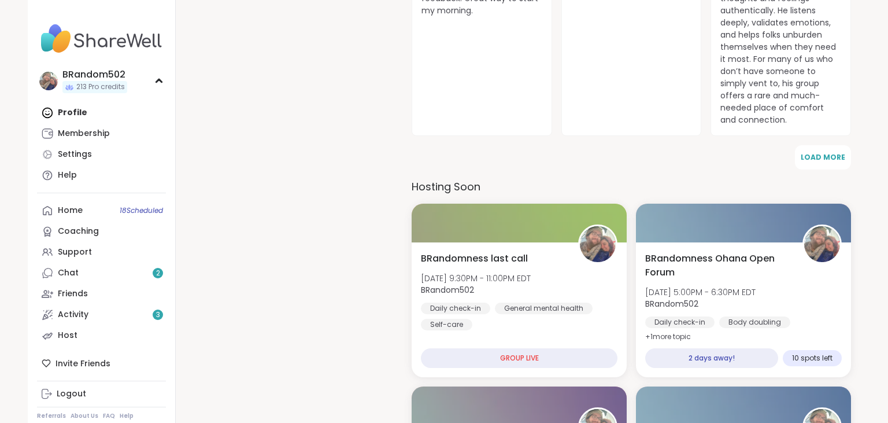
scroll to position [3219, 0]
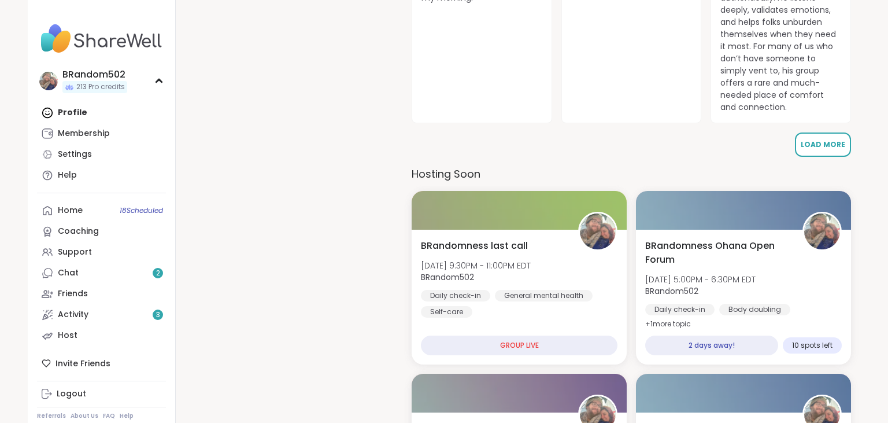
click at [832, 139] on span "Load More" at bounding box center [823, 144] width 45 height 10
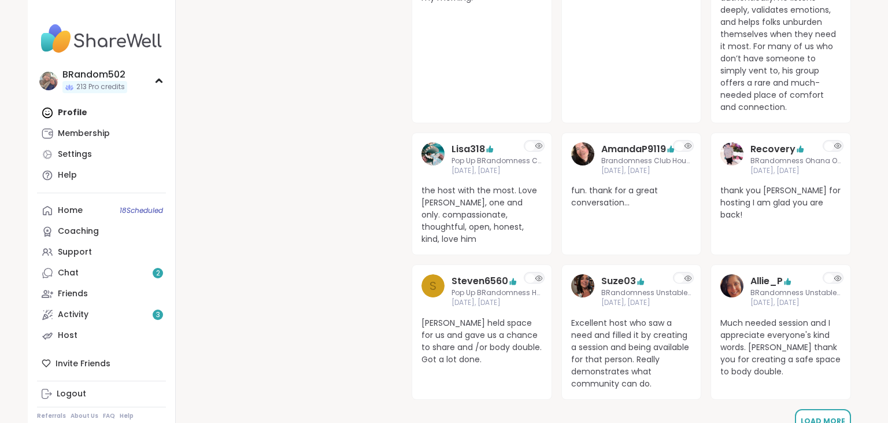
click at [829, 409] on button "Load More" at bounding box center [823, 421] width 56 height 24
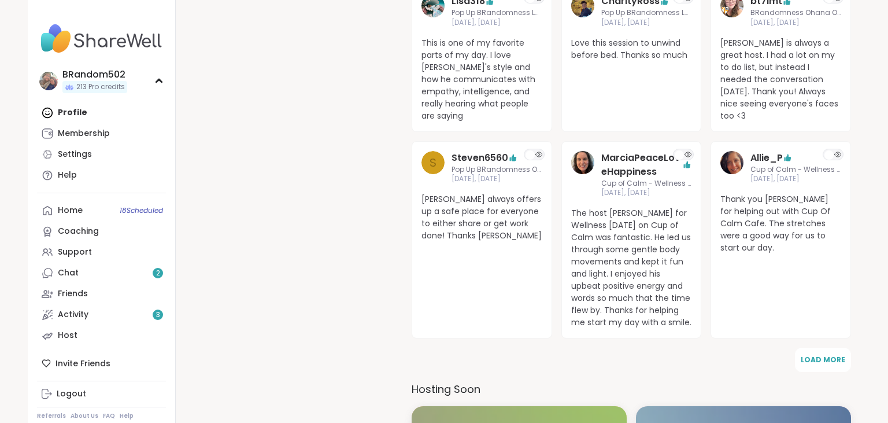
scroll to position [3665, 0]
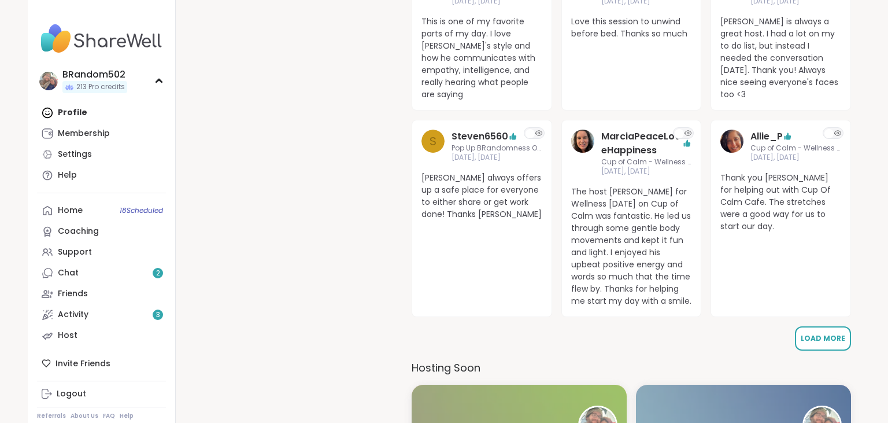
click at [840, 333] on span "Load More" at bounding box center [823, 338] width 45 height 10
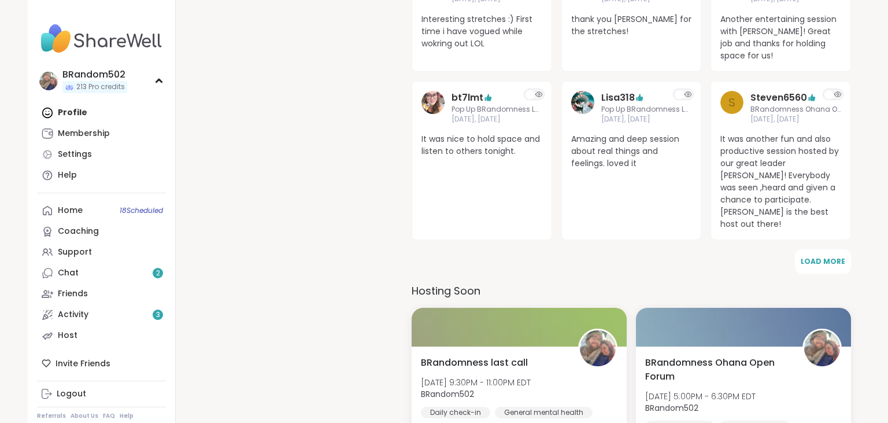
scroll to position [4053, 0]
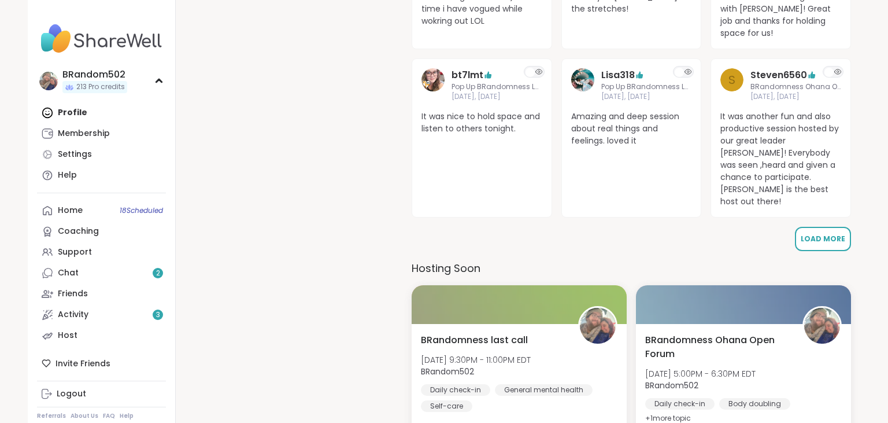
click at [819, 234] on span "Load More" at bounding box center [823, 239] width 45 height 10
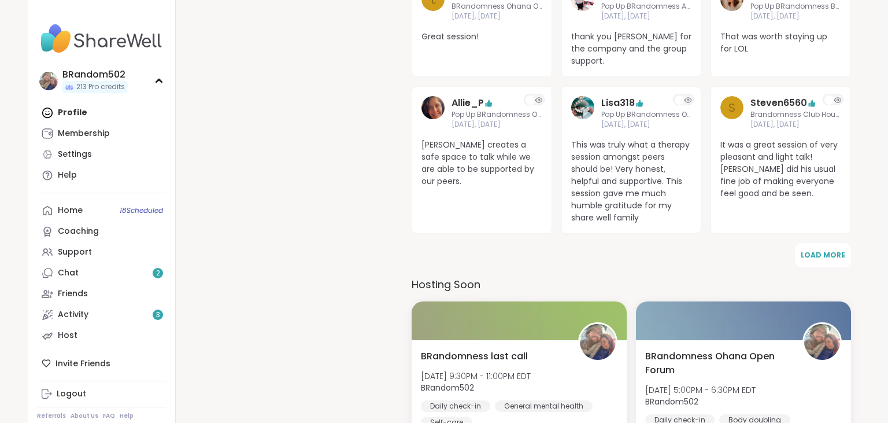
scroll to position [4347, 0]
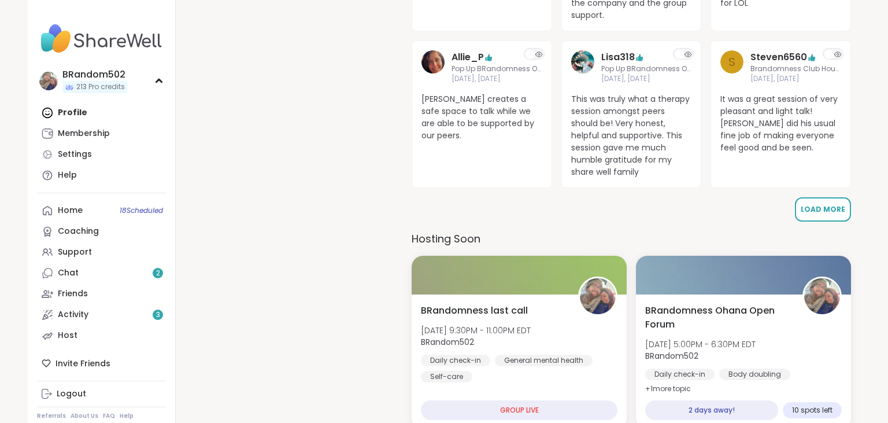
click at [828, 204] on span "Load More" at bounding box center [823, 209] width 45 height 10
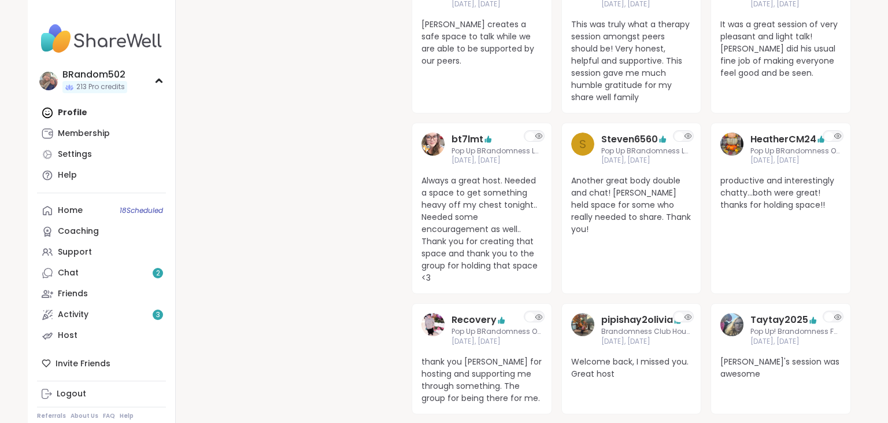
scroll to position [4445, 0]
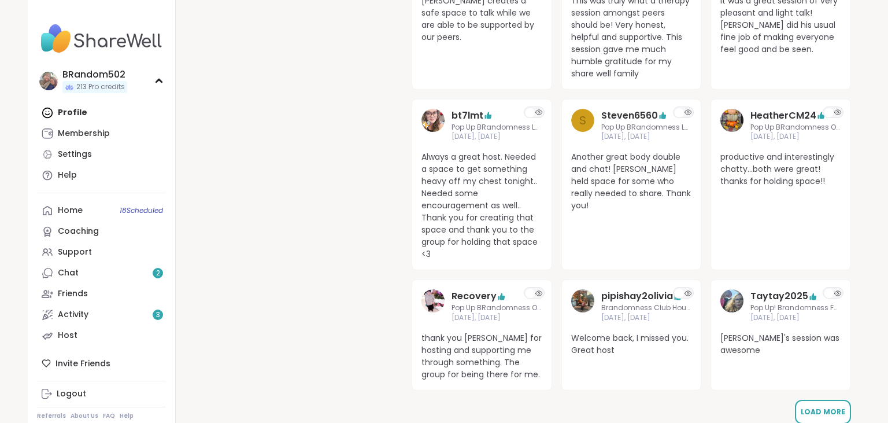
click at [828, 406] on span "Load More" at bounding box center [823, 411] width 45 height 10
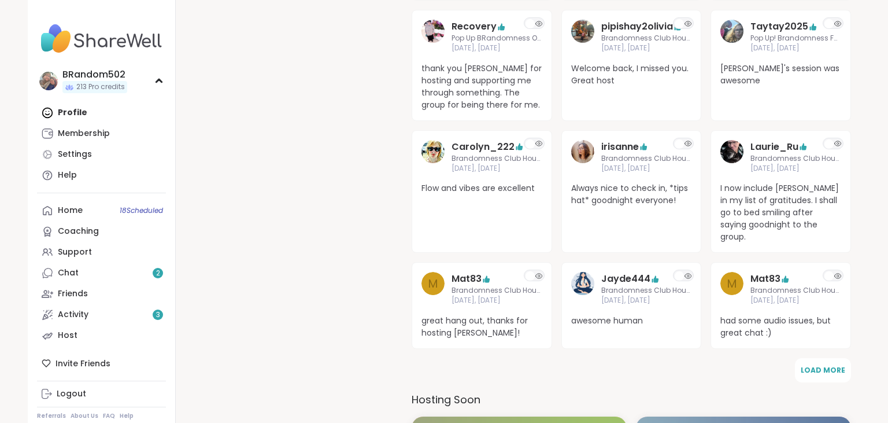
scroll to position [4806, 0]
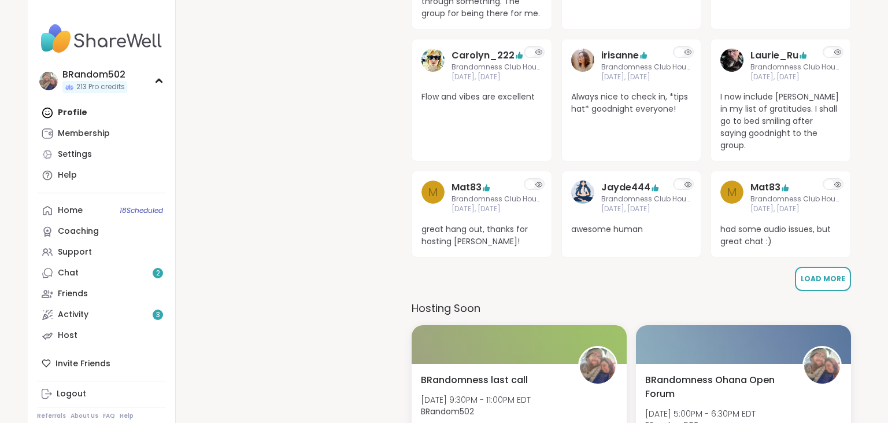
click at [829, 273] on span "Load More" at bounding box center [823, 278] width 45 height 10
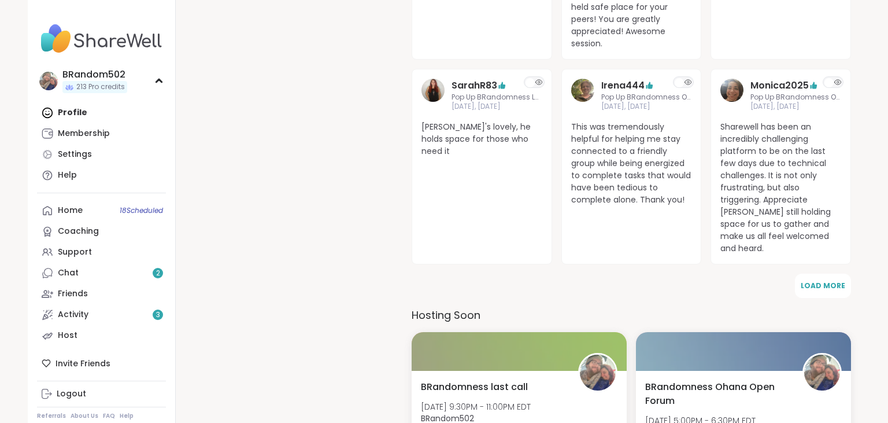
scroll to position [5186, 0]
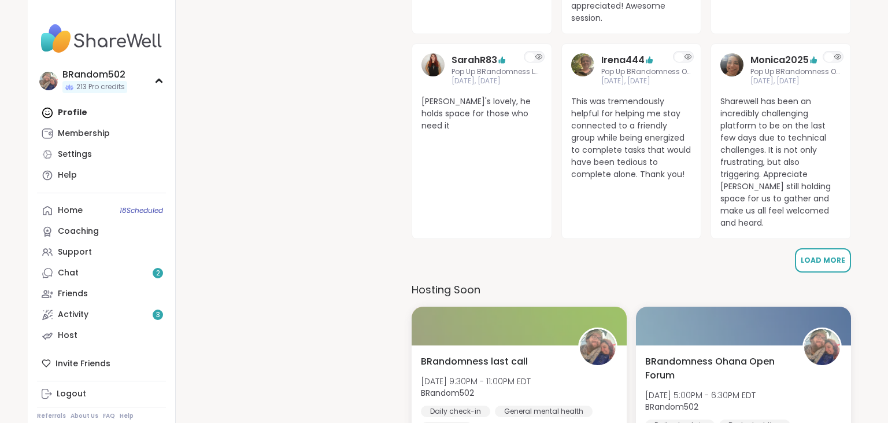
click at [817, 255] on span "Load More" at bounding box center [823, 260] width 45 height 10
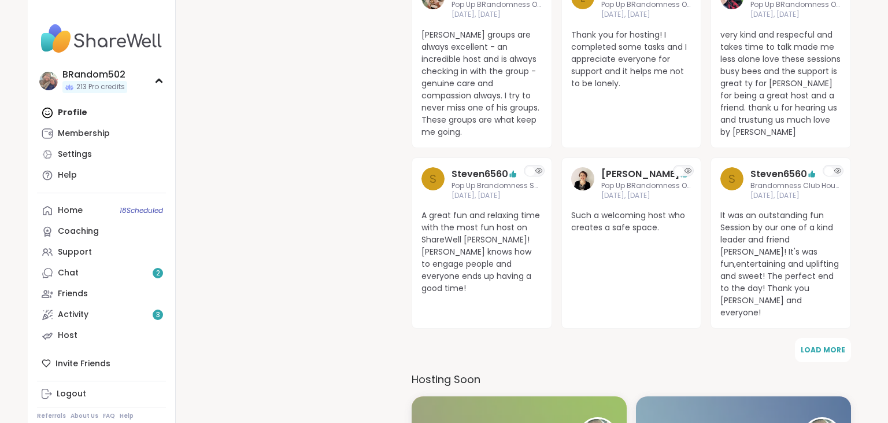
scroll to position [5484, 0]
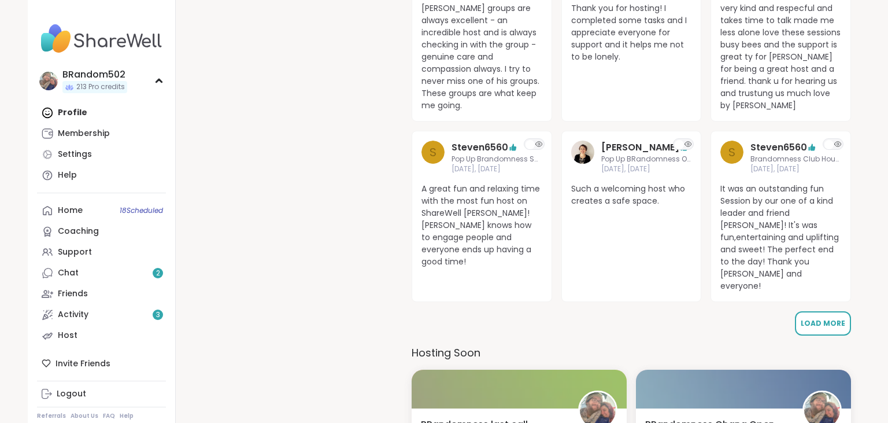
click at [824, 318] on span "Load More" at bounding box center [823, 323] width 45 height 10
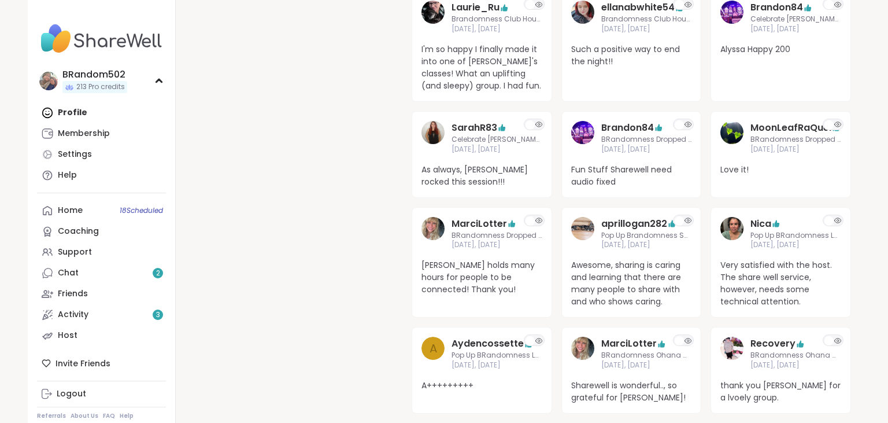
scroll to position [5813, 0]
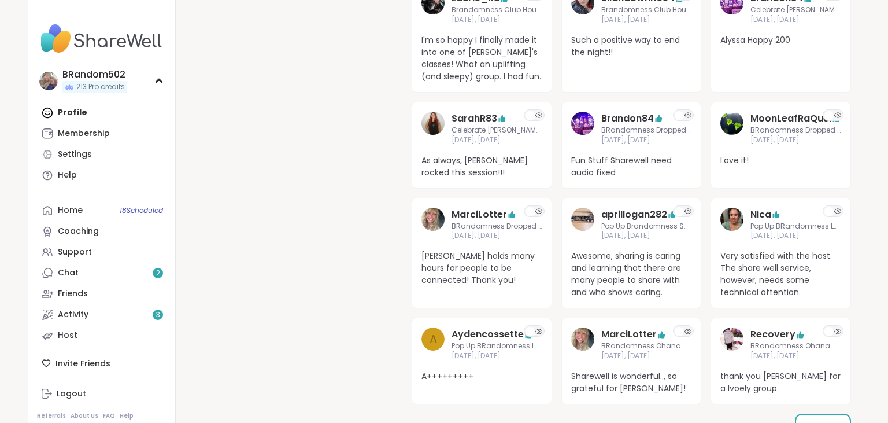
click at [828, 413] on button "Load More" at bounding box center [823, 425] width 56 height 24
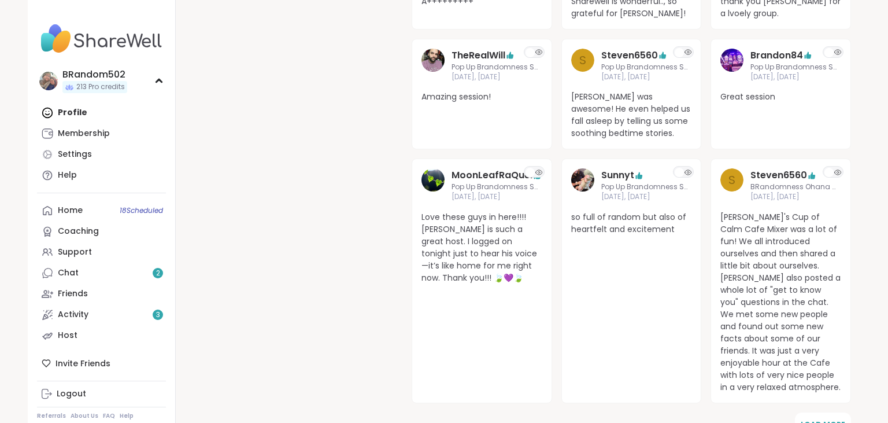
scroll to position [6208, 0]
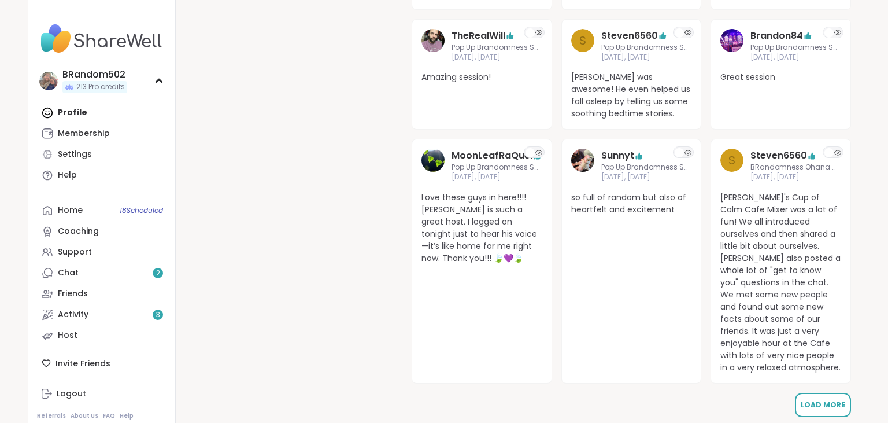
click at [824, 399] on span "Load More" at bounding box center [823, 404] width 45 height 10
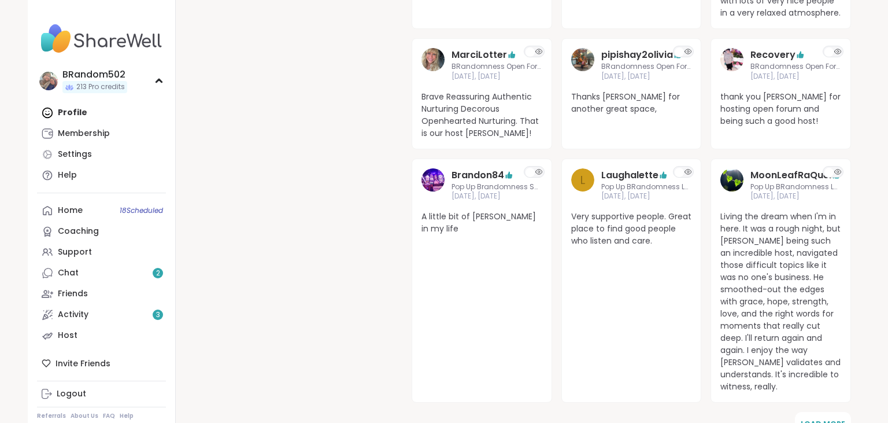
scroll to position [6572, 0]
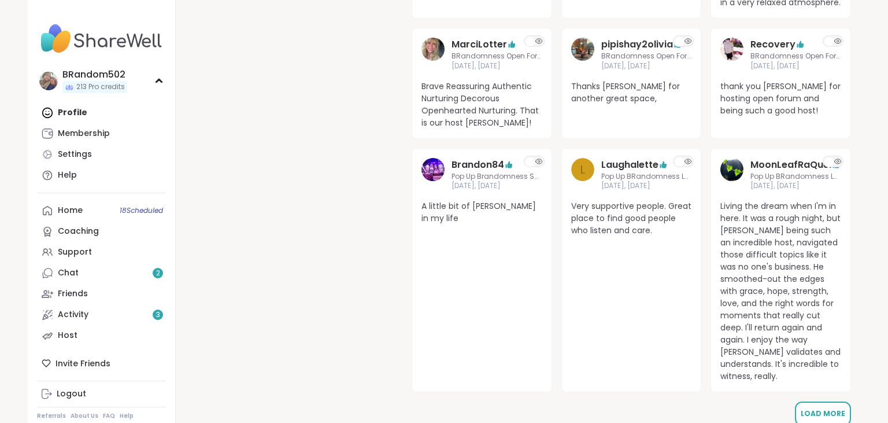
click at [837, 408] on span "Load More" at bounding box center [823, 413] width 45 height 10
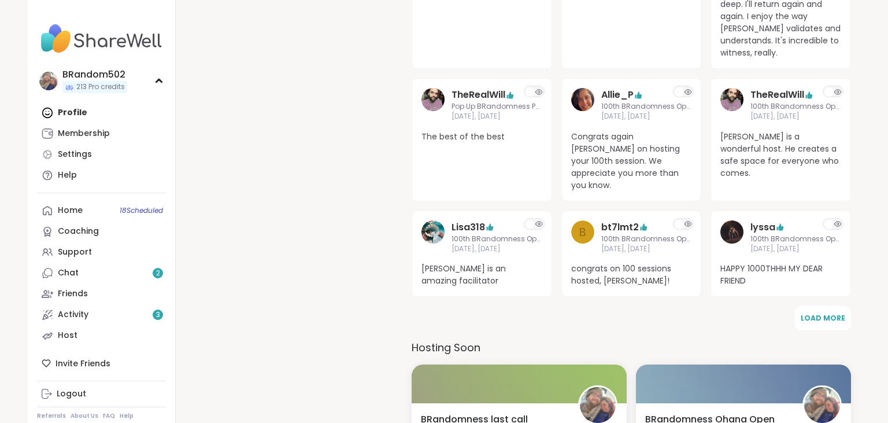
scroll to position [6917, 0]
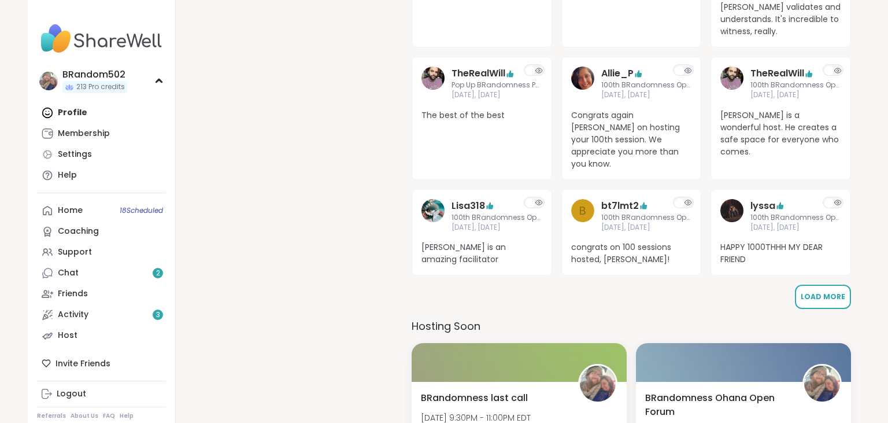
click at [829, 284] on button "Load More" at bounding box center [823, 296] width 56 height 24
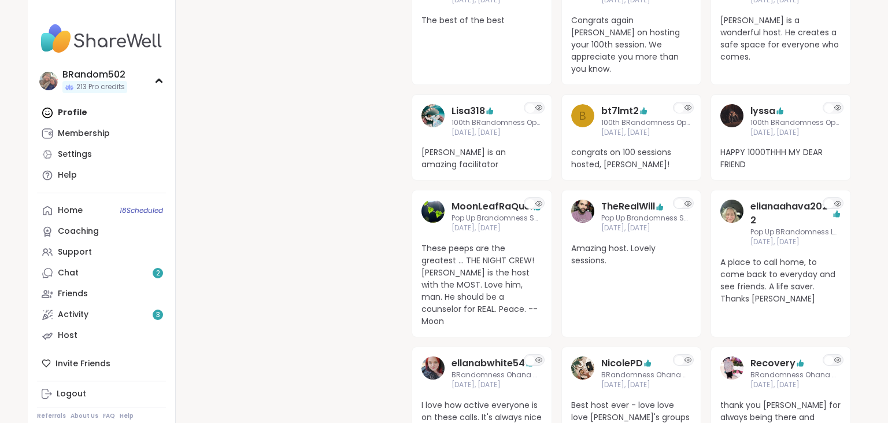
scroll to position [7022, 0]
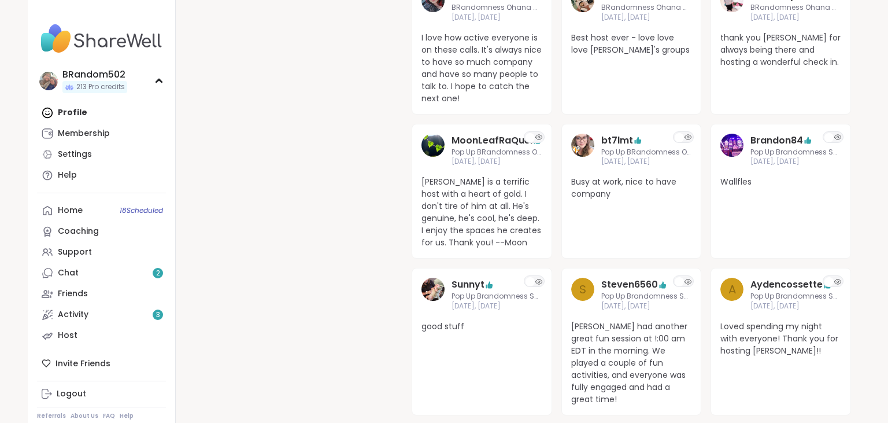
scroll to position [7389, 0]
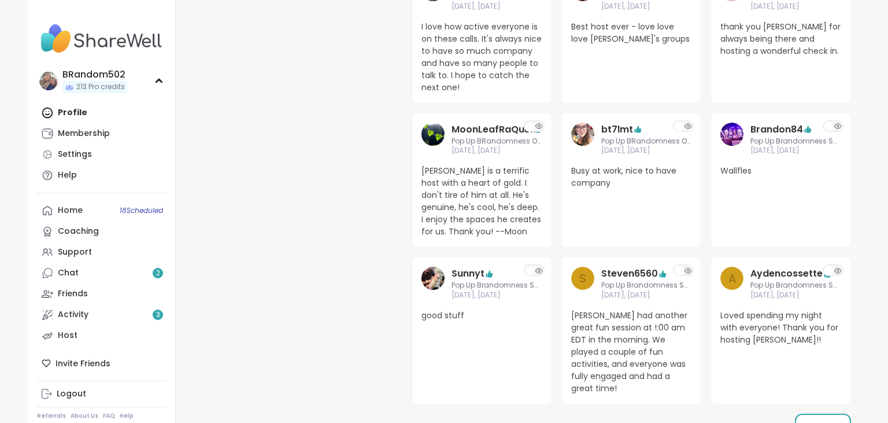
click at [840, 420] on span "Load More" at bounding box center [823, 425] width 45 height 10
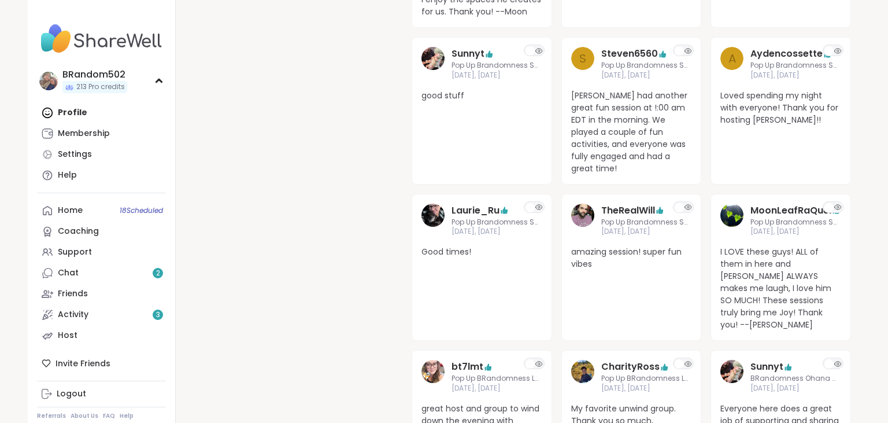
scroll to position [7621, 0]
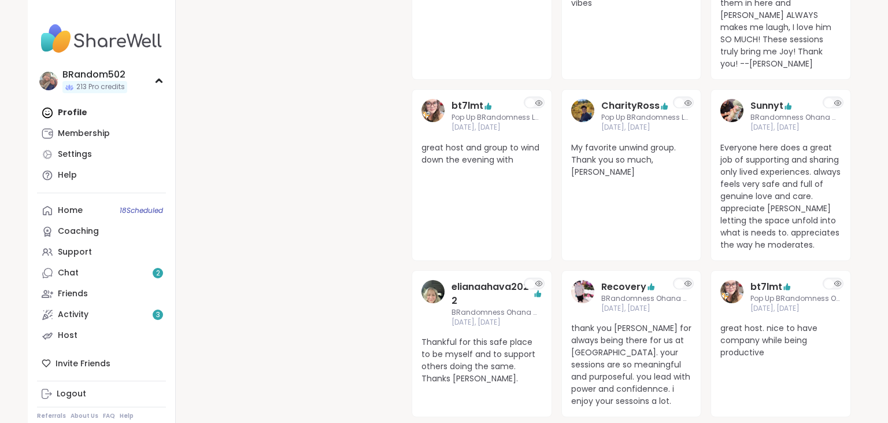
scroll to position [7965, 0]
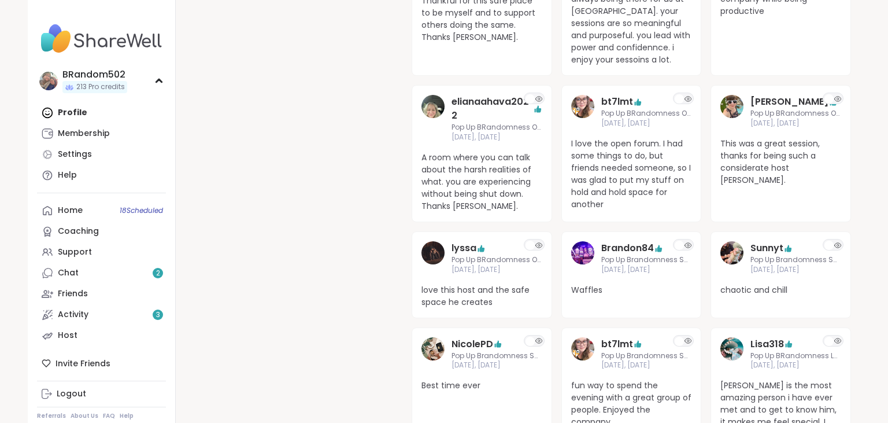
scroll to position [8272, 0]
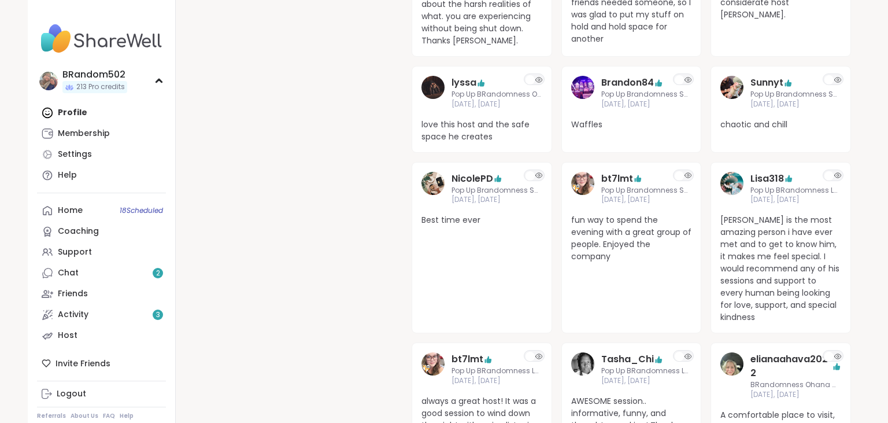
scroll to position [8439, 0]
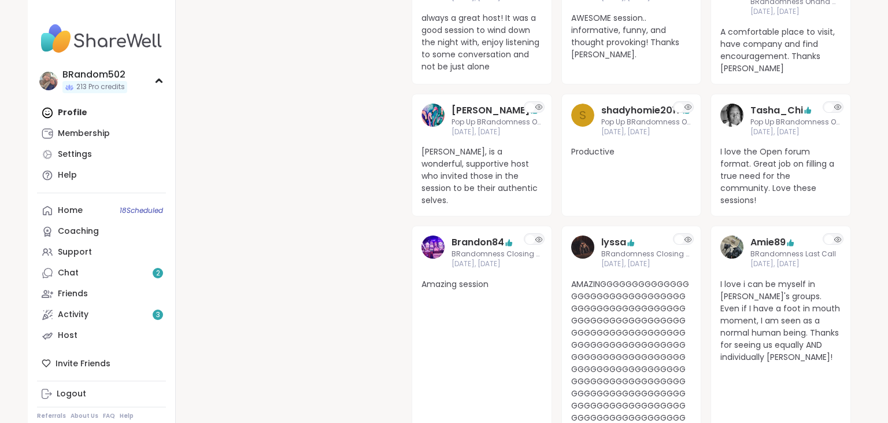
scroll to position [8797, 0]
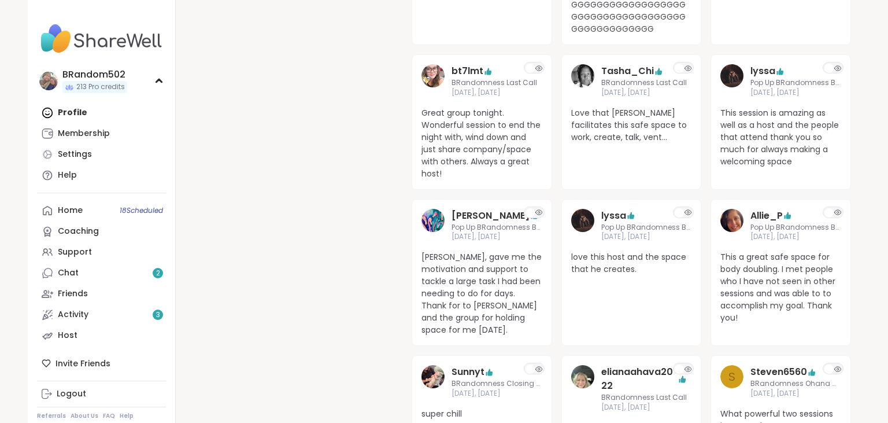
scroll to position [9197, 0]
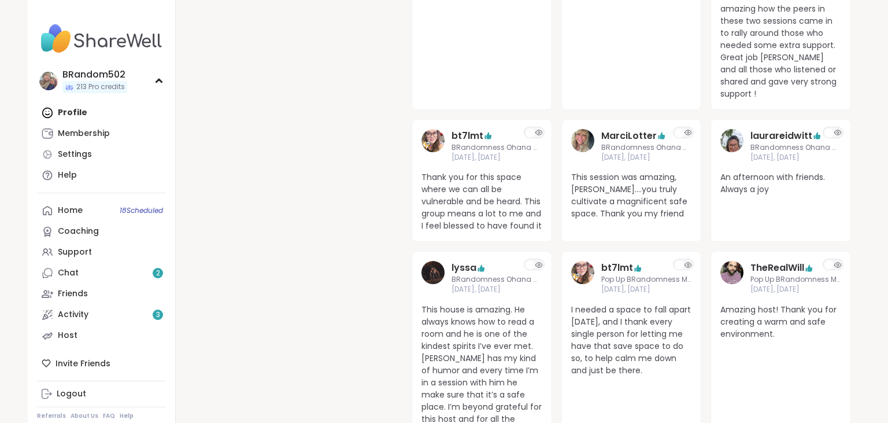
scroll to position [9701, 0]
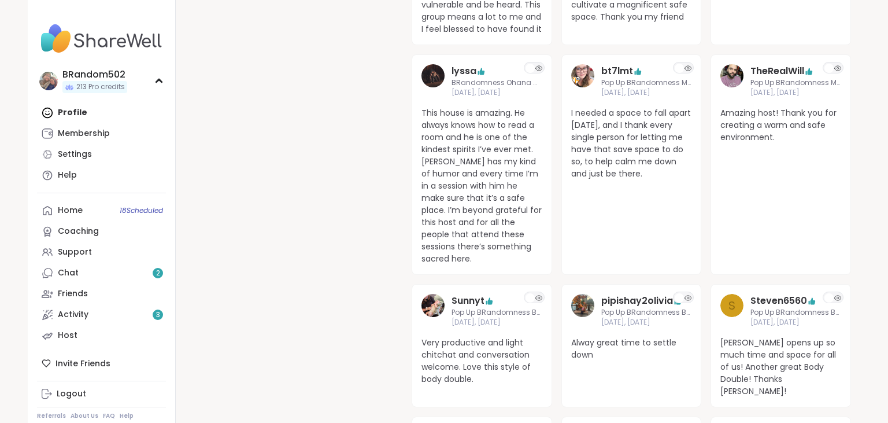
scroll to position [9883, 0]
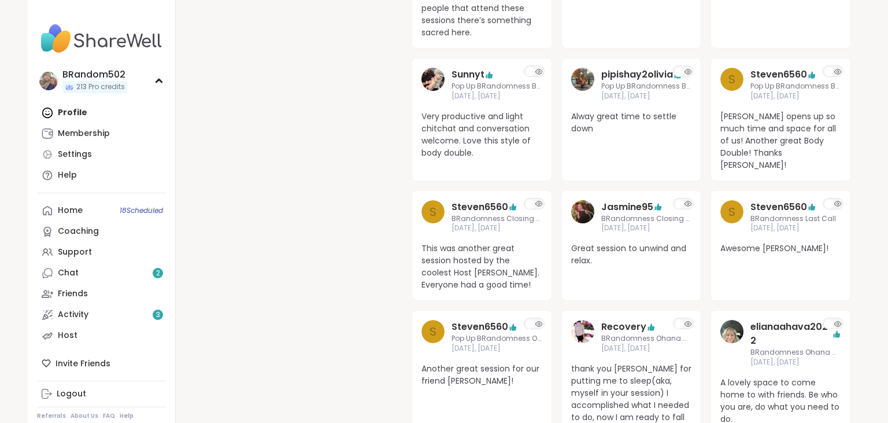
scroll to position [10168, 0]
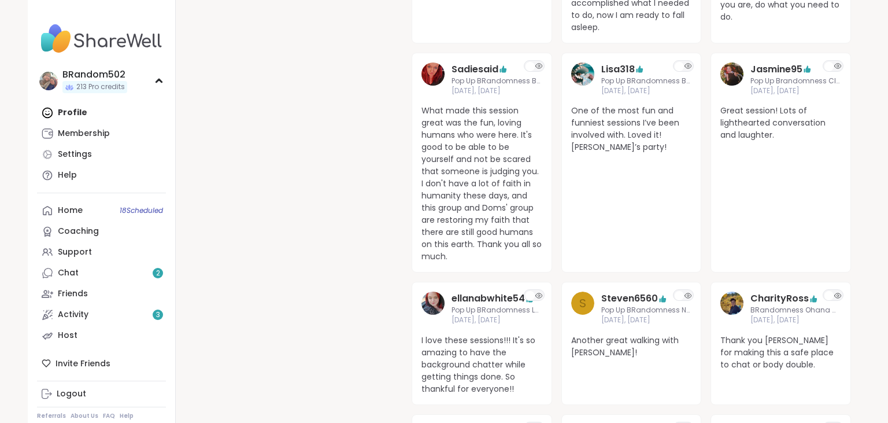
scroll to position [10512, 0]
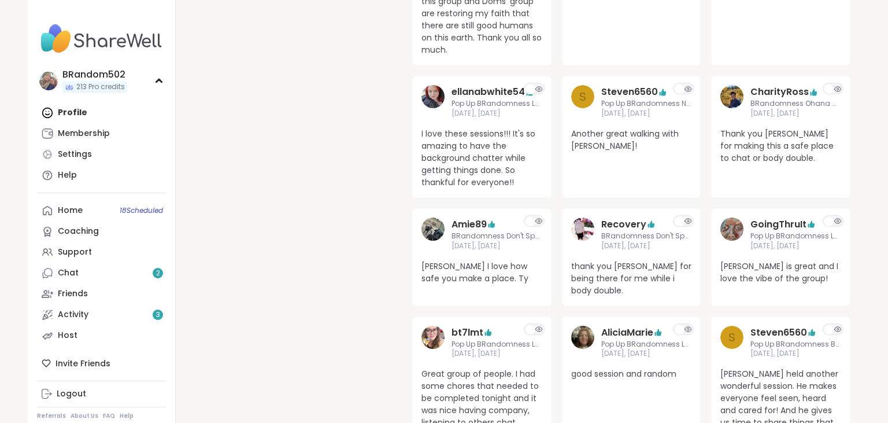
scroll to position [10809, 0]
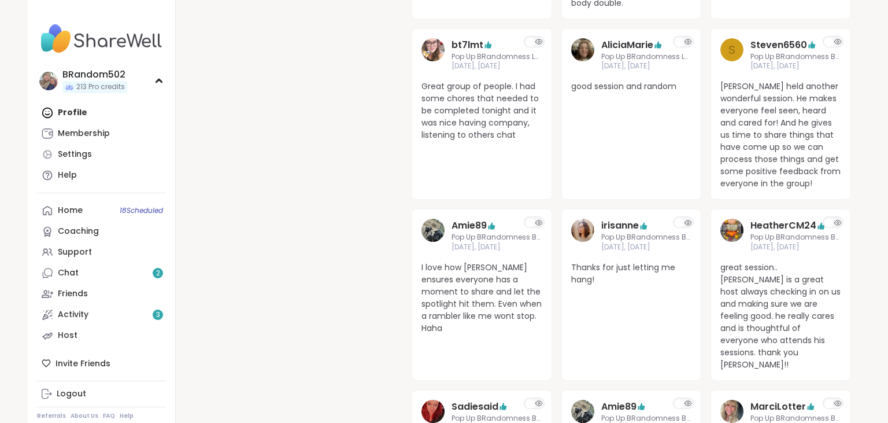
scroll to position [11067, 0]
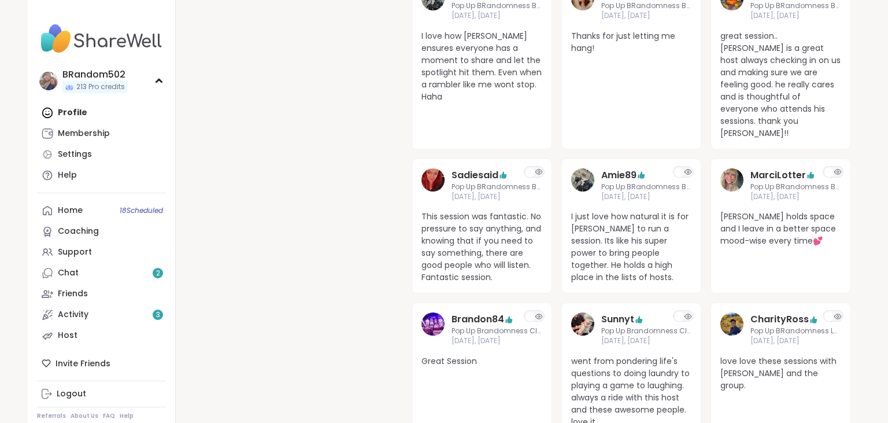
scroll to position [11253, 0]
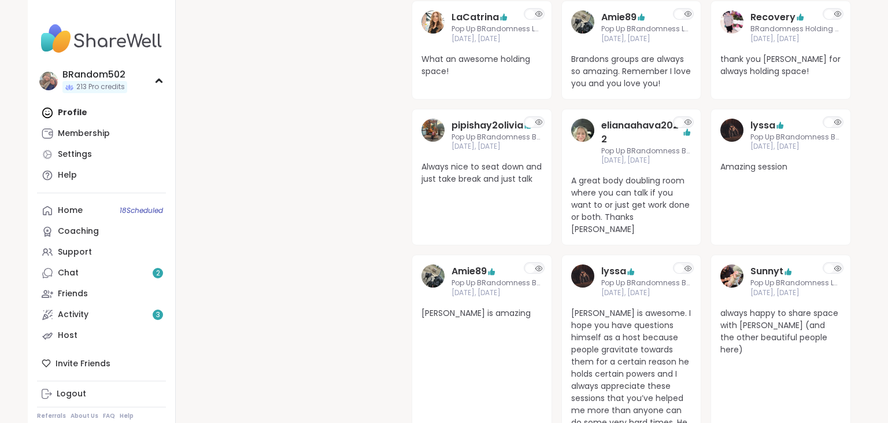
scroll to position [11749, 0]
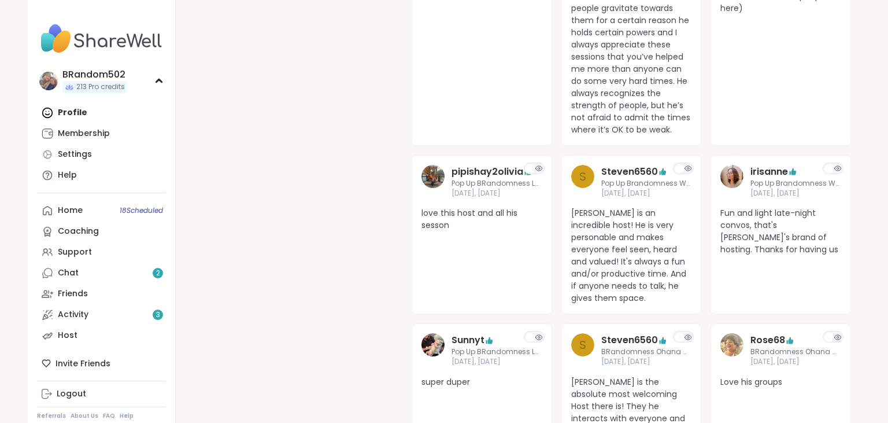
scroll to position [12126, 0]
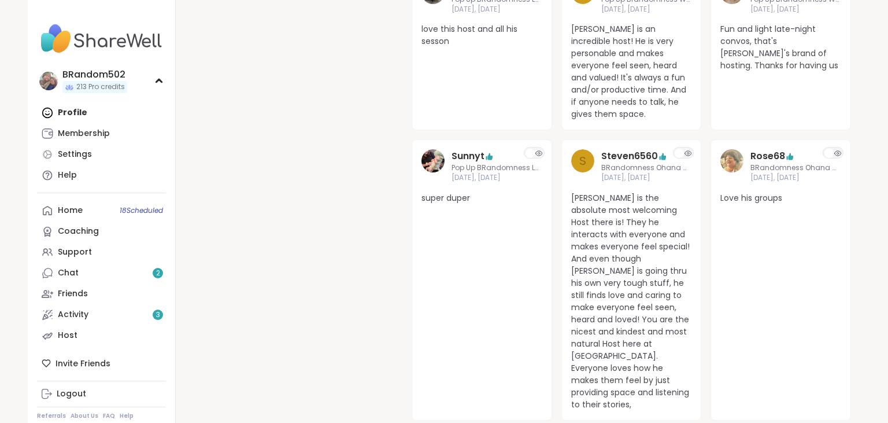
scroll to position [12329, 0]
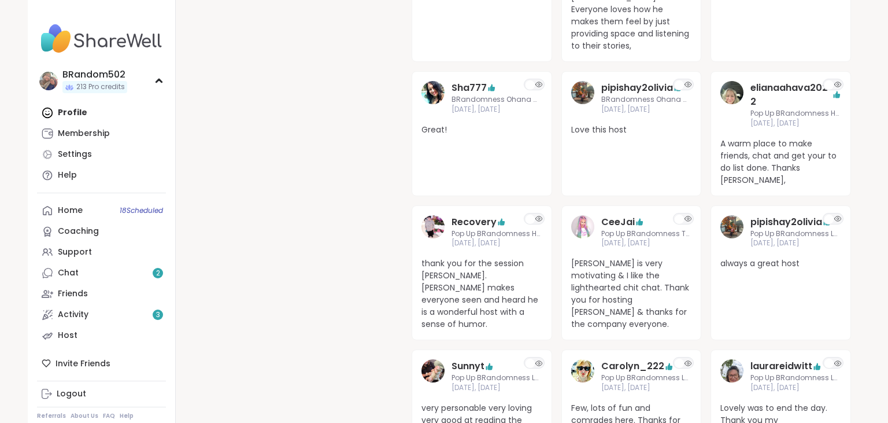
scroll to position [12586, 0]
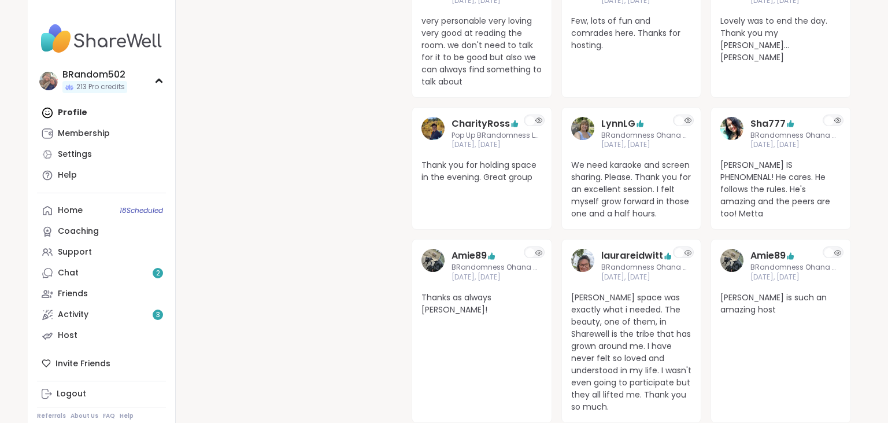
scroll to position [12988, 0]
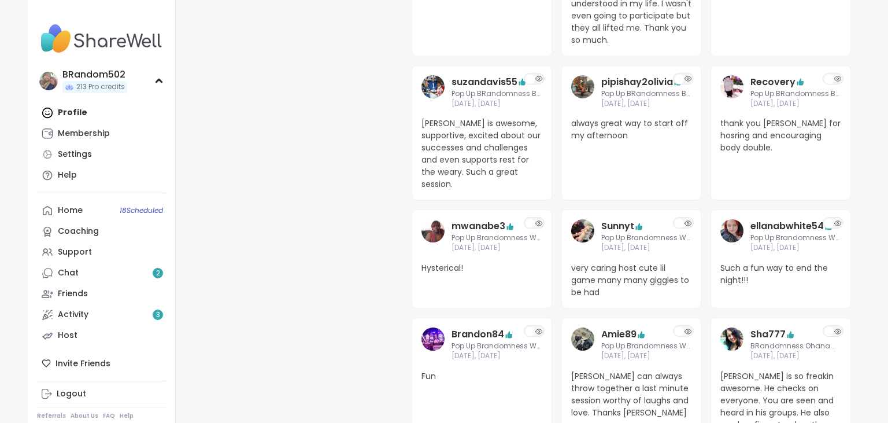
scroll to position [13358, 0]
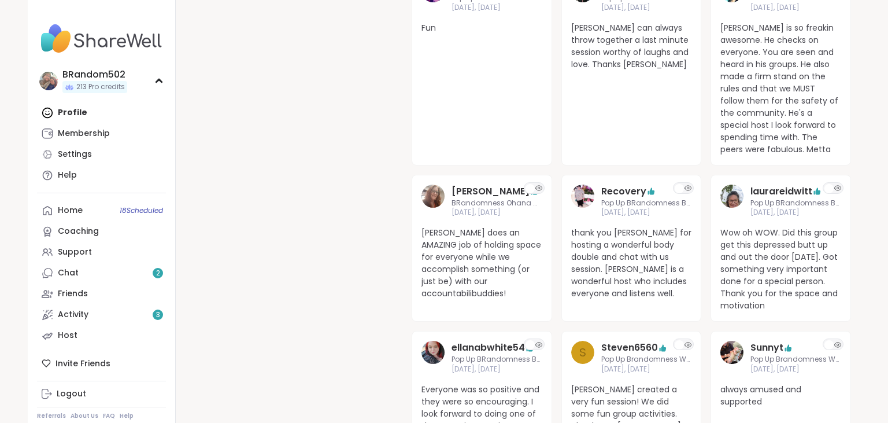
scroll to position [13707, 0]
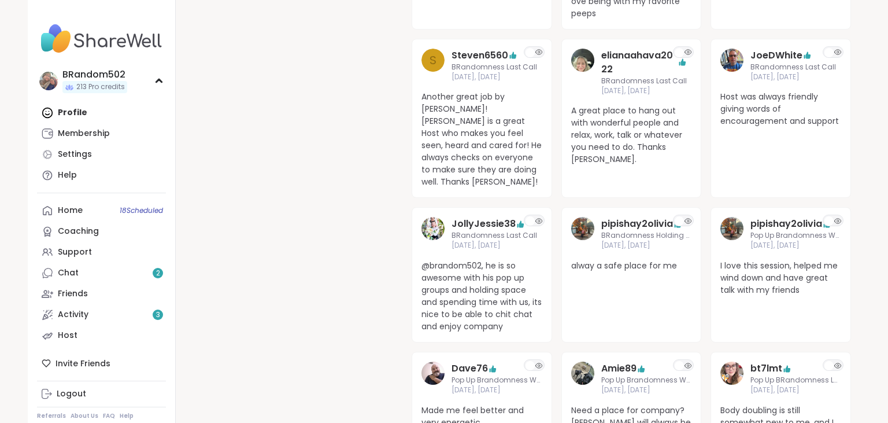
scroll to position [14108, 0]
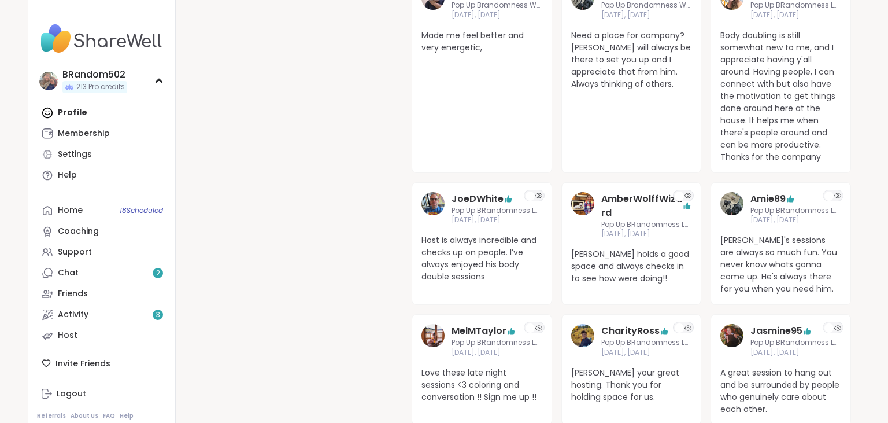
scroll to position [14510, 0]
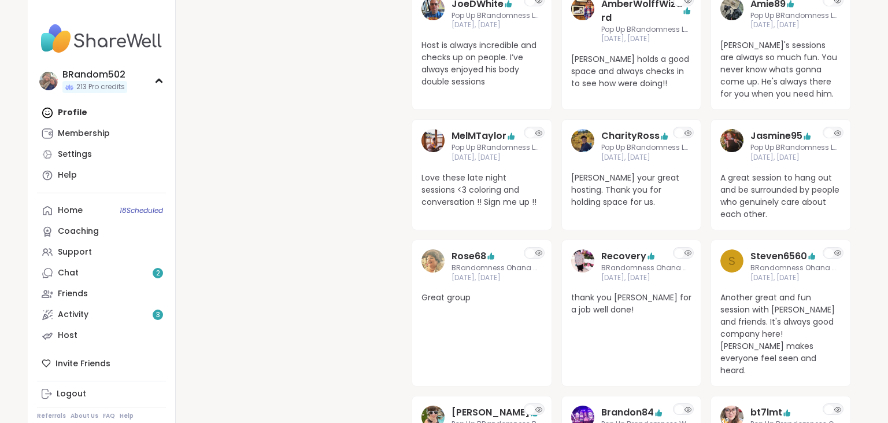
scroll to position [14678, 0]
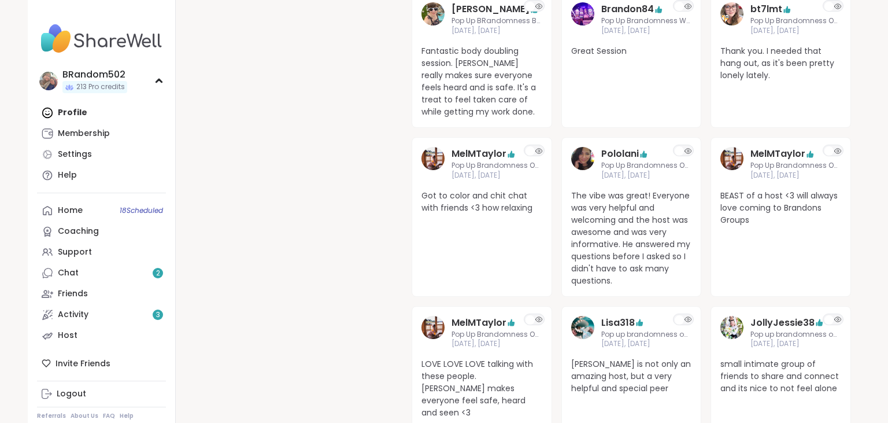
scroll to position [15141, 0]
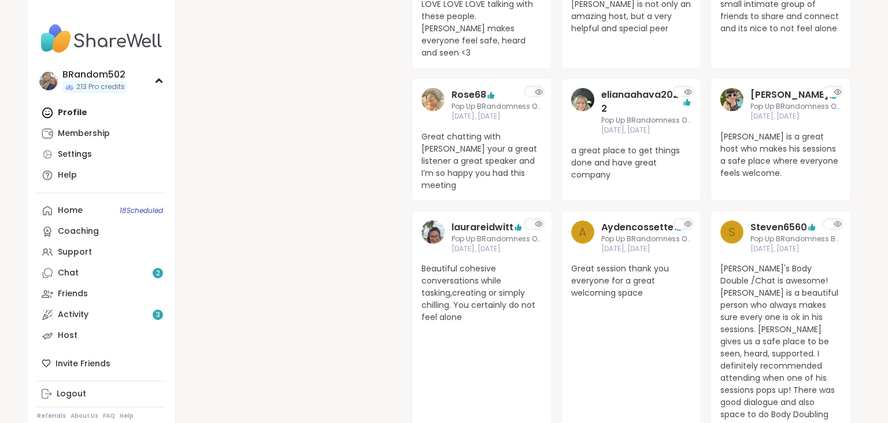
scroll to position [15482, 0]
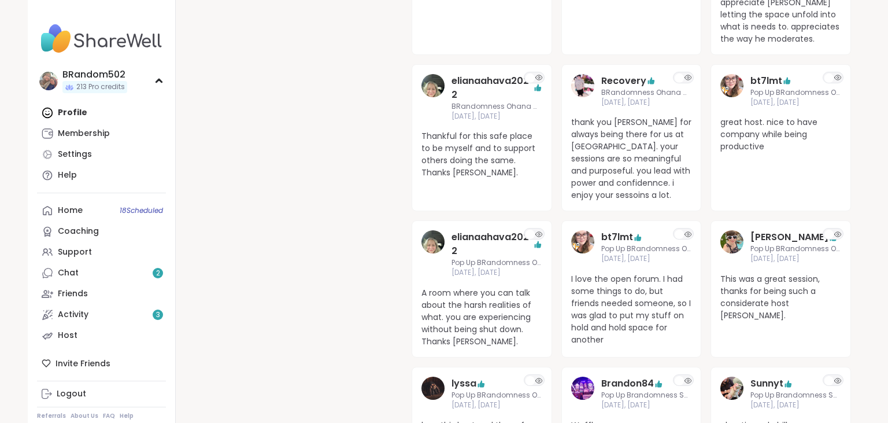
scroll to position [0, 0]
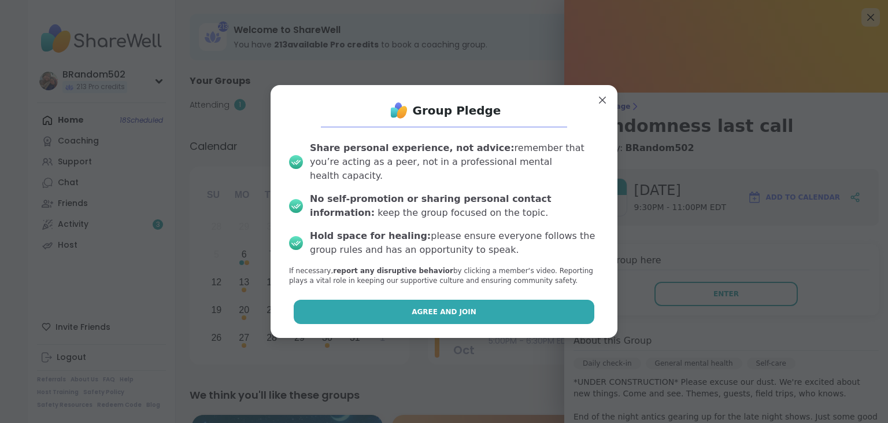
click at [542, 305] on button "Agree and Join" at bounding box center [444, 311] width 301 height 24
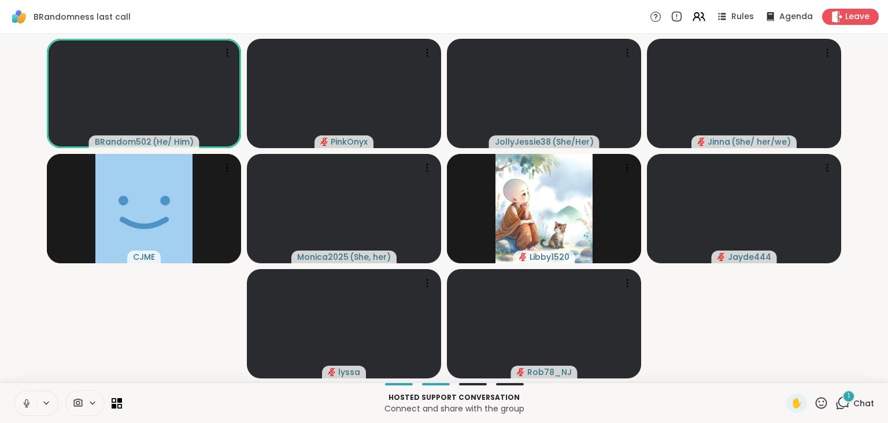
click at [845, 397] on div "1" at bounding box center [848, 396] width 13 height 13
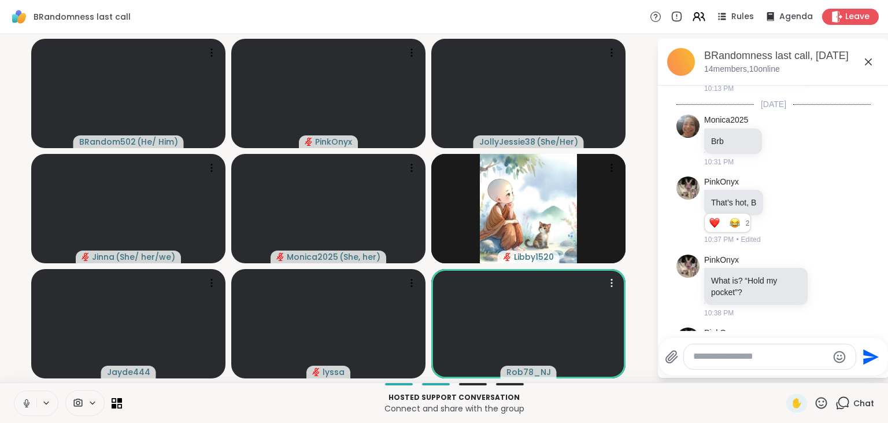
scroll to position [3022, 0]
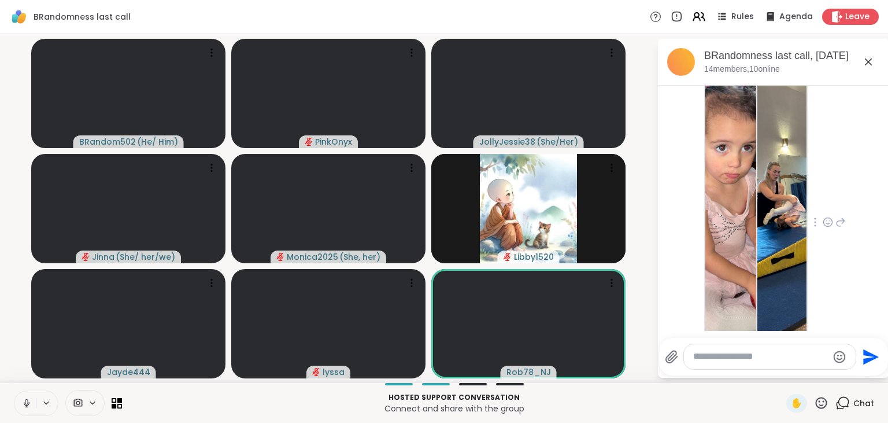
click at [826, 216] on icon at bounding box center [827, 222] width 10 height 12
click at [825, 198] on div "Select Reaction: Heart" at bounding box center [827, 203] width 10 height 10
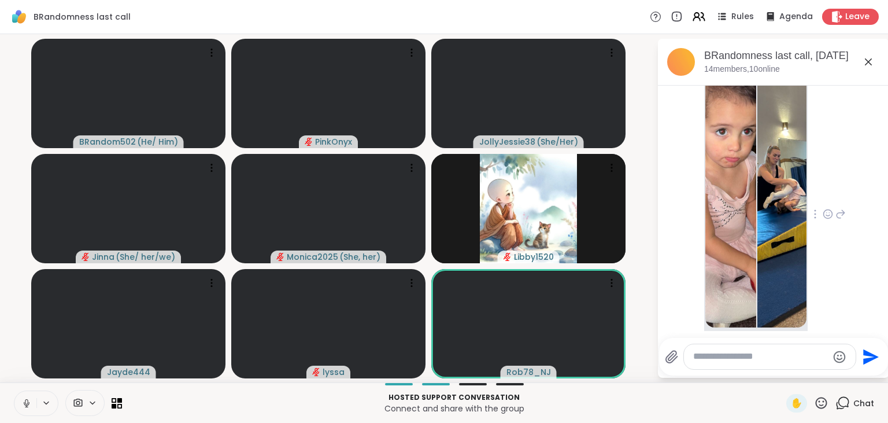
click at [824, 396] on icon at bounding box center [821, 402] width 14 height 14
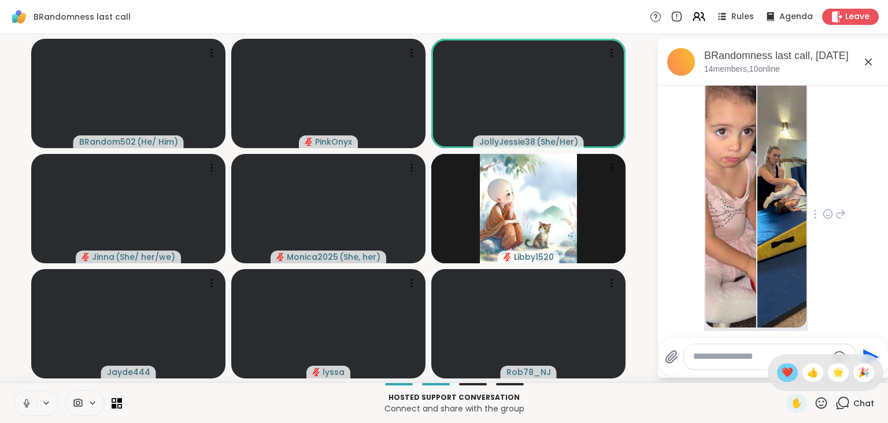
click at [784, 372] on span "❤️" at bounding box center [787, 372] width 12 height 14
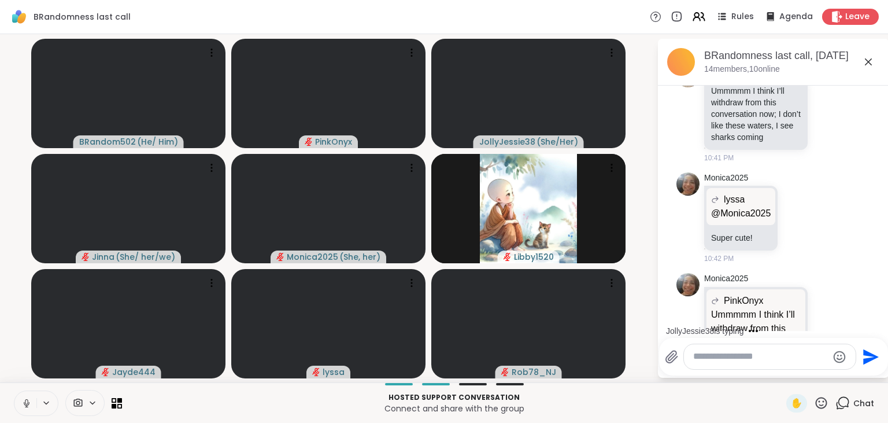
scroll to position [3494, 0]
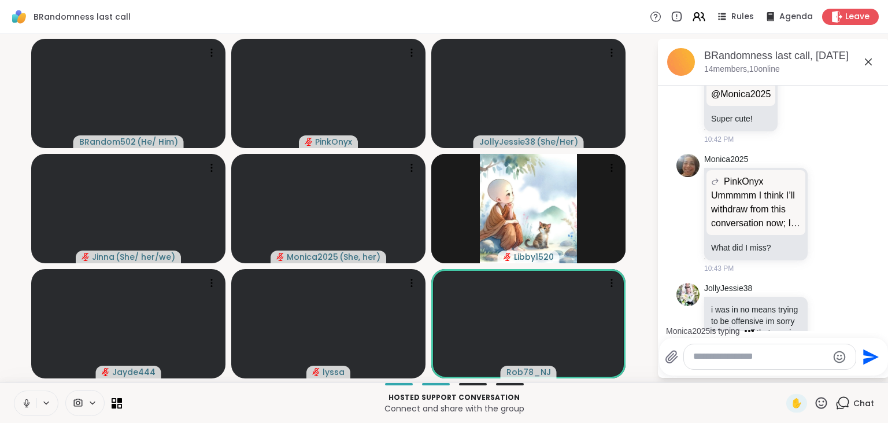
click at [821, 401] on icon at bounding box center [821, 402] width 14 height 14
click at [784, 366] on span "❤️" at bounding box center [787, 372] width 12 height 14
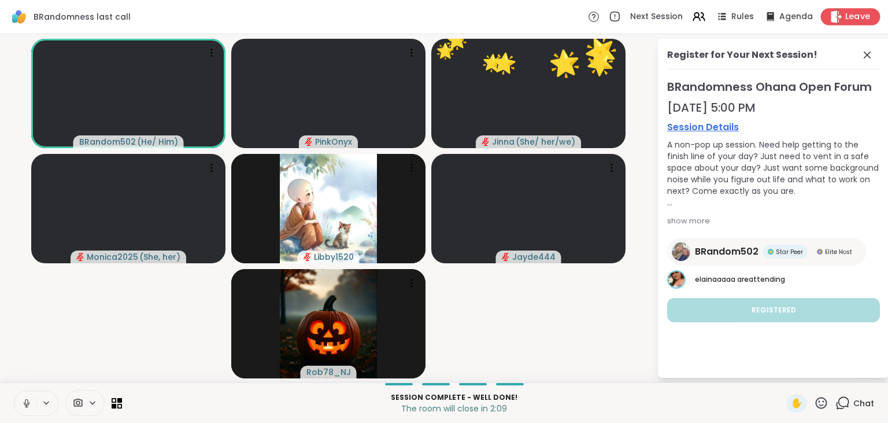
click at [857, 9] on div "Leave" at bounding box center [851, 16] width 60 height 17
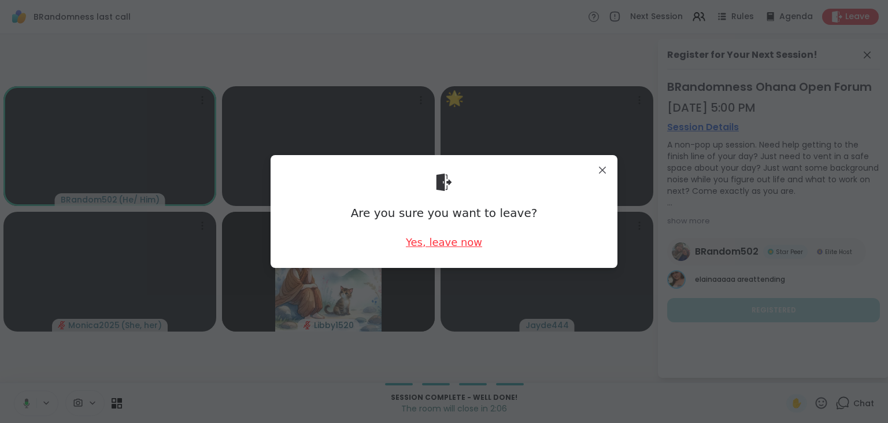
click at [465, 246] on div "Yes, leave now" at bounding box center [444, 242] width 76 height 14
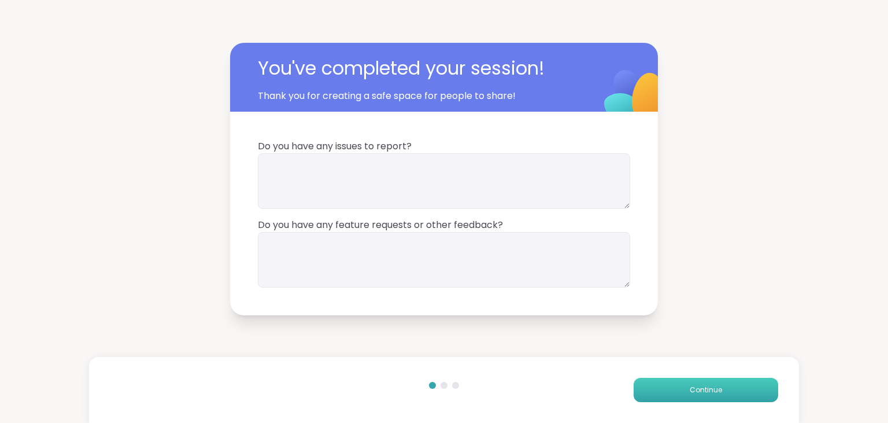
click at [673, 381] on button "Continue" at bounding box center [705, 389] width 144 height 24
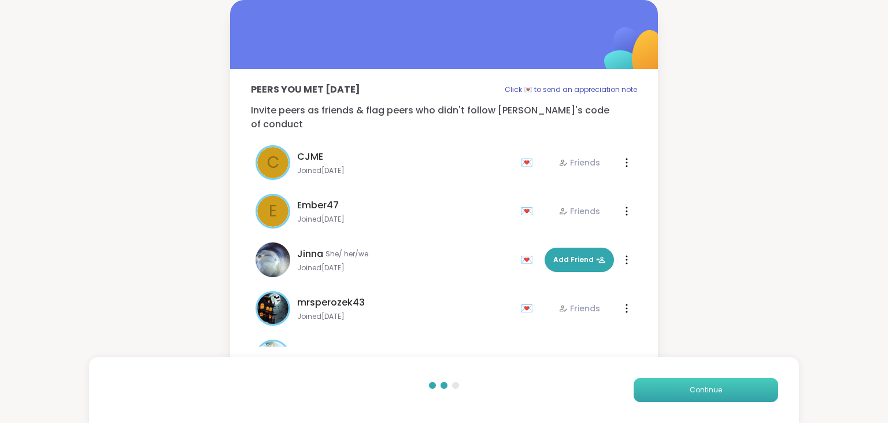
click at [673, 381] on button "Continue" at bounding box center [705, 389] width 144 height 24
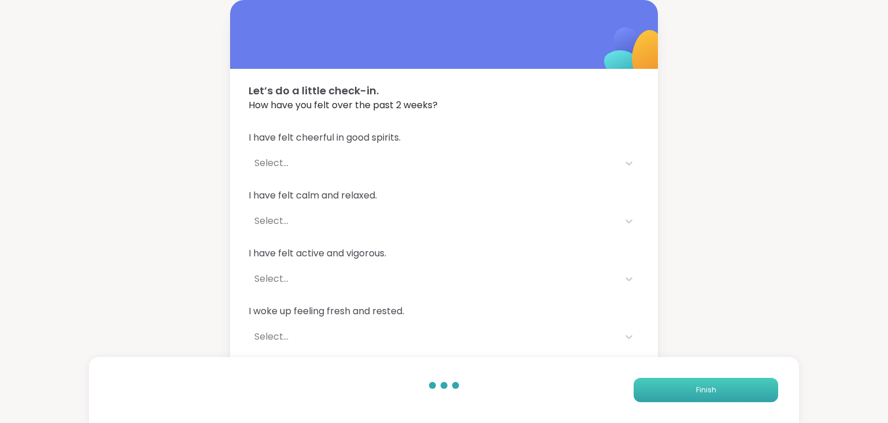
click at [673, 381] on button "Finish" at bounding box center [705, 389] width 144 height 24
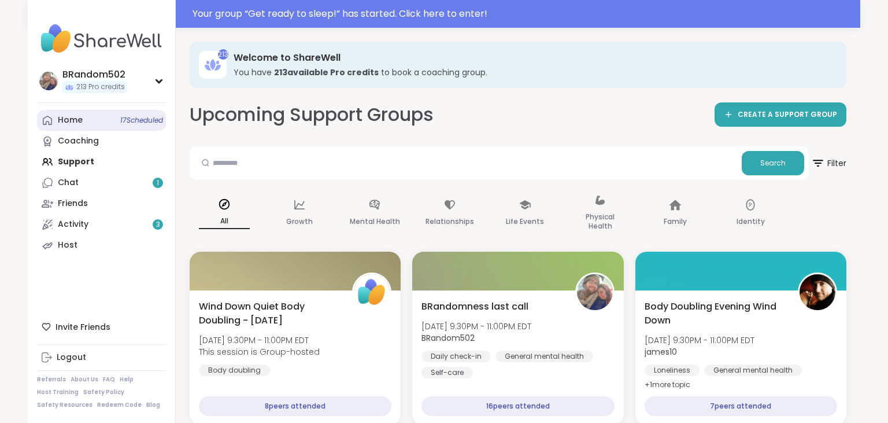
click at [112, 121] on link "Home 17 Scheduled" at bounding box center [101, 120] width 129 height 21
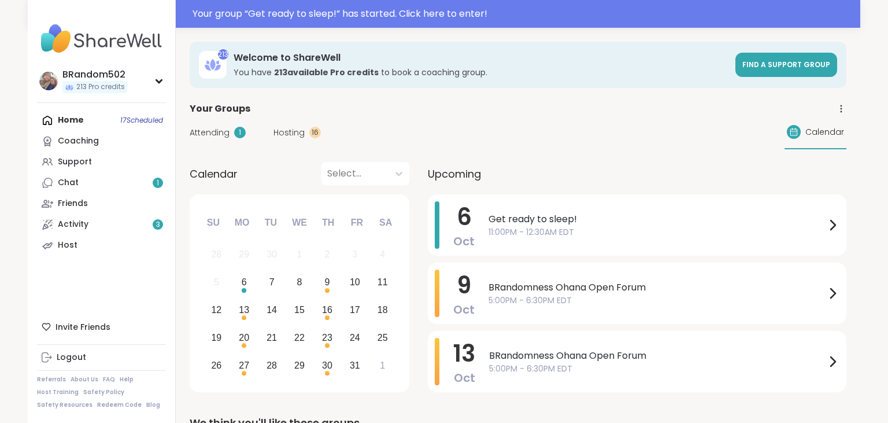
click at [843, 112] on icon at bounding box center [841, 108] width 10 height 10
click at [791, 142] on link "Group History" at bounding box center [776, 142] width 129 height 26
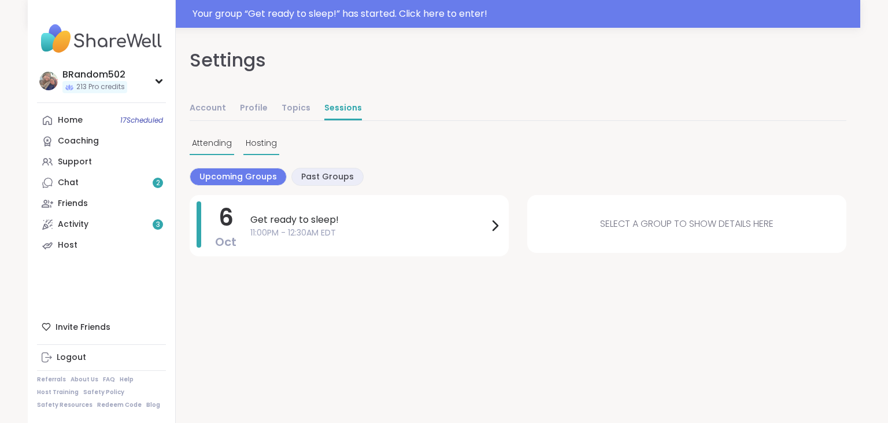
click at [243, 146] on div "Hosting" at bounding box center [261, 143] width 36 height 23
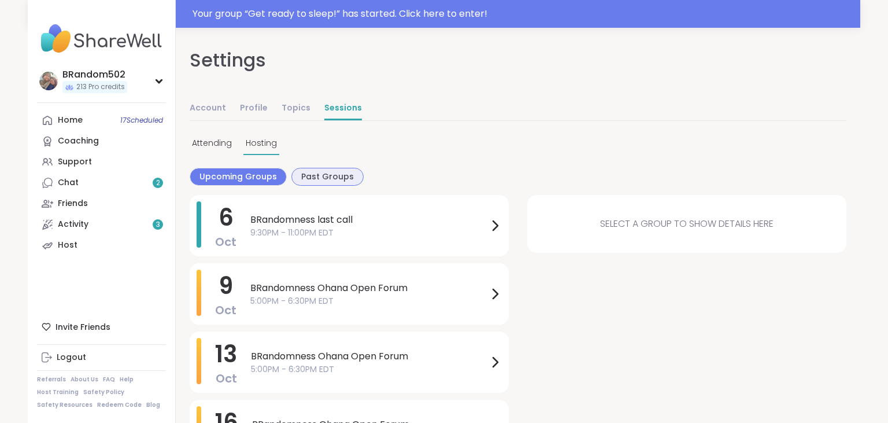
click at [309, 177] on span "Past Groups" at bounding box center [327, 177] width 53 height 12
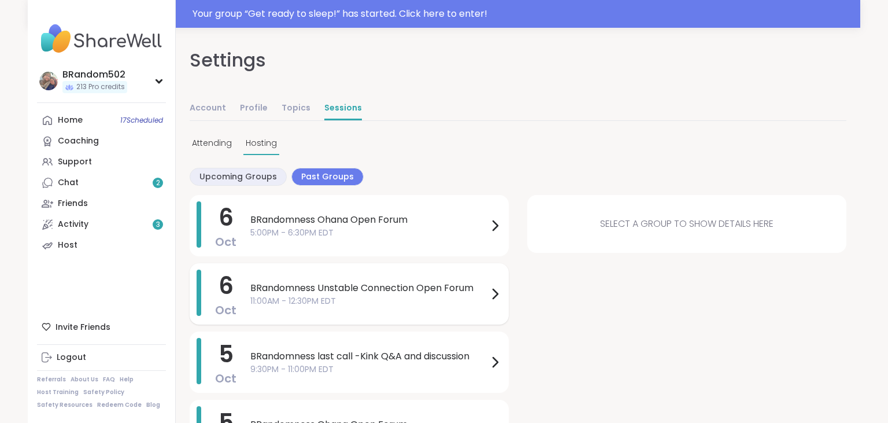
click at [395, 303] on span "11:00AM - 12:30PM EDT" at bounding box center [369, 301] width 238 height 12
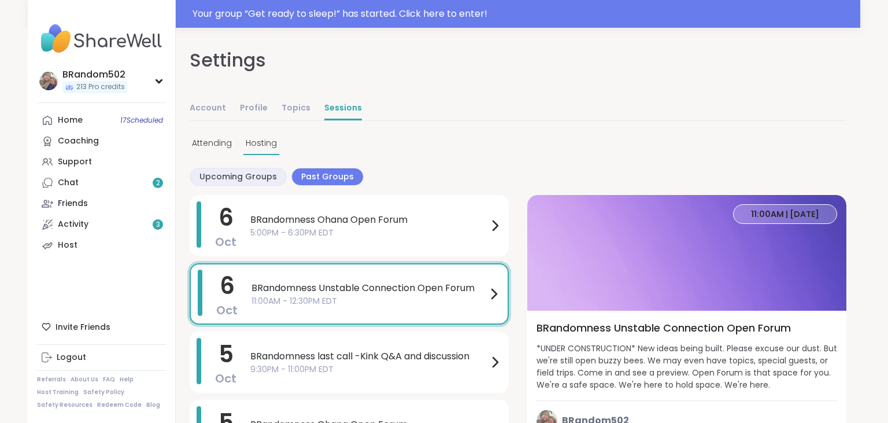
click at [780, 216] on span "11:00AM | Oct 06" at bounding box center [785, 214] width 68 height 12
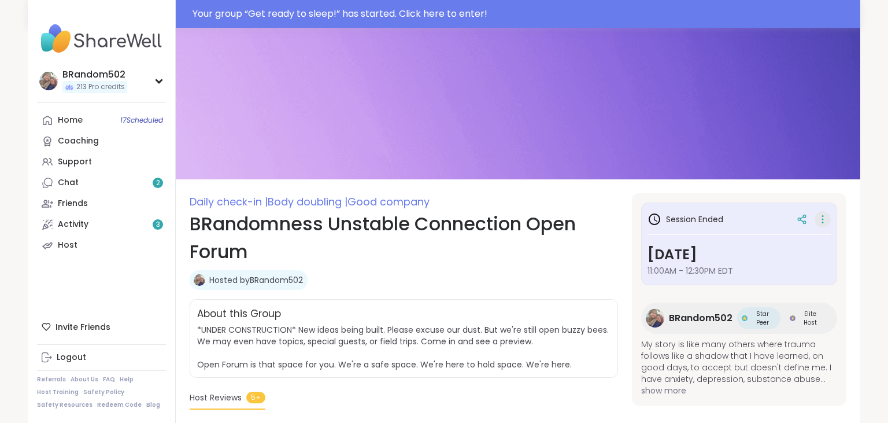
click at [824, 215] on icon at bounding box center [823, 219] width 12 height 16
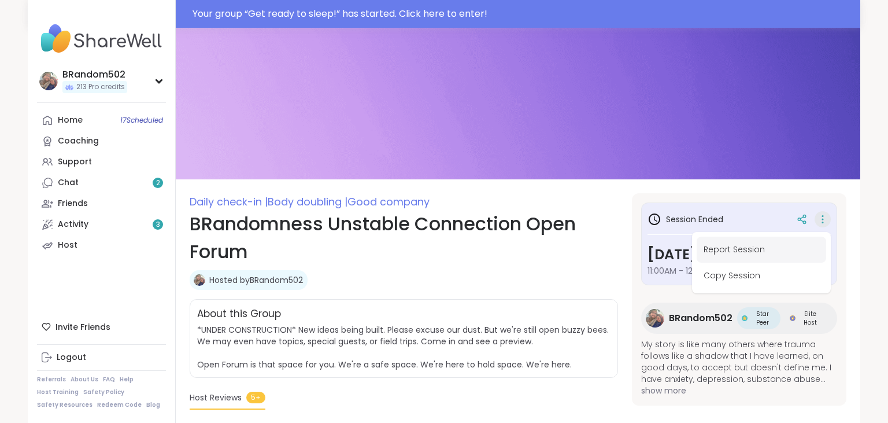
click at [748, 247] on button "Report Session" at bounding box center [760, 249] width 129 height 26
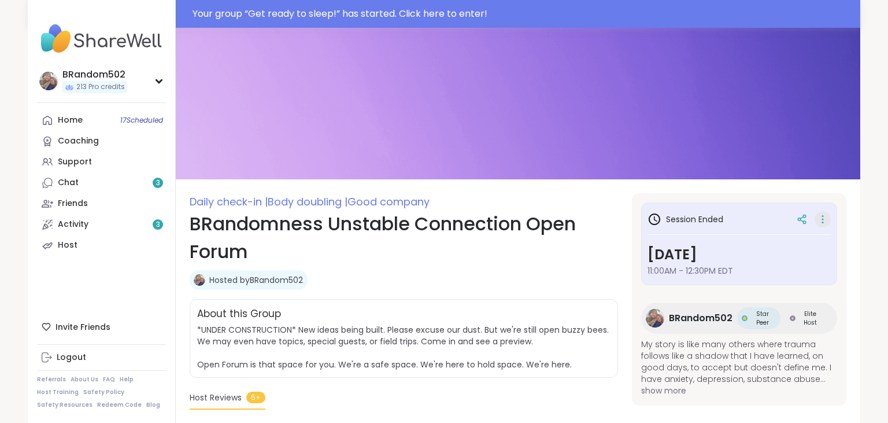
click at [822, 218] on icon at bounding box center [823, 219] width 12 height 16
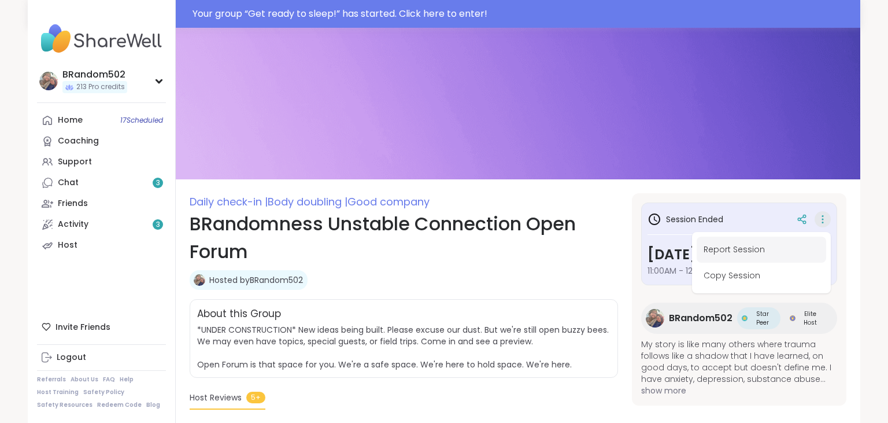
click at [748, 249] on button "Report Session" at bounding box center [760, 249] width 129 height 26
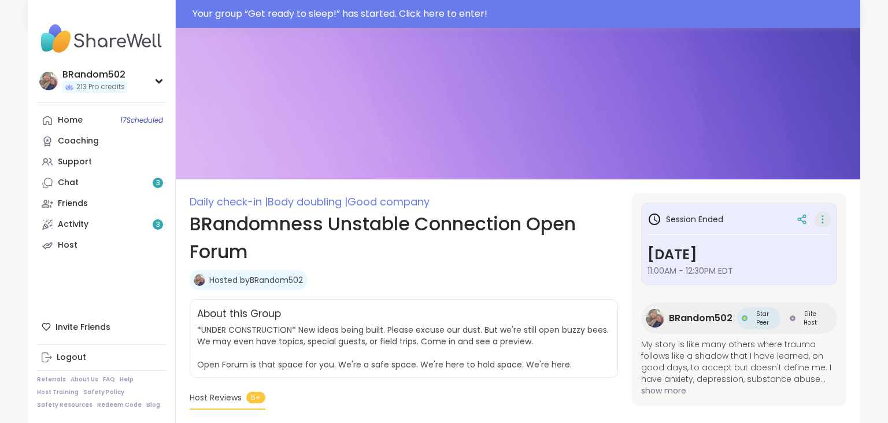
click at [824, 217] on icon at bounding box center [823, 219] width 12 height 16
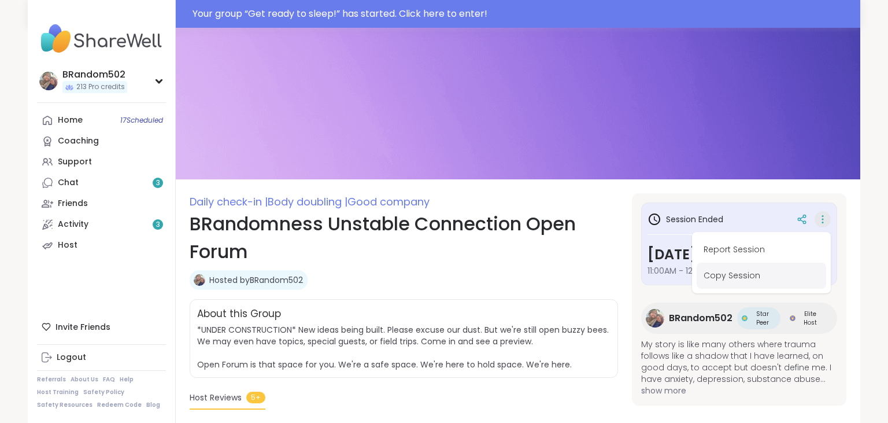
click at [736, 272] on button "Copy Session" at bounding box center [760, 275] width 129 height 26
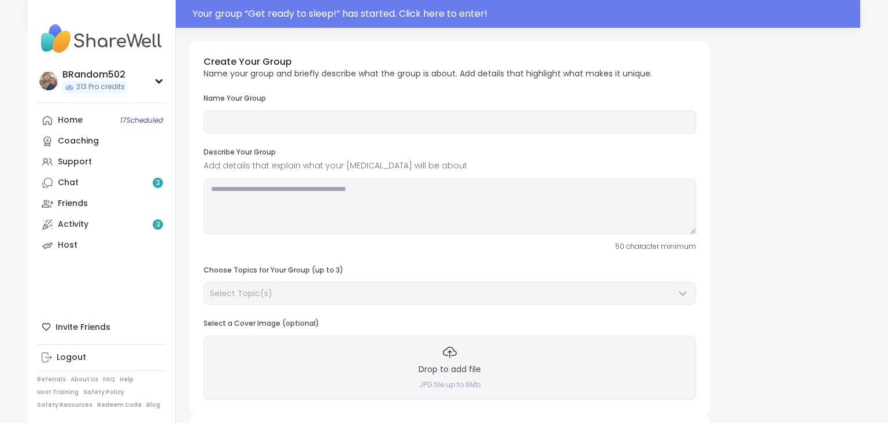
type input "**********"
type textarea "**********"
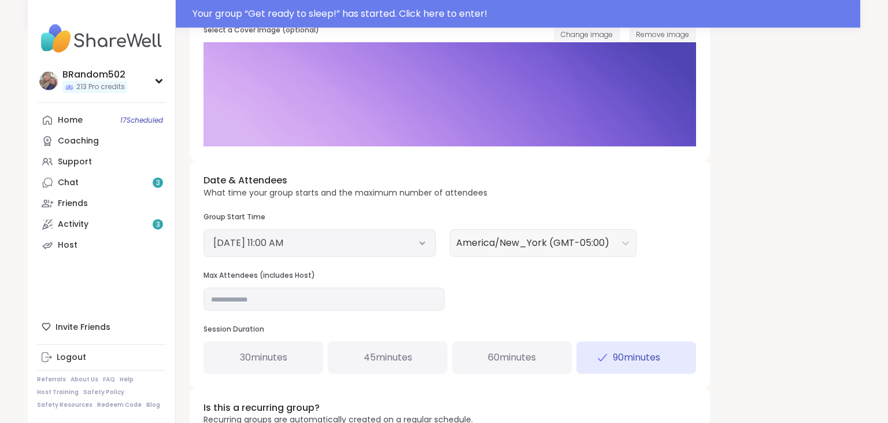
scroll to position [297, 0]
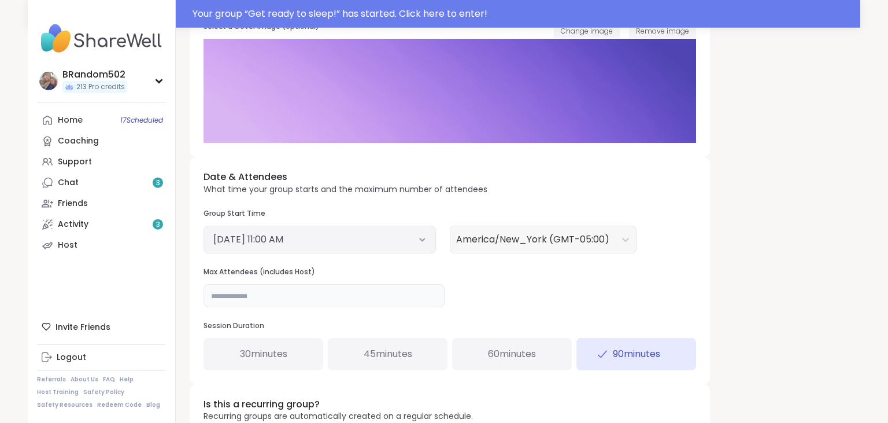
click at [227, 291] on input "**" at bounding box center [323, 295] width 241 height 23
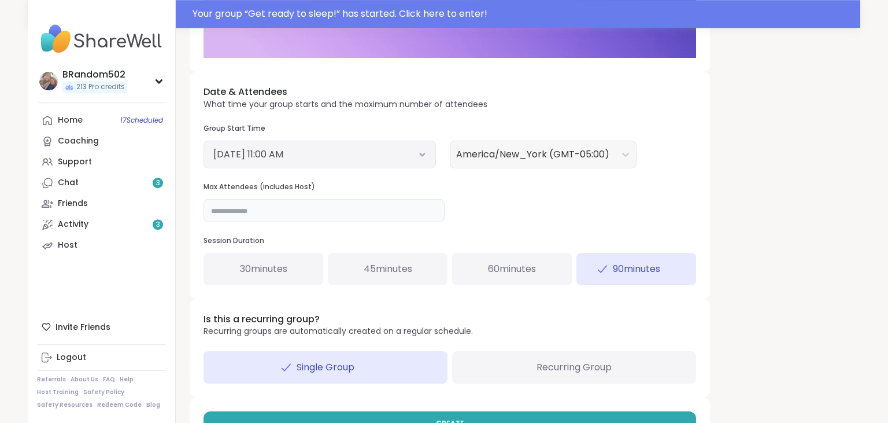
scroll to position [418, 0]
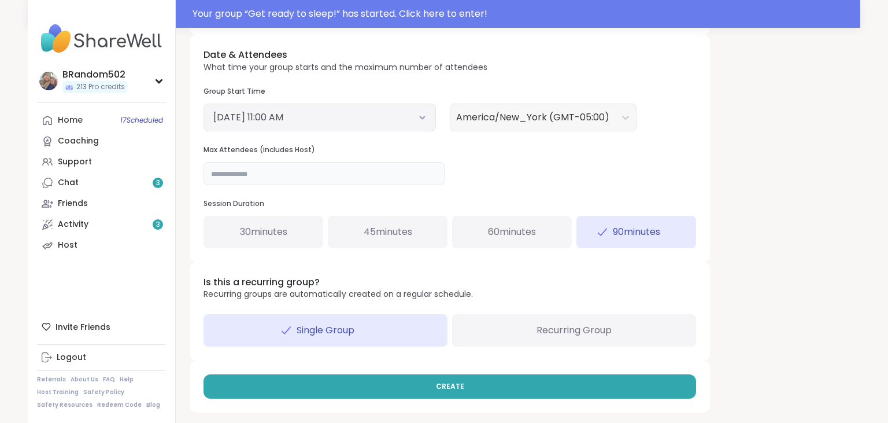
type input "**"
click at [421, 112] on button "October 6, 2025 11:00 AM" at bounding box center [319, 117] width 213 height 14
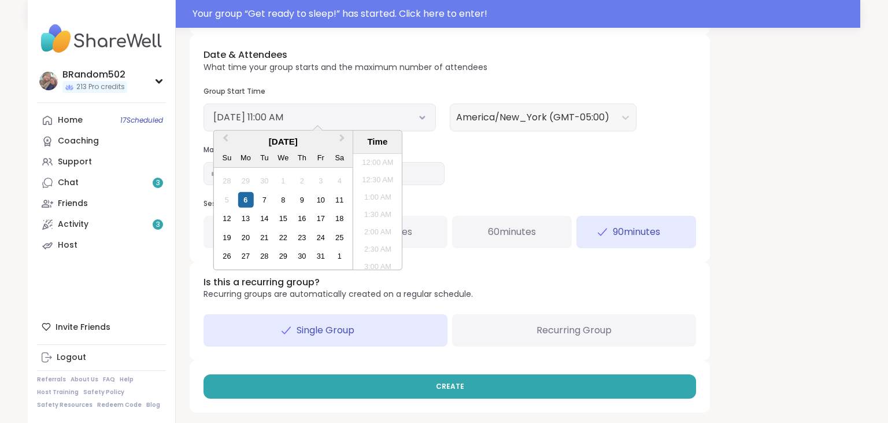
scroll to position [332, 0]
click at [262, 200] on div "7" at bounding box center [265, 200] width 16 height 16
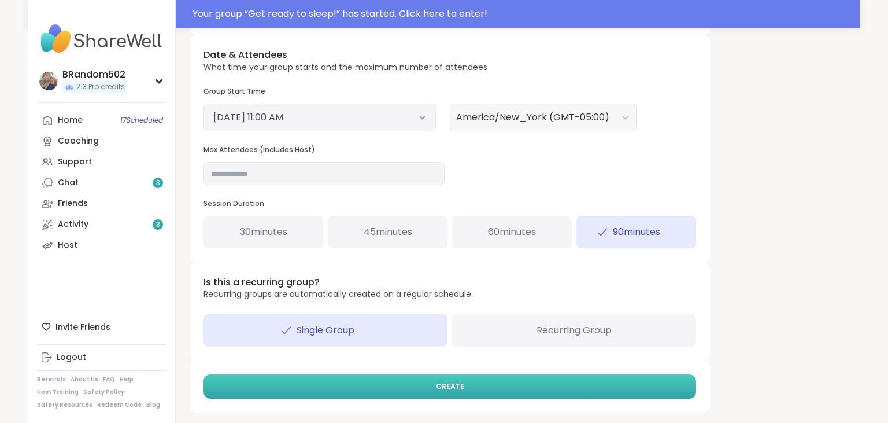
click at [308, 377] on button "CREATE" at bounding box center [449, 386] width 492 height 24
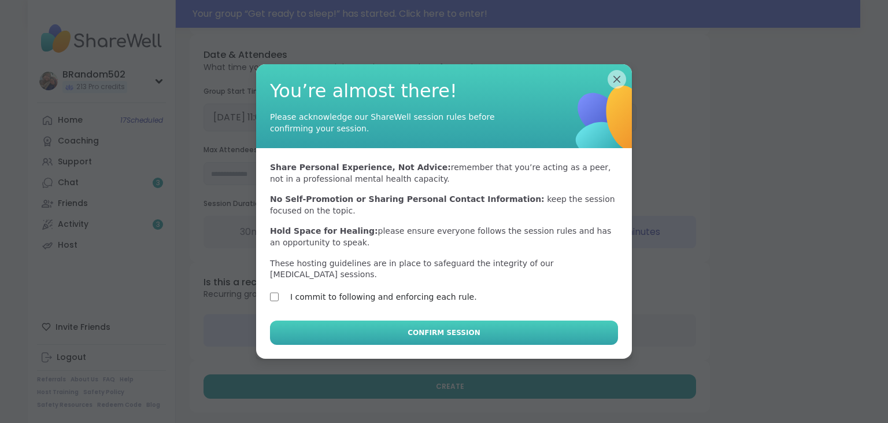
click at [294, 322] on button "Confirm Session" at bounding box center [444, 332] width 348 height 24
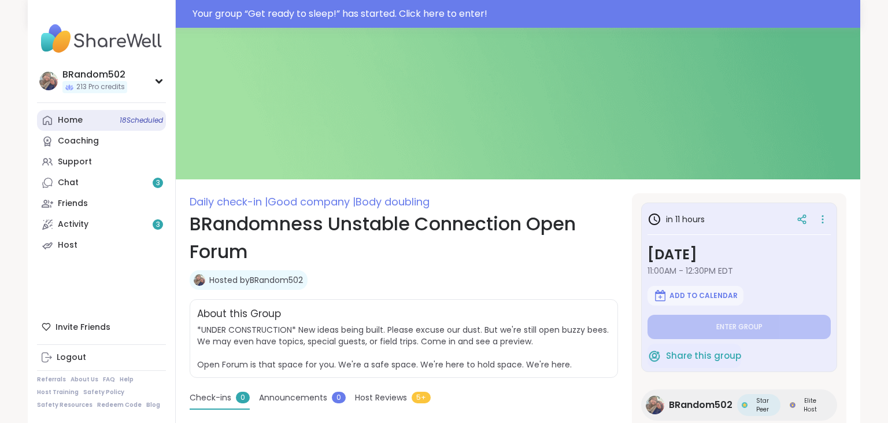
click at [124, 120] on span "18 Scheduled" at bounding box center [141, 120] width 43 height 9
type textarea "*"
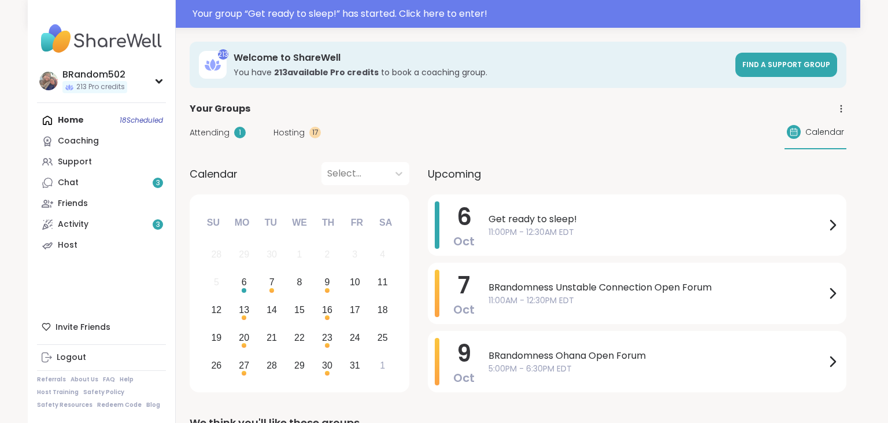
click at [841, 109] on icon at bounding box center [840, 108] width 1 height 1
click at [760, 150] on link "Group History" at bounding box center [776, 142] width 129 height 26
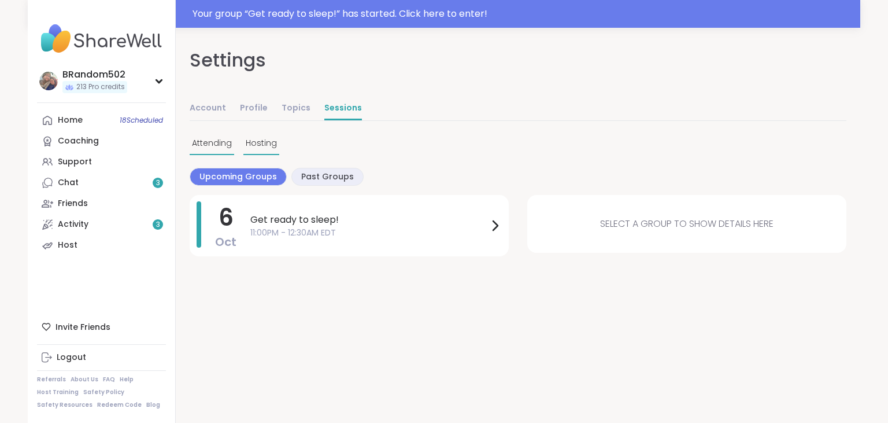
click at [253, 140] on span "Hosting" at bounding box center [261, 143] width 31 height 12
click at [265, 140] on span "Hosting" at bounding box center [261, 143] width 31 height 12
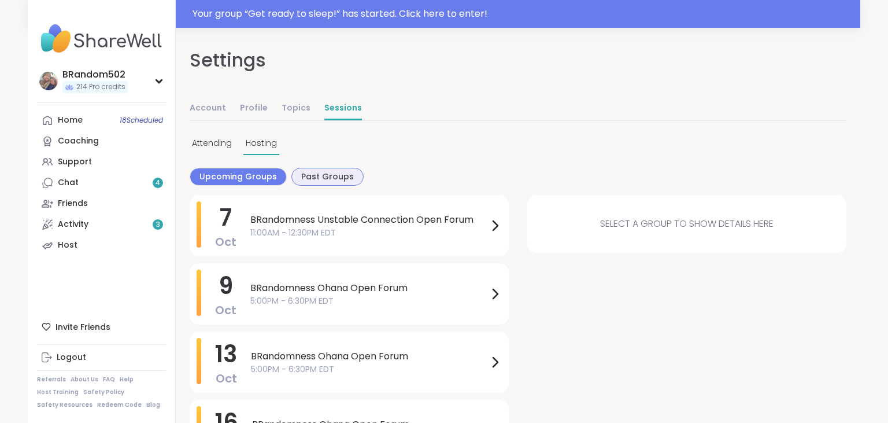
click at [320, 169] on div "Past Groups" at bounding box center [327, 177] width 72 height 18
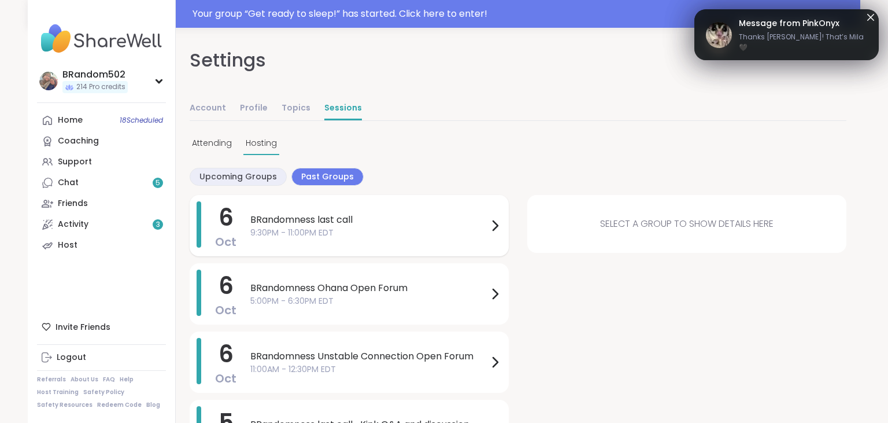
click at [324, 224] on span "BRandomness last call" at bounding box center [369, 220] width 238 height 14
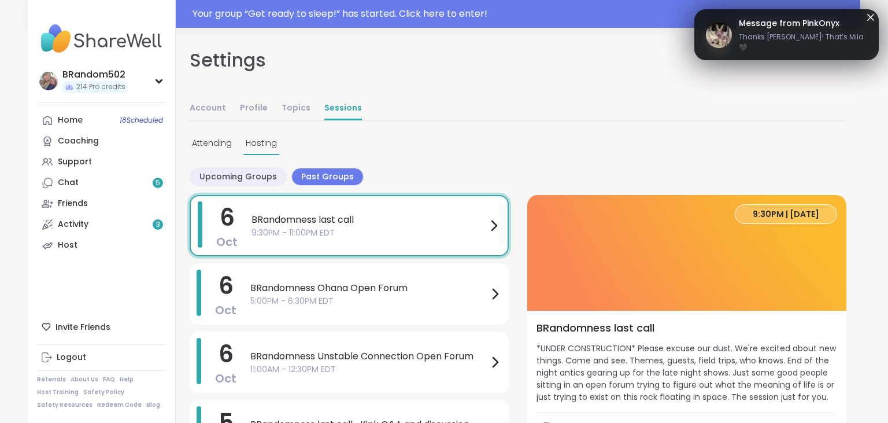
click at [762, 209] on span "9:30PM | [DATE]" at bounding box center [786, 214] width 66 height 12
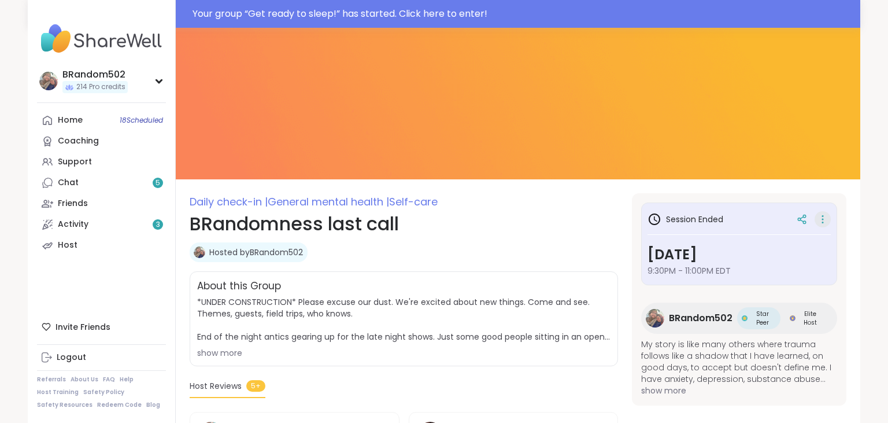
click at [829, 217] on div at bounding box center [822, 219] width 16 height 16
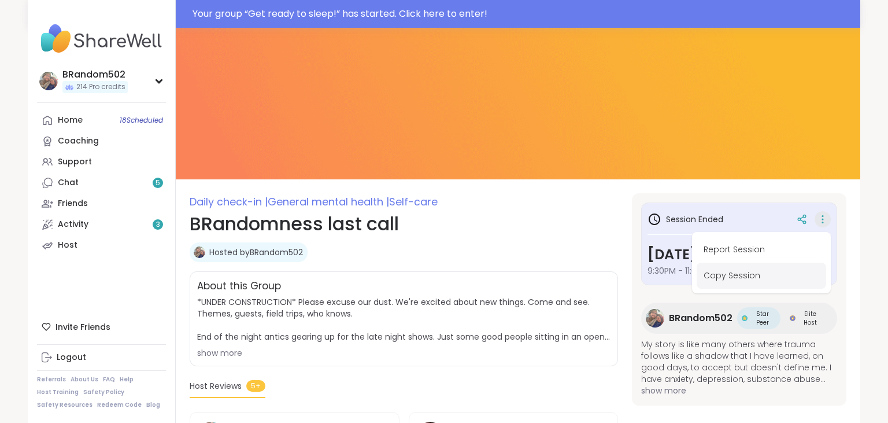
click at [742, 274] on button "Copy Session" at bounding box center [760, 275] width 129 height 26
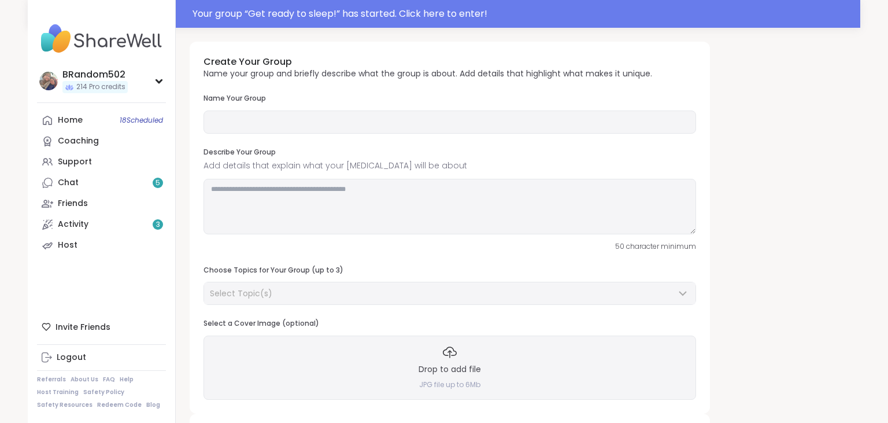
type input "**********"
type textarea "**********"
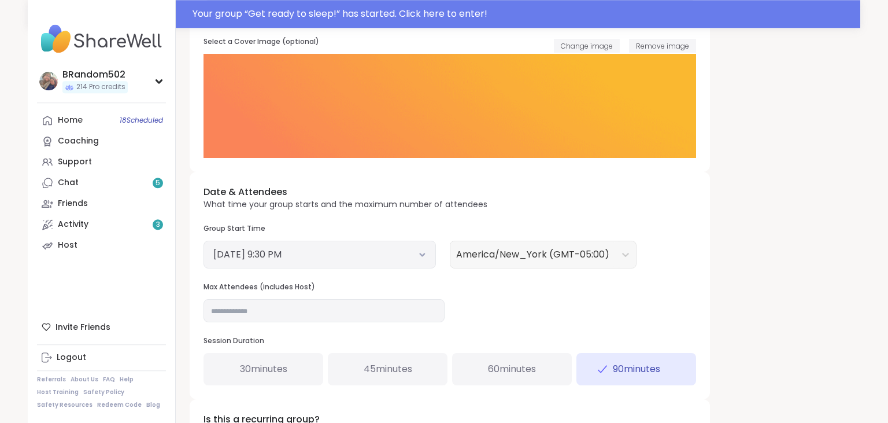
scroll to position [284, 0]
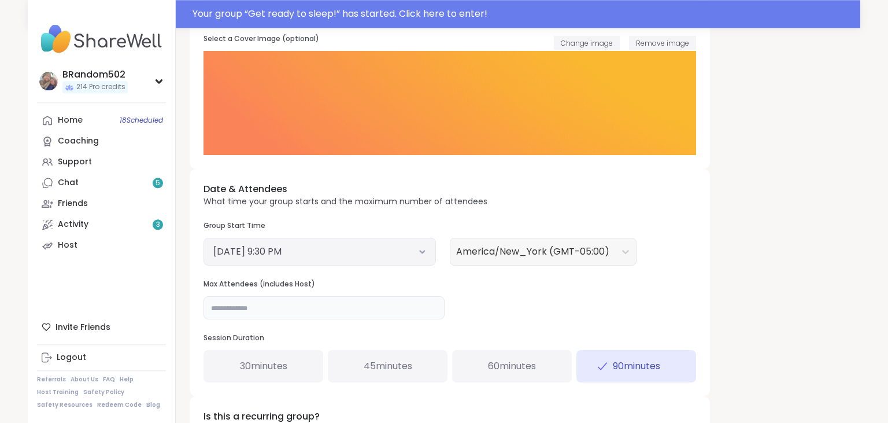
click at [289, 311] on input "**" at bounding box center [323, 307] width 241 height 23
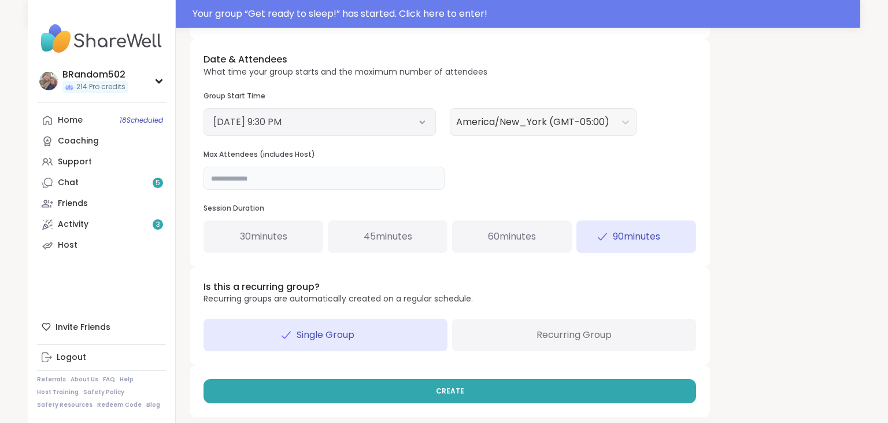
scroll to position [418, 0]
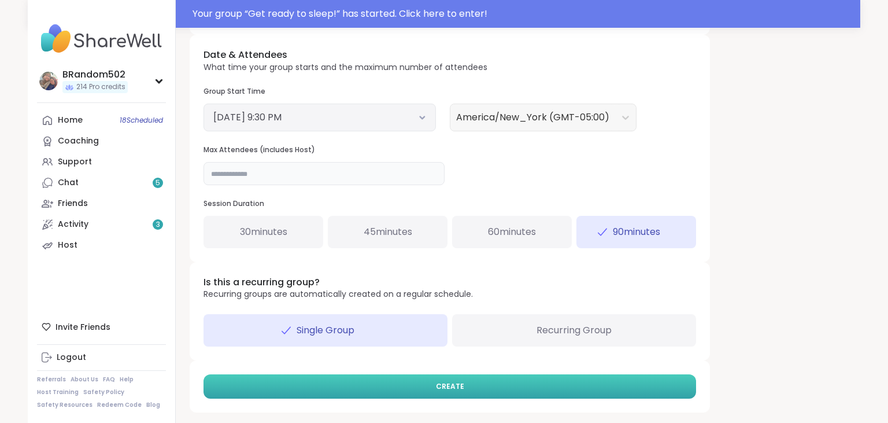
type input "**"
click at [523, 388] on button "CREATE" at bounding box center [449, 386] width 492 height 24
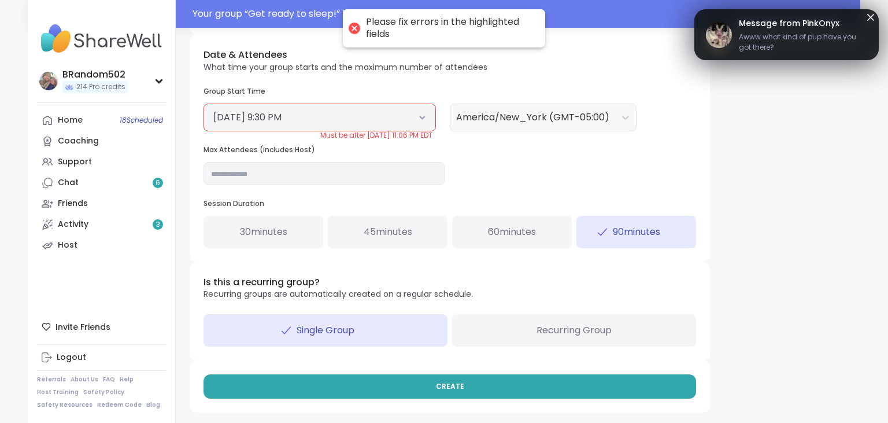
click at [424, 124] on div "[DATE] 9:30 PM" at bounding box center [319, 117] width 232 height 28
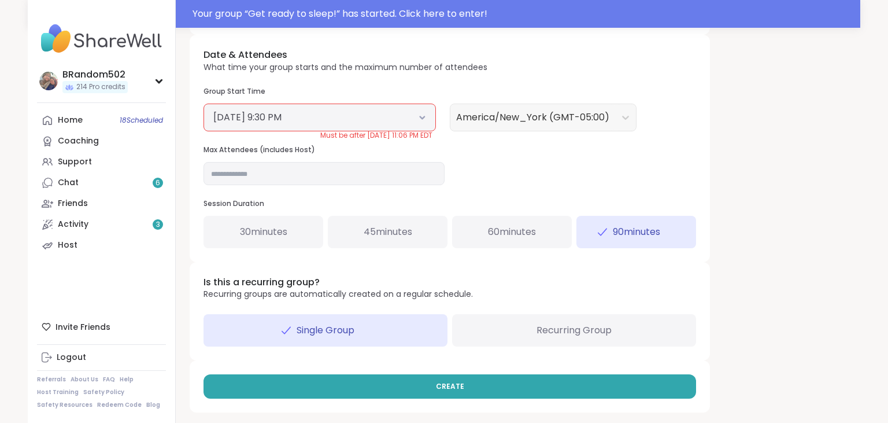
click at [424, 117] on icon at bounding box center [422, 118] width 4 height 2
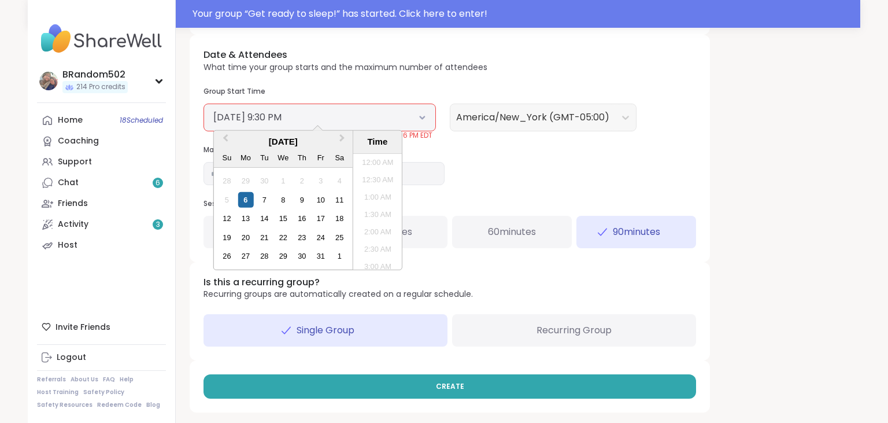
scroll to position [696, 0]
click at [263, 198] on div "7" at bounding box center [265, 200] width 16 height 16
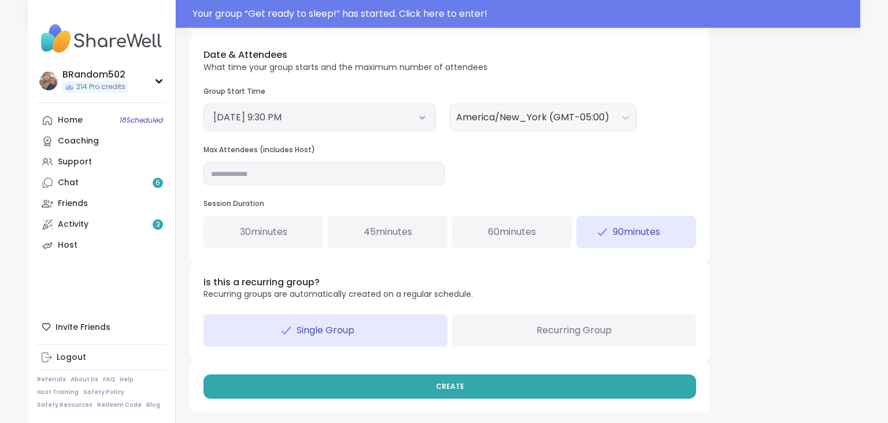
click at [372, 373] on div "CREATE" at bounding box center [450, 386] width 520 height 52
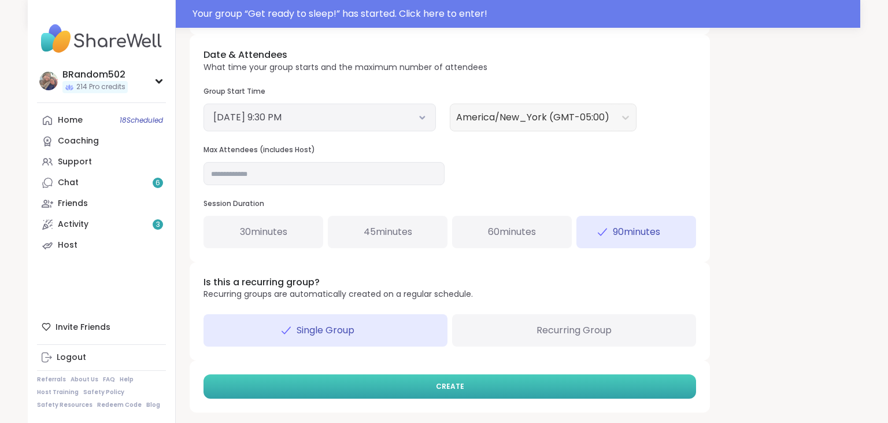
click at [372, 380] on button "CREATE" at bounding box center [449, 386] width 492 height 24
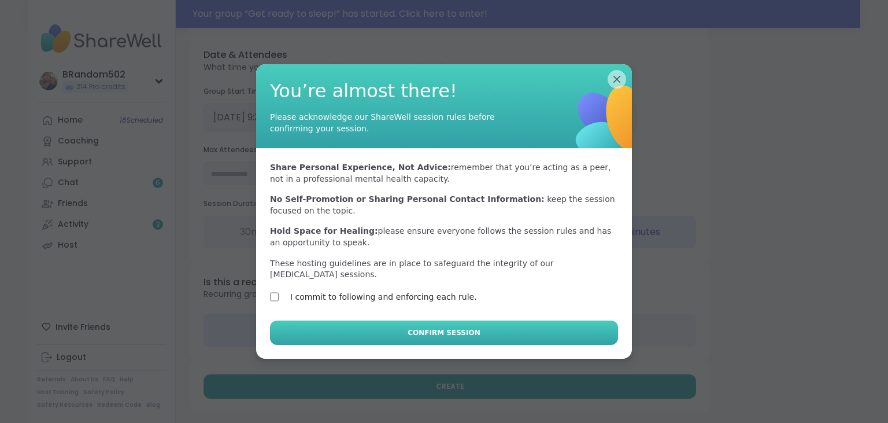
click at [298, 320] on button "Confirm Session" at bounding box center [444, 332] width 348 height 24
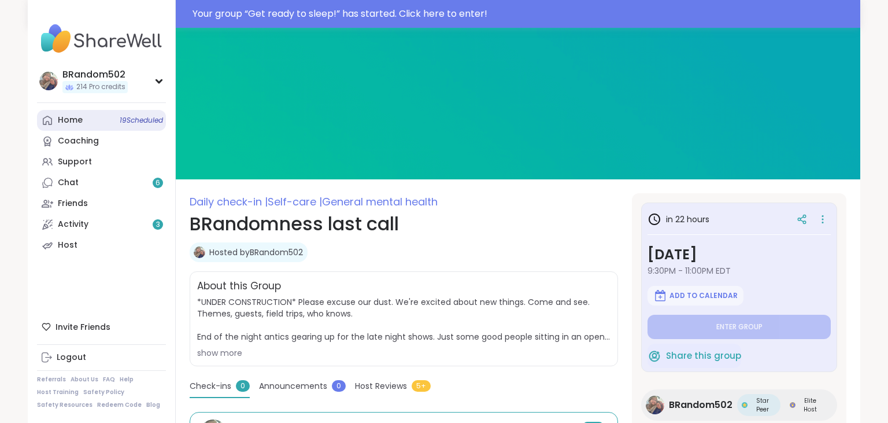
click at [62, 125] on div "Home 19 Scheduled" at bounding box center [70, 120] width 25 height 12
type textarea "*"
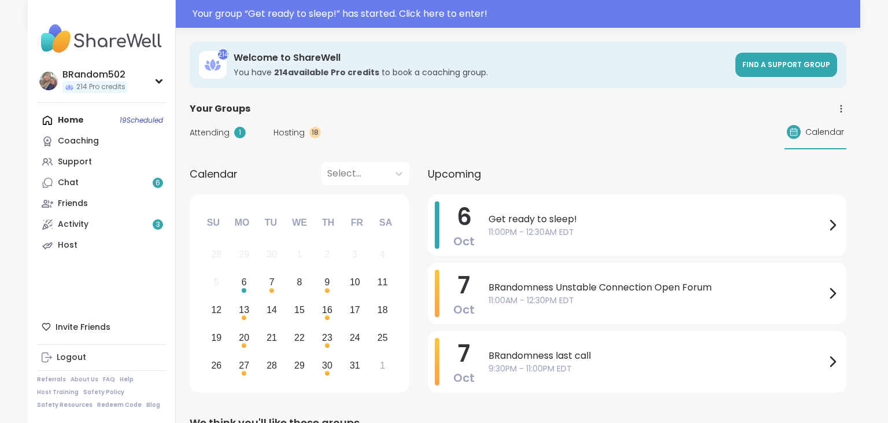
click at [843, 111] on icon at bounding box center [841, 108] width 10 height 10
click at [761, 172] on link "Group Topics" at bounding box center [776, 168] width 129 height 26
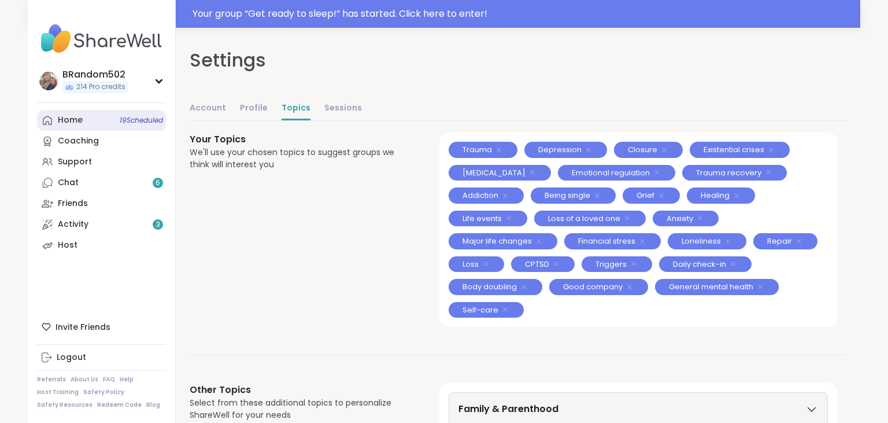
click at [128, 120] on span "19 Scheduled" at bounding box center [141, 120] width 43 height 9
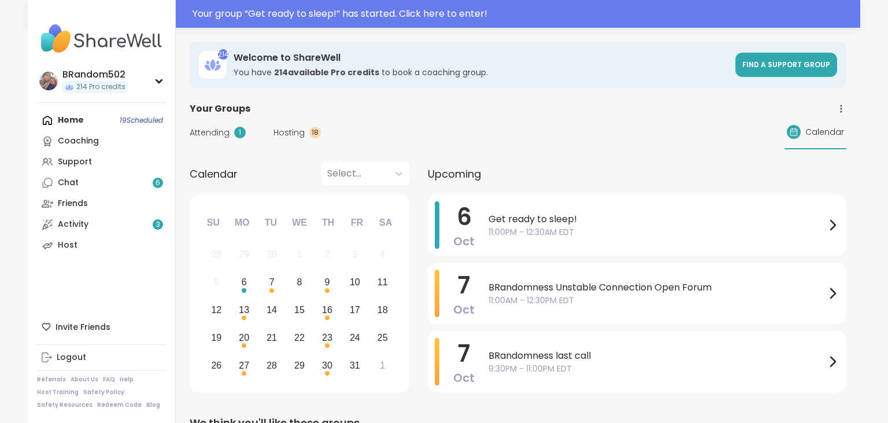
click at [841, 106] on icon at bounding box center [840, 105] width 1 height 1
click at [755, 136] on link "Group History" at bounding box center [776, 142] width 129 height 26
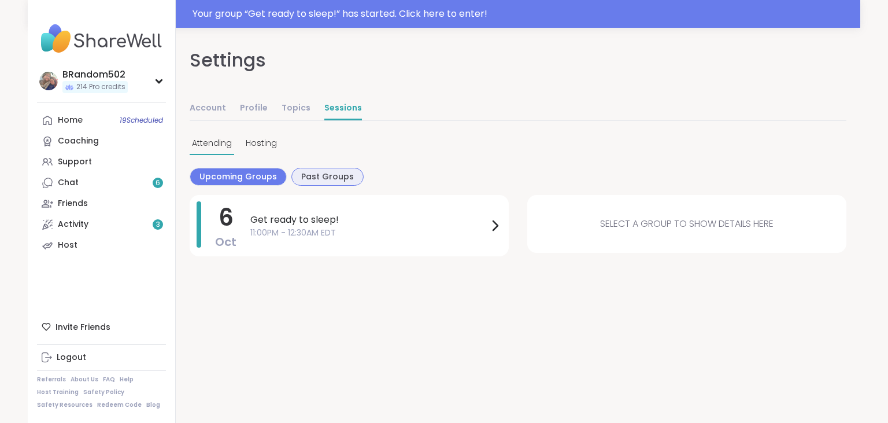
click at [320, 179] on span "Past Groups" at bounding box center [327, 177] width 53 height 12
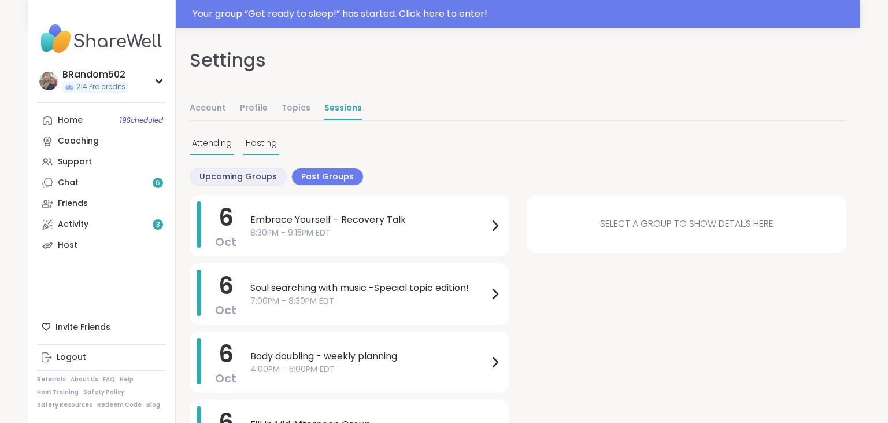
click at [264, 142] on span "Hosting" at bounding box center [261, 143] width 31 height 12
click at [318, 295] on span "5:00PM - 6:30PM EDT" at bounding box center [369, 301] width 238 height 12
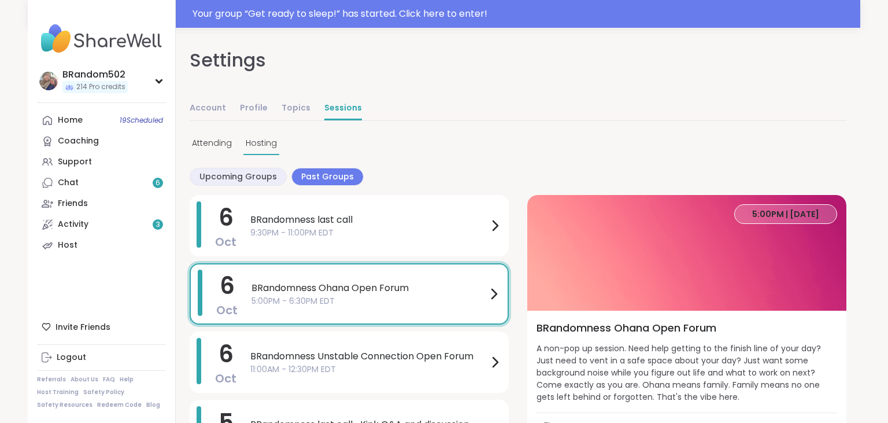
click at [762, 213] on span "5:00PM | [DATE]" at bounding box center [785, 214] width 67 height 12
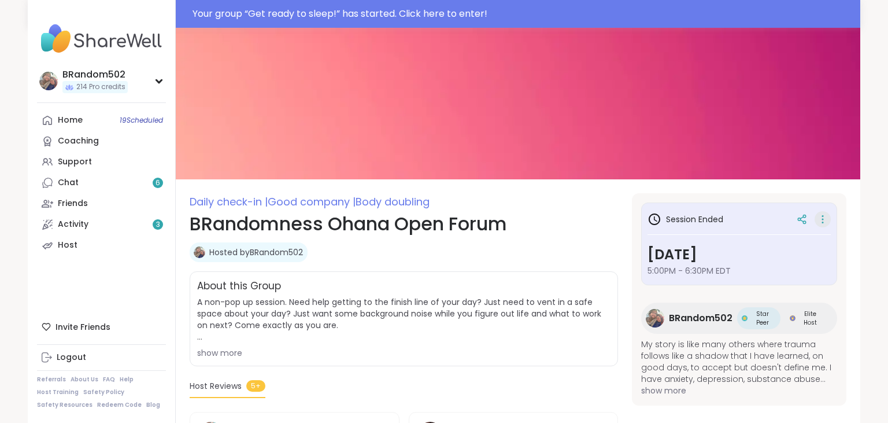
click at [827, 217] on icon at bounding box center [823, 219] width 12 height 16
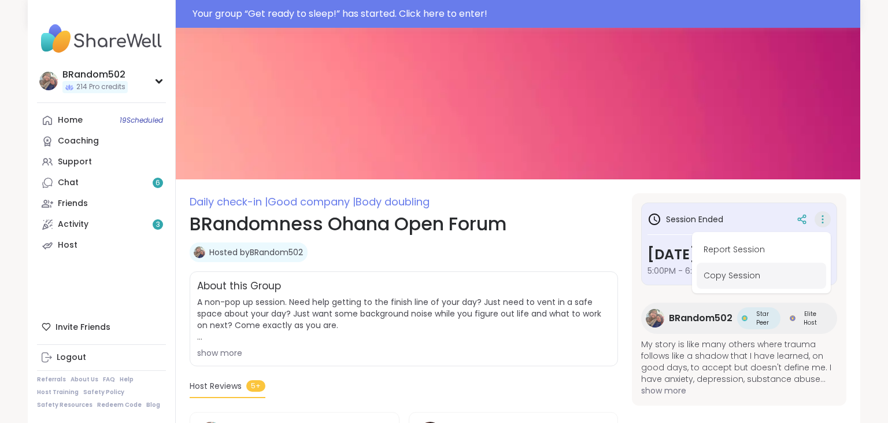
click at [741, 275] on button "Copy Session" at bounding box center [760, 275] width 129 height 26
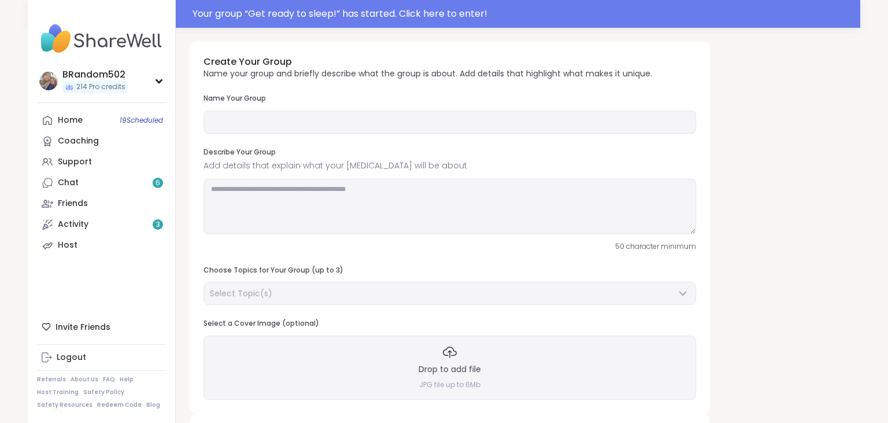
type input "**********"
type textarea "**********"
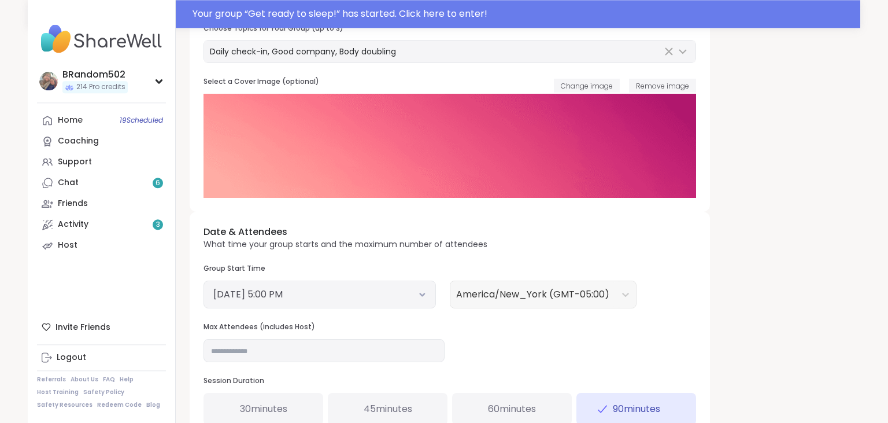
scroll to position [243, 0]
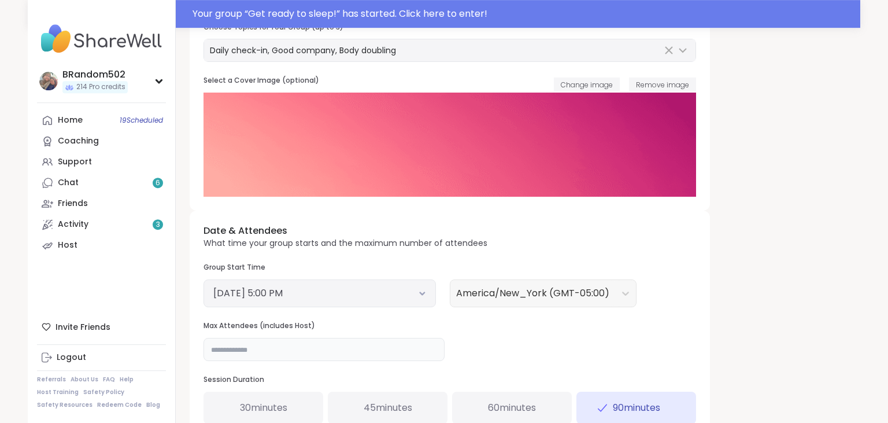
click at [243, 345] on input "**" at bounding box center [323, 349] width 241 height 23
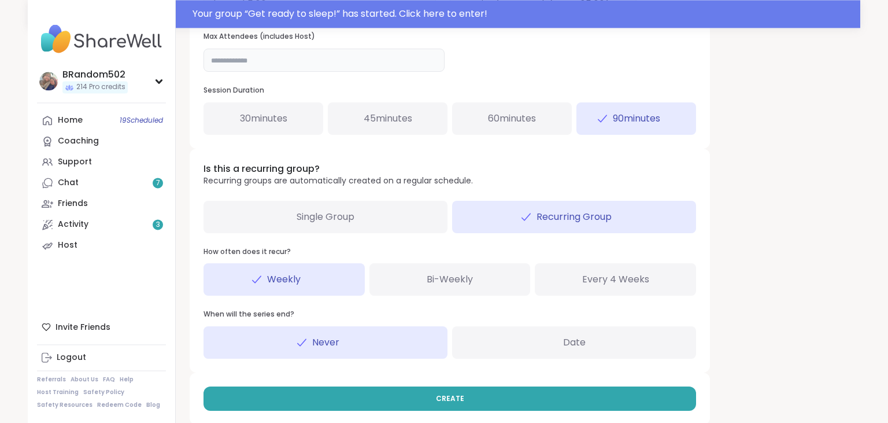
scroll to position [544, 0]
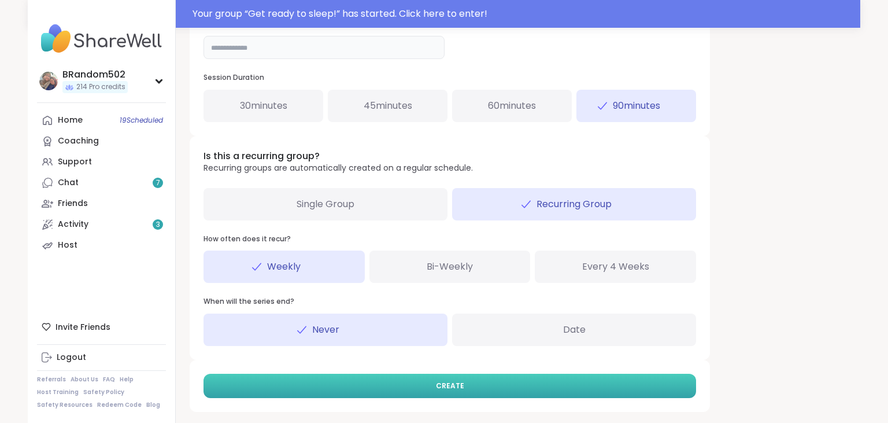
type input "**"
click at [535, 389] on button "CREATE" at bounding box center [449, 385] width 492 height 24
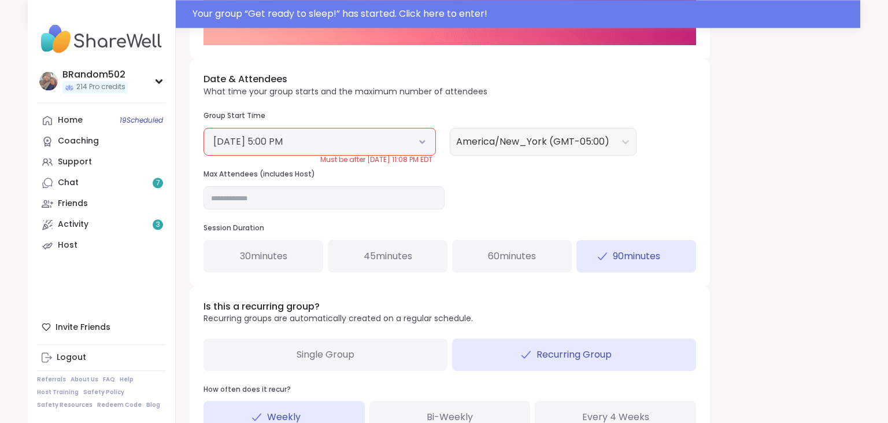
scroll to position [393, 0]
click at [424, 144] on icon at bounding box center [422, 142] width 8 height 5
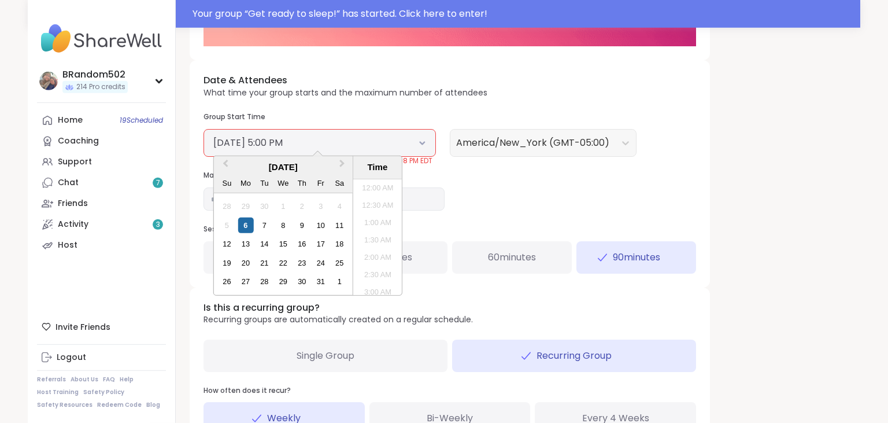
scroll to position [540, 0]
click at [263, 223] on div "7" at bounding box center [265, 225] width 16 height 16
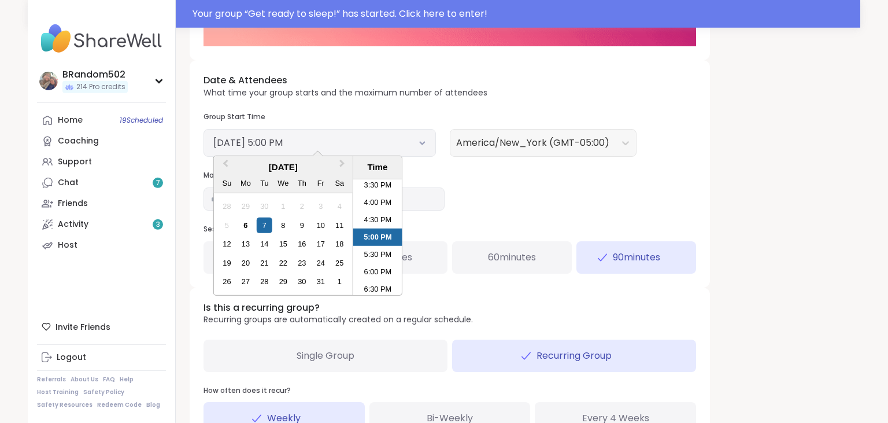
click at [803, 195] on div "**********" at bounding box center [518, 106] width 657 height 914
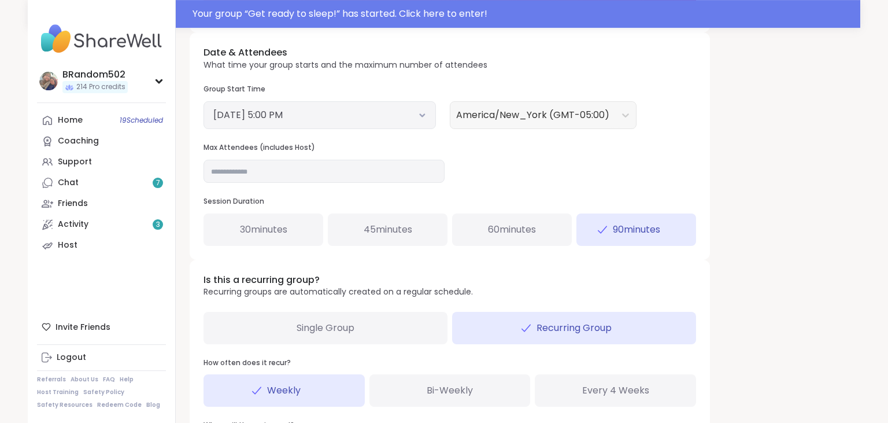
scroll to position [544, 0]
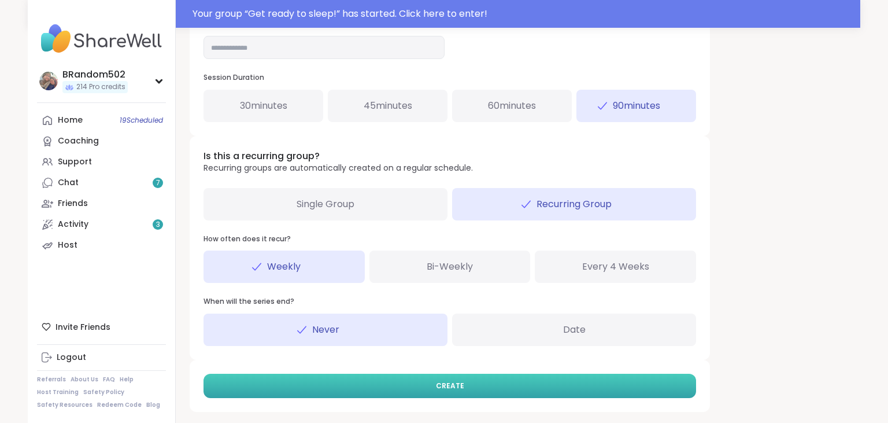
click at [616, 376] on button "CREATE" at bounding box center [449, 385] width 492 height 24
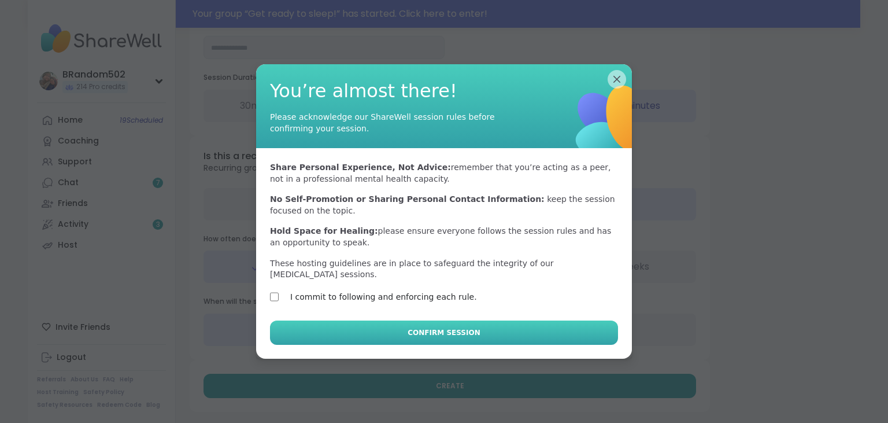
click at [325, 339] on button "Confirm Session" at bounding box center [444, 332] width 348 height 24
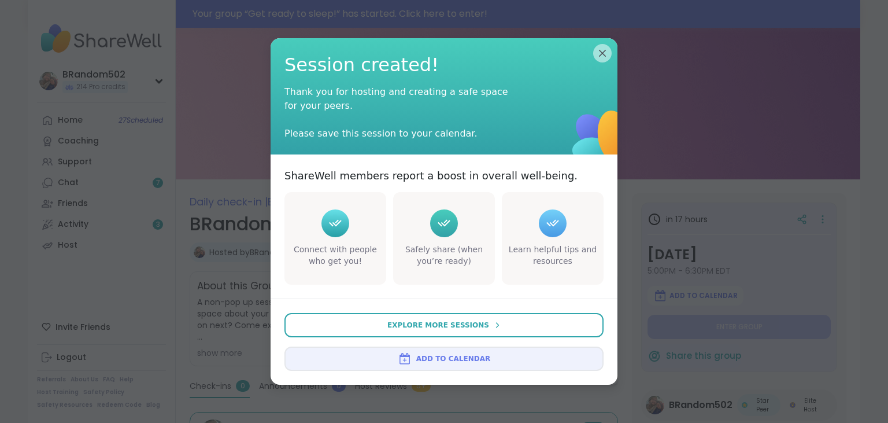
type textarea "*"
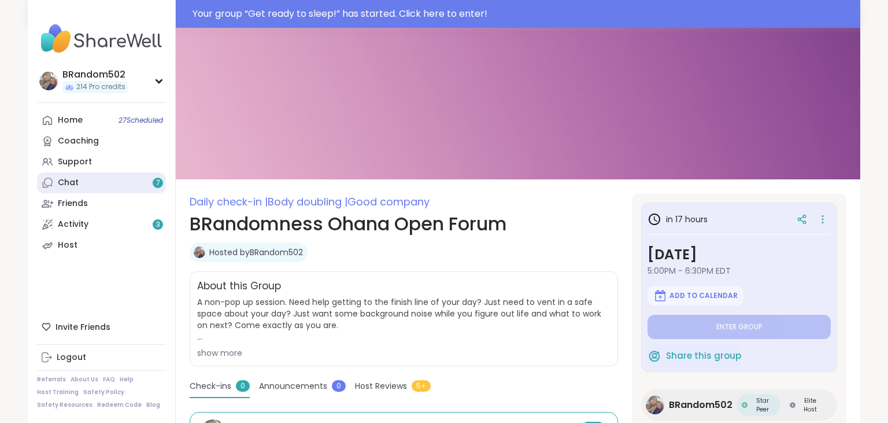
click at [118, 175] on link "Chat 7" at bounding box center [101, 182] width 129 height 21
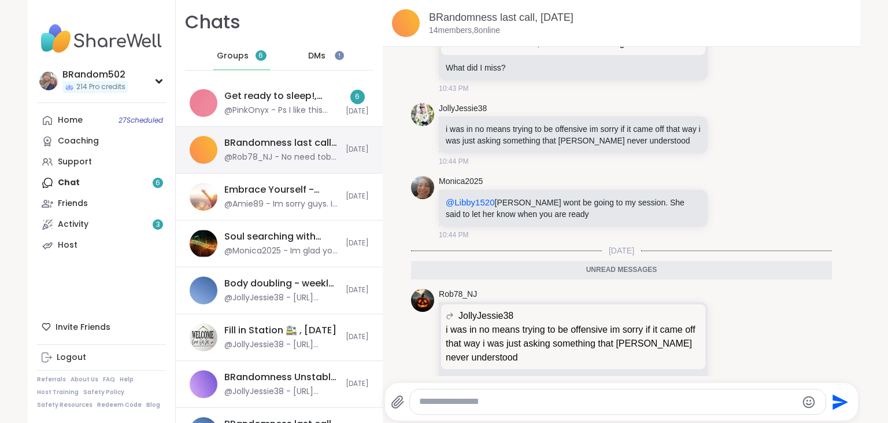
scroll to position [4718, 0]
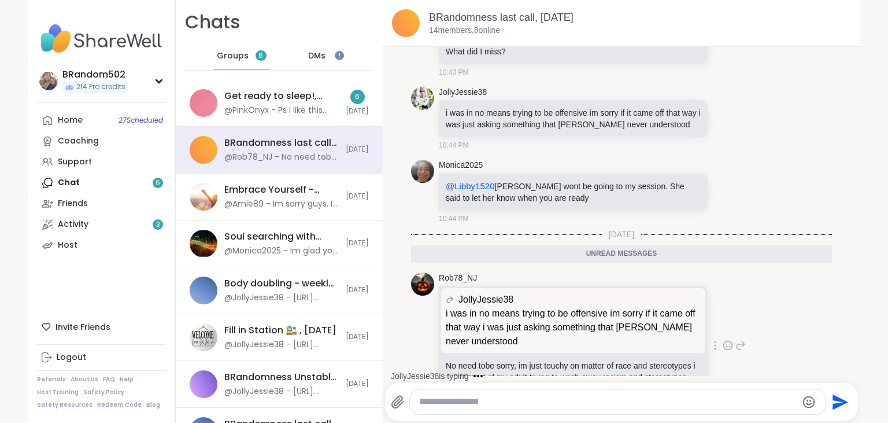
click at [726, 339] on icon at bounding box center [727, 345] width 10 height 12
click at [637, 321] on div "Select Reaction: Heart" at bounding box center [636, 326] width 10 height 10
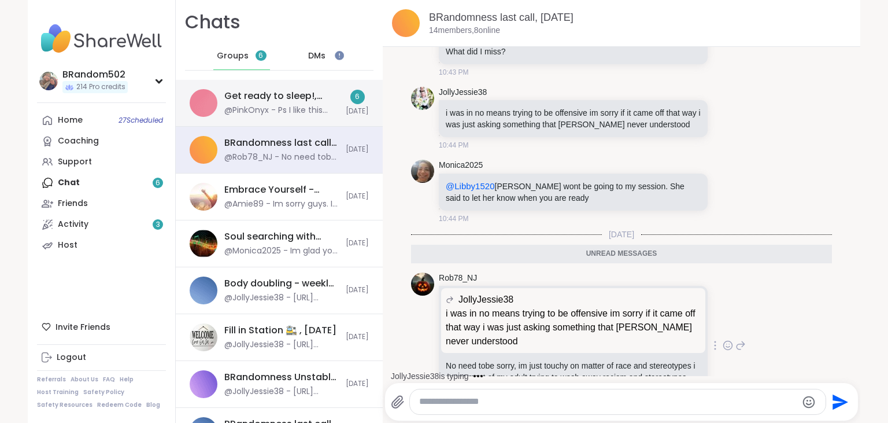
click at [291, 108] on div "@PinkOnyx - Ps I like this idea Mon Mon" at bounding box center [281, 111] width 114 height 12
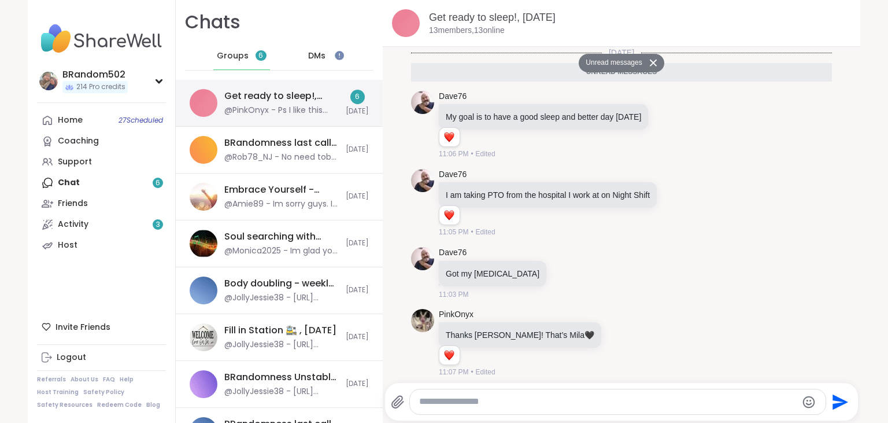
scroll to position [144, 0]
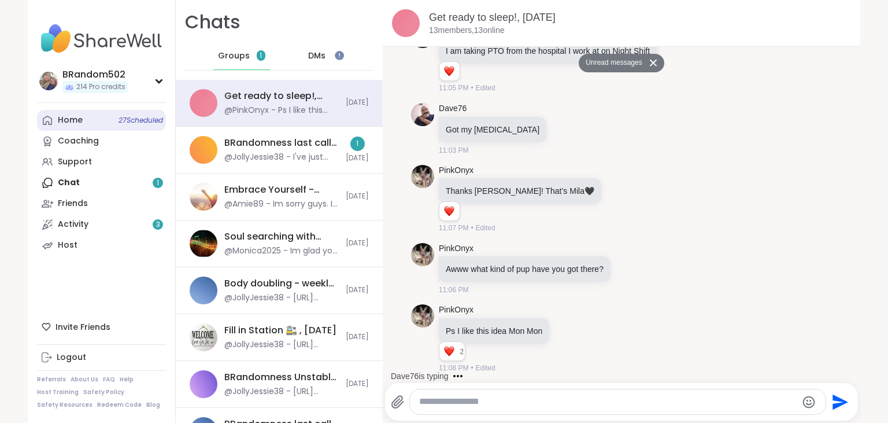
click at [71, 127] on link "Home 27 Scheduled" at bounding box center [101, 120] width 129 height 21
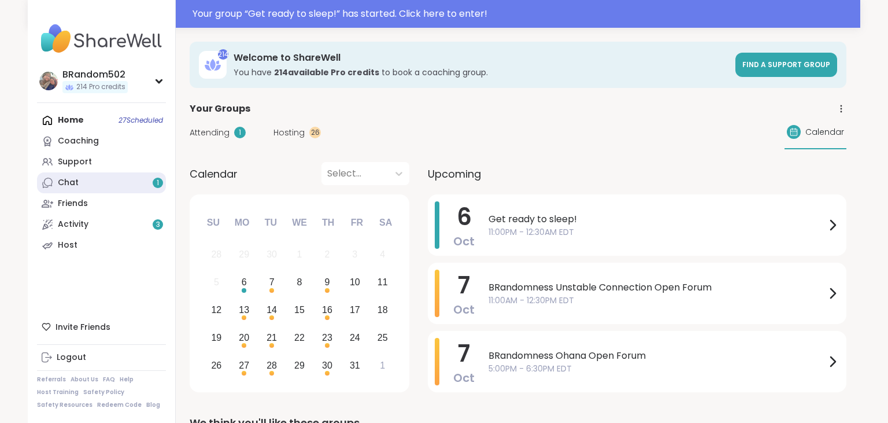
click at [90, 173] on link "Chat 1" at bounding box center [101, 182] width 129 height 21
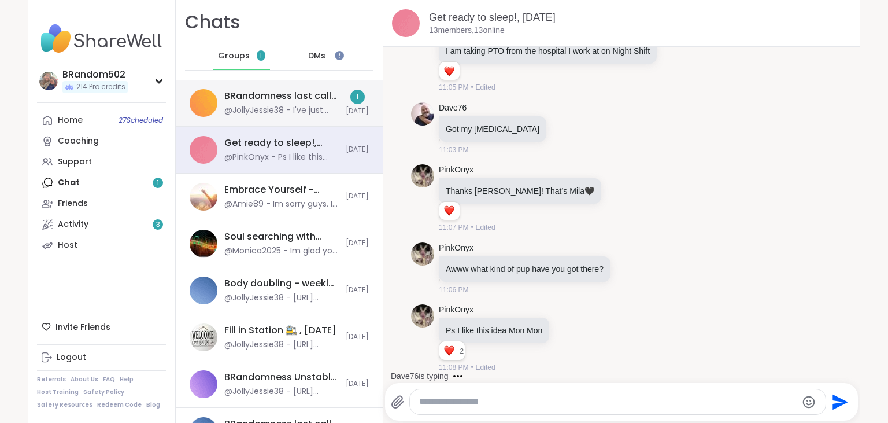
click at [231, 110] on div "@JollyJessie38 - I've just never understood why the kids in my neighborhood use…" at bounding box center [281, 111] width 114 height 12
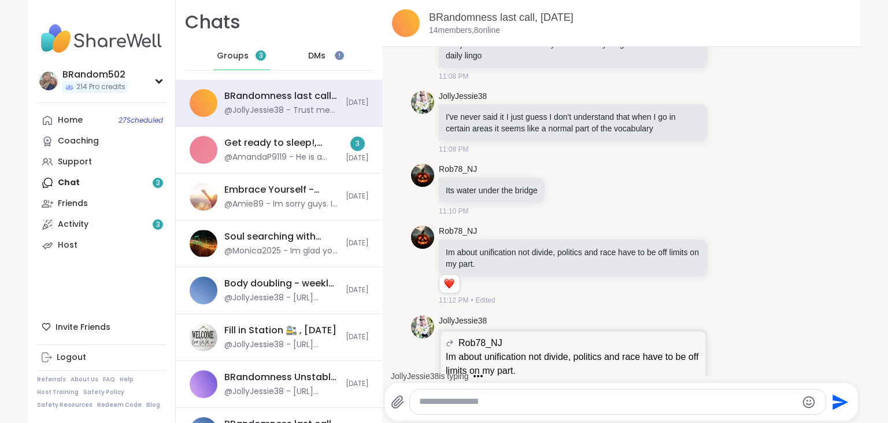
scroll to position [5230, 0]
